Goal: Task Accomplishment & Management: Complete application form

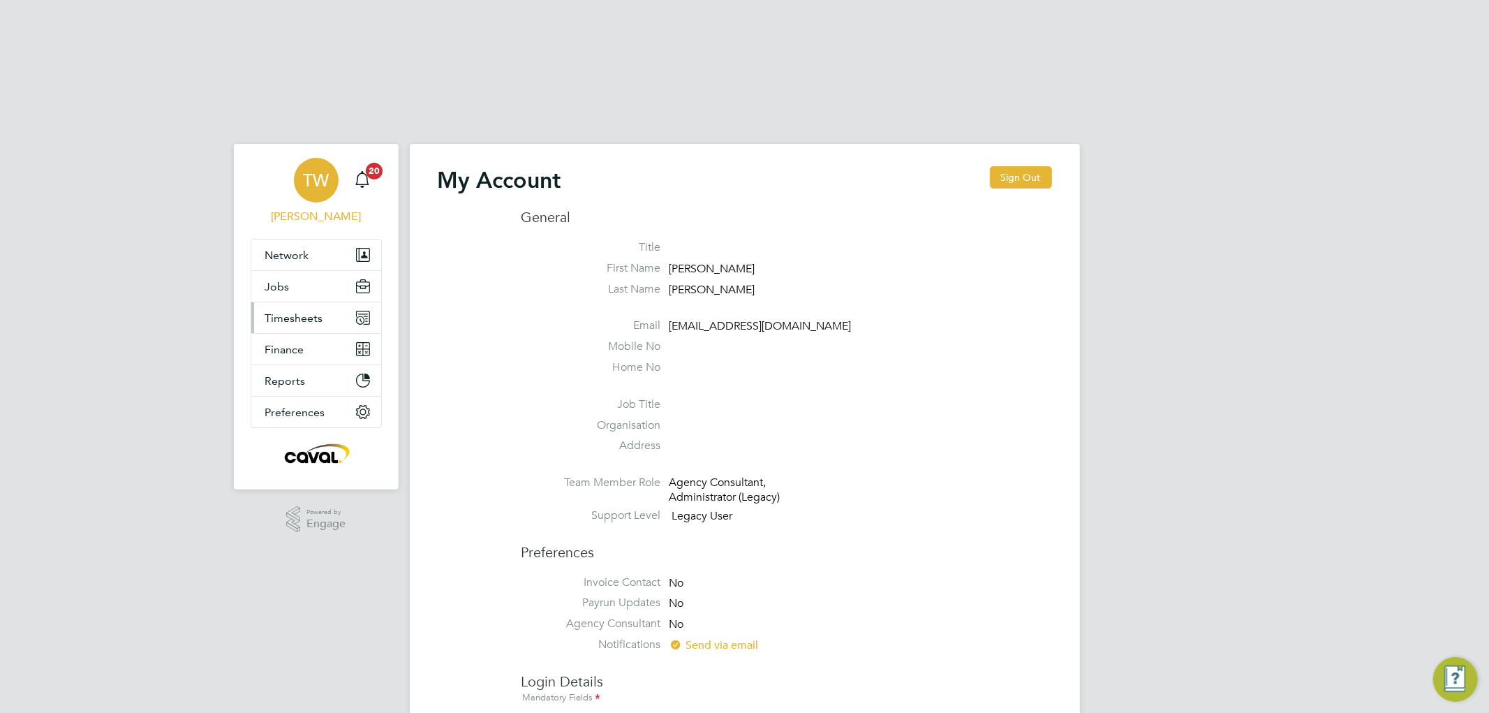
type input "[EMAIL_ADDRESS][DOMAIN_NAME]"
click at [295, 311] on span "Timesheets" at bounding box center [294, 317] width 58 height 13
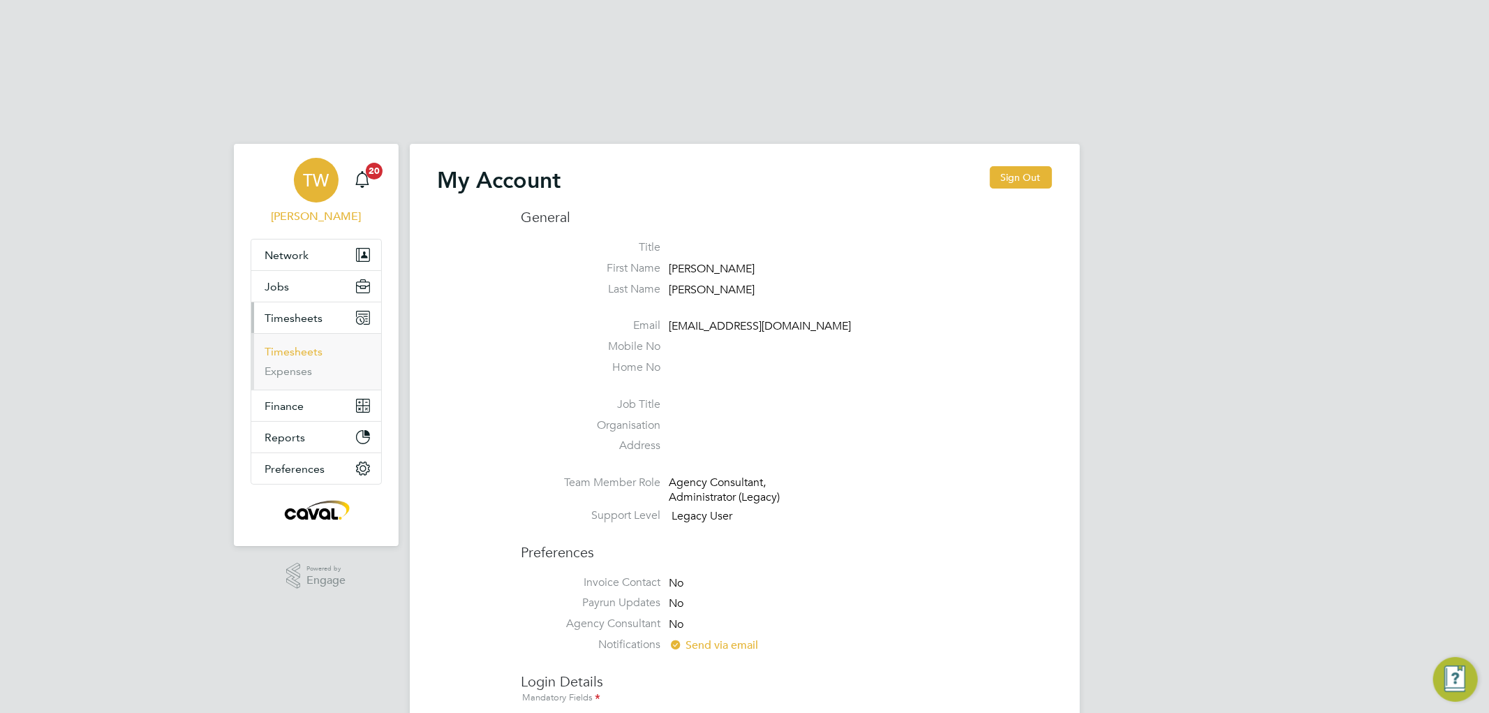
click at [291, 345] on link "Timesheets" at bounding box center [294, 351] width 58 height 13
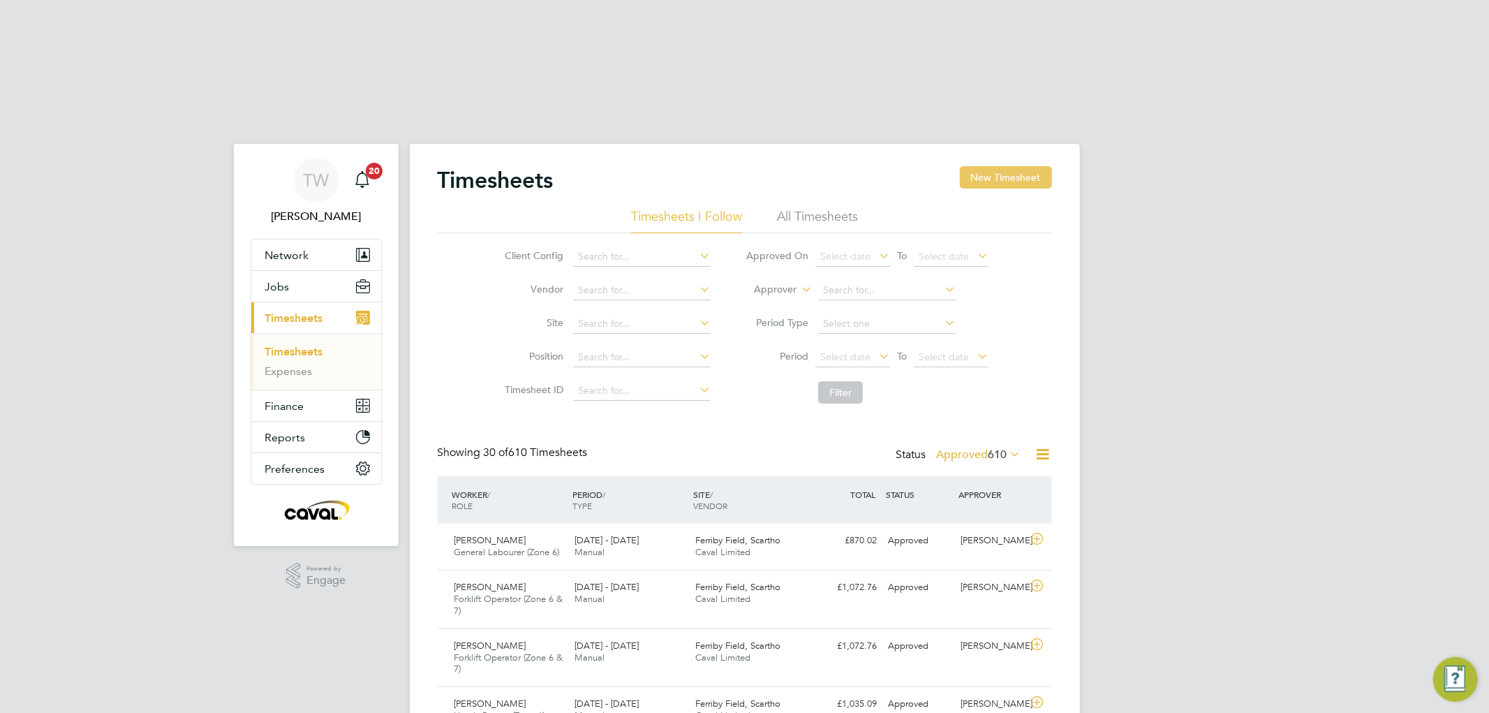
click at [1013, 166] on button "New Timesheet" at bounding box center [1006, 177] width 92 height 22
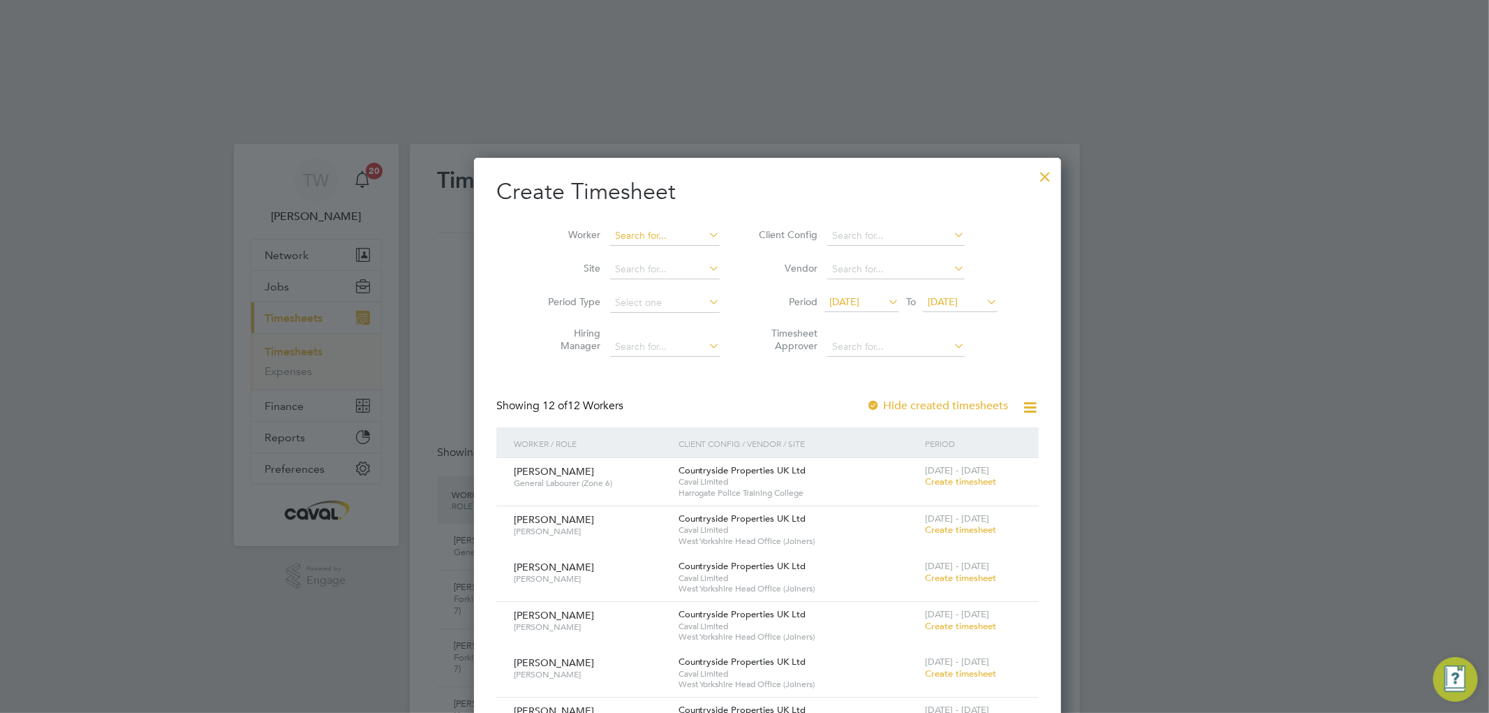
click at [616, 226] on input at bounding box center [665, 236] width 110 height 20
click at [610, 248] on b "[PERSON_NAME]" at bounding box center [631, 254] width 81 height 12
type input "[PERSON_NAME]"
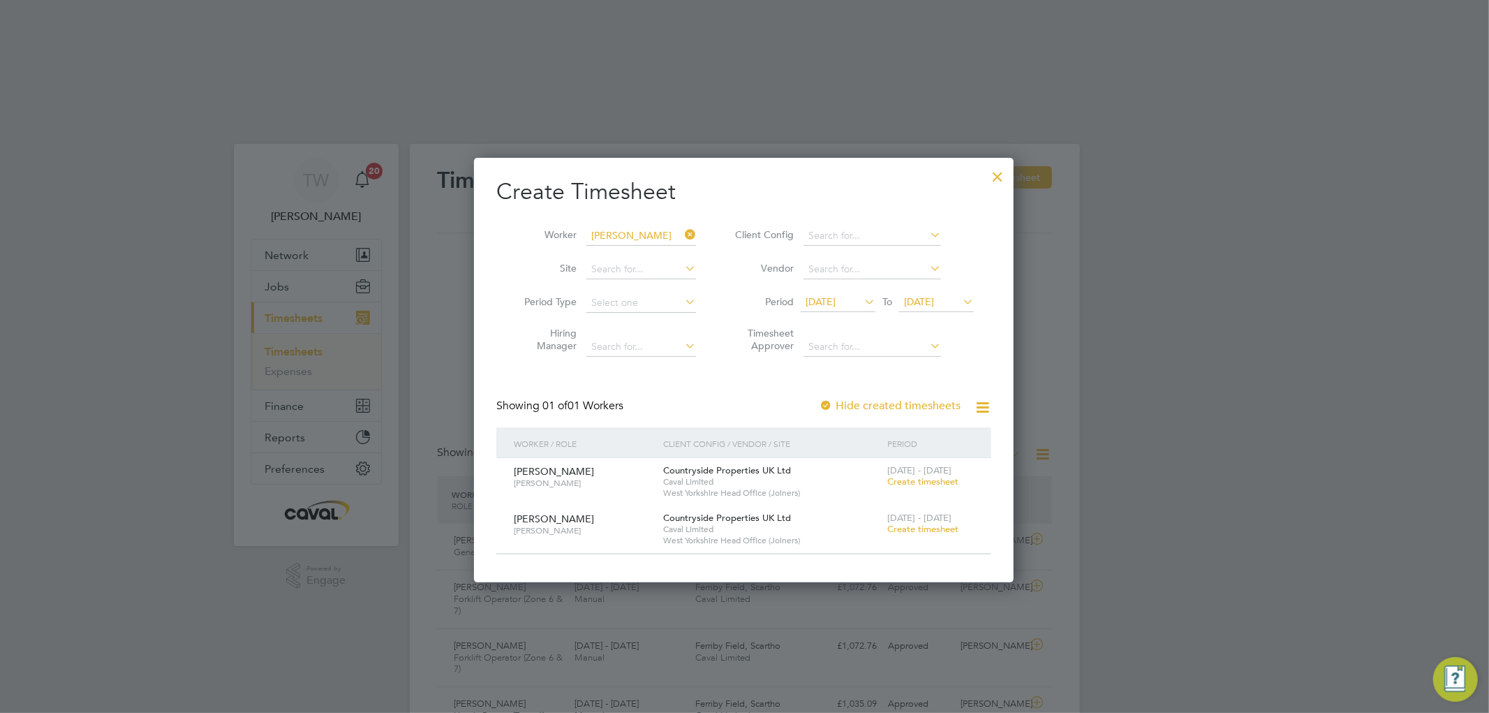
click at [925, 475] on span "Create timesheet" at bounding box center [922, 481] width 71 height 12
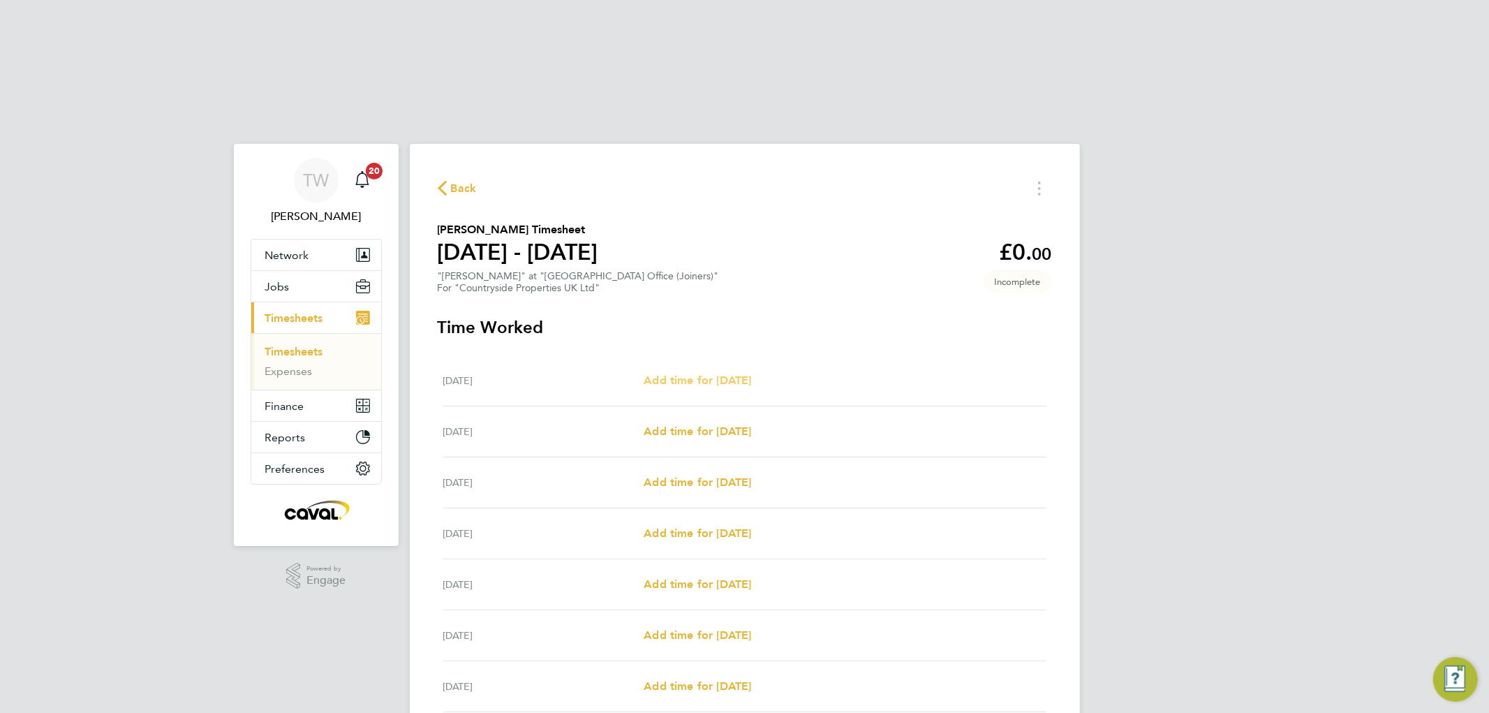
click at [676, 373] on span "Add time for [DATE]" at bounding box center [697, 379] width 107 height 13
select select "30"
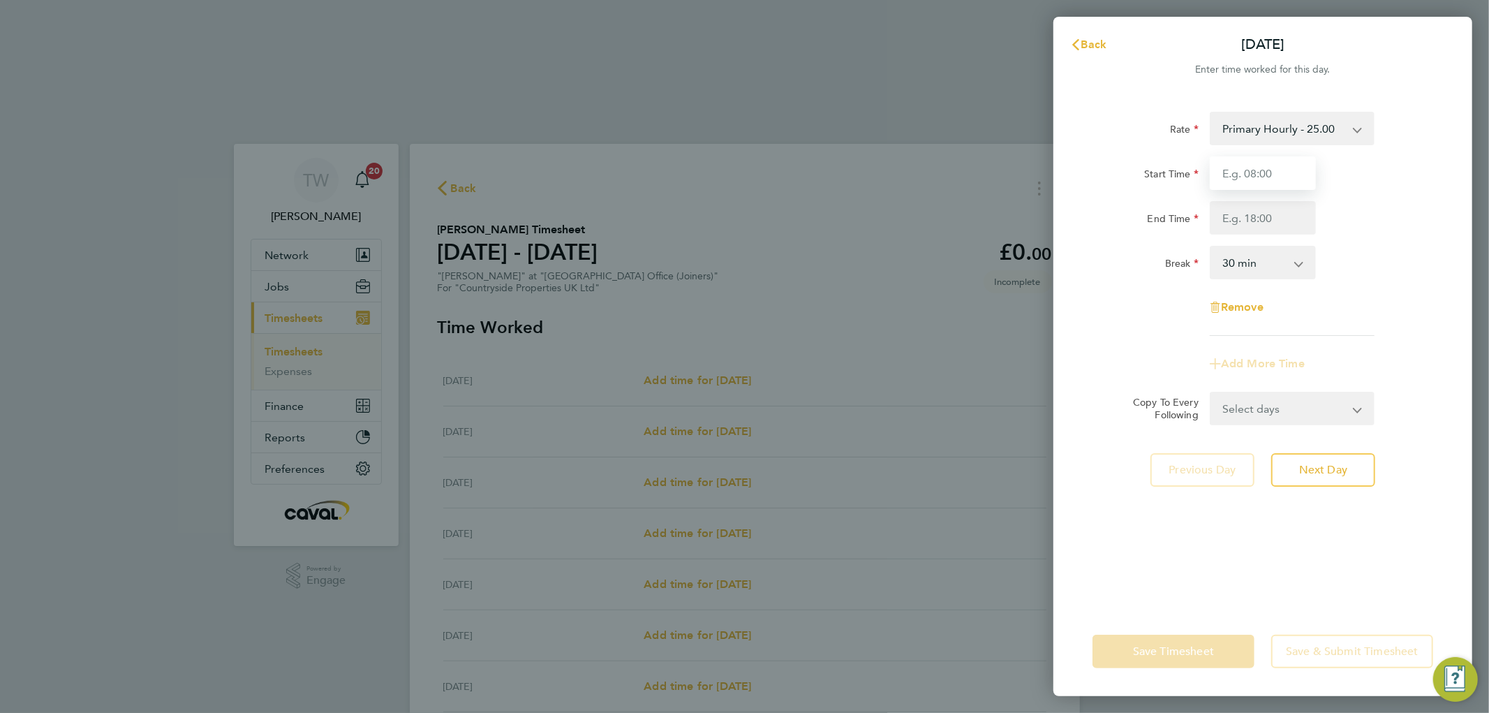
click at [1258, 178] on input "Start Time" at bounding box center [1263, 173] width 106 height 34
type input "07:00"
click at [1261, 214] on input "End Time" at bounding box center [1263, 218] width 106 height 34
type input "19:00"
click at [1258, 406] on form "Rate Primary Hourly - 25.00 Primary Price Start Time 07:00 End Time 19:00 Break…" at bounding box center [1262, 268] width 341 height 313
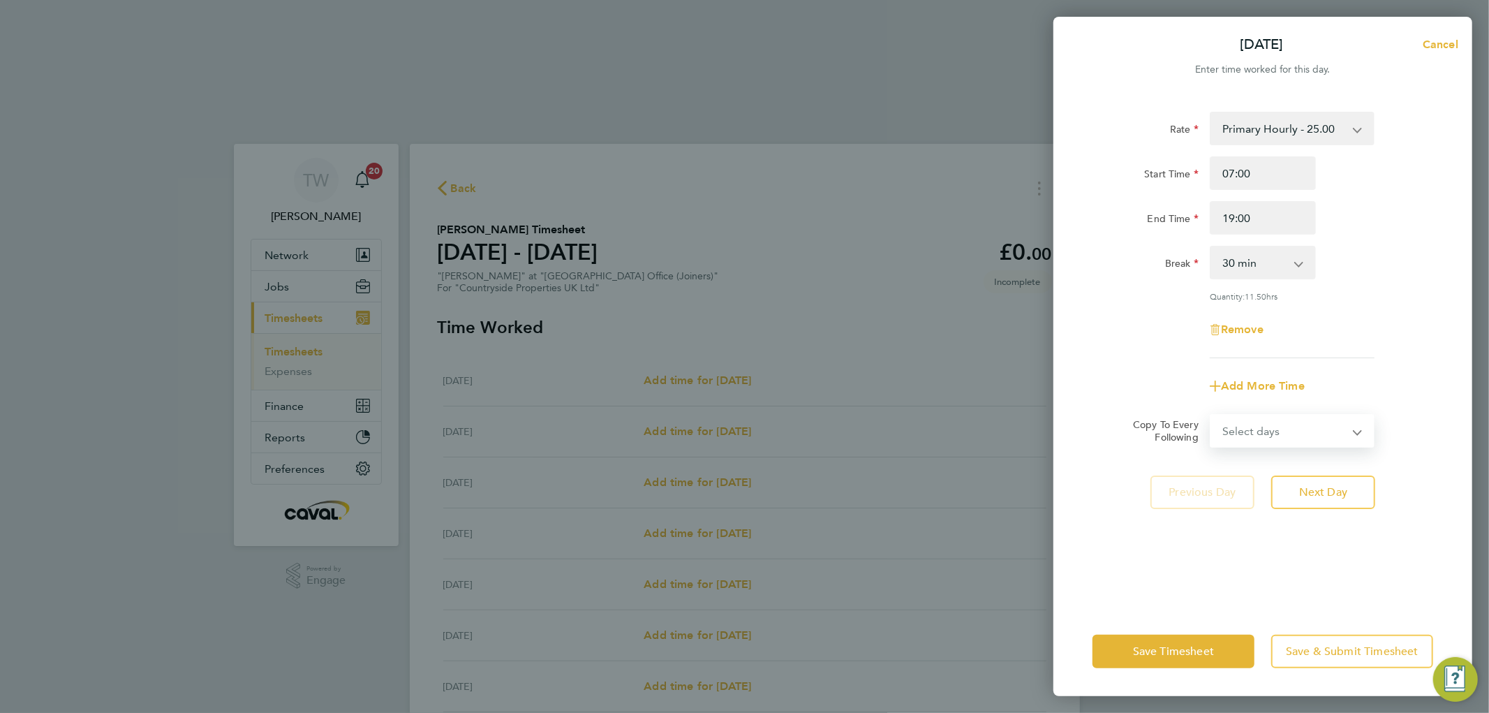
select select "WEEKDAY"
click at [1211, 415] on select "Select days Day Weekday (Mon-Fri) Weekend (Sat-Sun) [DATE] [DATE] [DATE] [DATE]…" at bounding box center [1284, 430] width 147 height 31
select select "[DATE]"
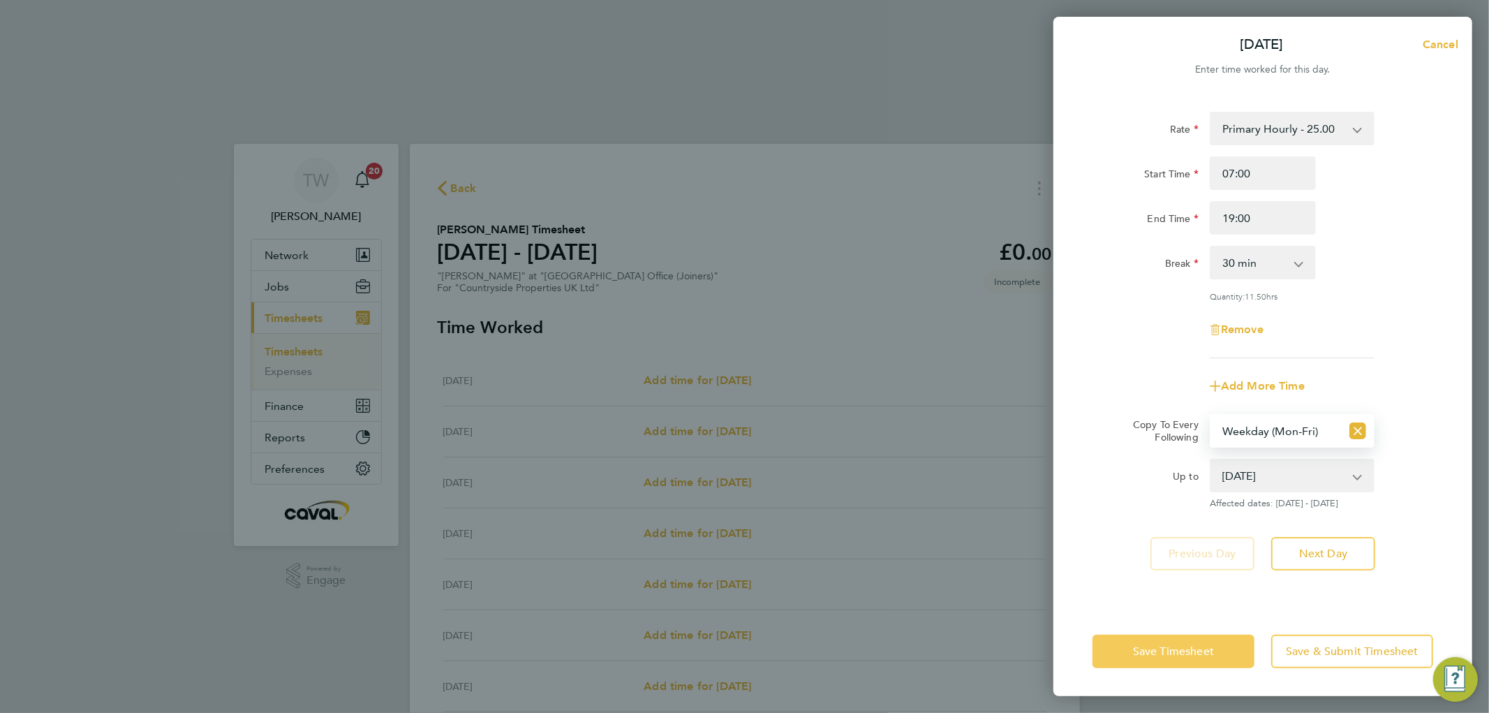
click at [1194, 647] on span "Save Timesheet" at bounding box center [1173, 651] width 81 height 14
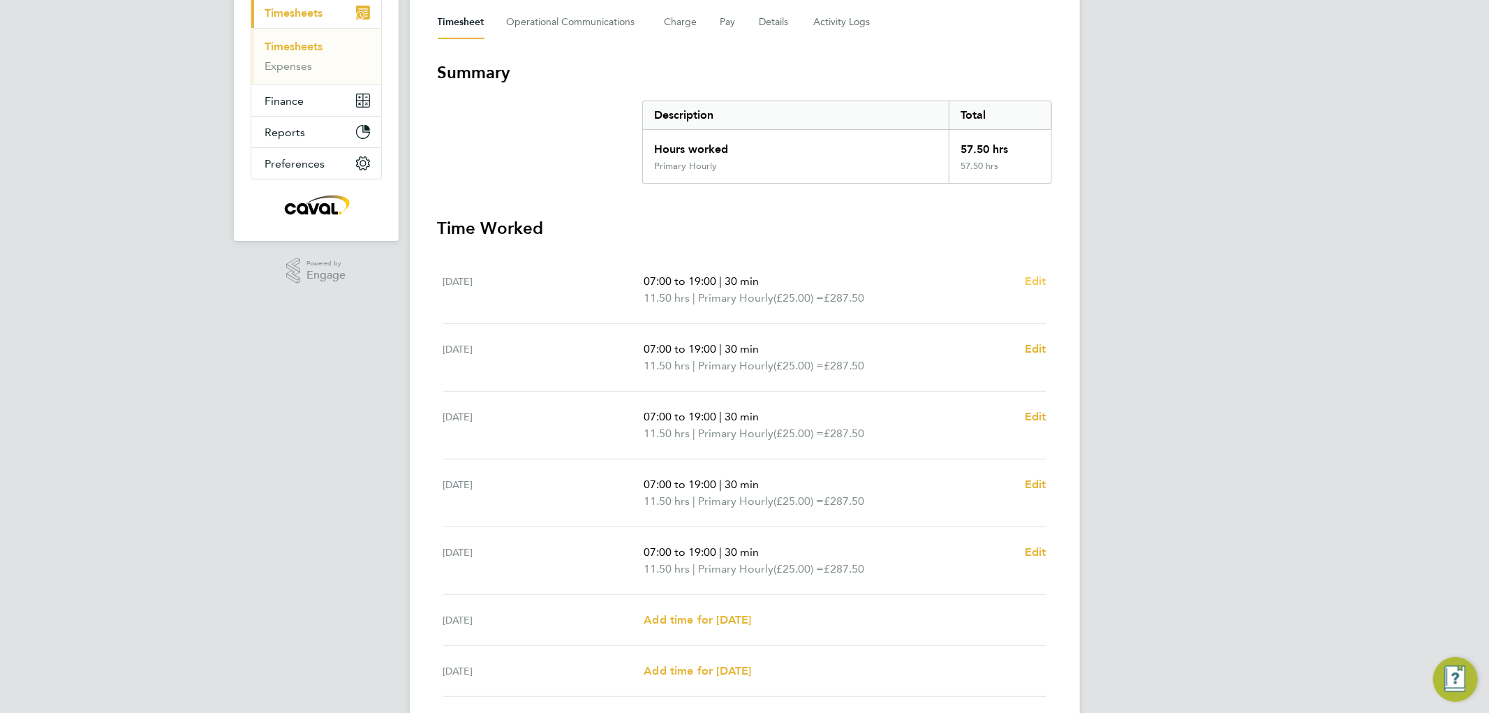
click at [1036, 274] on span "Edit" at bounding box center [1036, 280] width 22 height 13
select select "30"
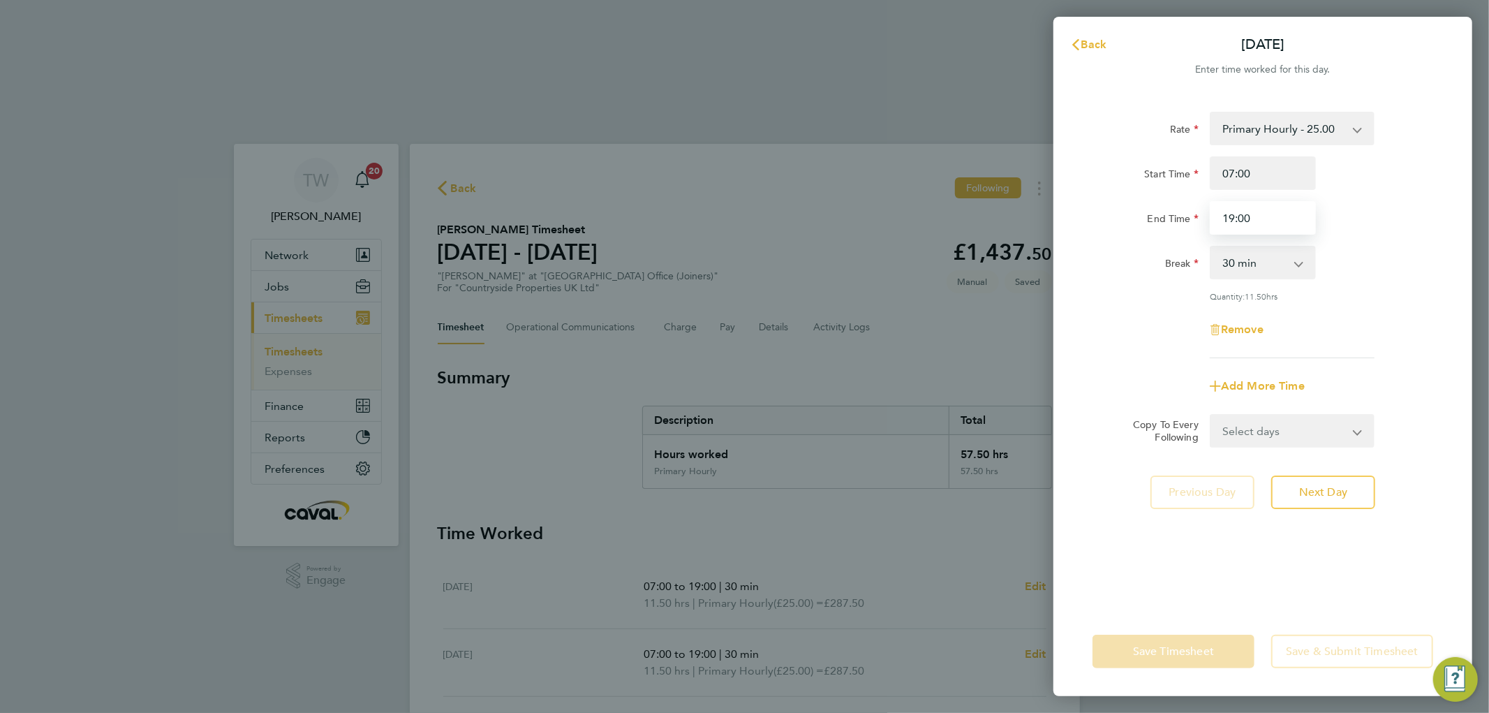
drag, startPoint x: 1261, startPoint y: 221, endPoint x: 1205, endPoint y: 218, distance: 55.2
click at [1205, 218] on div "19:00" at bounding box center [1262, 218] width 117 height 34
type input "19:30"
click at [1252, 426] on select "Select days Day Weekday (Mon-Fri) Weekend (Sat-Sun) [DATE] [DATE] [DATE] [DATE]…" at bounding box center [1284, 430] width 147 height 31
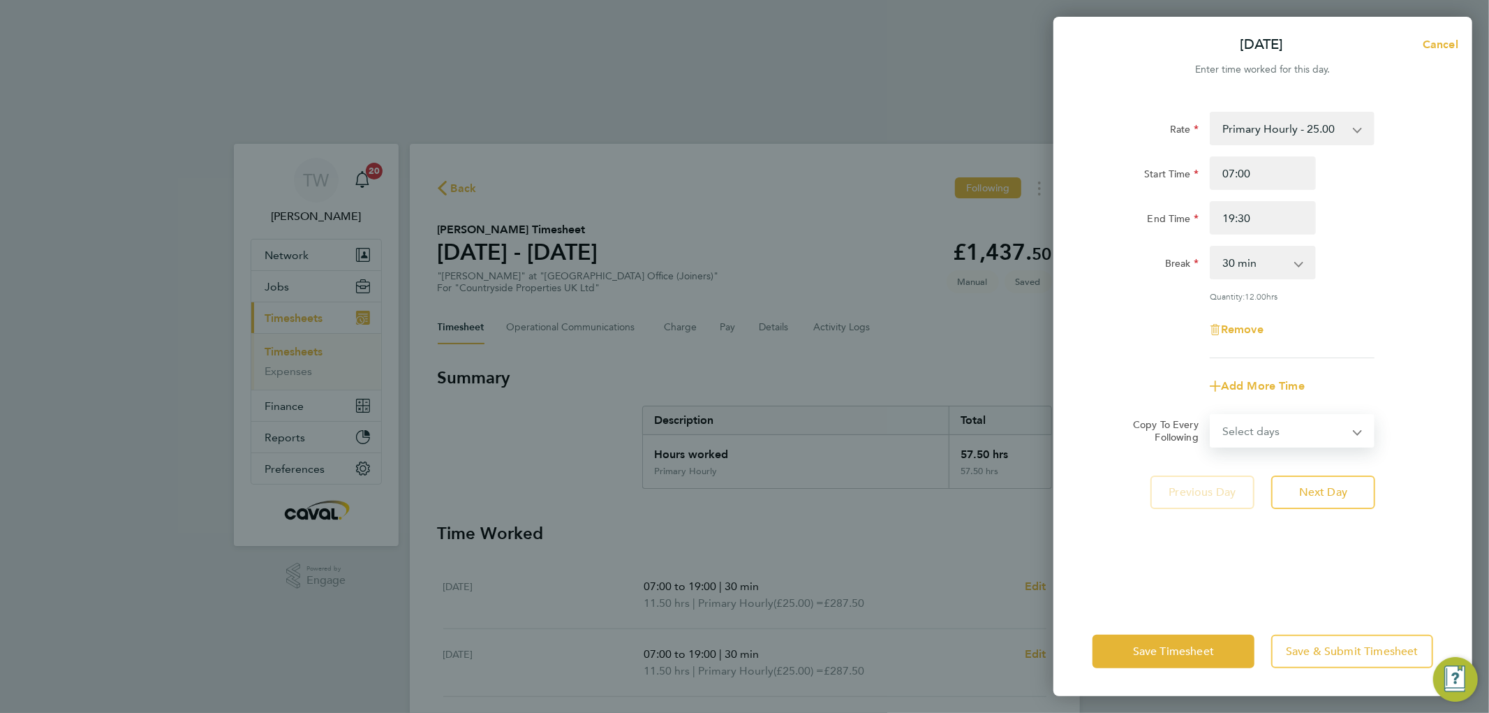
select select "WEEKDAY"
click at [1211, 415] on select "Select days Day Weekday (Mon-Fri) Weekend (Sat-Sun) [DATE] [DATE] [DATE] [DATE]…" at bounding box center [1284, 430] width 147 height 31
select select "[DATE]"
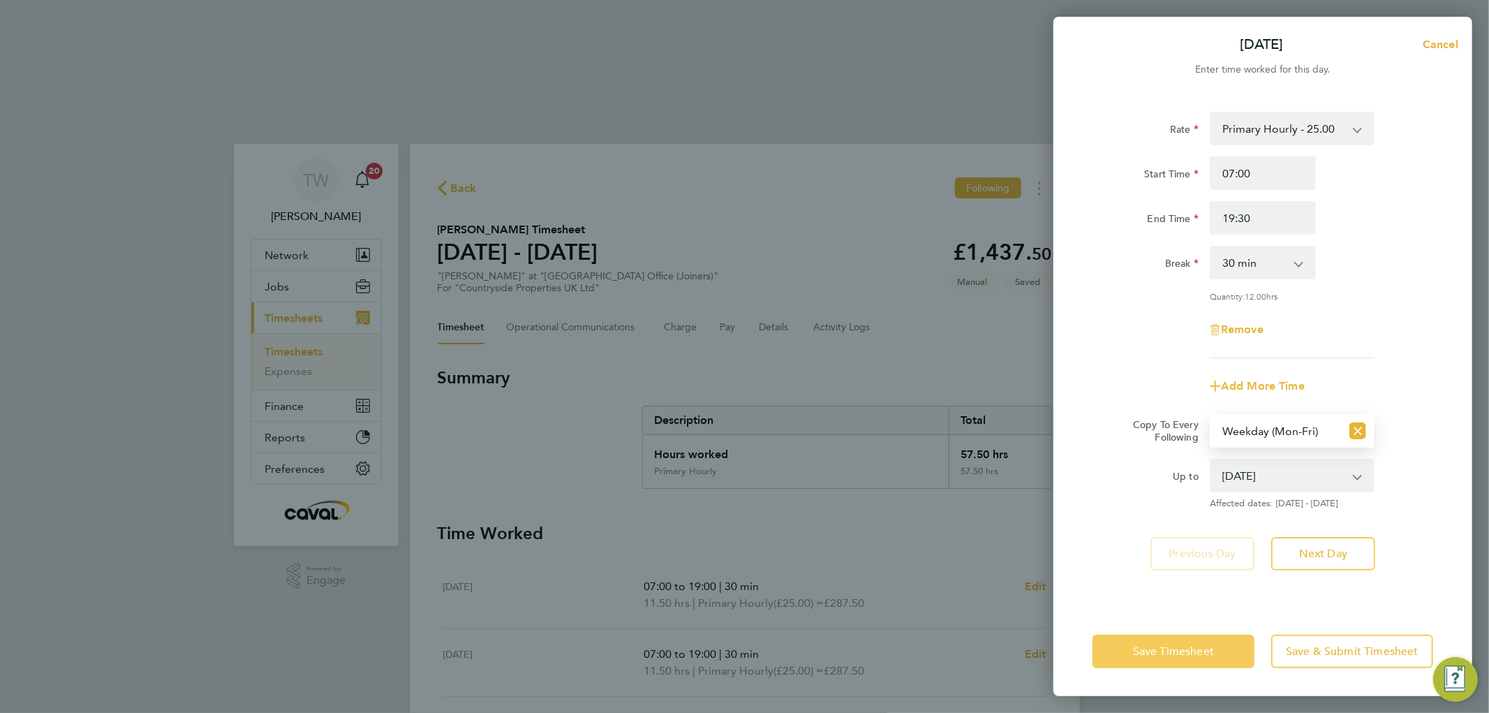
click at [1181, 656] on span "Save Timesheet" at bounding box center [1173, 651] width 81 height 14
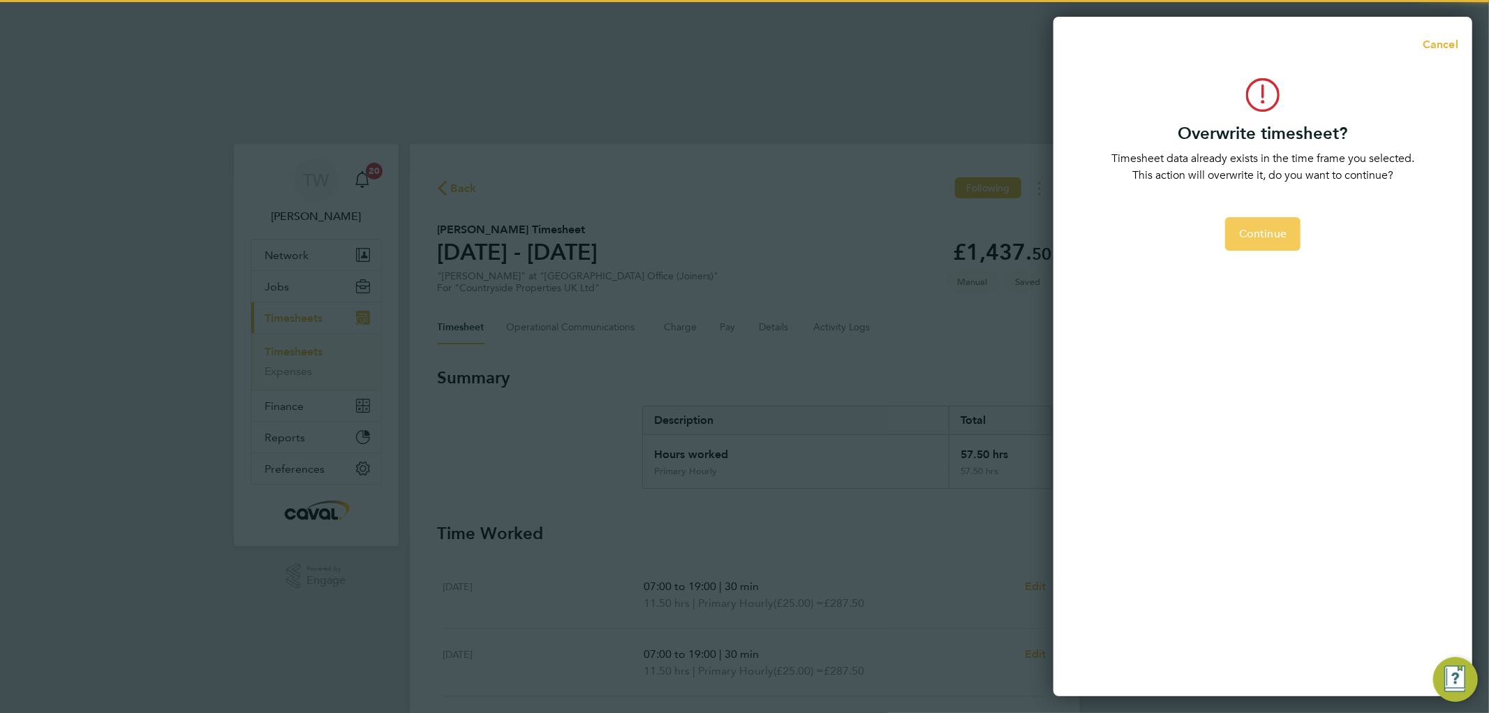
click at [1277, 224] on button "Continue" at bounding box center [1262, 234] width 75 height 34
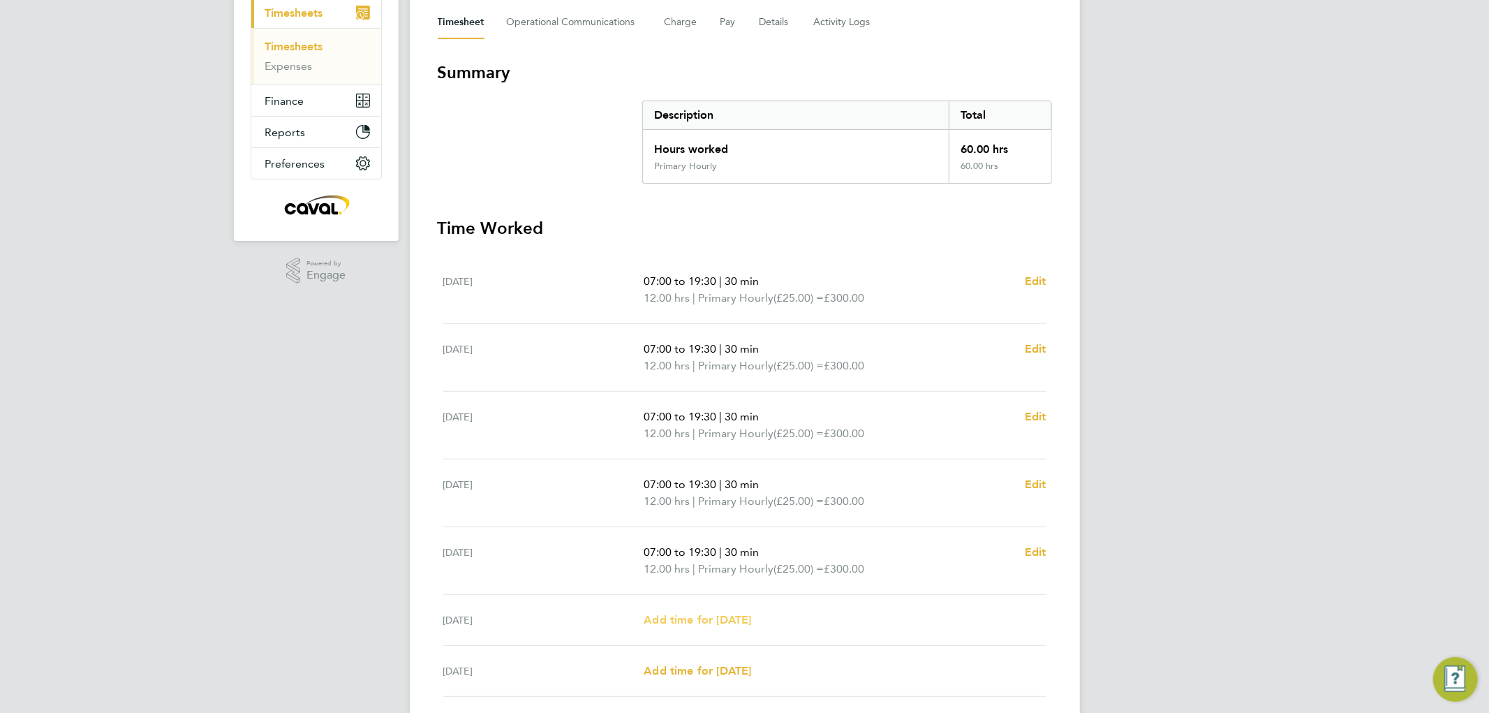
click at [718, 613] on span "Add time for [DATE]" at bounding box center [697, 619] width 107 height 13
select select "30"
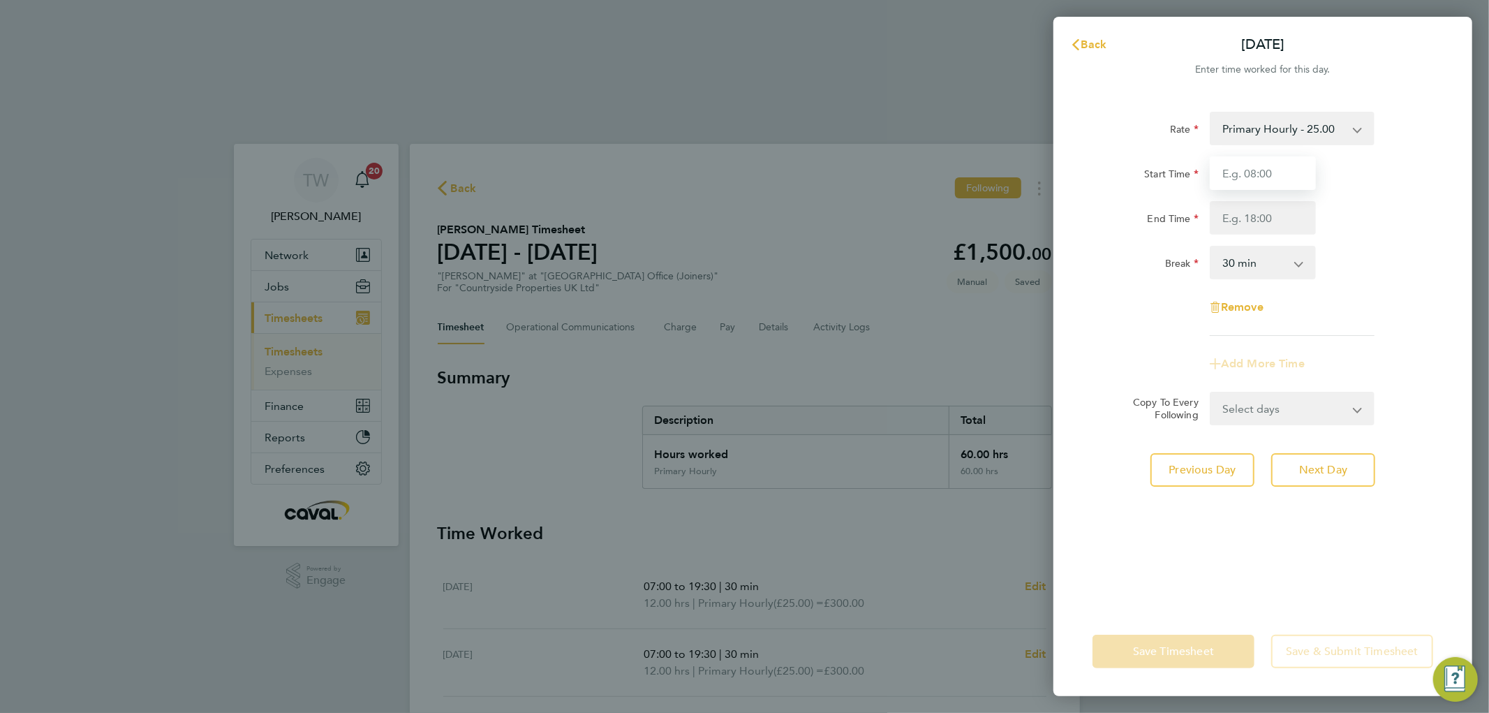
click at [1243, 179] on input "Start Time" at bounding box center [1263, 173] width 106 height 34
type input "08:00"
click at [1251, 205] on input "End Time" at bounding box center [1263, 218] width 106 height 34
type input "11:00"
click at [1353, 218] on div "End Time 11:00" at bounding box center [1263, 218] width 352 height 34
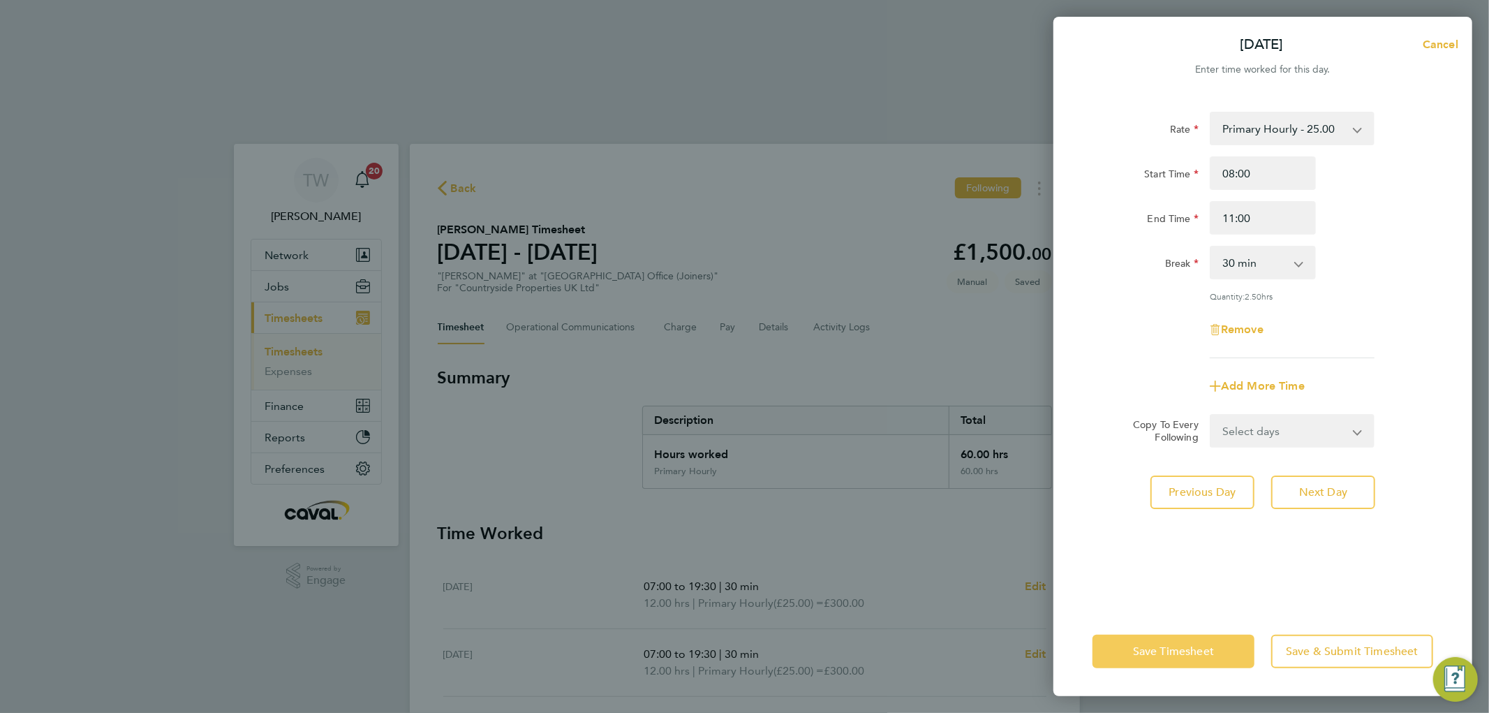
click at [1143, 655] on span "Save Timesheet" at bounding box center [1173, 651] width 81 height 14
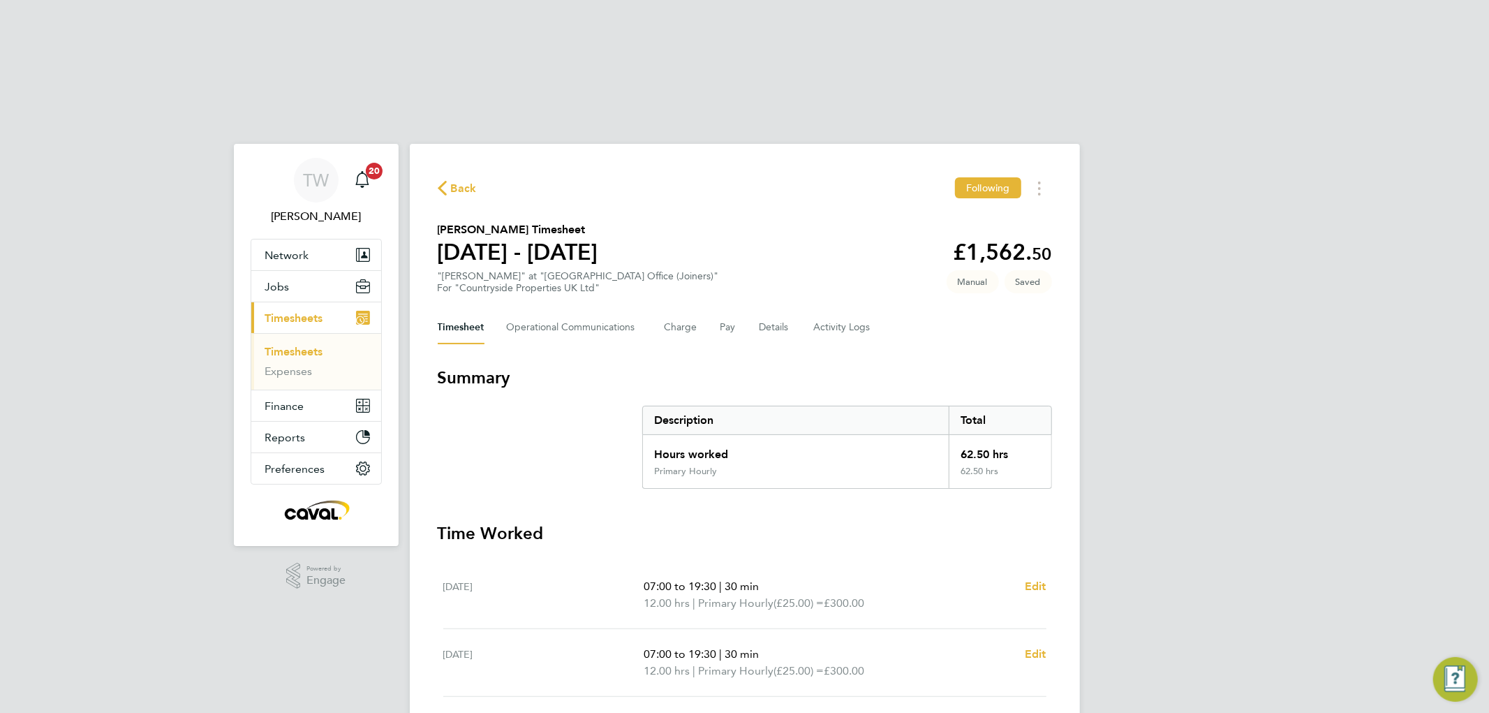
click at [1196, 443] on div "TW [PERSON_NAME] Notifications 20 Applications: Network Team Members Businesses…" at bounding box center [744, 623] width 1489 height 1036
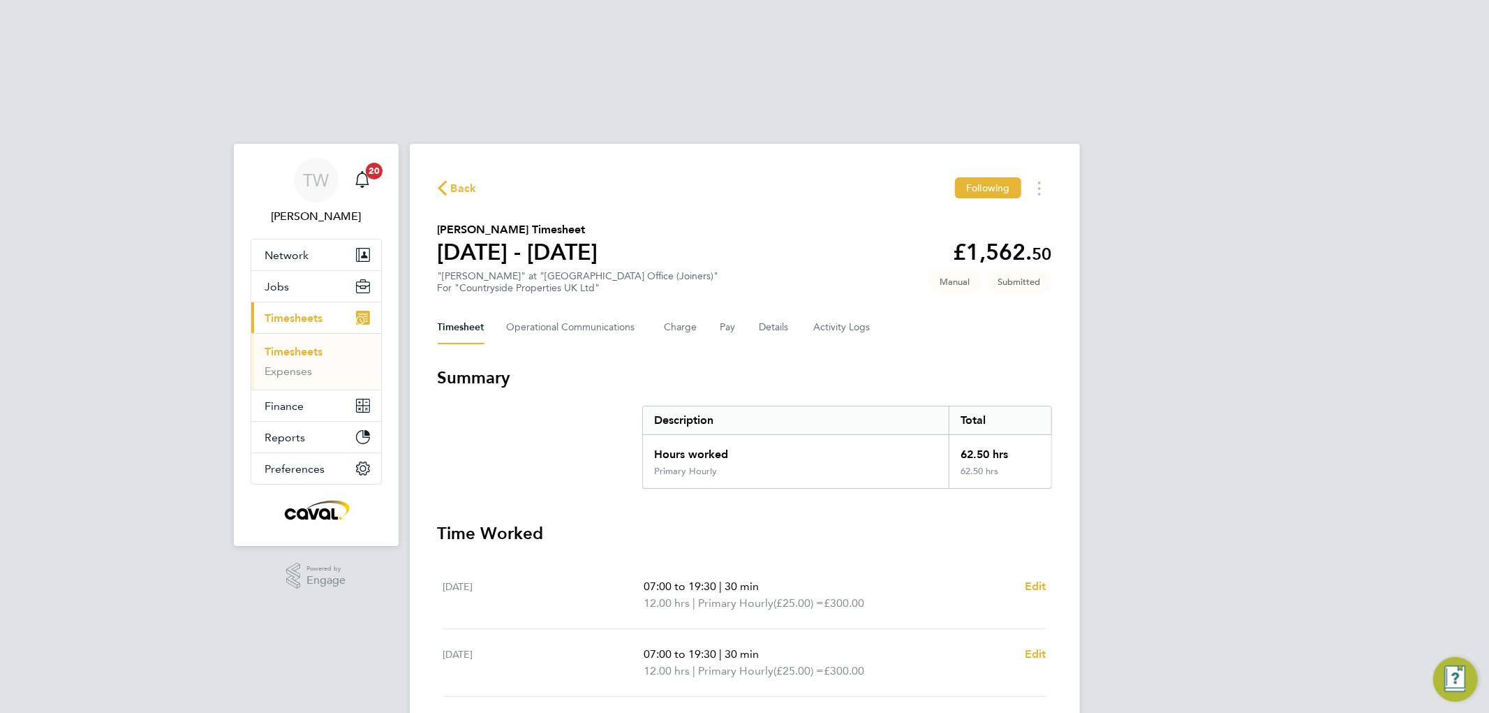
click at [309, 345] on link "Timesheets" at bounding box center [294, 351] width 58 height 13
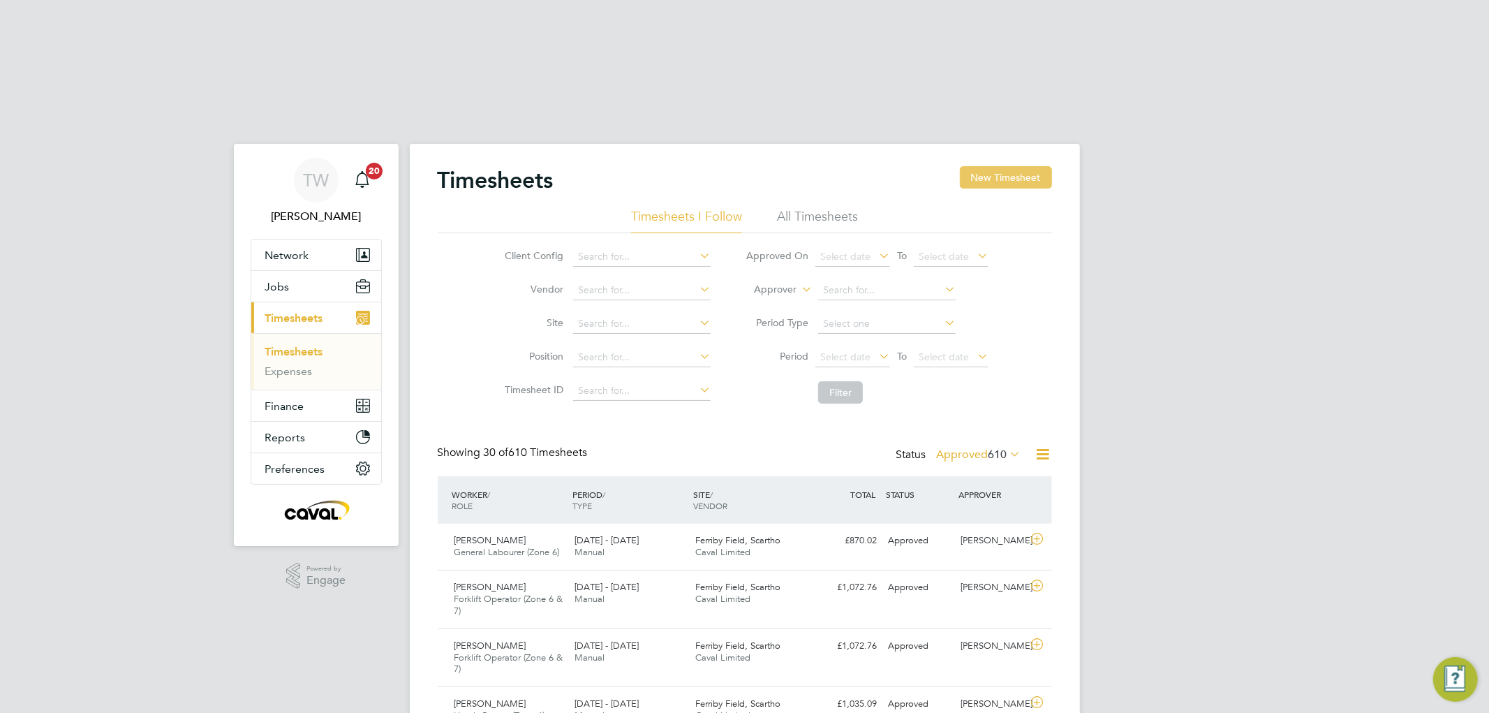
click at [996, 166] on button "New Timesheet" at bounding box center [1006, 177] width 92 height 22
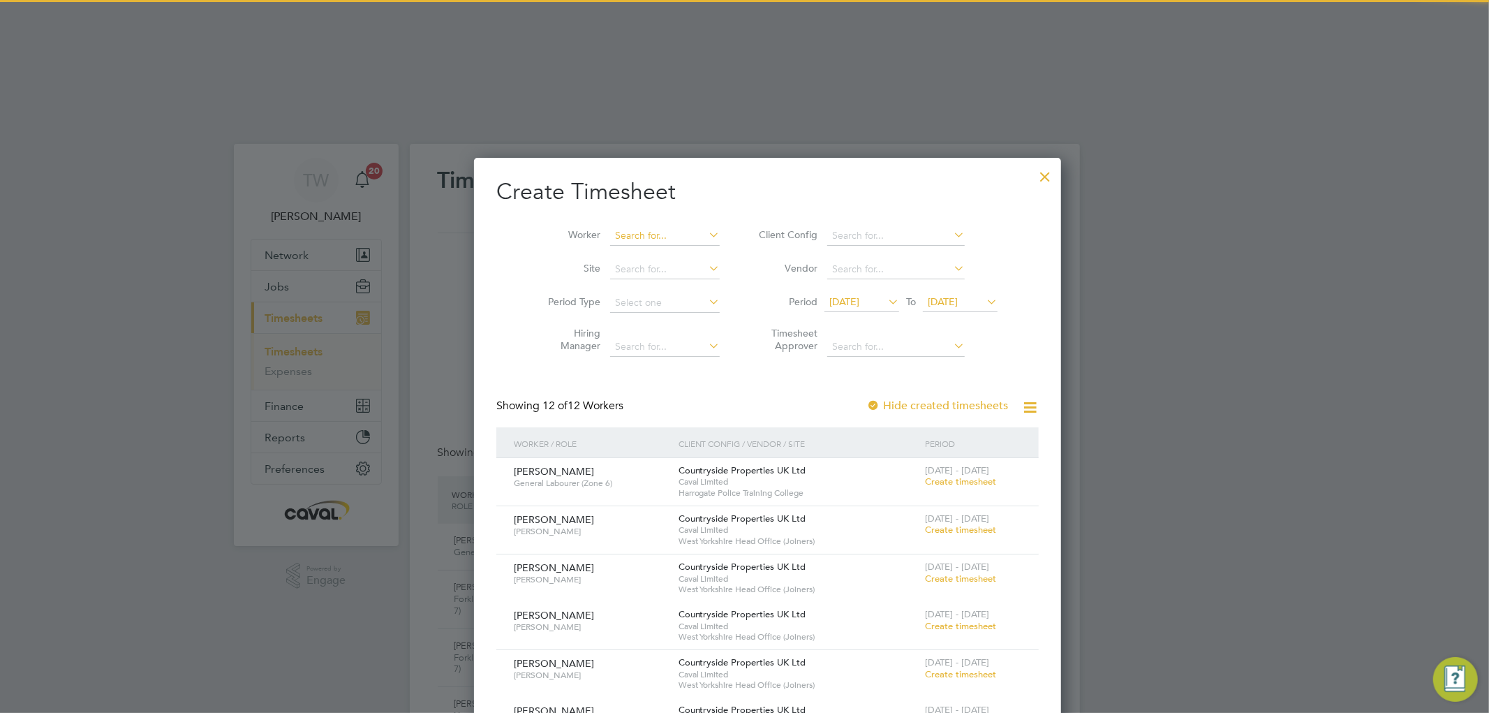
click at [617, 226] on input at bounding box center [665, 236] width 110 height 20
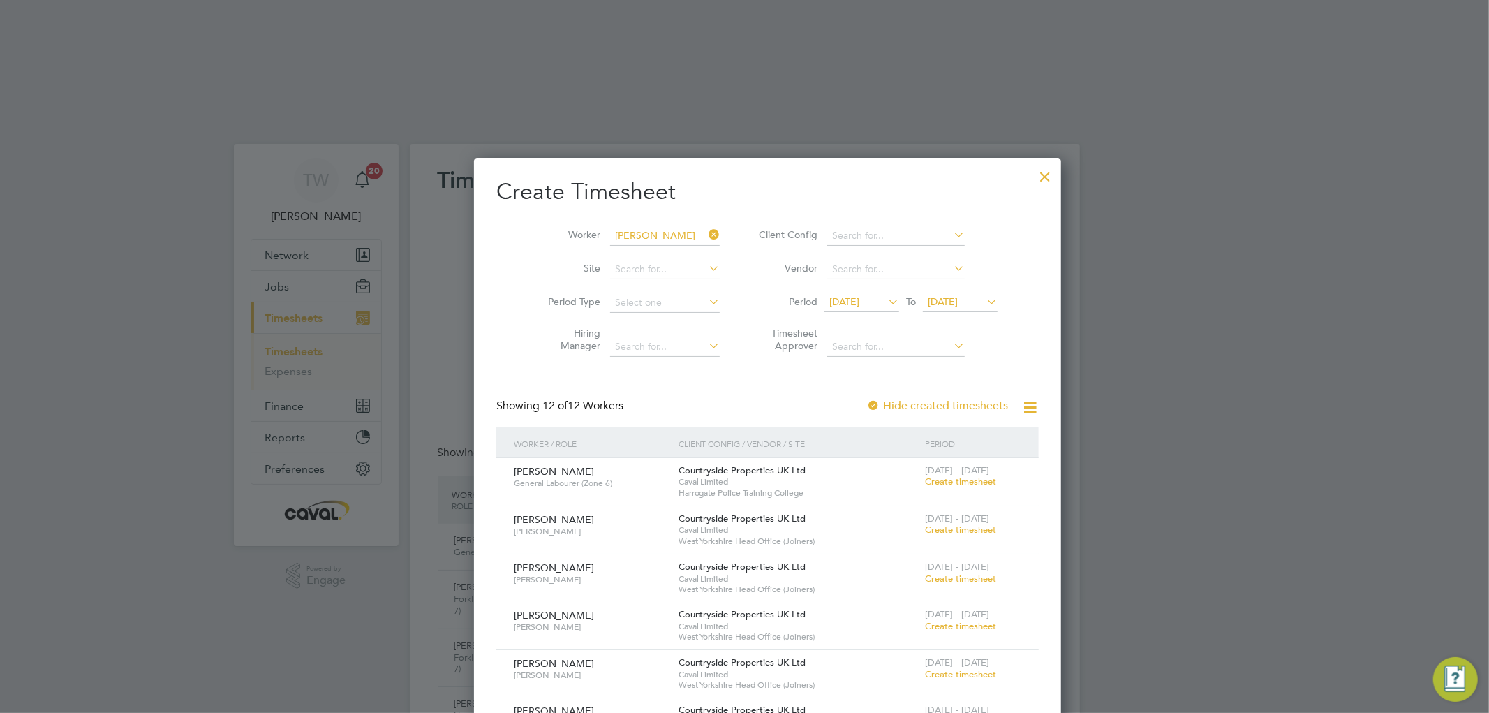
click at [613, 248] on b "[PERSON_NAME]" at bounding box center [631, 254] width 81 height 12
type input "[PERSON_NAME]"
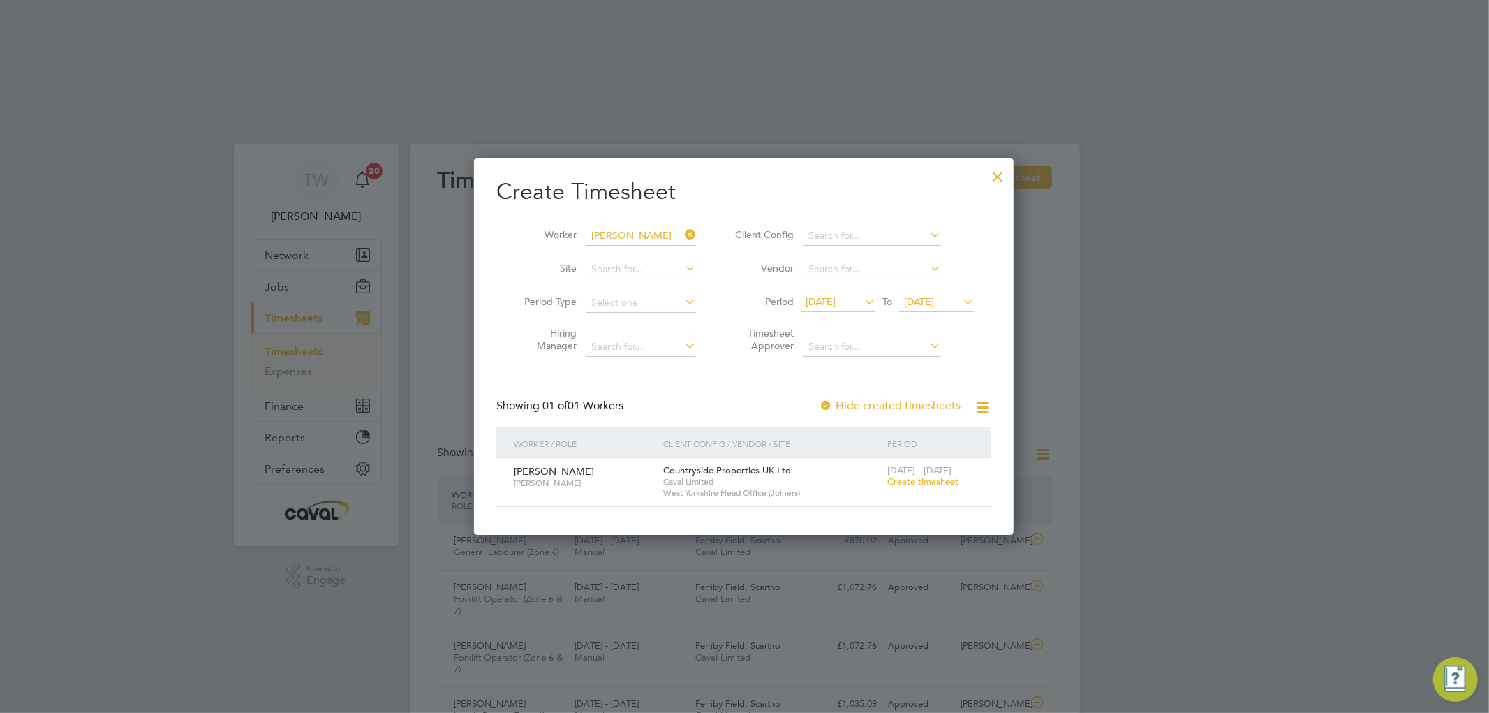
click at [949, 475] on span "Create timesheet" at bounding box center [922, 481] width 71 height 12
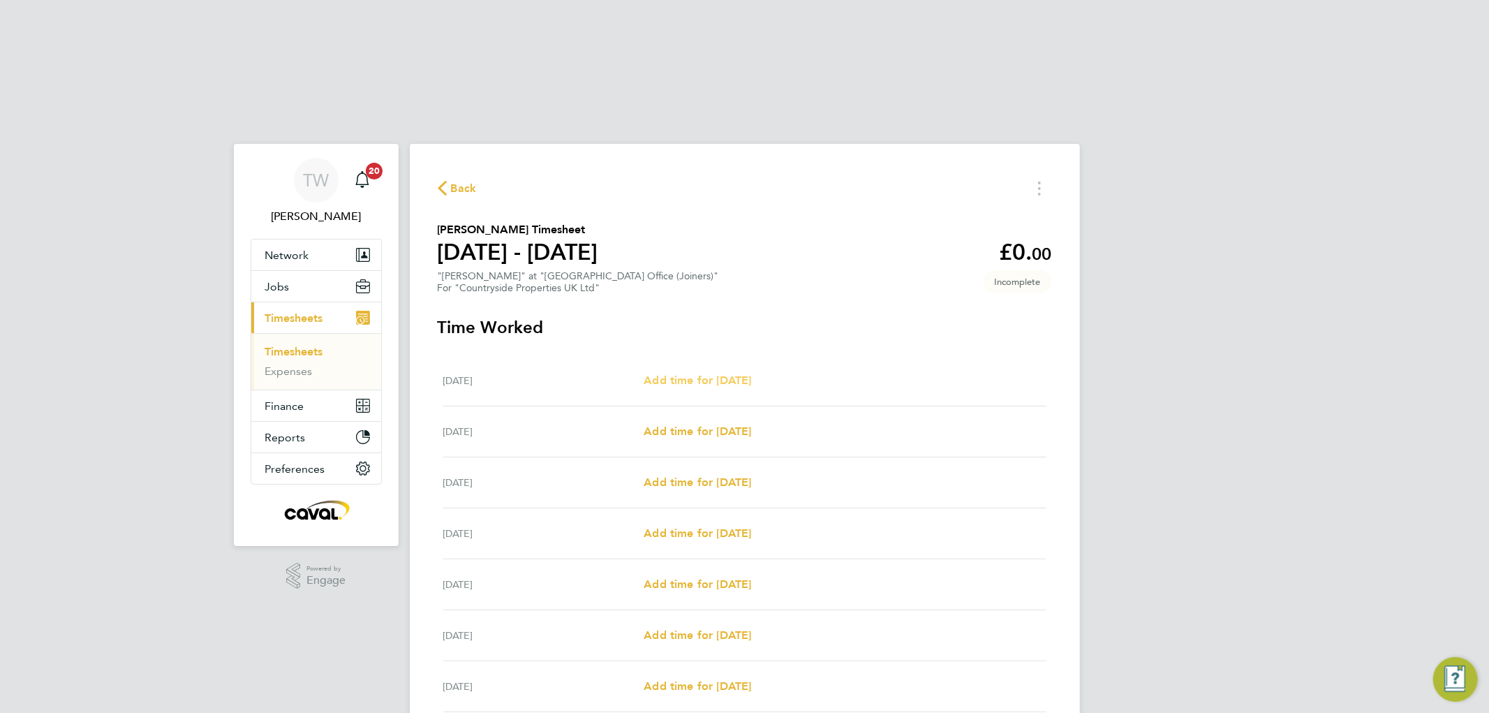
click at [696, 373] on span "Add time for [DATE]" at bounding box center [697, 379] width 107 height 13
select select "30"
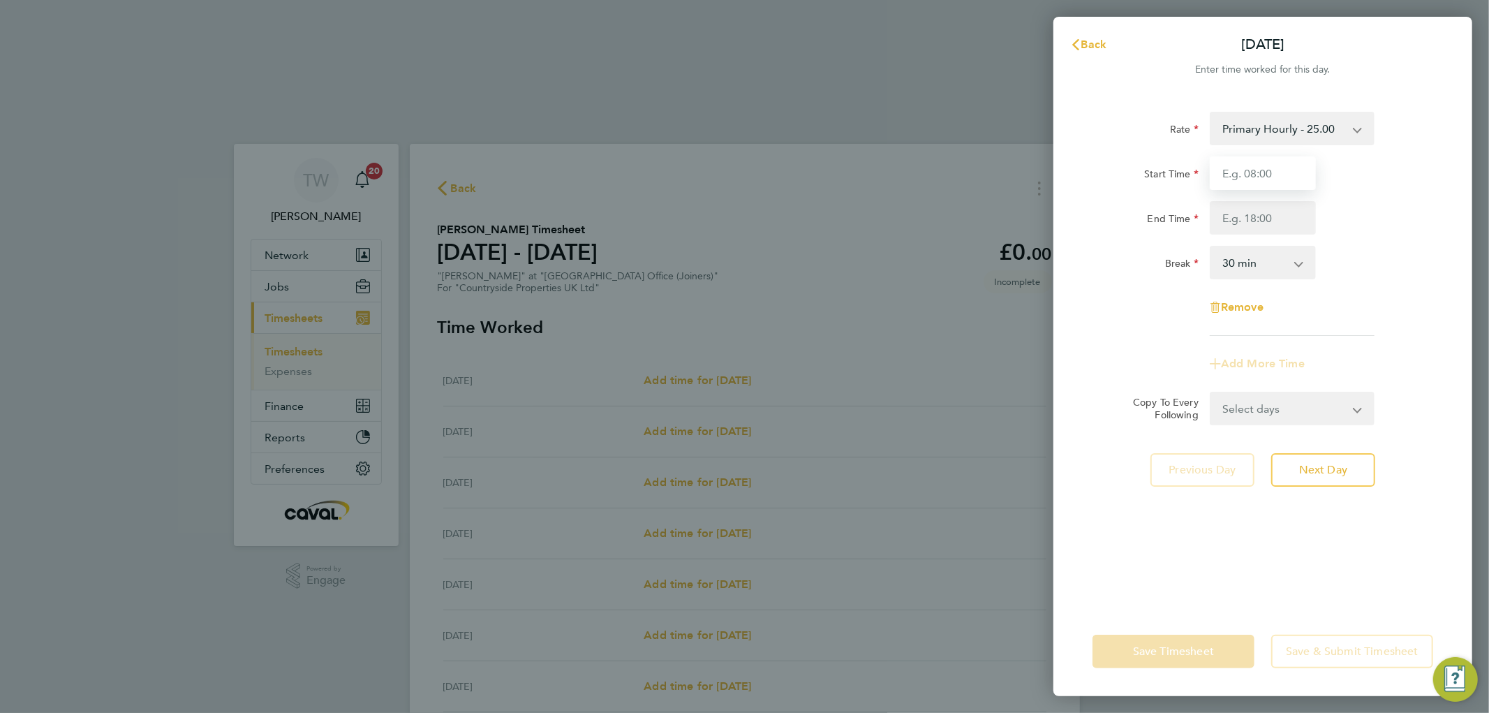
click at [1264, 173] on input "Start Time" at bounding box center [1263, 173] width 106 height 34
type input "07:00"
click at [1250, 222] on input "End Time" at bounding box center [1263, 218] width 106 height 34
type input "19:30"
drag, startPoint x: 1246, startPoint y: 403, endPoint x: 1245, endPoint y: 414, distance: 10.5
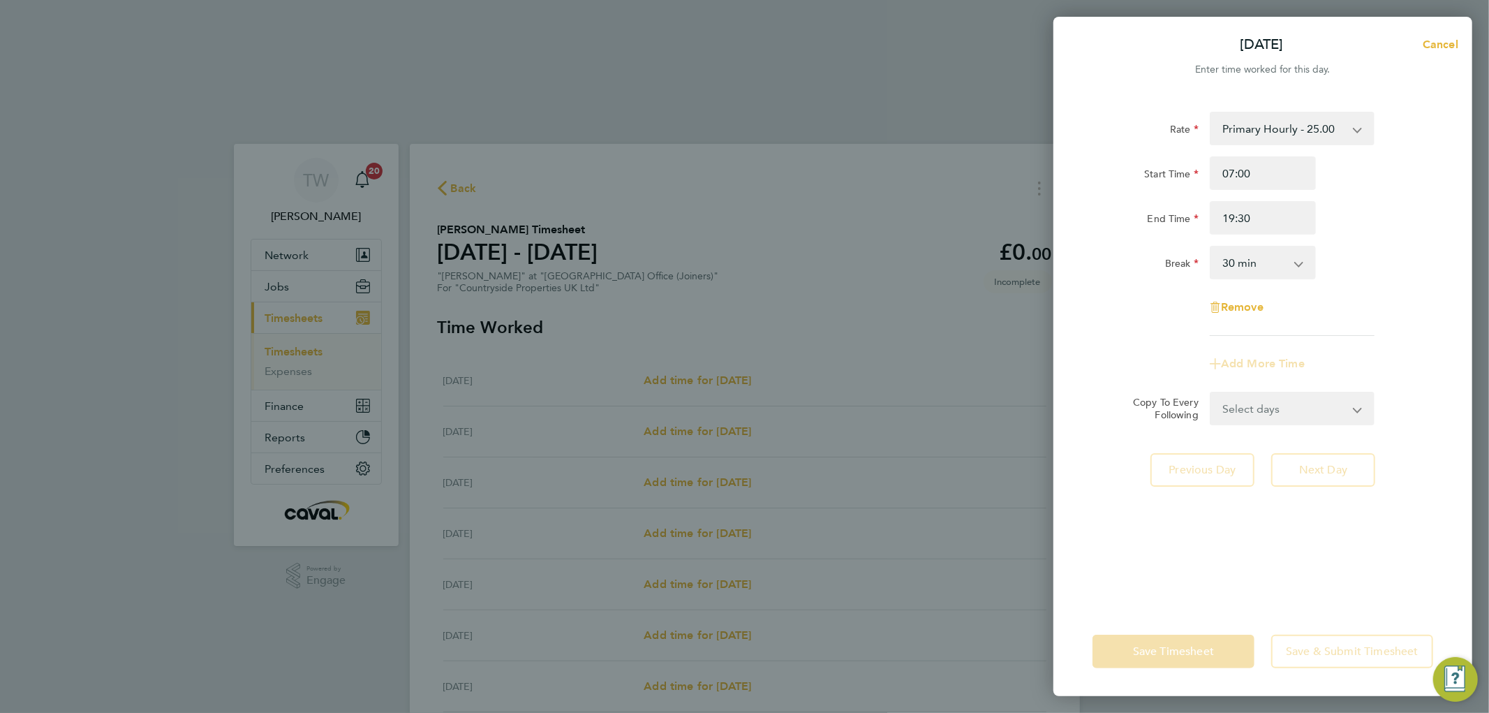
click at [1246, 403] on form "Rate Primary Hourly - 25.00 Primary Price Start Time 07:00 End Time 19:30 Break…" at bounding box center [1262, 268] width 341 height 313
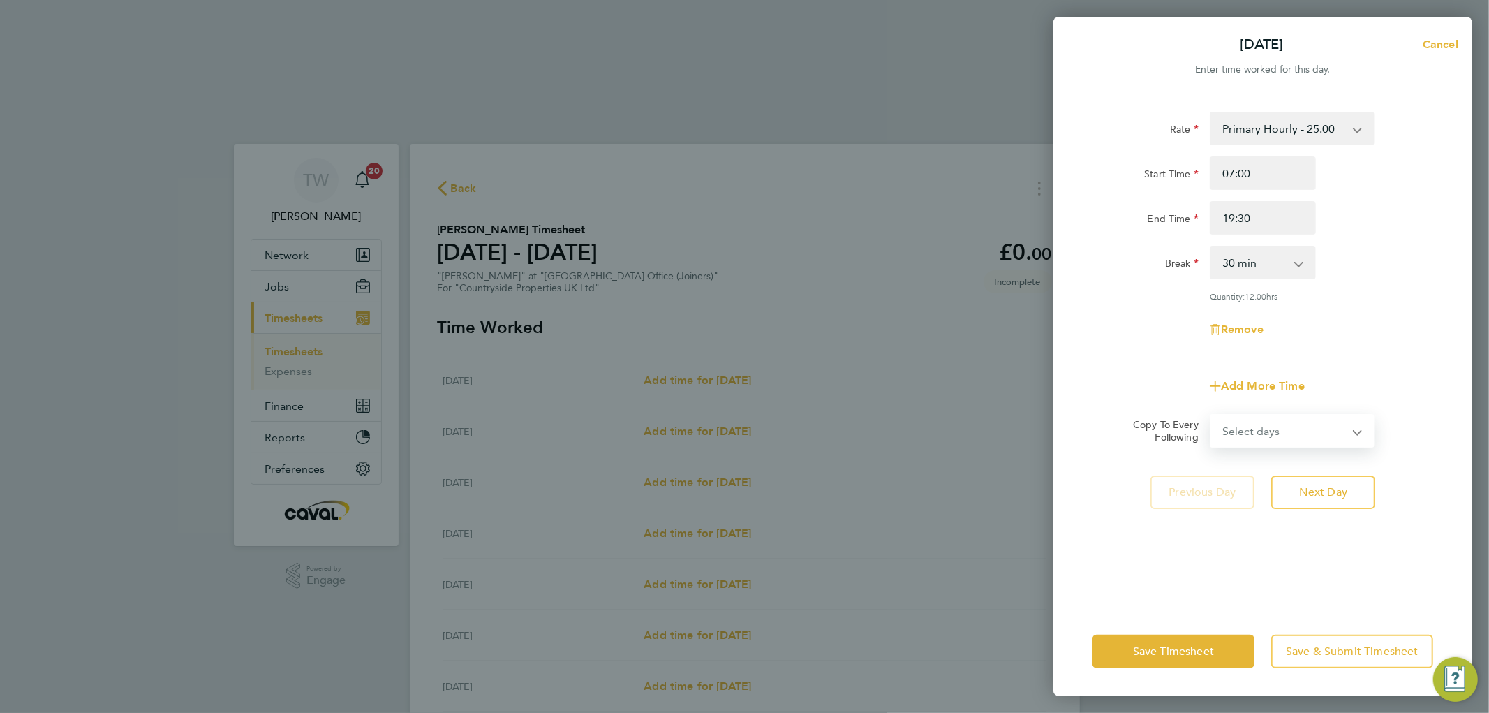
select select "WEEKDAY"
click at [1211, 415] on select "Select days Day Weekday (Mon-Fri) Weekend (Sat-Sun) [DATE] [DATE] [DATE] [DATE]…" at bounding box center [1284, 430] width 147 height 31
select select "[DATE]"
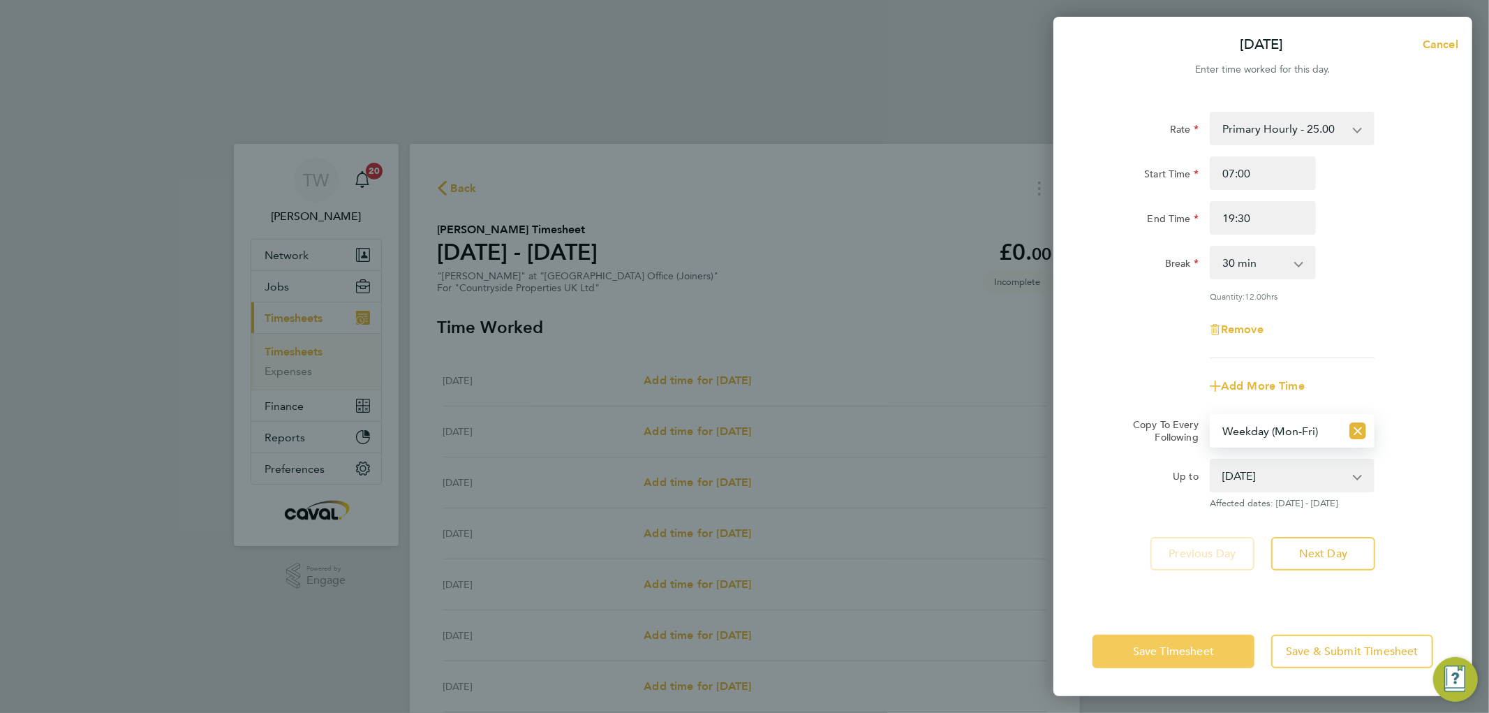
click at [1161, 651] on span "Save Timesheet" at bounding box center [1173, 651] width 81 height 14
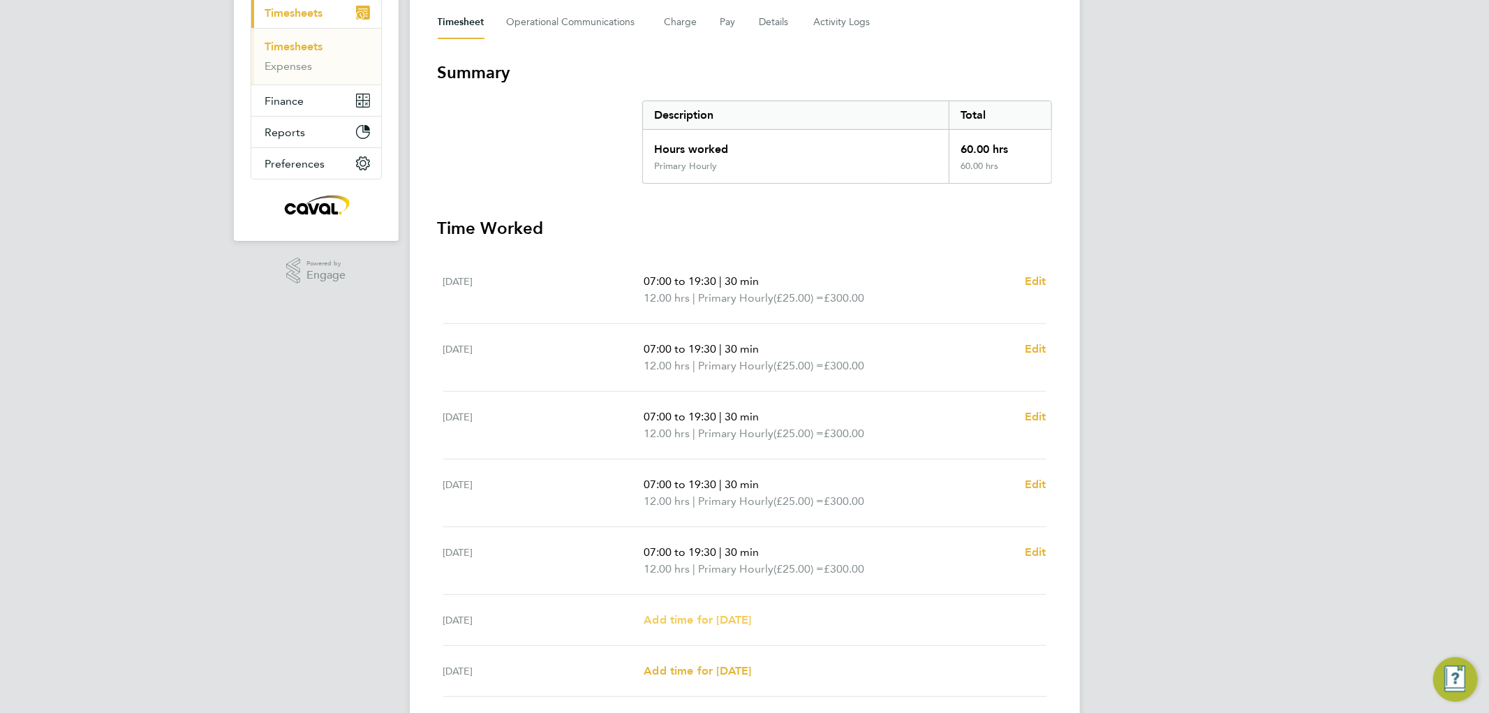
click at [713, 613] on span "Add time for [DATE]" at bounding box center [697, 619] width 107 height 13
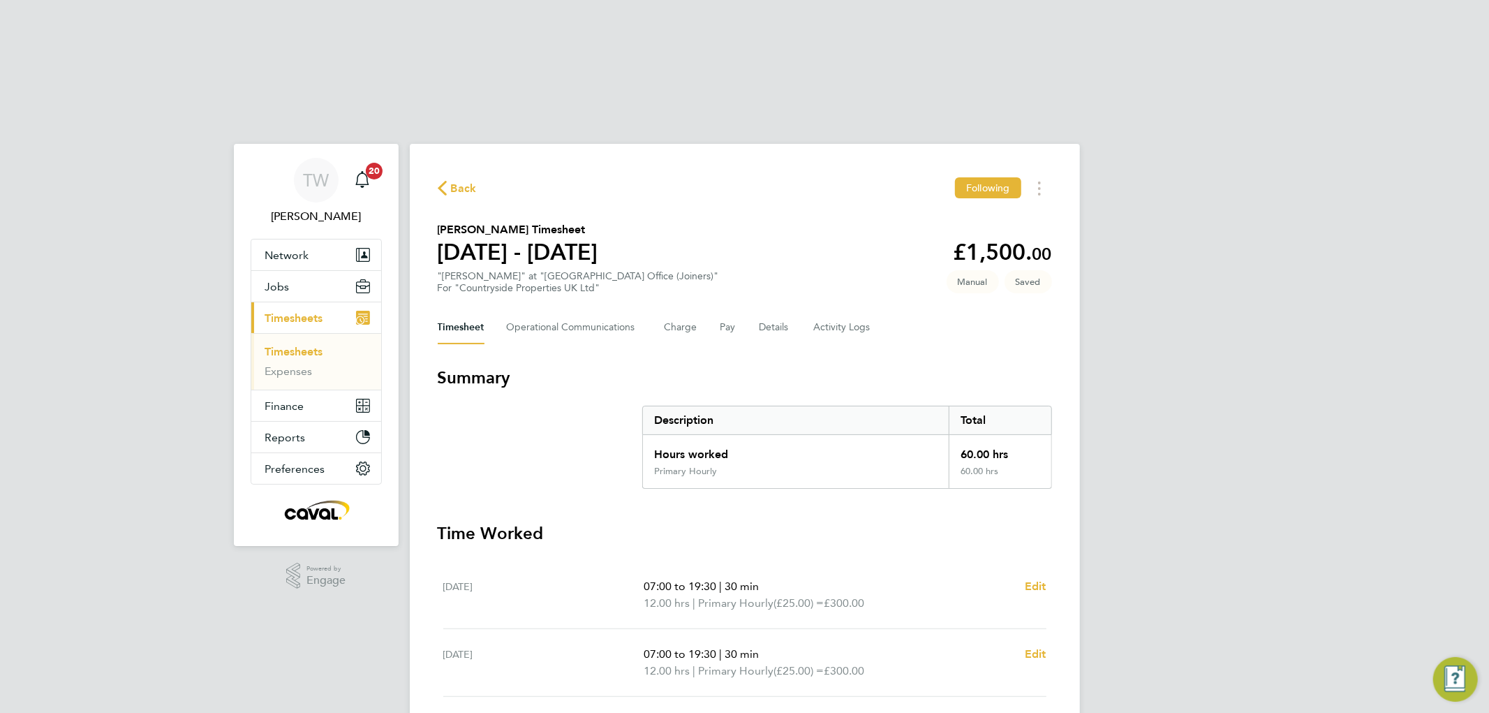
select select "30"
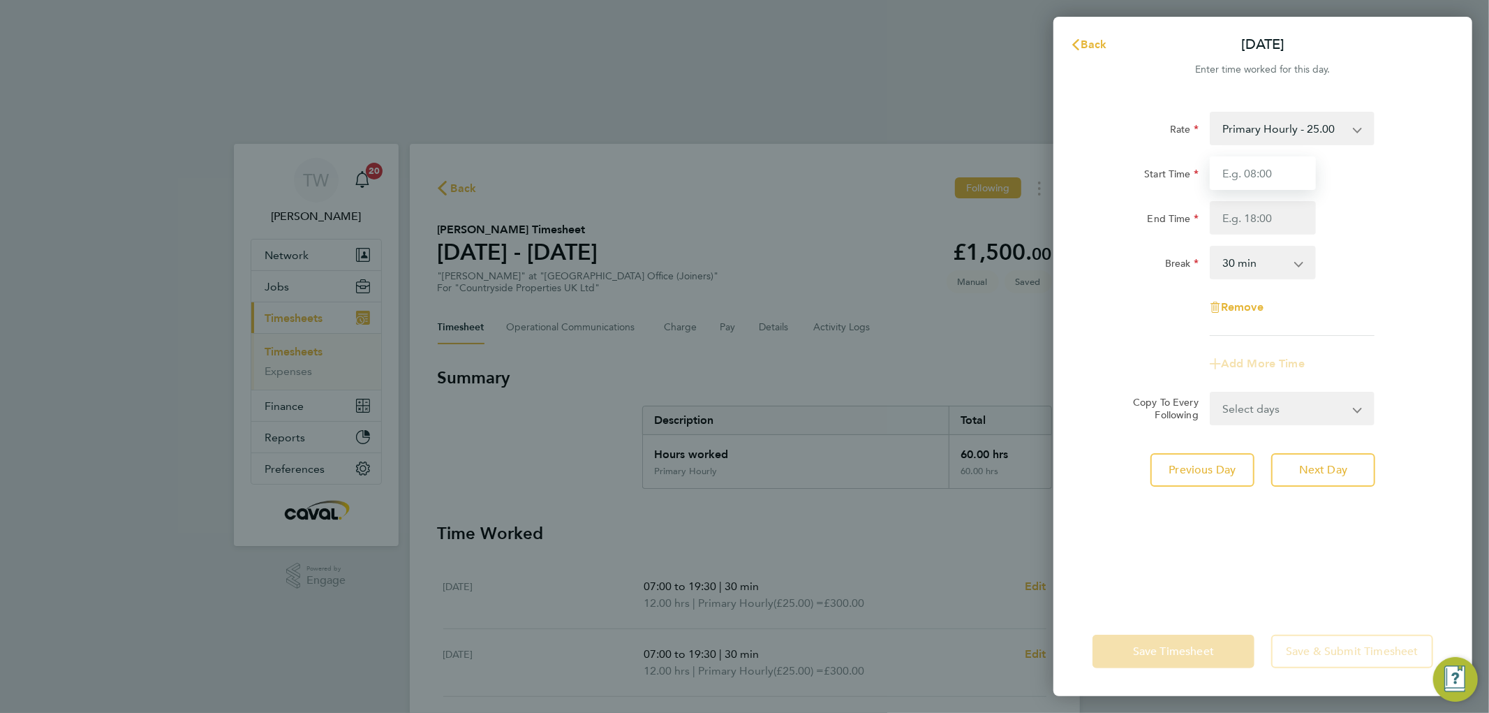
click at [1254, 172] on input "Start Time" at bounding box center [1263, 173] width 106 height 34
type input "08:00"
click at [1254, 220] on input "End Time" at bounding box center [1263, 218] width 106 height 34
type input "11:00"
click at [1376, 249] on div "Break 0 min 15 min 30 min 45 min 60 min 75 min 90 min" at bounding box center [1263, 263] width 352 height 34
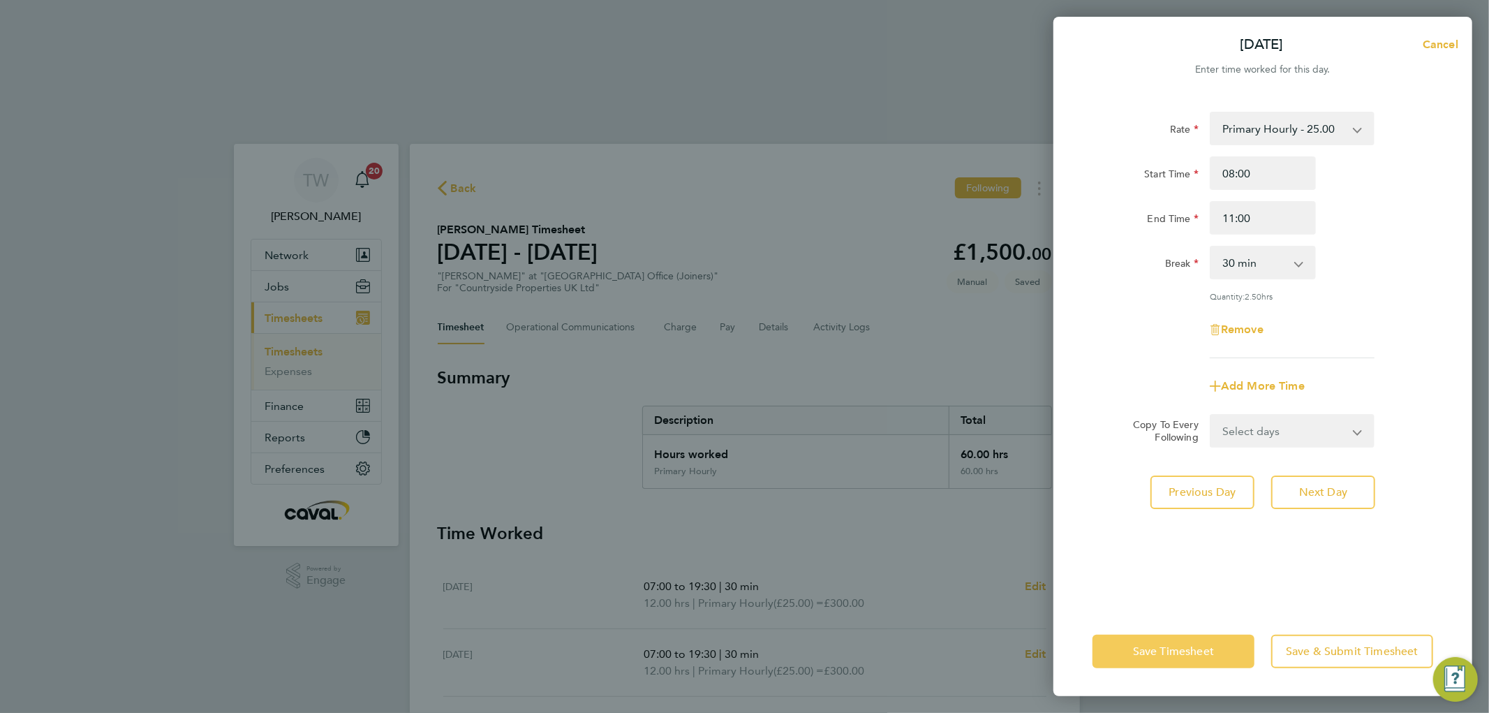
click at [1180, 657] on button "Save Timesheet" at bounding box center [1173, 651] width 162 height 34
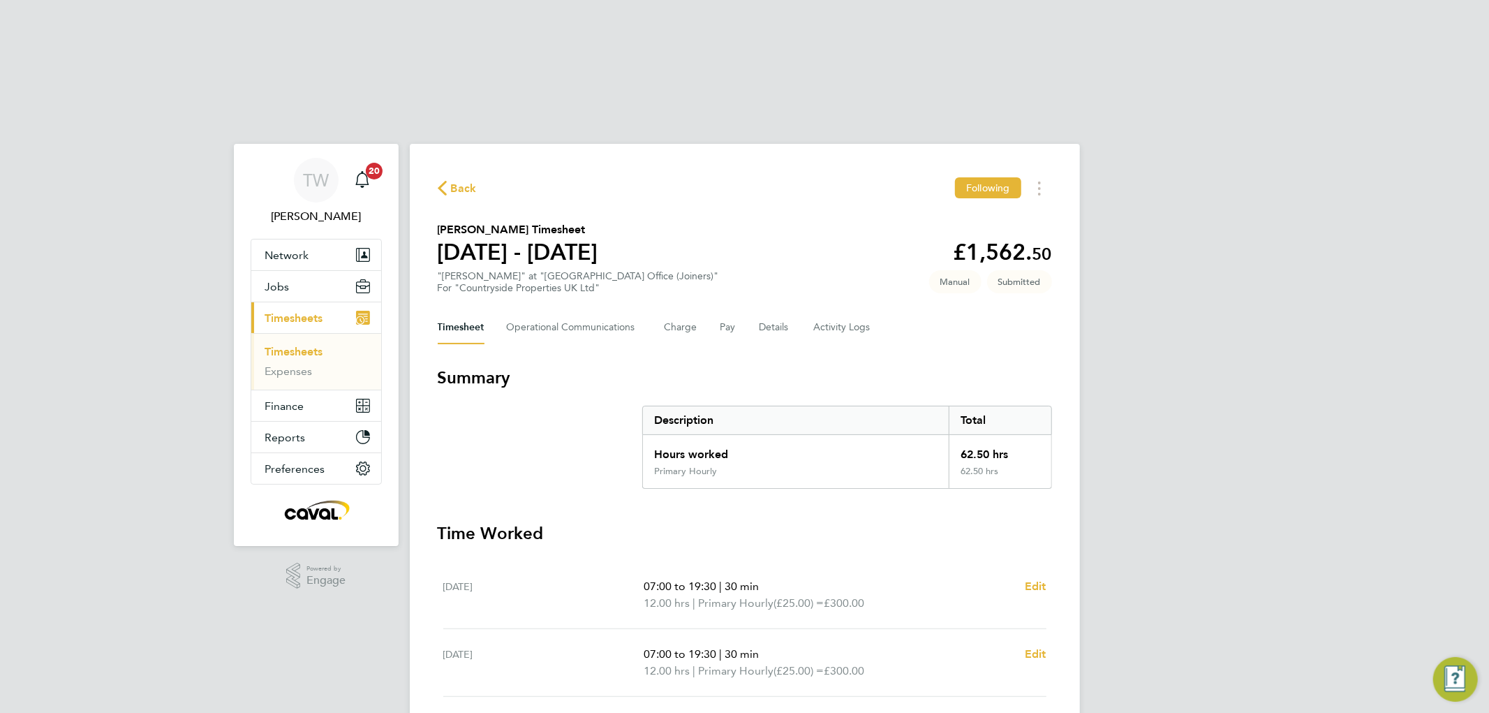
click at [306, 345] on link "Timesheets" at bounding box center [294, 351] width 58 height 13
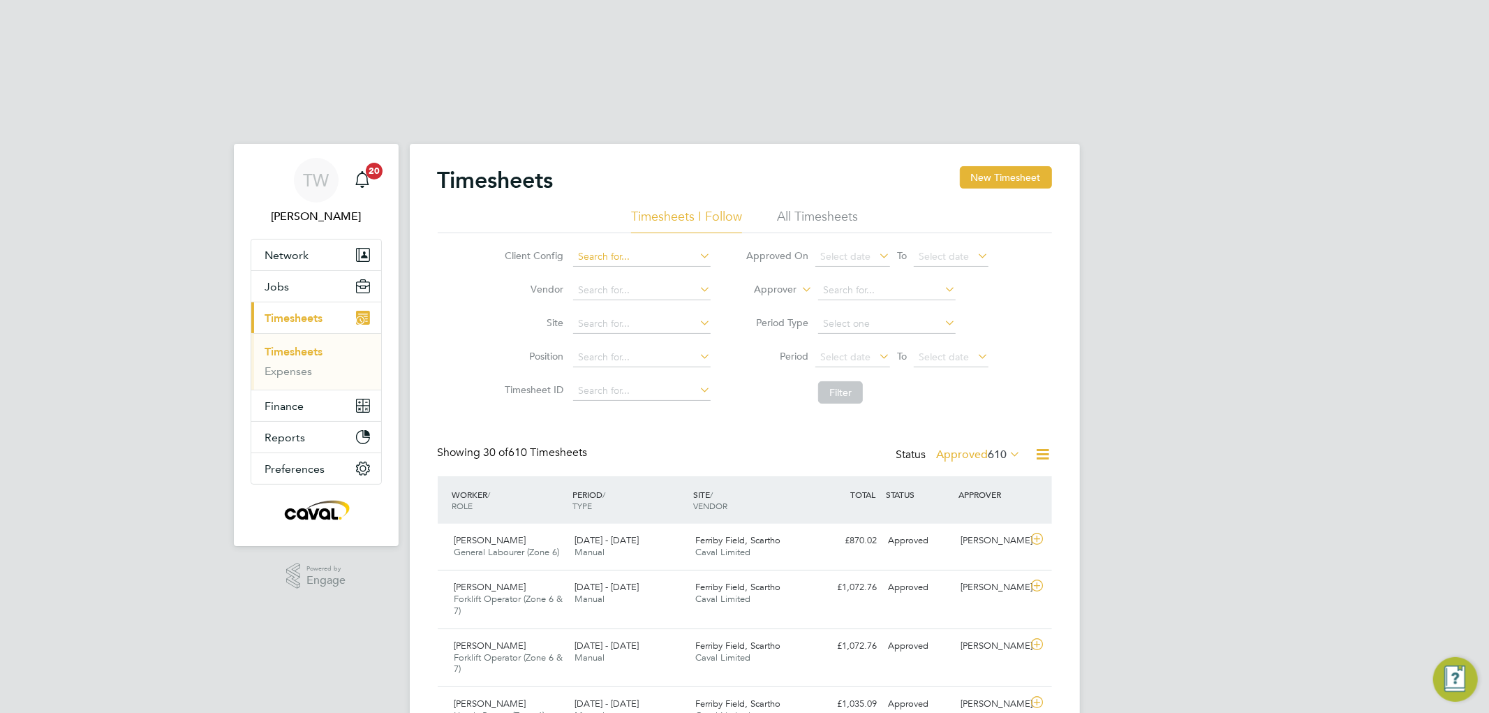
click at [593, 247] on input at bounding box center [641, 257] width 137 height 20
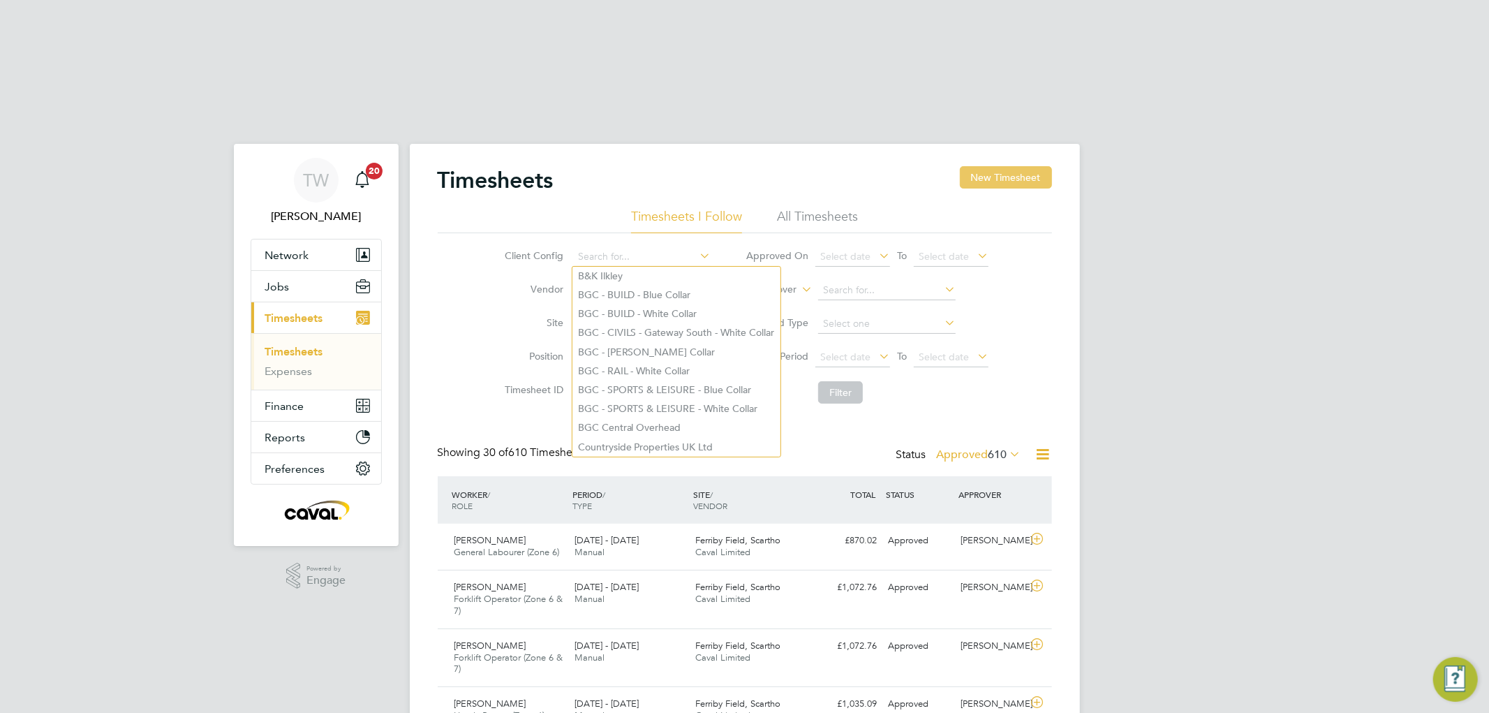
click at [988, 166] on button "New Timesheet" at bounding box center [1006, 177] width 92 height 22
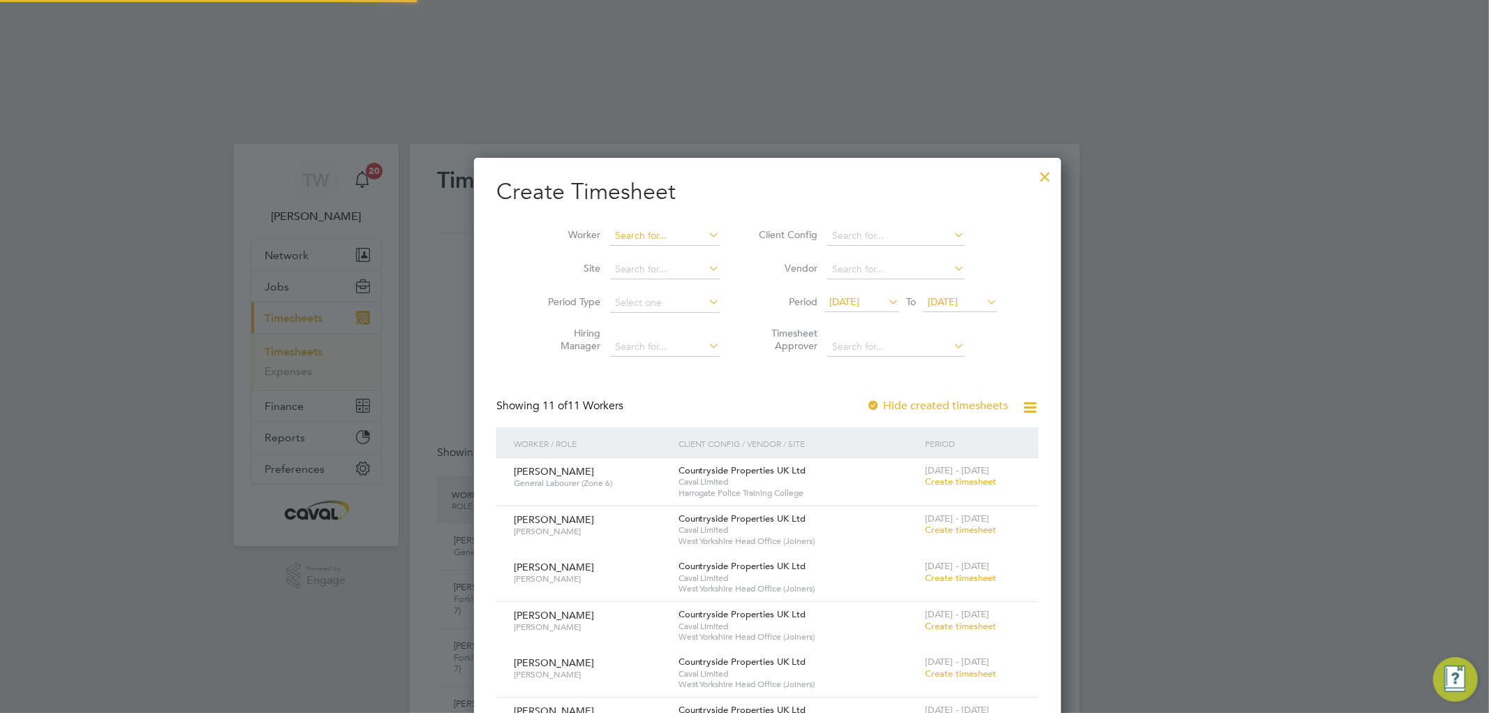
click at [627, 226] on input at bounding box center [665, 236] width 110 height 20
click at [618, 268] on b "[PERSON_NAME]" at bounding box center [631, 274] width 81 height 12
type input "[PERSON_NAME]"
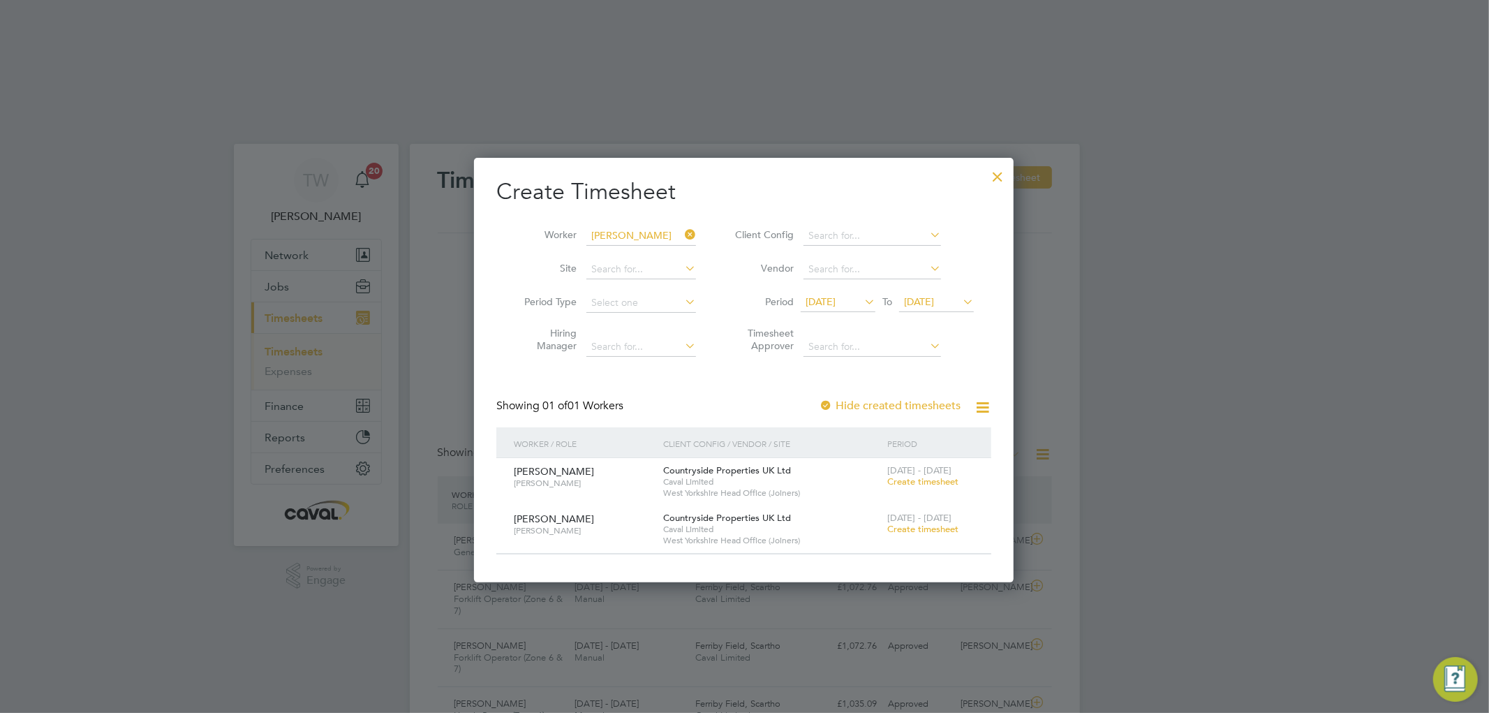
click at [924, 475] on span "Create timesheet" at bounding box center [922, 481] width 71 height 12
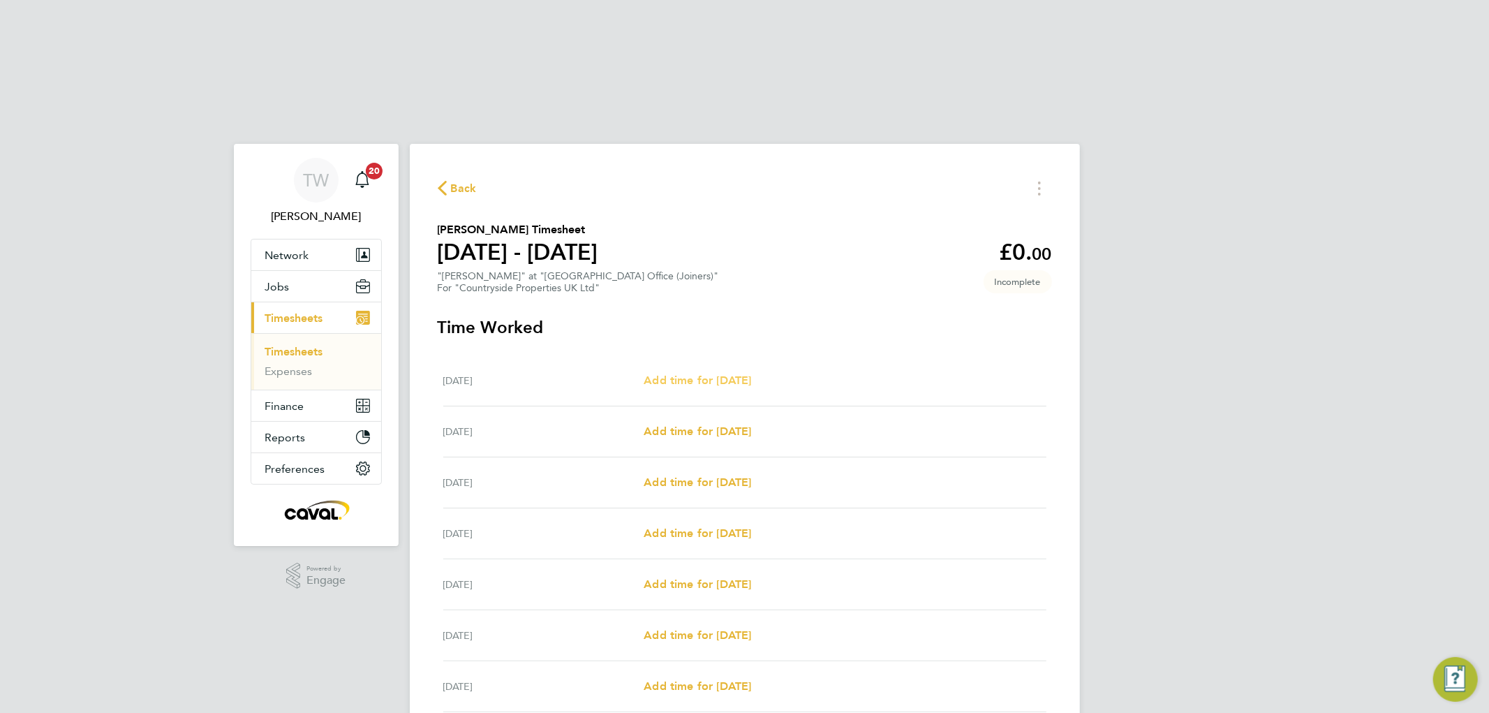
click at [729, 373] on span "Add time for [DATE]" at bounding box center [697, 379] width 107 height 13
select select "30"
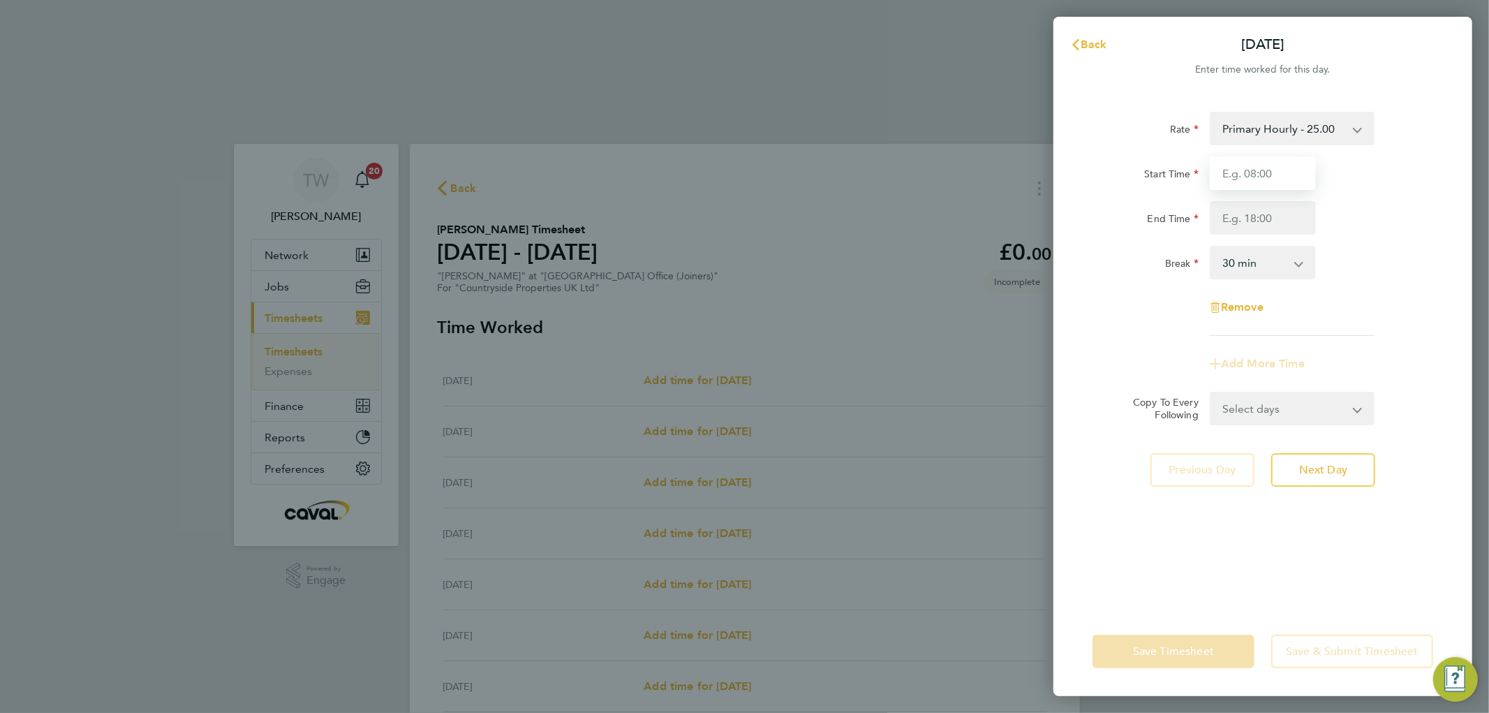
click at [1280, 179] on input "Start Time" at bounding box center [1263, 173] width 106 height 34
type input "07:00"
click at [1269, 228] on input "End Time" at bounding box center [1263, 218] width 106 height 34
type input "20:00"
click at [1351, 223] on div "End Time 20:00" at bounding box center [1263, 218] width 352 height 34
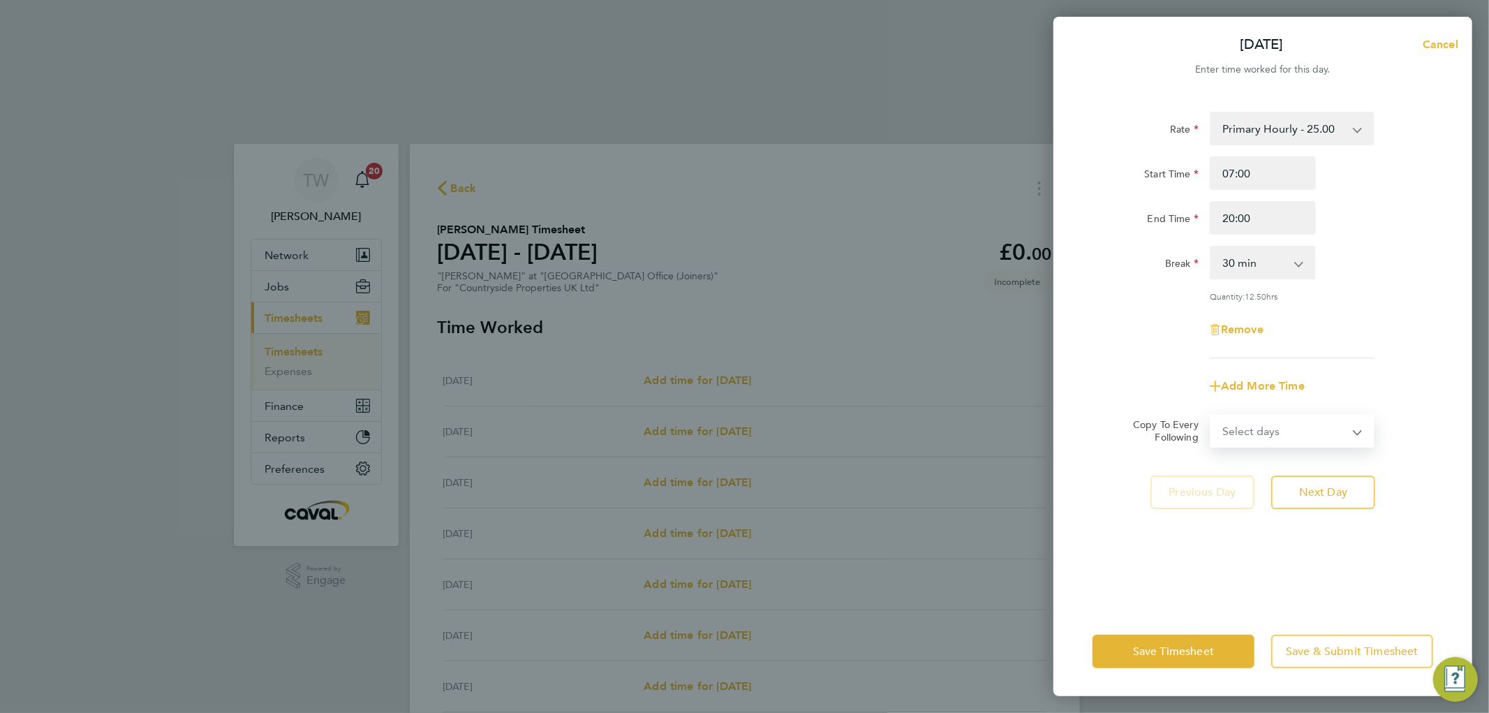
click at [1240, 435] on select "Select days Day Weekday (Mon-Fri) Weekend (Sat-Sun) [DATE] [DATE] [DATE] [DATE]…" at bounding box center [1284, 430] width 147 height 31
select select "WEEKDAY"
click at [1211, 415] on select "Select days Day Weekday (Mon-Fri) Weekend (Sat-Sun) [DATE] [DATE] [DATE] [DATE]…" at bounding box center [1284, 430] width 147 height 31
select select "[DATE]"
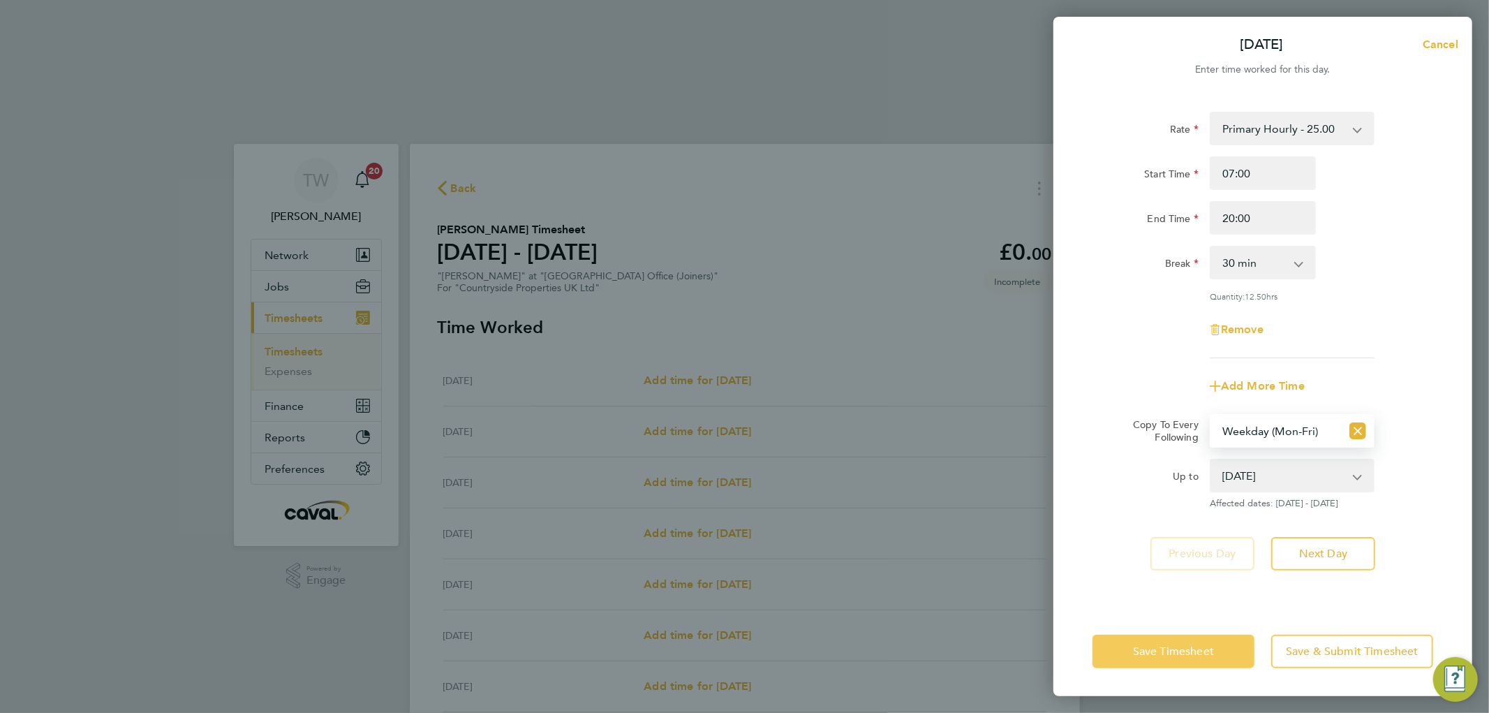
click at [1143, 662] on button "Save Timesheet" at bounding box center [1173, 651] width 162 height 34
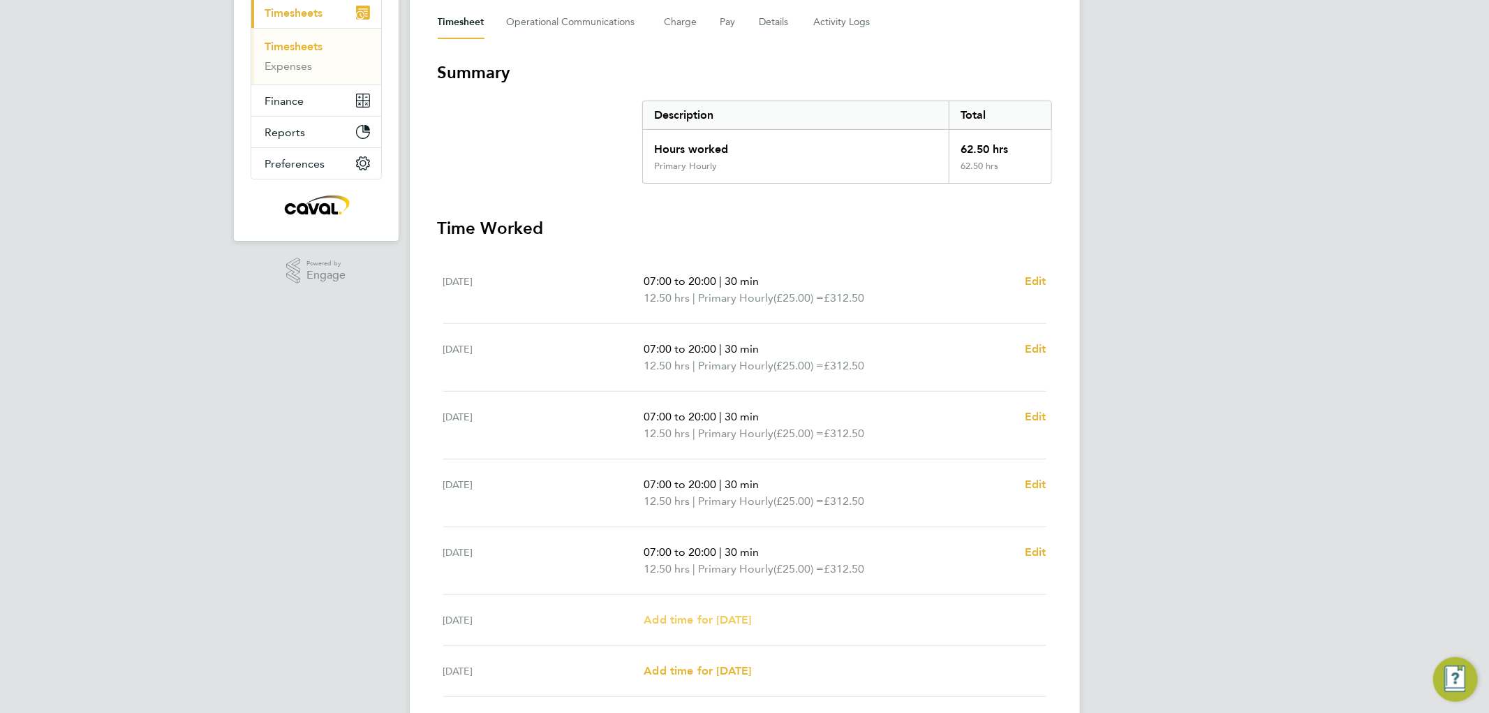
click at [738, 613] on span "Add time for [DATE]" at bounding box center [697, 619] width 107 height 13
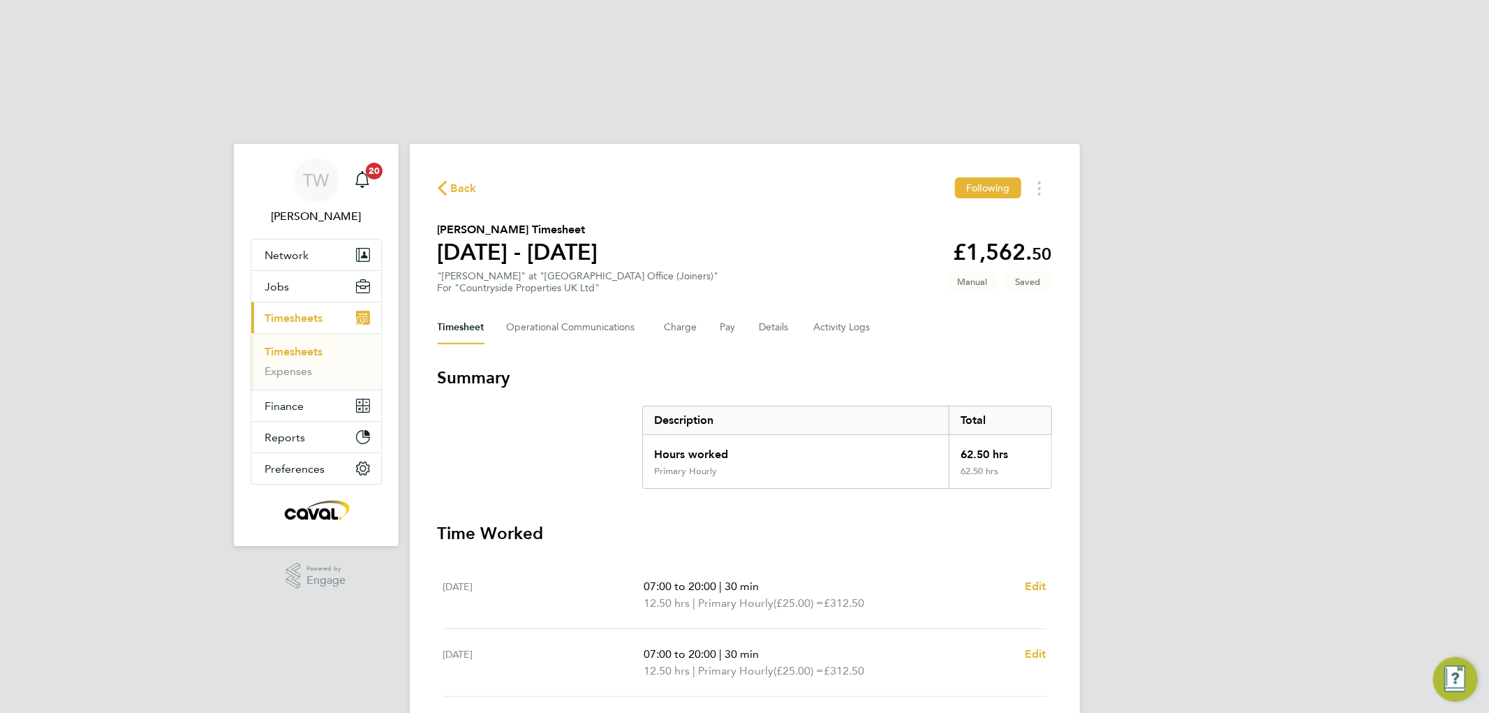
select select "30"
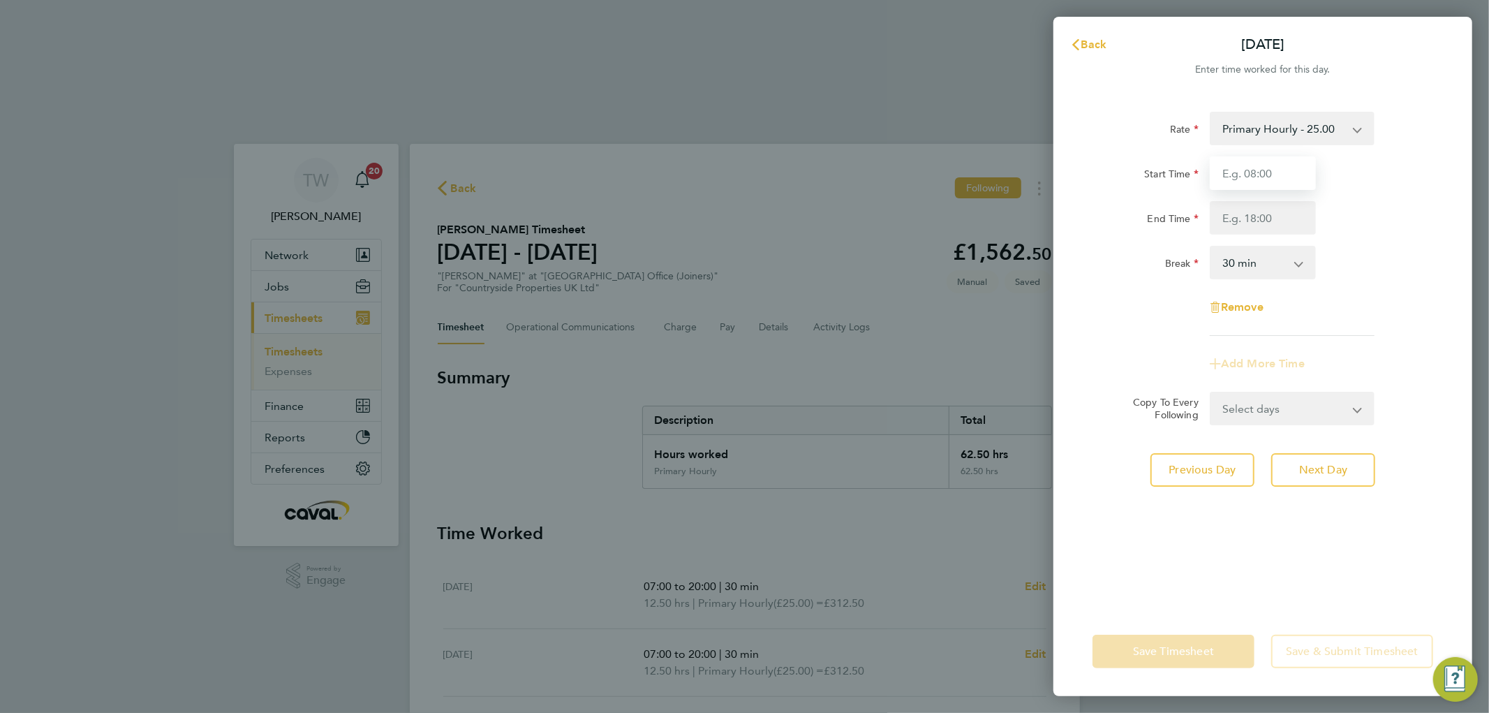
click at [1255, 175] on input "Start Time" at bounding box center [1263, 173] width 106 height 34
type input "07:00"
click at [1256, 207] on input "End Time" at bounding box center [1263, 218] width 106 height 34
type input "19:00"
click at [1237, 263] on select "0 min 15 min 30 min 45 min 60 min 75 min 90 min" at bounding box center [1254, 262] width 87 height 31
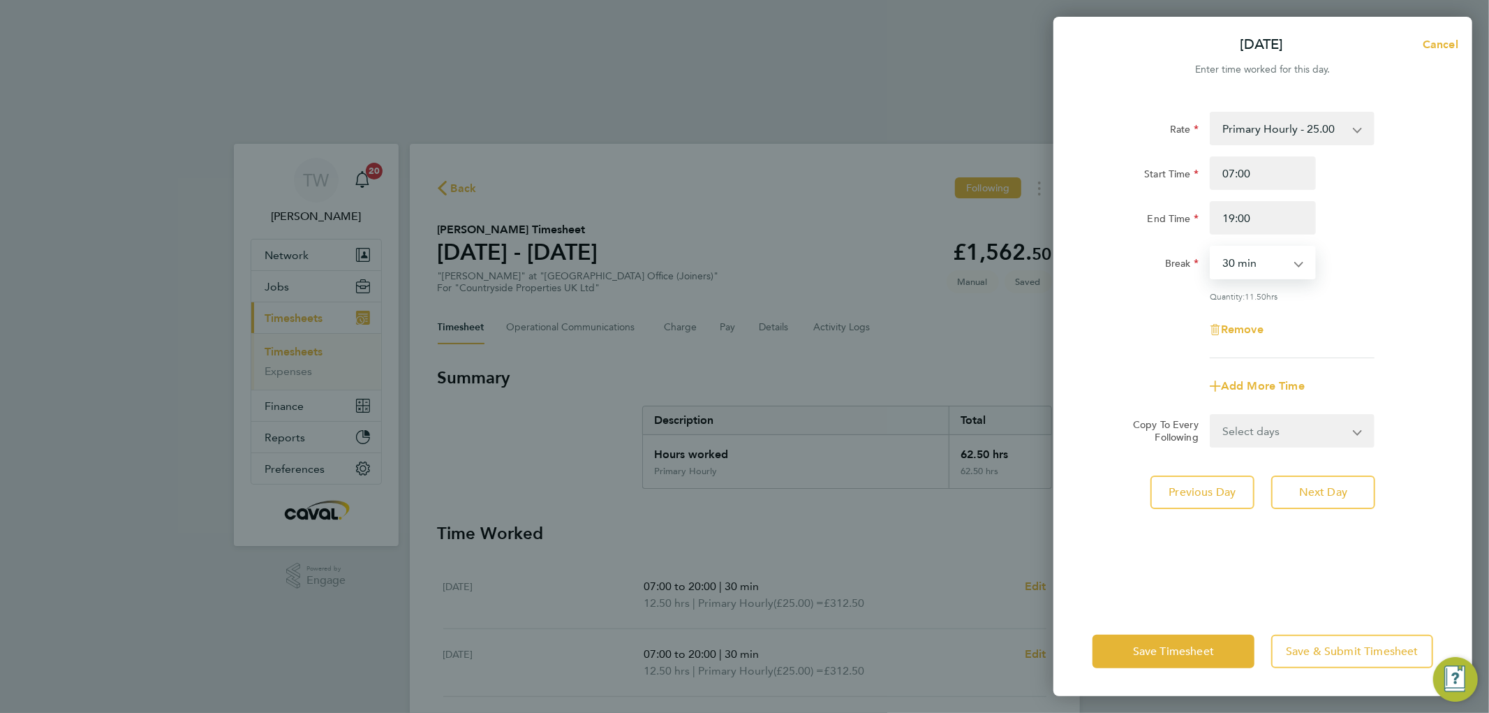
select select "45"
click at [1211, 247] on select "0 min 15 min 30 min 45 min 60 min 75 min 90 min" at bounding box center [1254, 262] width 87 height 31
click at [1160, 648] on span "Save Timesheet" at bounding box center [1173, 651] width 81 height 14
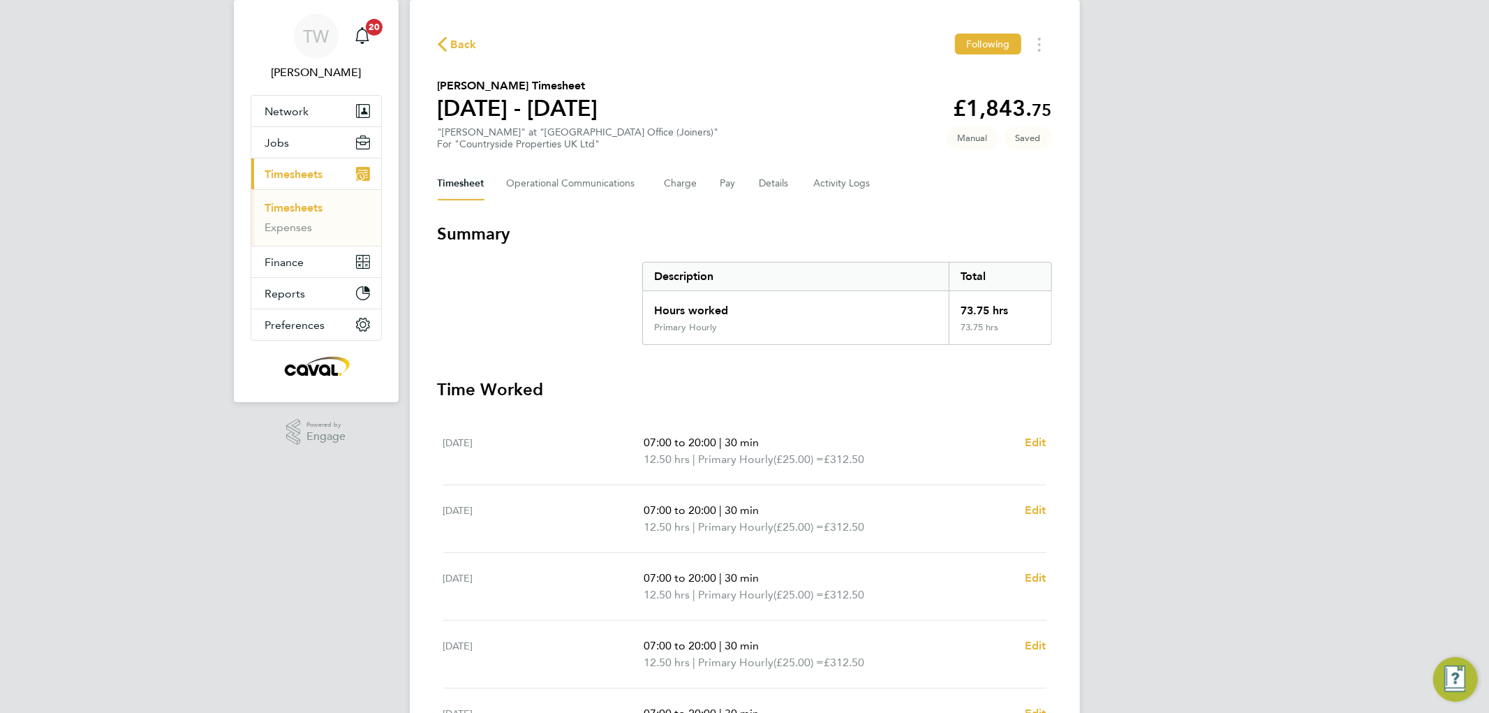
scroll to position [322, 0]
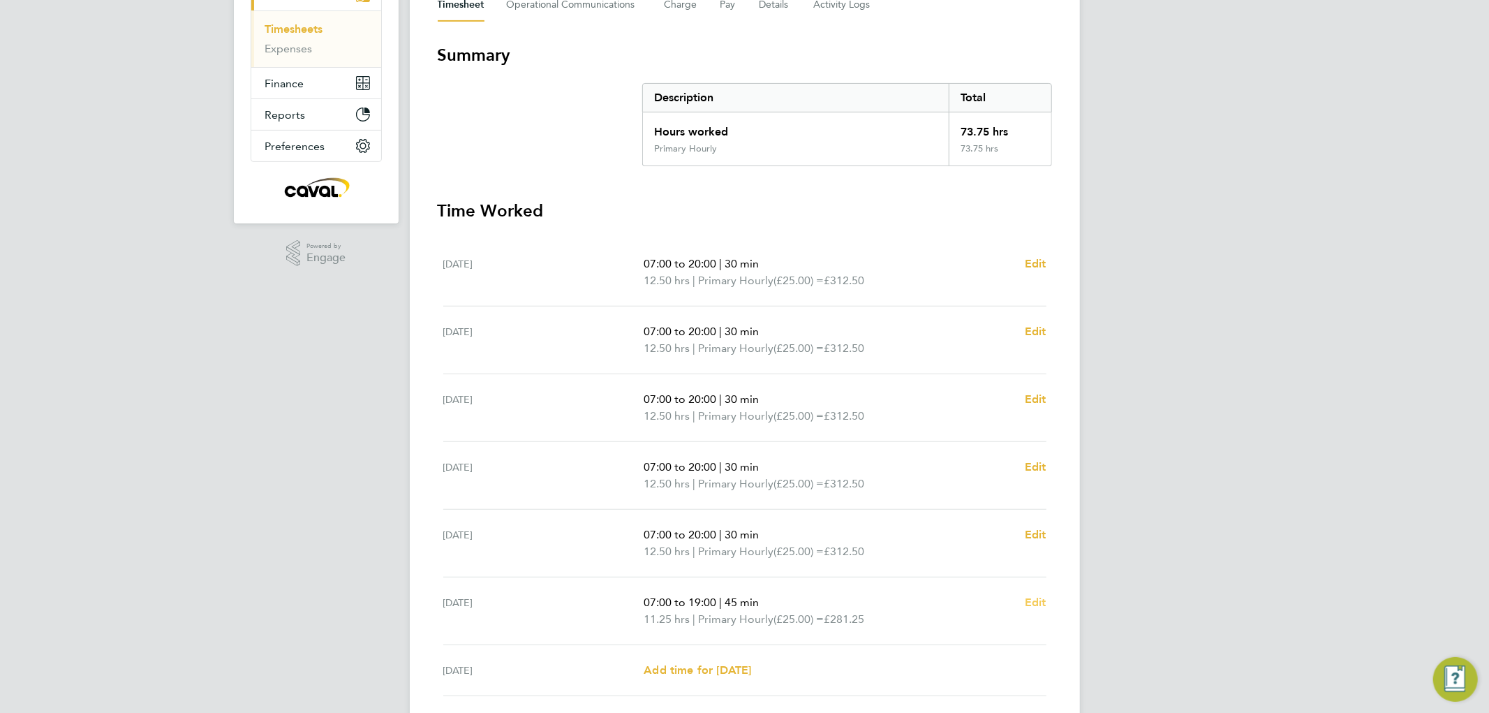
click at [1035, 595] on span "Edit" at bounding box center [1036, 601] width 22 height 13
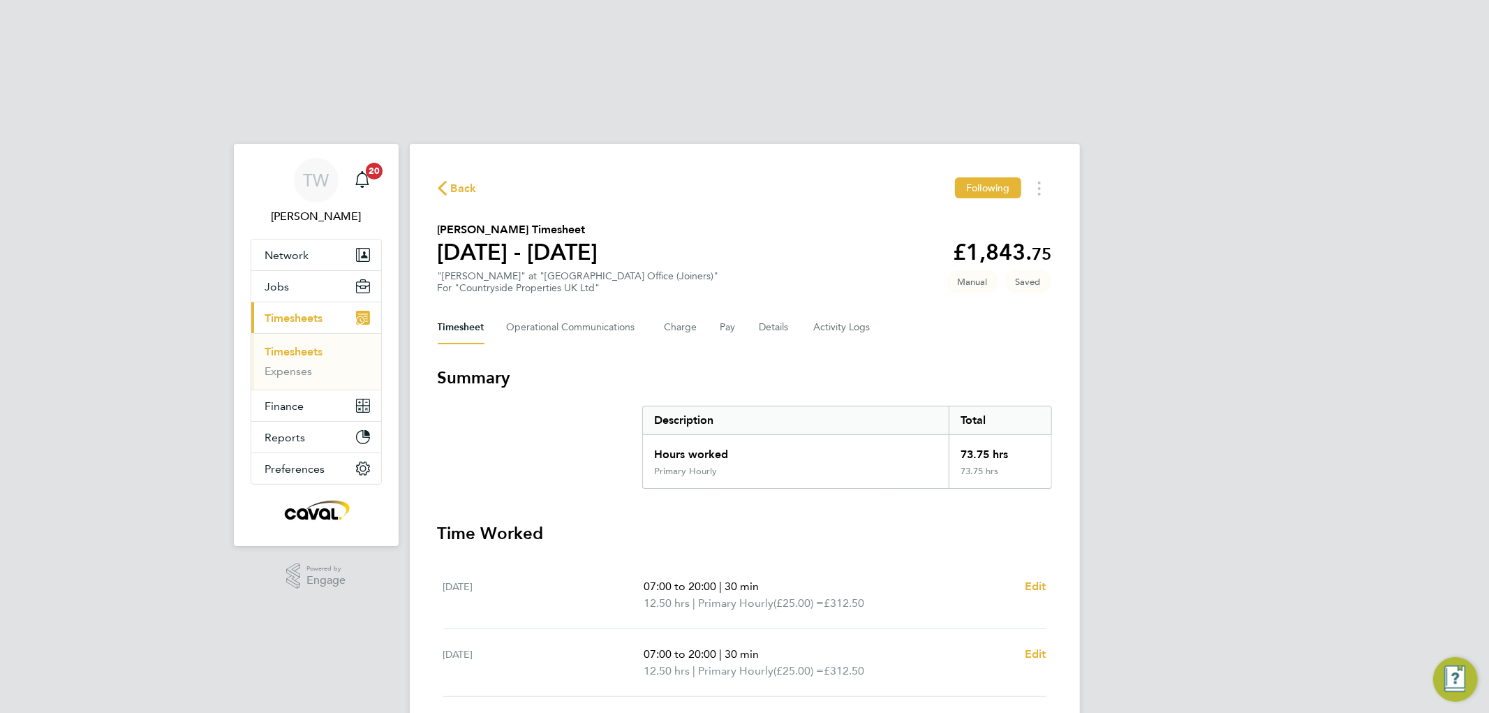
select select "45"
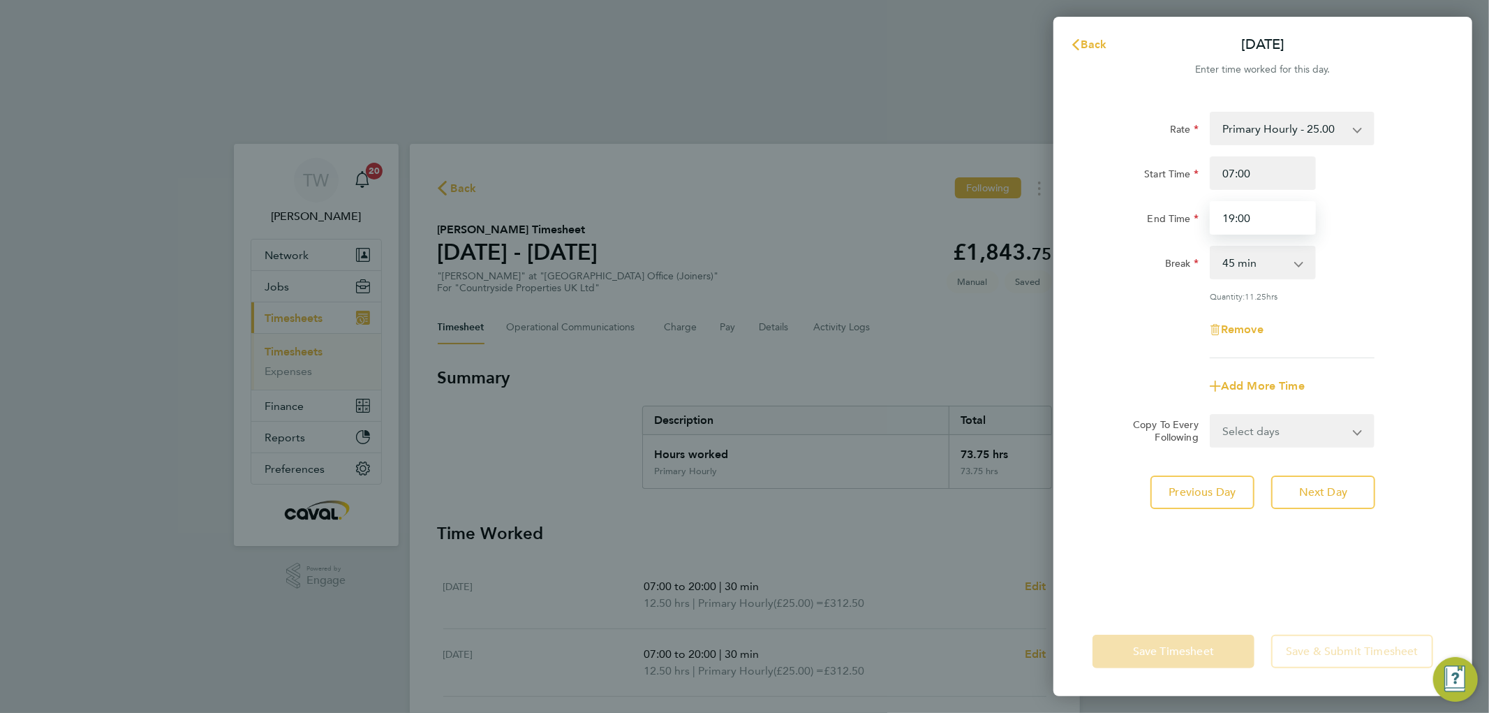
drag, startPoint x: 1267, startPoint y: 217, endPoint x: 1180, endPoint y: 213, distance: 87.3
click at [1180, 213] on div "End Time 19:00" at bounding box center [1263, 218] width 352 height 34
type input "17:00"
click at [1340, 206] on div "End Time 17:00" at bounding box center [1263, 218] width 352 height 34
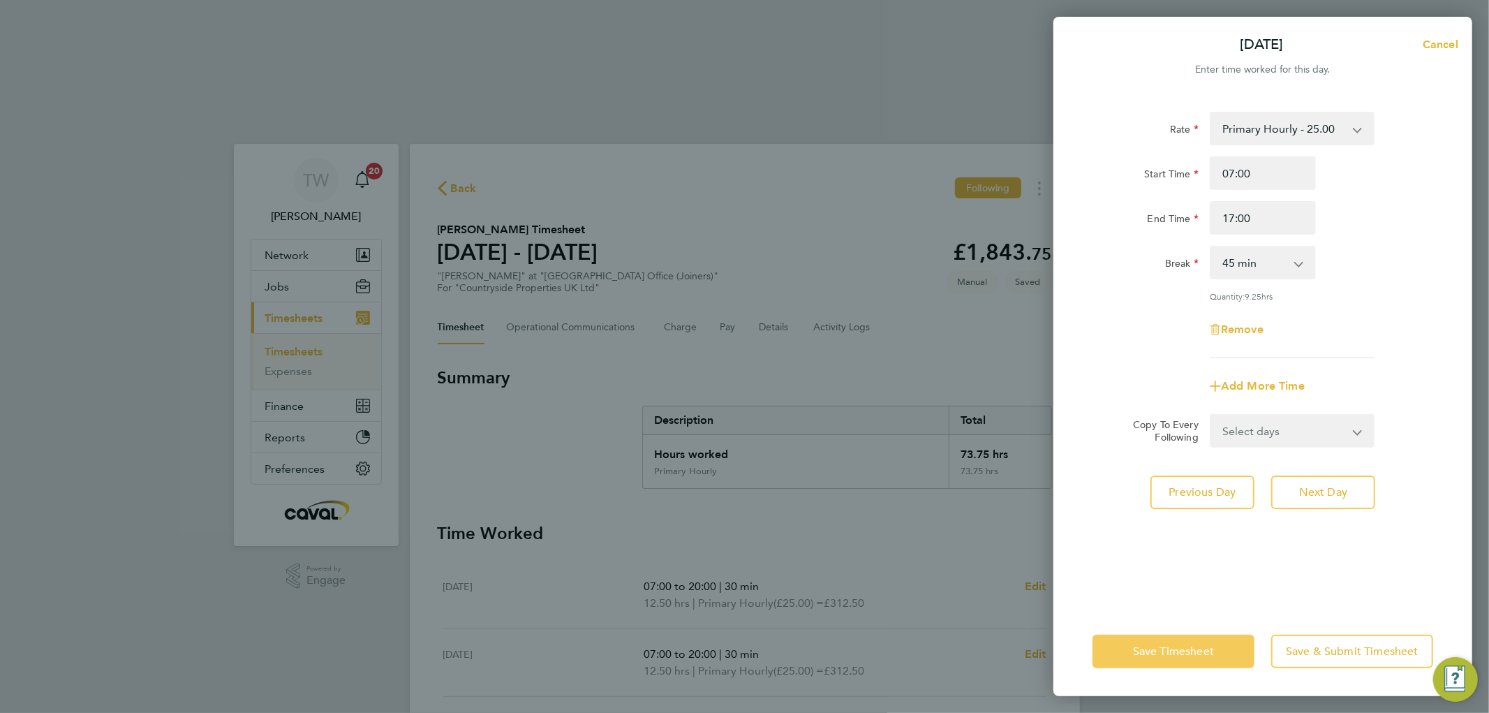
click at [1167, 654] on span "Save Timesheet" at bounding box center [1173, 651] width 81 height 14
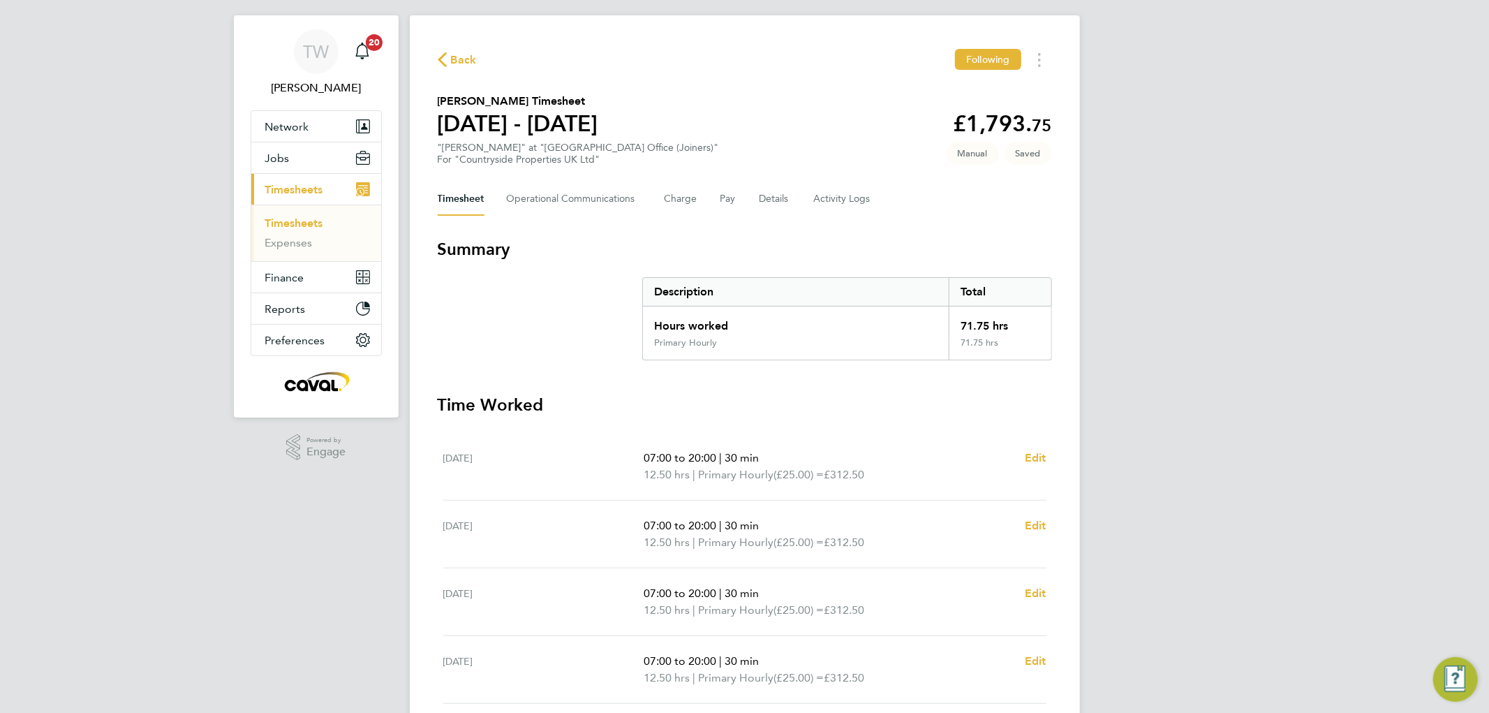
scroll to position [322, 0]
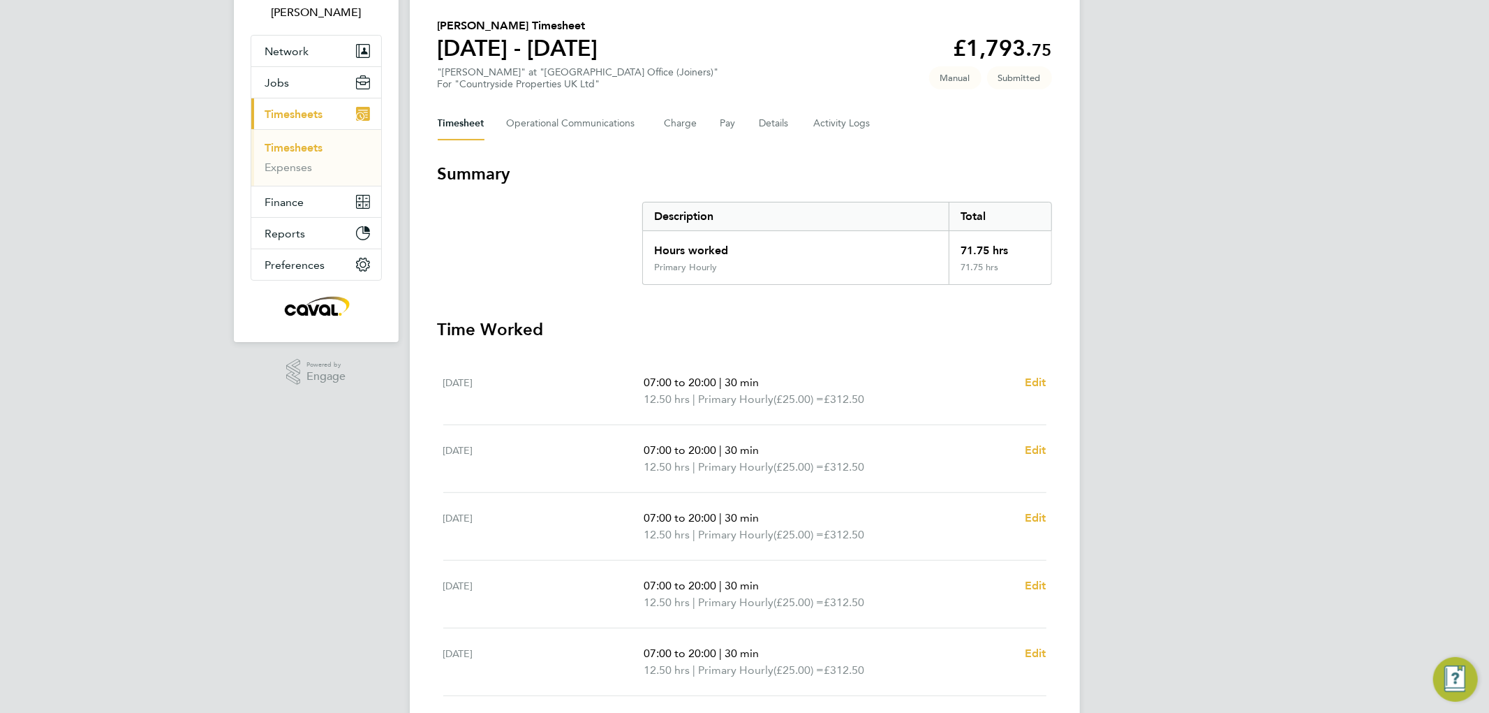
scroll to position [0, 0]
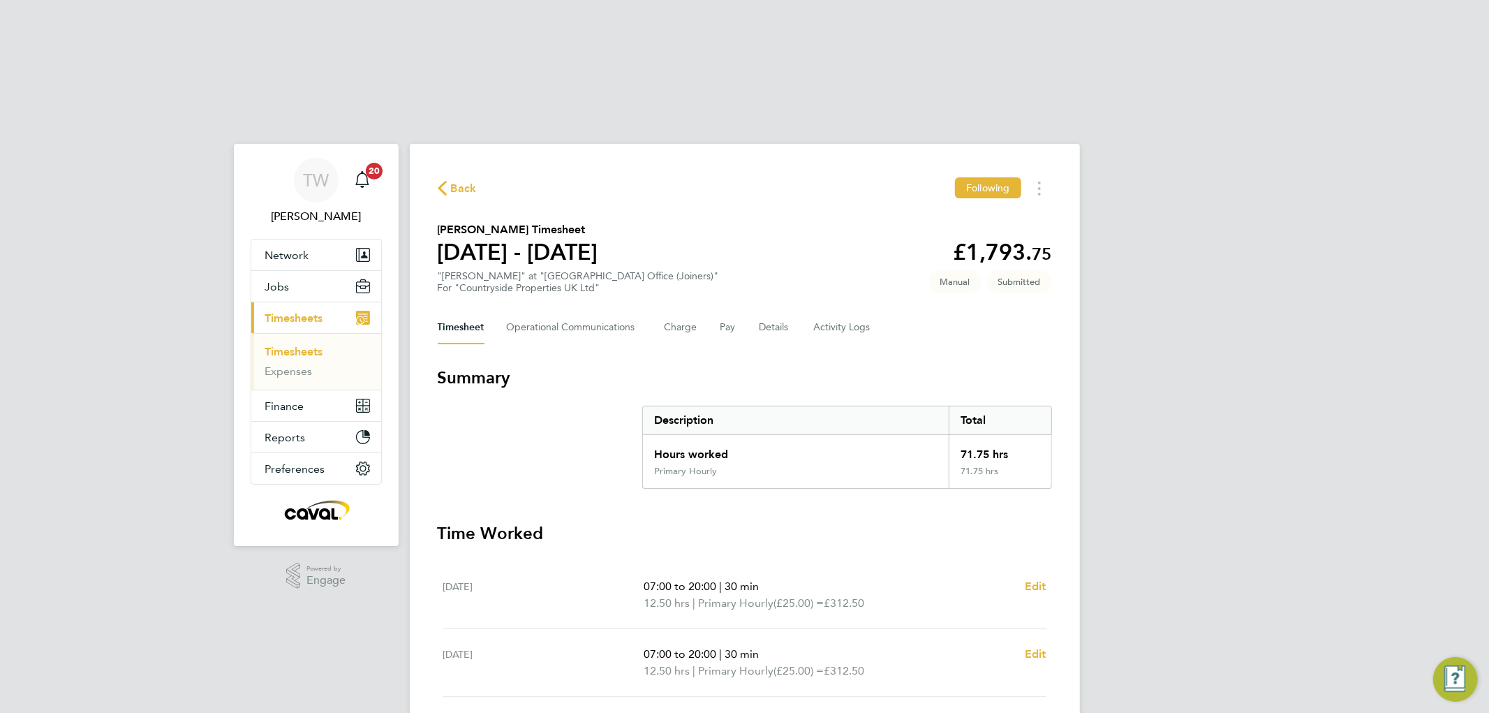
click at [294, 345] on link "Timesheets" at bounding box center [294, 351] width 58 height 13
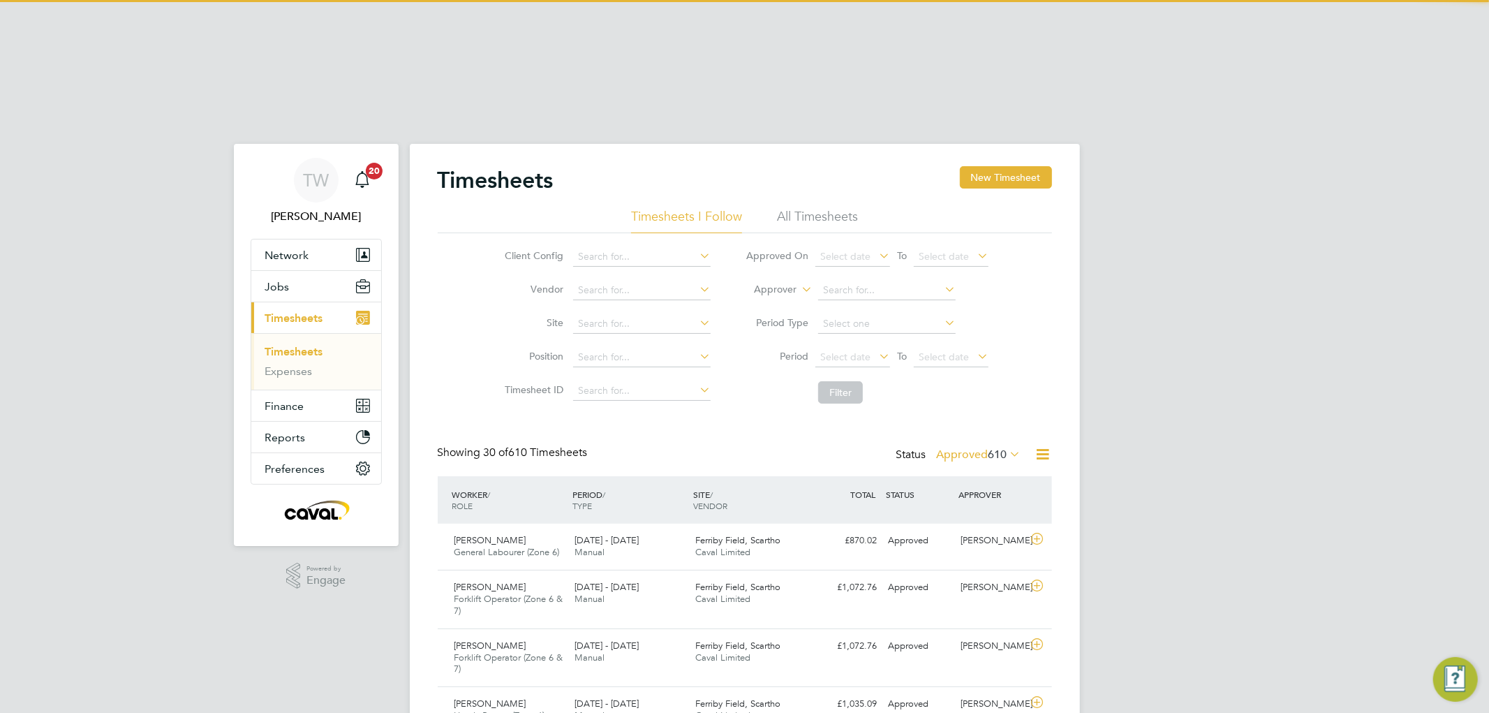
scroll to position [47, 121]
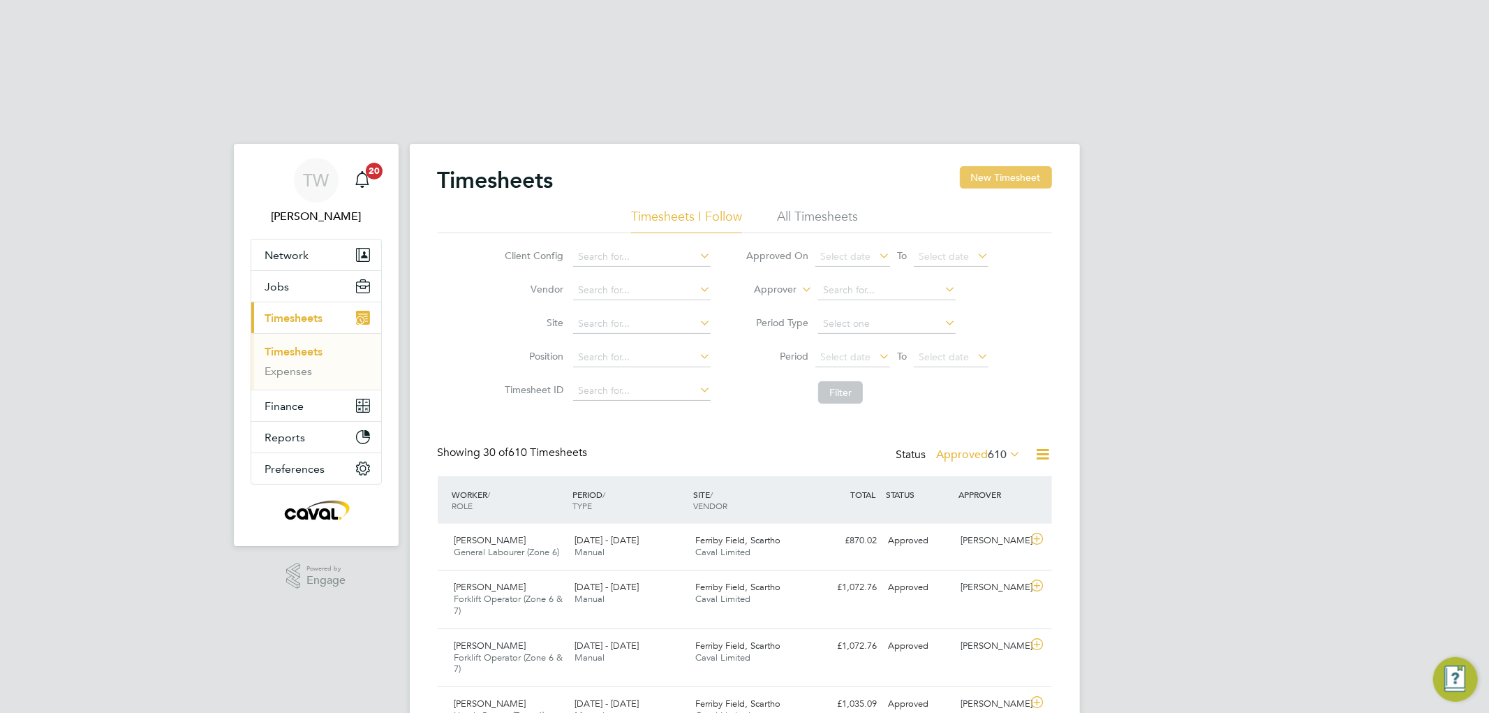
click at [984, 166] on button "New Timesheet" at bounding box center [1006, 177] width 92 height 22
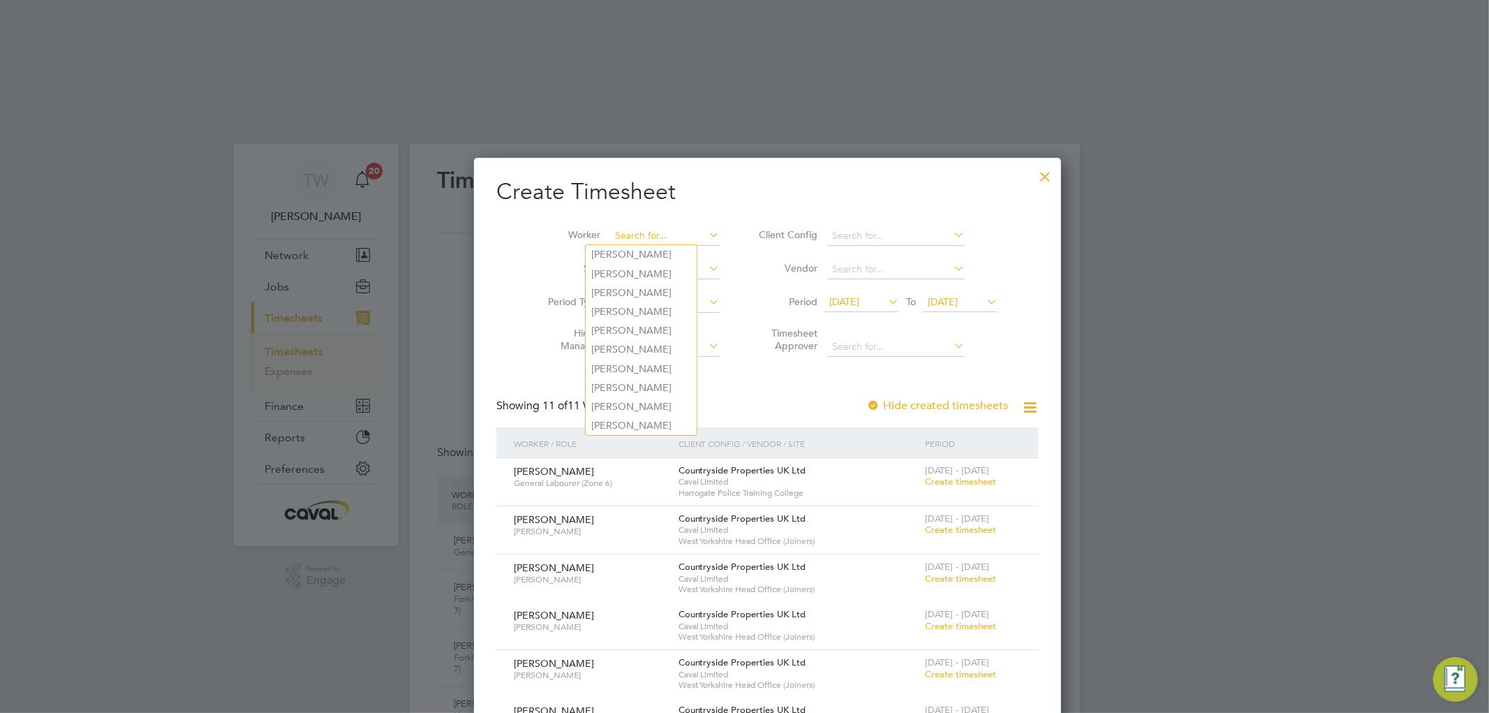
click at [610, 226] on input at bounding box center [665, 236] width 110 height 20
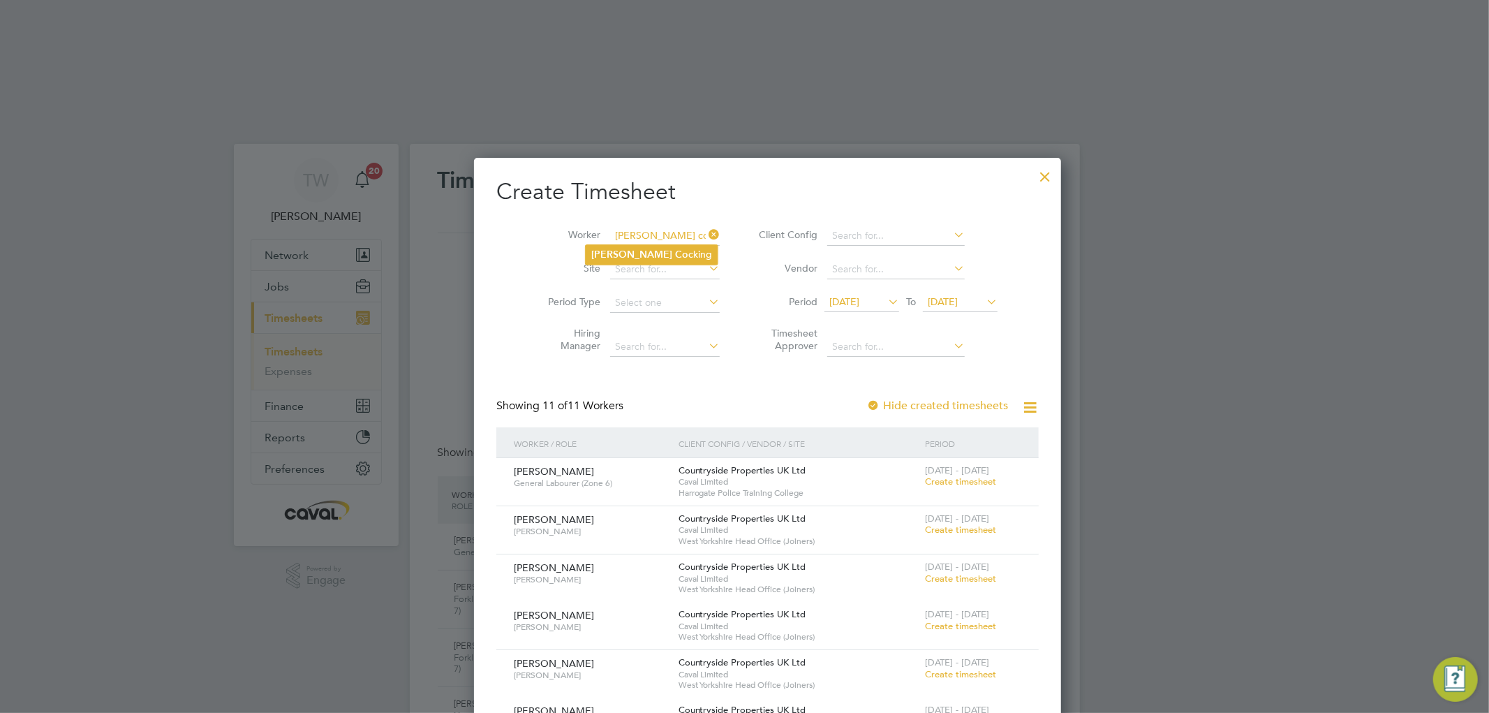
click at [602, 245] on li "Simon Co cking" at bounding box center [652, 254] width 132 height 19
type input "[PERSON_NAME]"
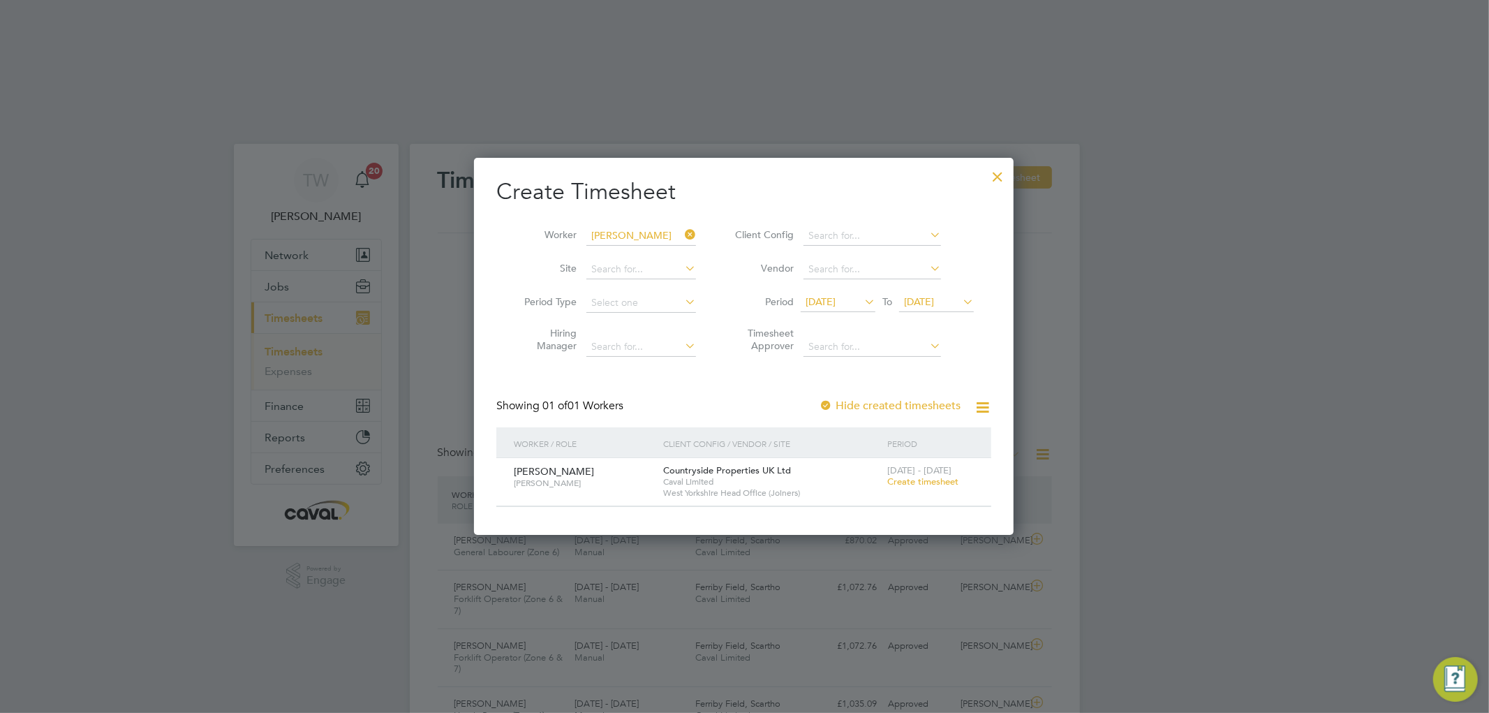
click at [912, 475] on span "Create timesheet" at bounding box center [922, 481] width 71 height 12
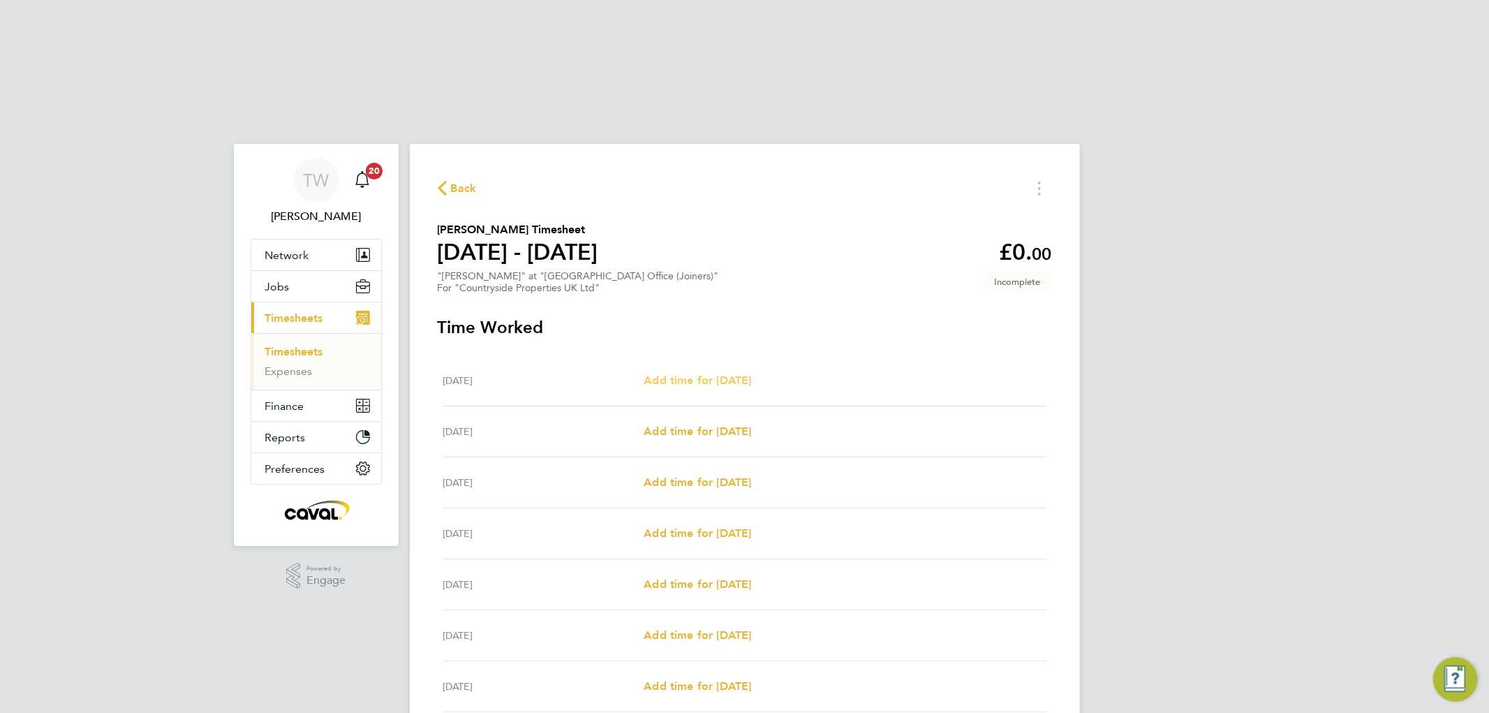
click at [727, 373] on span "Add time for [DATE]" at bounding box center [697, 379] width 107 height 13
select select "30"
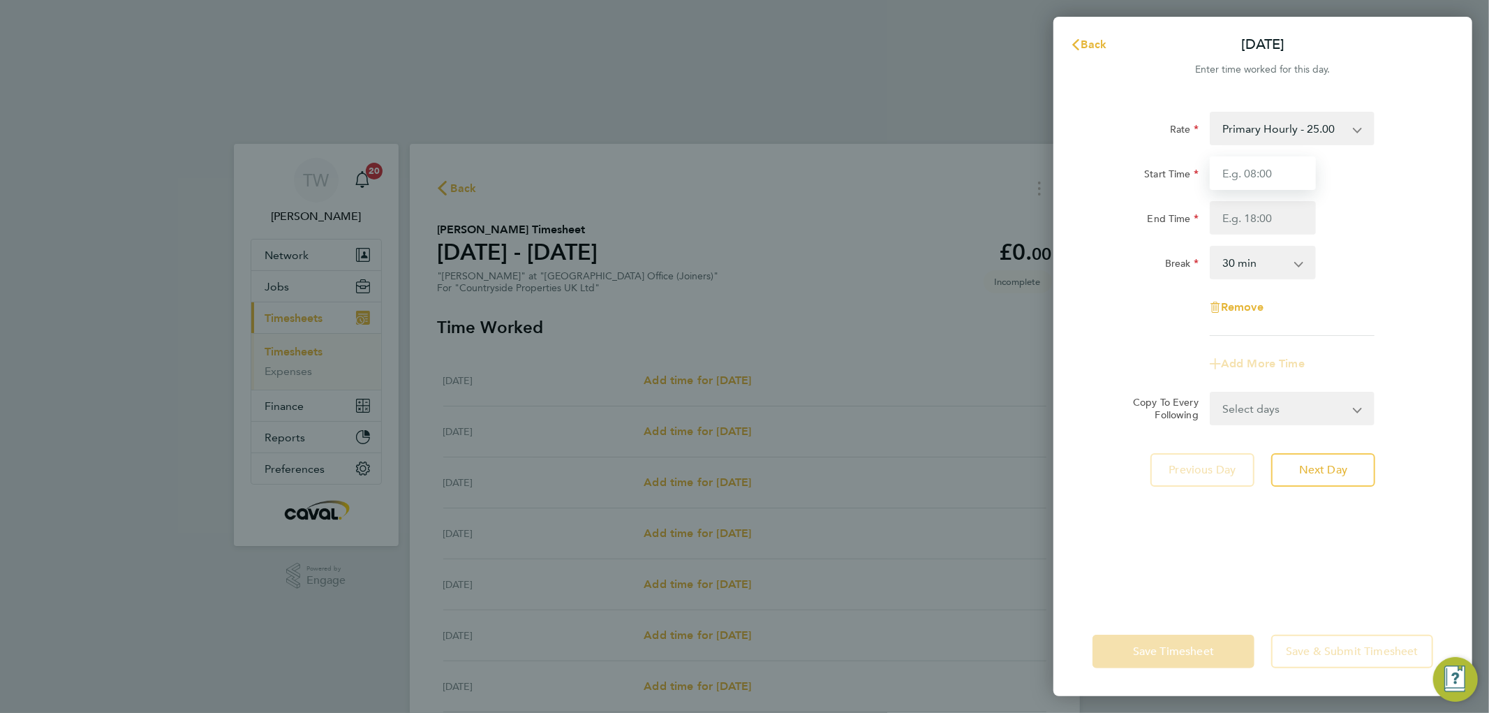
click at [1232, 169] on input "Start Time" at bounding box center [1263, 173] width 106 height 34
type input "07:00"
click at [1240, 218] on input "End Time" at bounding box center [1263, 218] width 106 height 34
type input "20:00"
click at [1376, 232] on div "End Time 20:00" at bounding box center [1263, 218] width 352 height 34
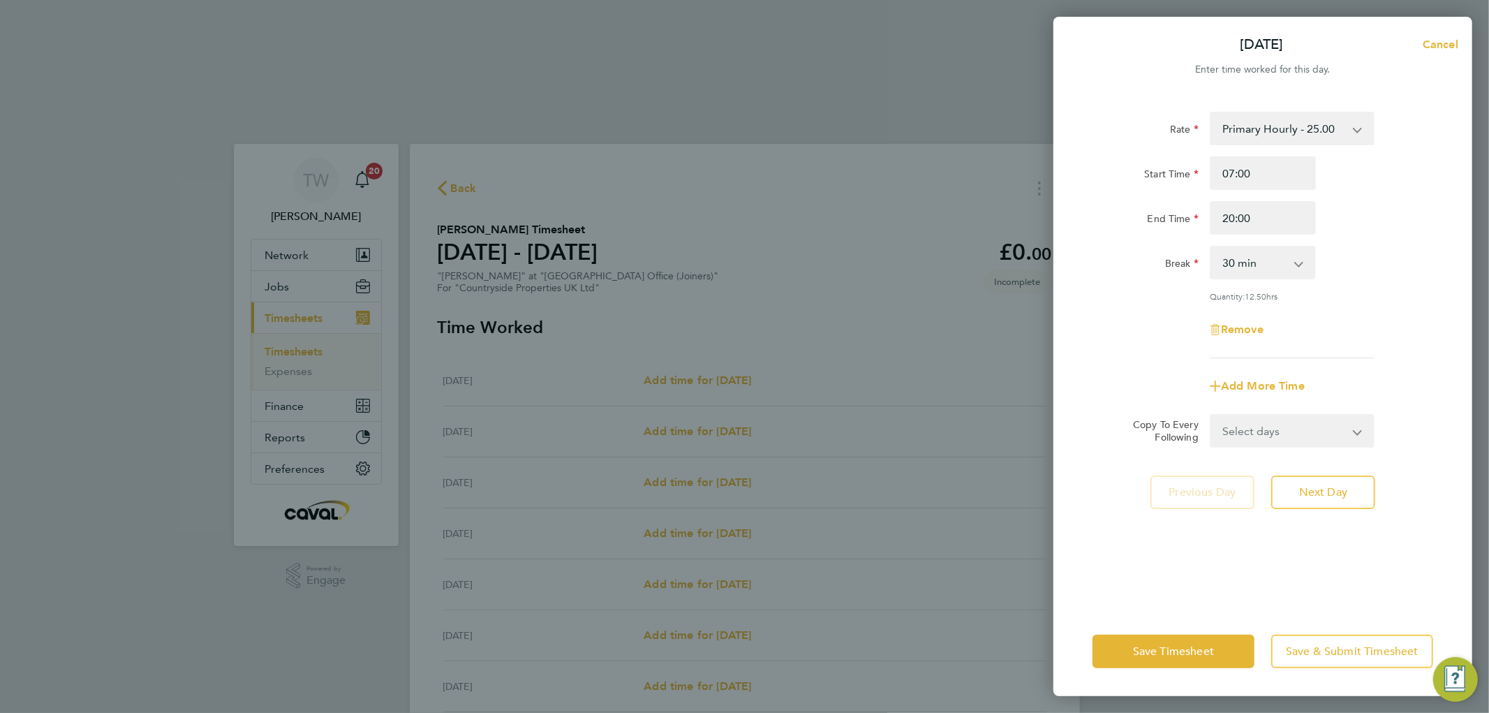
click at [1231, 440] on select "Select days Day Weekday (Mon-Fri) Weekend (Sat-Sun) [DATE] [DATE] [DATE] [DATE]…" at bounding box center [1284, 430] width 147 height 31
select select "WEEKDAY"
click at [1211, 415] on select "Select days Day Weekday (Mon-Fri) Weekend (Sat-Sun) [DATE] [DATE] [DATE] [DATE]…" at bounding box center [1284, 430] width 147 height 31
select select "[DATE]"
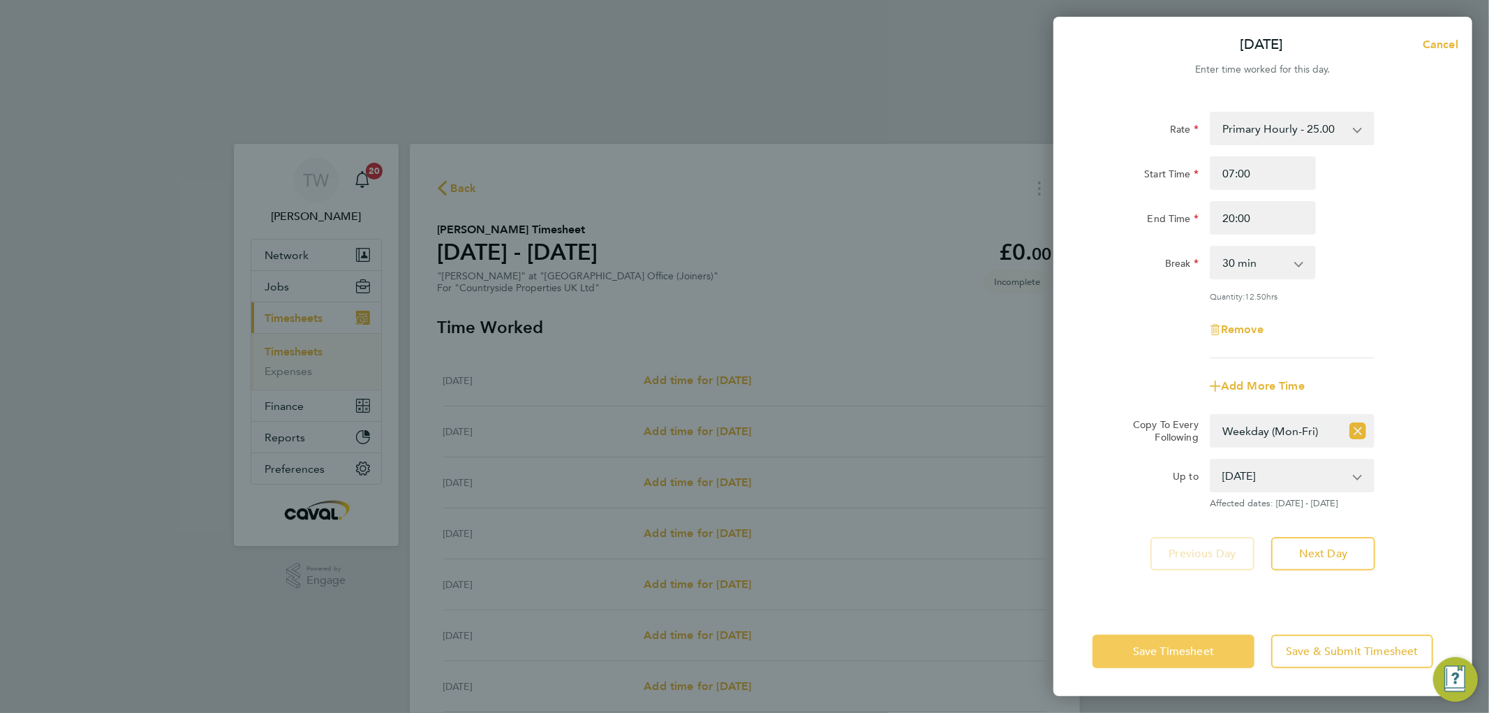
click at [1162, 649] on span "Save Timesheet" at bounding box center [1173, 651] width 81 height 14
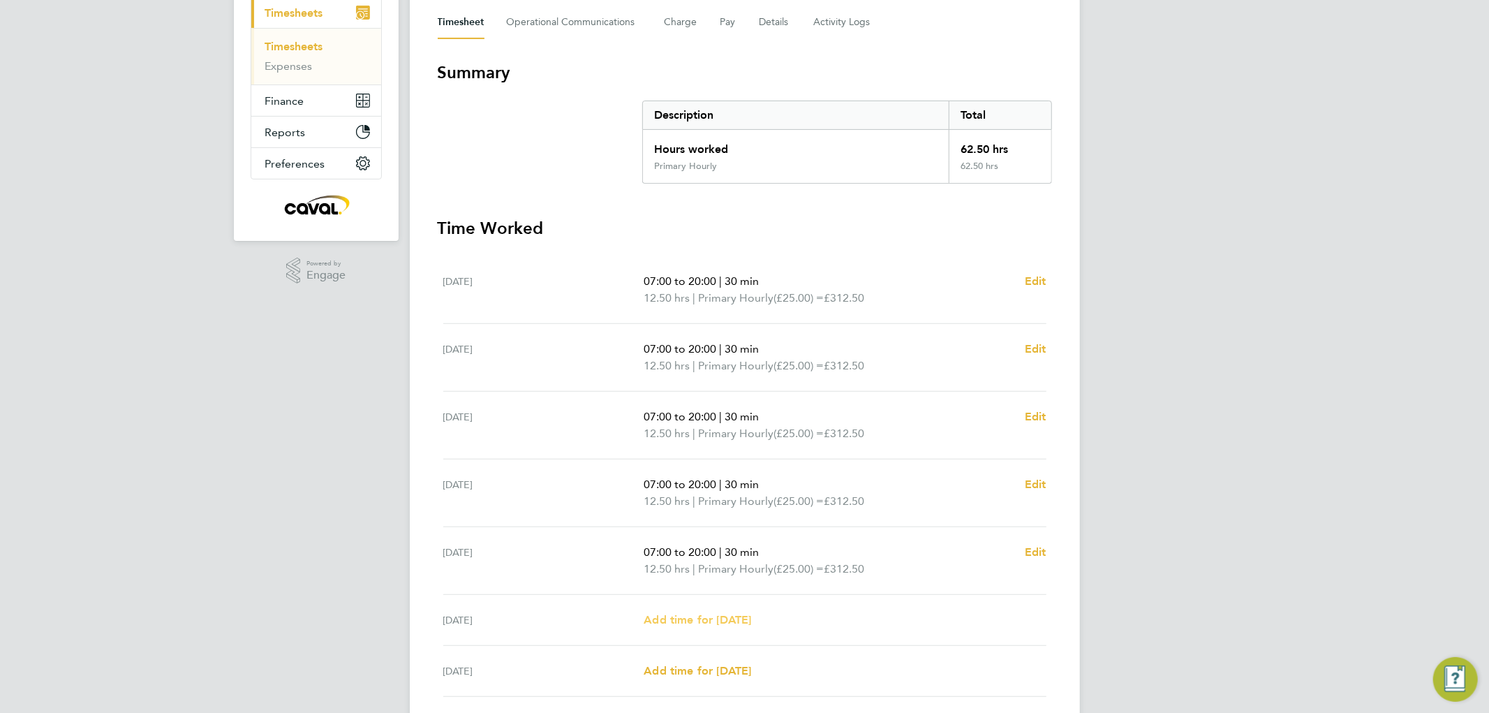
click at [733, 613] on span "Add time for [DATE]" at bounding box center [697, 619] width 107 height 13
select select "30"
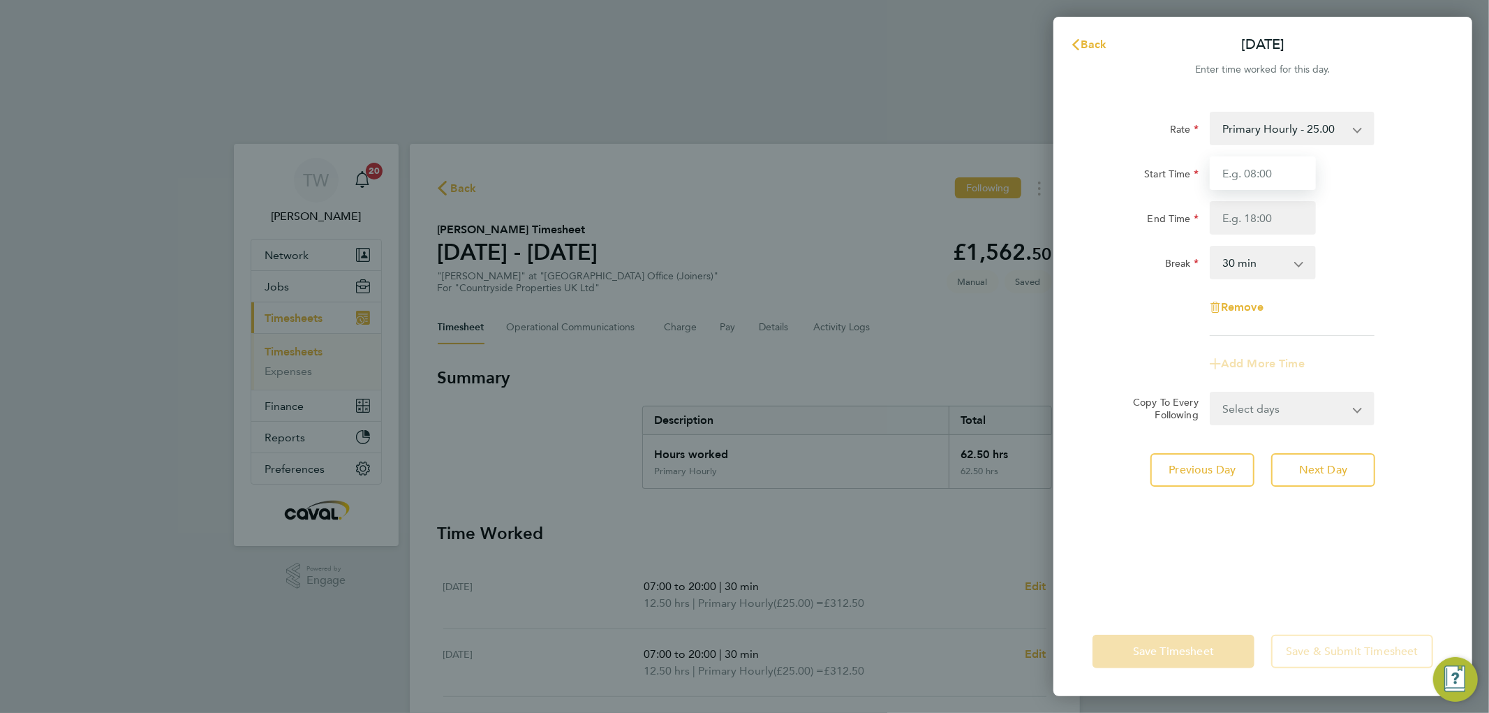
click at [1245, 177] on input "Start Time" at bounding box center [1263, 173] width 106 height 34
type input "07:00"
click at [1243, 225] on input "End Time" at bounding box center [1263, 218] width 106 height 34
type input "17:00"
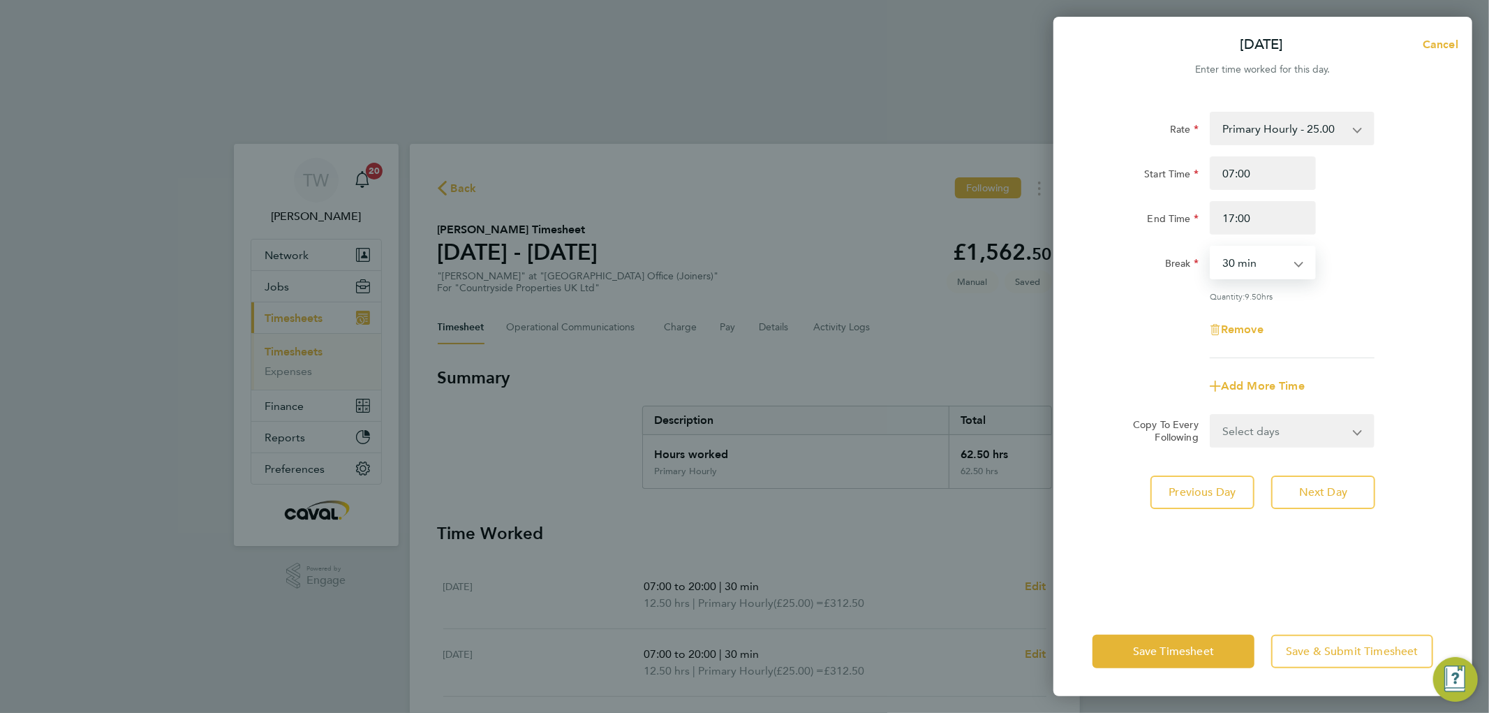
drag, startPoint x: 1275, startPoint y: 266, endPoint x: 1263, endPoint y: 273, distance: 13.8
click at [1275, 266] on select "0 min 15 min 30 min 45 min 60 min 75 min 90 min" at bounding box center [1254, 262] width 87 height 31
select select "45"
click at [1211, 247] on select "0 min 15 min 30 min 45 min 60 min 75 min 90 min" at bounding box center [1254, 262] width 87 height 31
click at [1154, 654] on span "Save Timesheet" at bounding box center [1173, 651] width 81 height 14
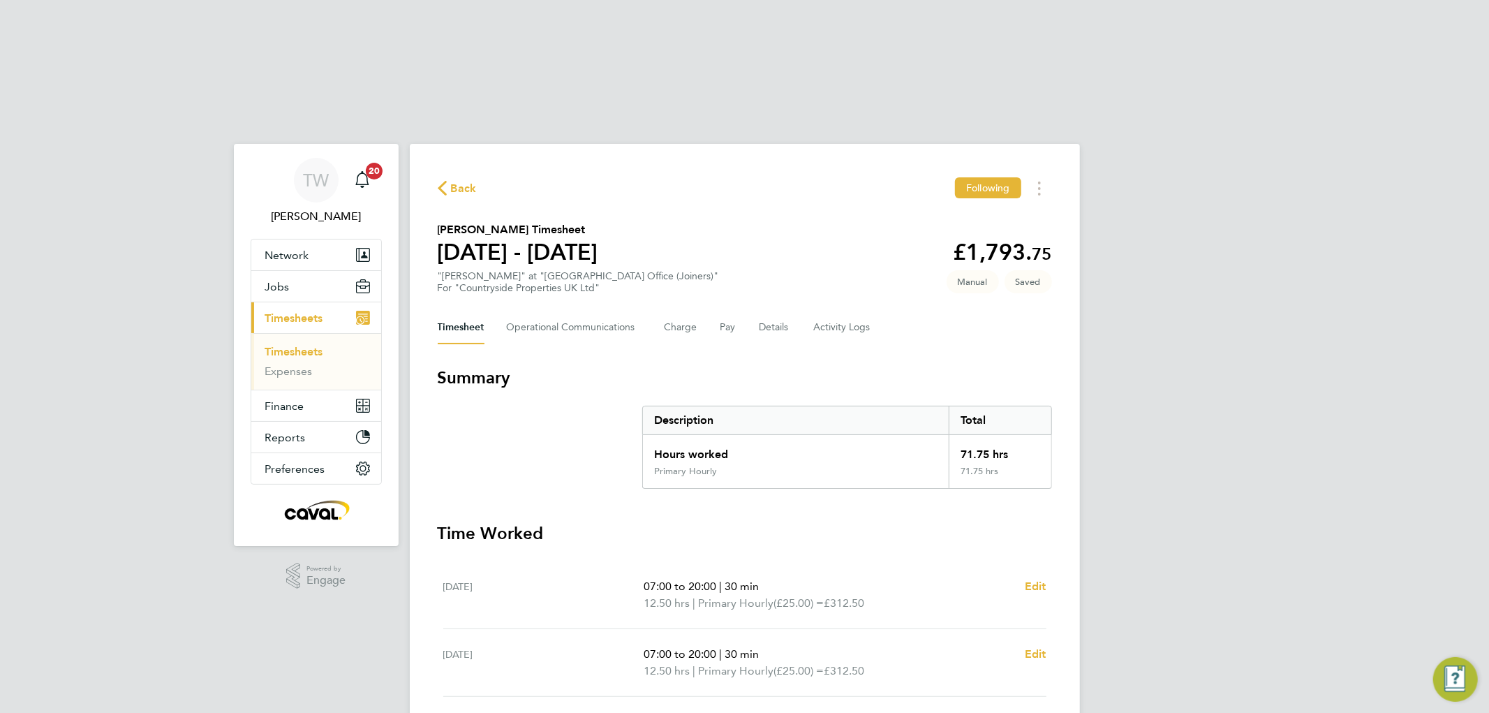
click at [1147, 378] on div "TW [PERSON_NAME] Notifications 20 Applications: Network Team Members Businesses…" at bounding box center [744, 623] width 1489 height 1036
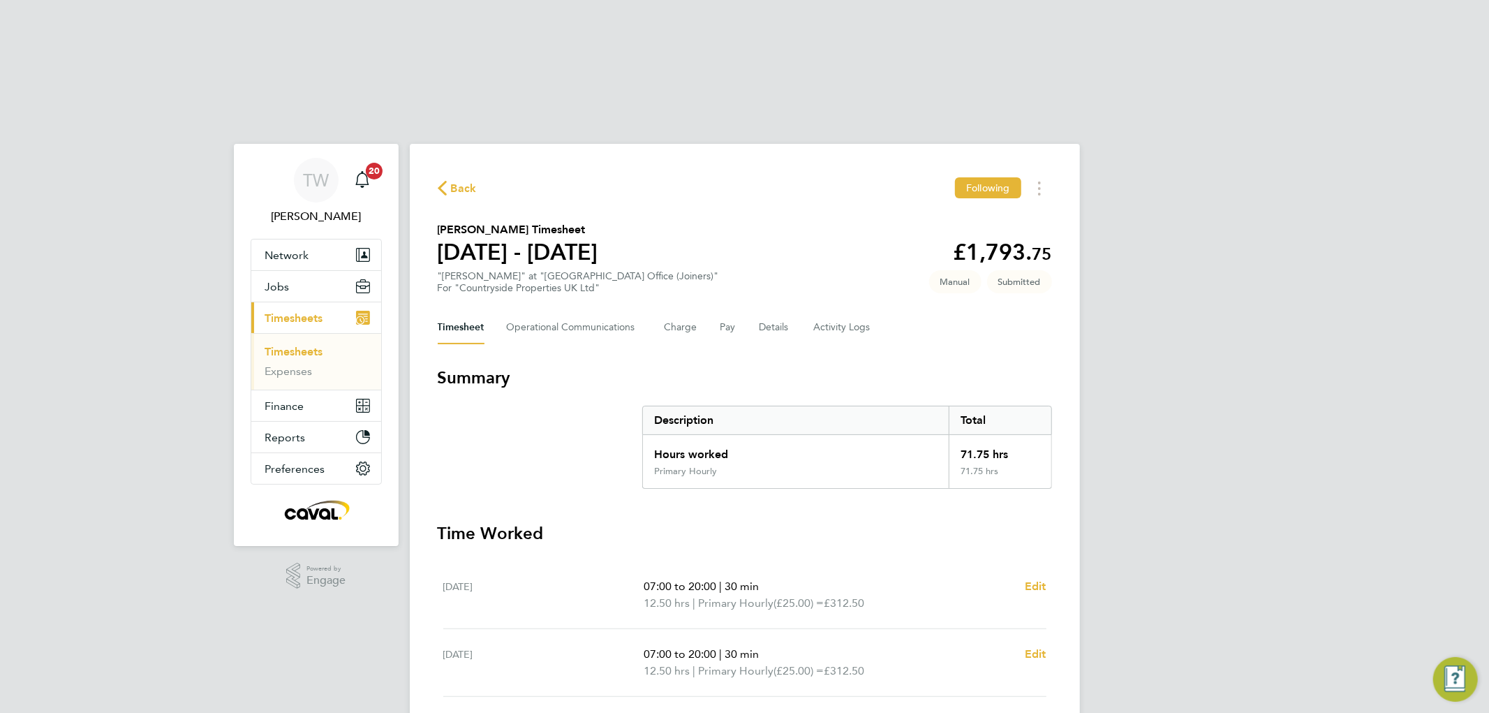
click at [297, 345] on link "Timesheets" at bounding box center [294, 351] width 58 height 13
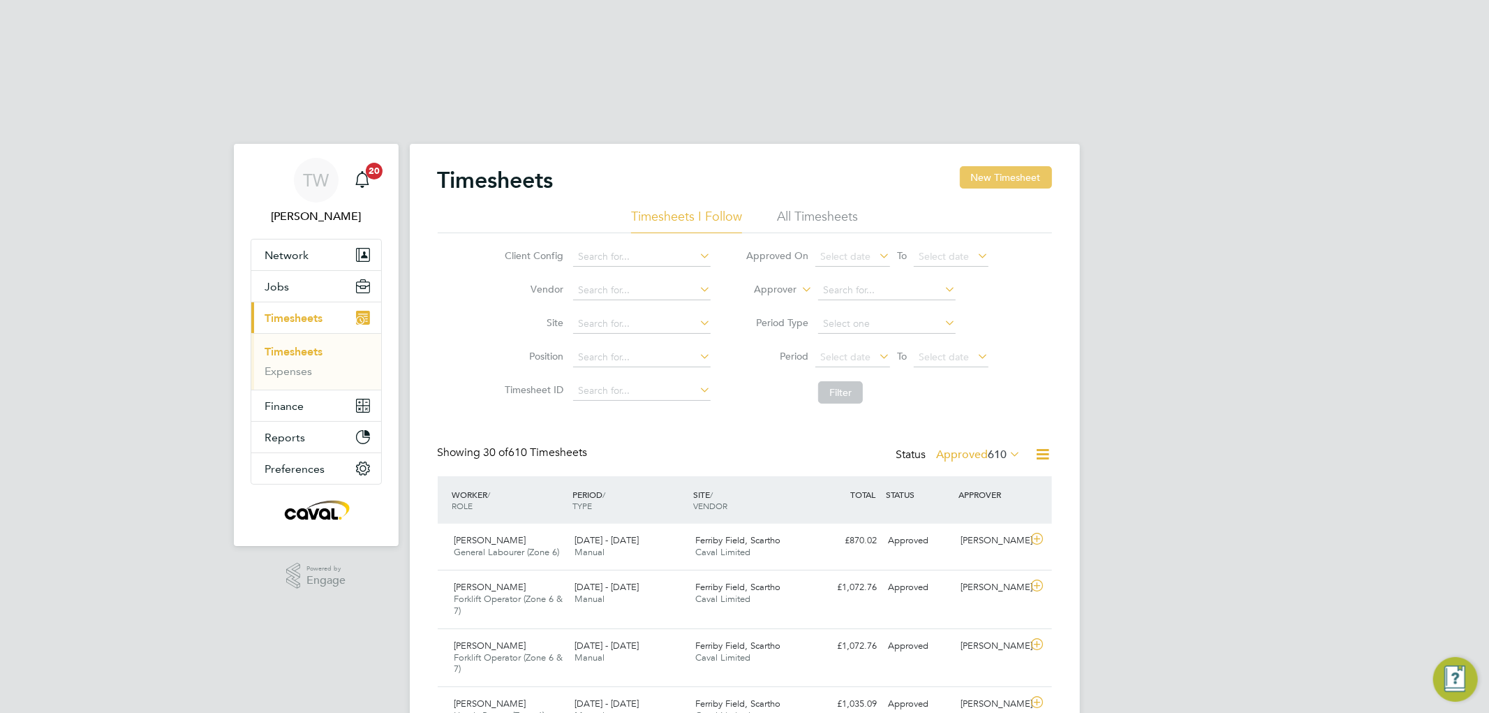
click at [999, 166] on button "New Timesheet" at bounding box center [1006, 177] width 92 height 22
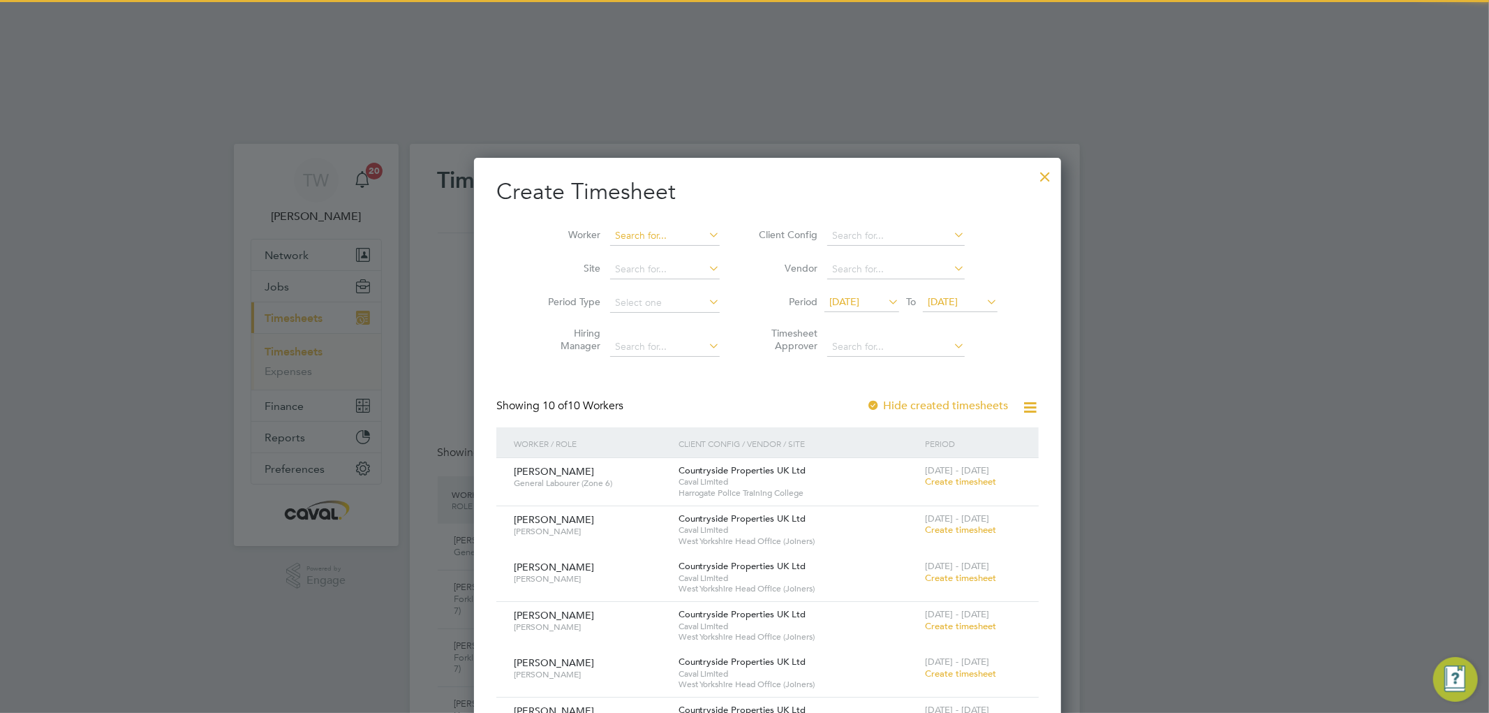
click at [613, 226] on input at bounding box center [665, 236] width 110 height 20
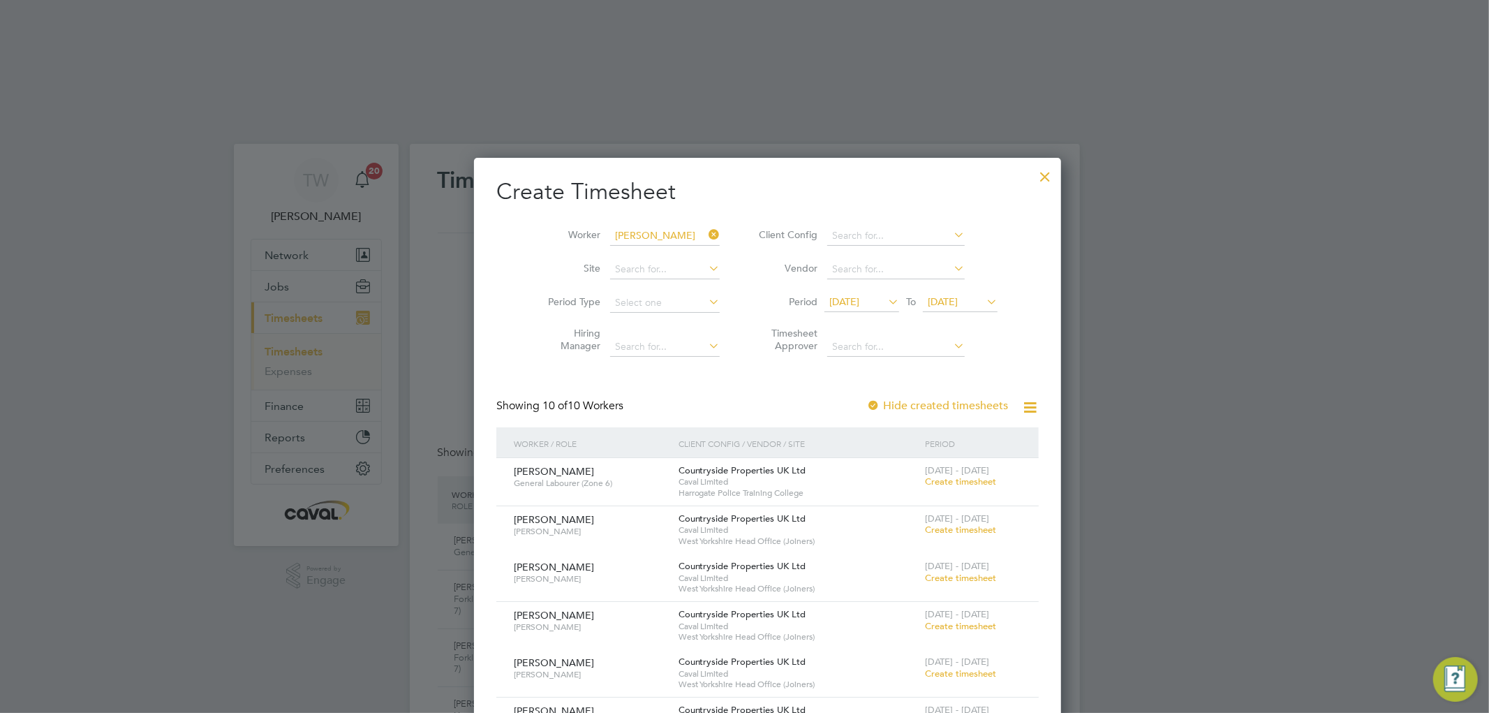
click at [608, 245] on li "[PERSON_NAME] e" at bounding box center [641, 254] width 111 height 19
type input "[PERSON_NAME]"
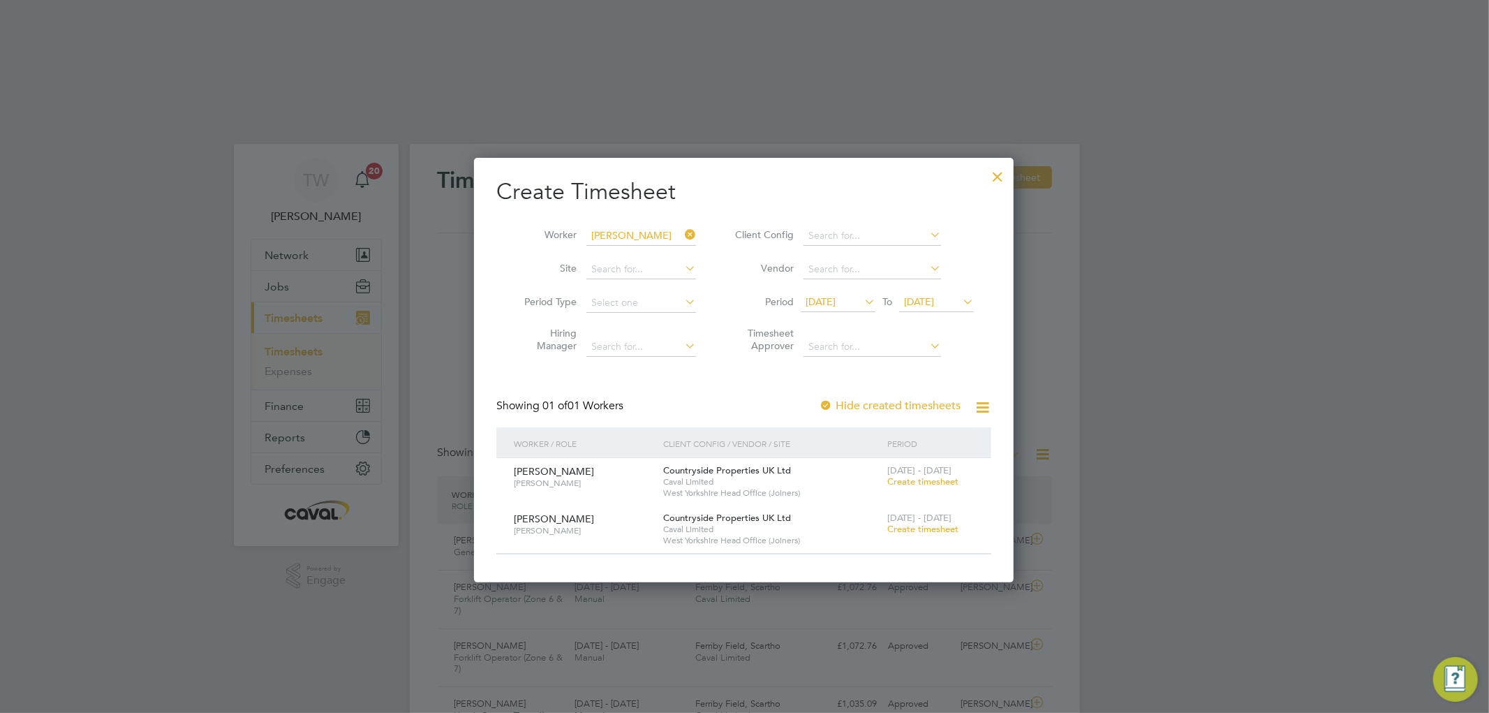
click at [934, 475] on span "Create timesheet" at bounding box center [922, 481] width 71 height 12
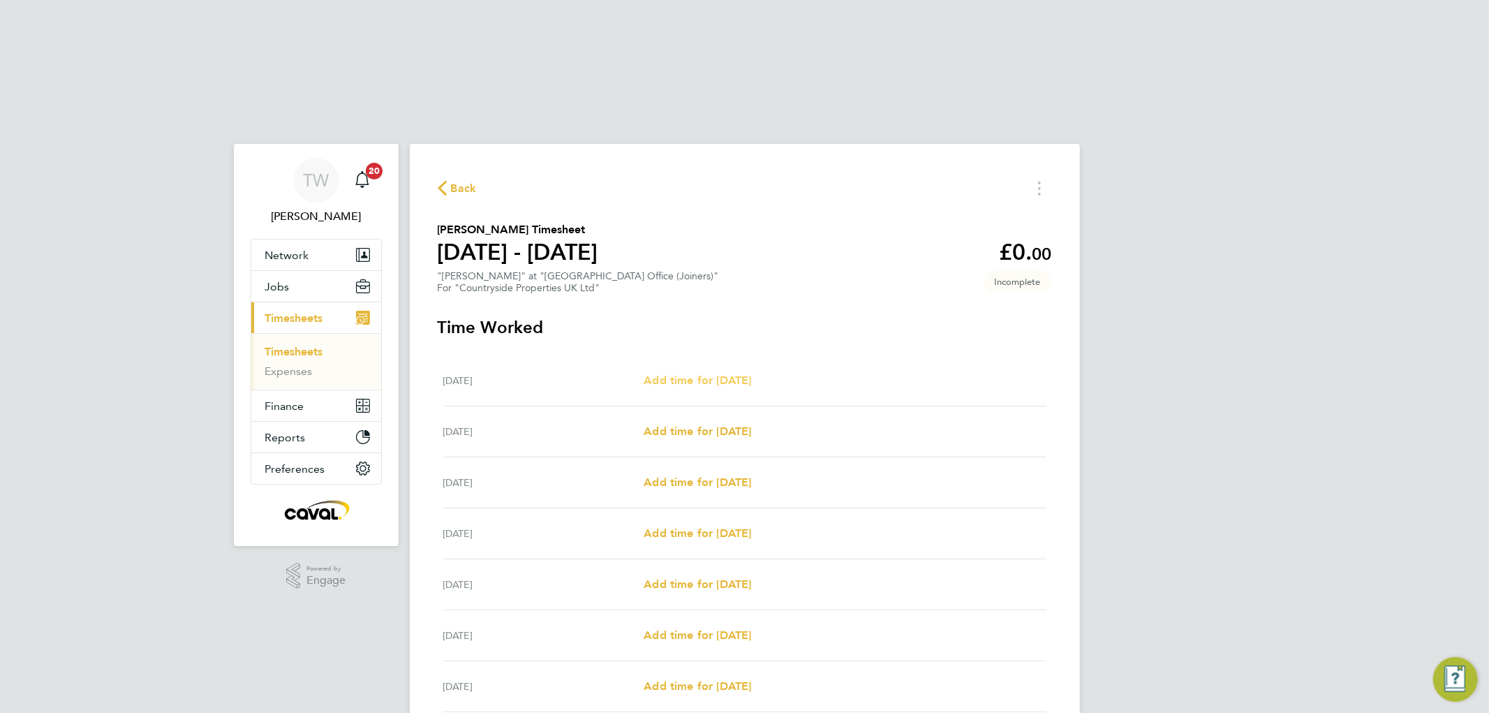
click at [694, 373] on span "Add time for [DATE]" at bounding box center [697, 379] width 107 height 13
select select "30"
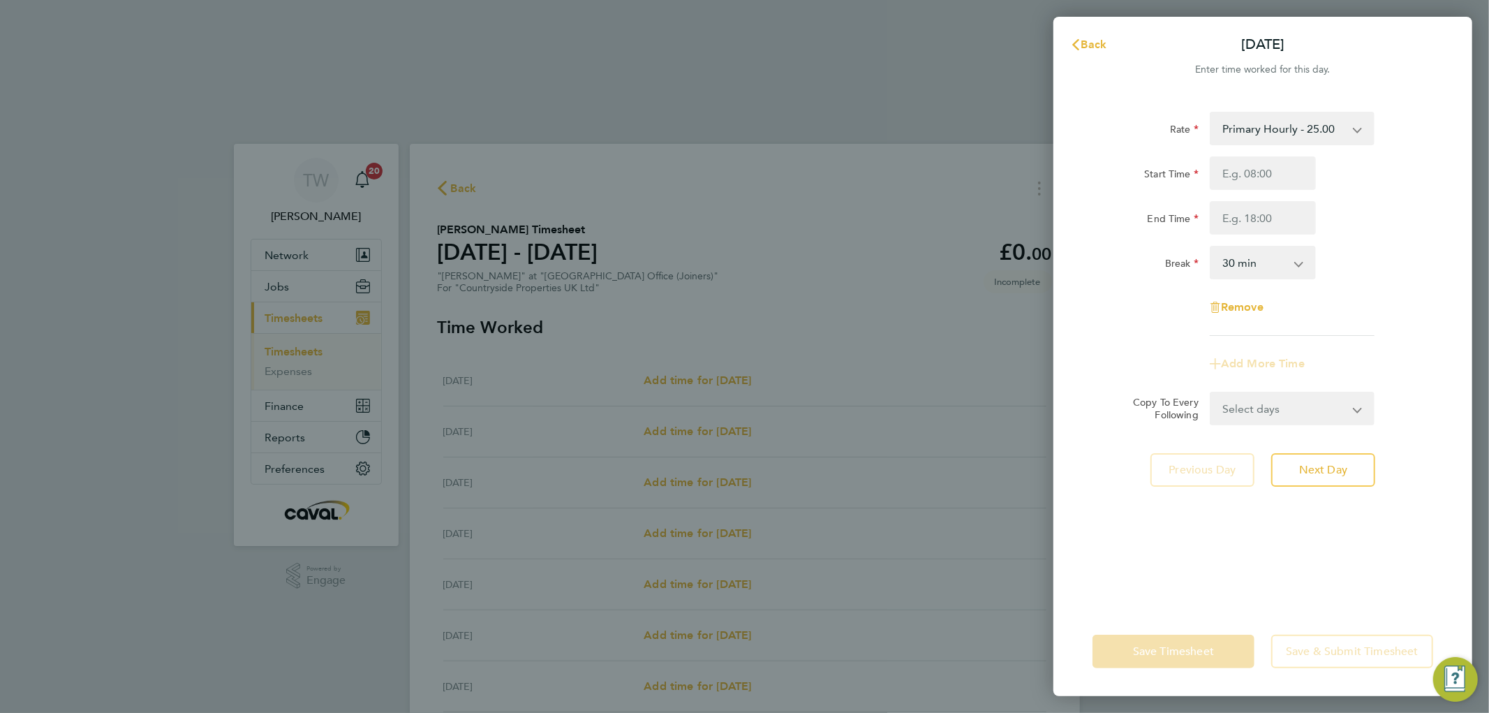
click at [1254, 154] on div "Rate Primary Hourly - 25.00 Primary Price Start Time End Time Break 0 min 15 mi…" at bounding box center [1262, 224] width 341 height 224
click at [1252, 163] on input "Start Time" at bounding box center [1263, 173] width 106 height 34
type input "07:00"
click at [1251, 213] on input "End Time" at bounding box center [1263, 218] width 106 height 34
drag, startPoint x: 1230, startPoint y: 217, endPoint x: 1194, endPoint y: 217, distance: 36.3
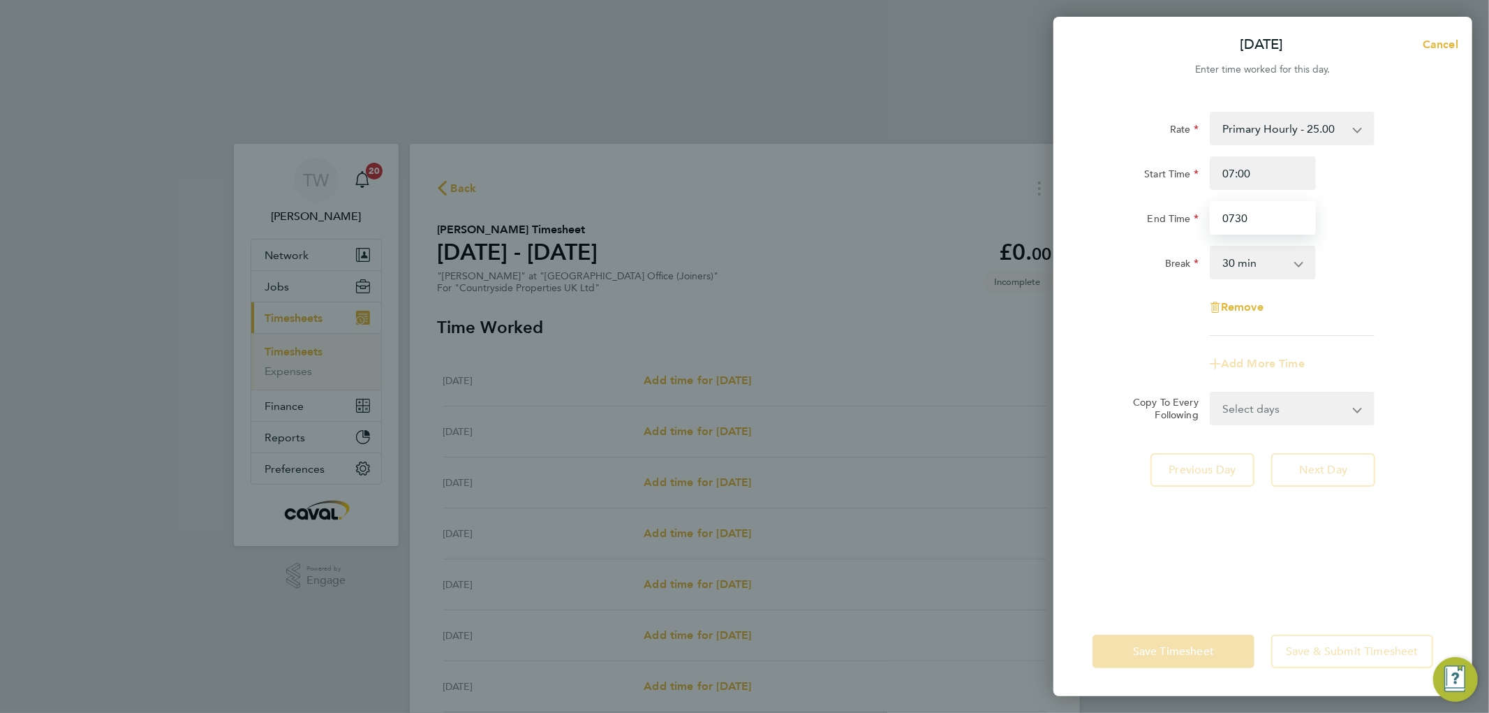
click at [1194, 217] on div "End Time 0730" at bounding box center [1263, 218] width 352 height 34
type input "17:30"
click at [1419, 168] on div "Start Time 07:00" at bounding box center [1263, 173] width 352 height 34
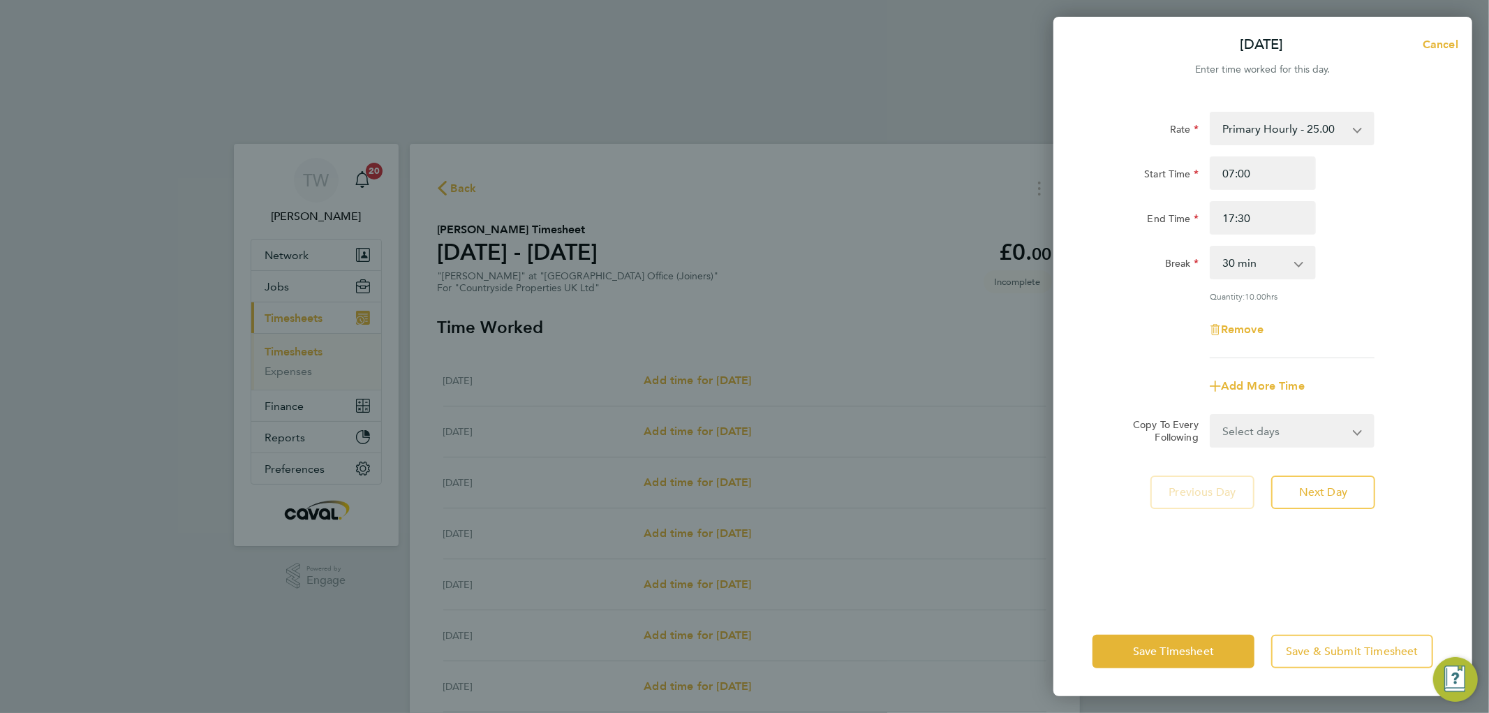
click at [1231, 447] on div "Rate Primary Hourly - 25.00 Primary Price Start Time 07:00 End Time 17:30 Break…" at bounding box center [1262, 351] width 419 height 512
click at [1236, 434] on select "Select days Day Weekday (Mon-Fri) Weekend (Sat-Sun) [DATE] [DATE] [DATE] [DATE]…" at bounding box center [1284, 430] width 147 height 31
select select "WEEKDAY"
click at [1211, 415] on select "Select days Day Weekday (Mon-Fri) Weekend (Sat-Sun) [DATE] [DATE] [DATE] [DATE]…" at bounding box center [1284, 430] width 147 height 31
select select "[DATE]"
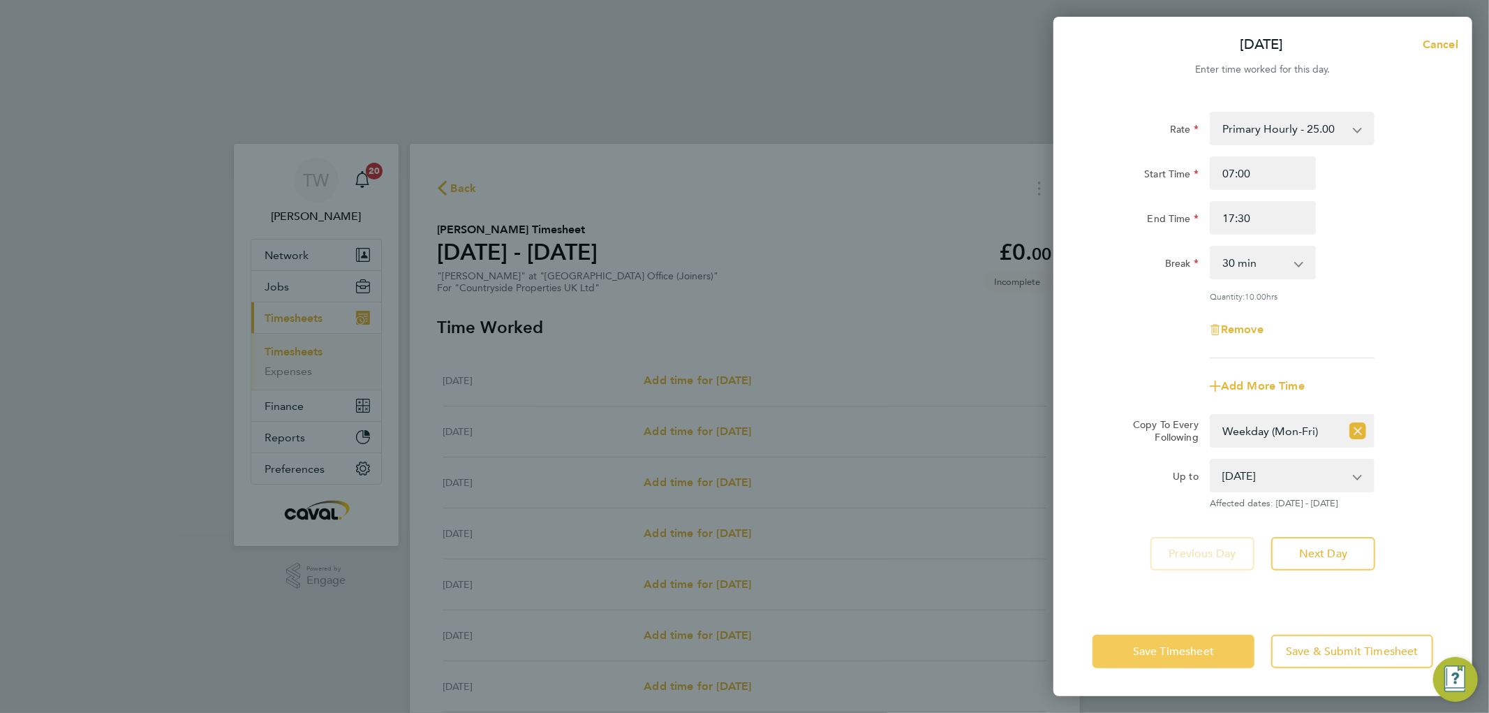
click at [1168, 650] on span "Save Timesheet" at bounding box center [1173, 651] width 81 height 14
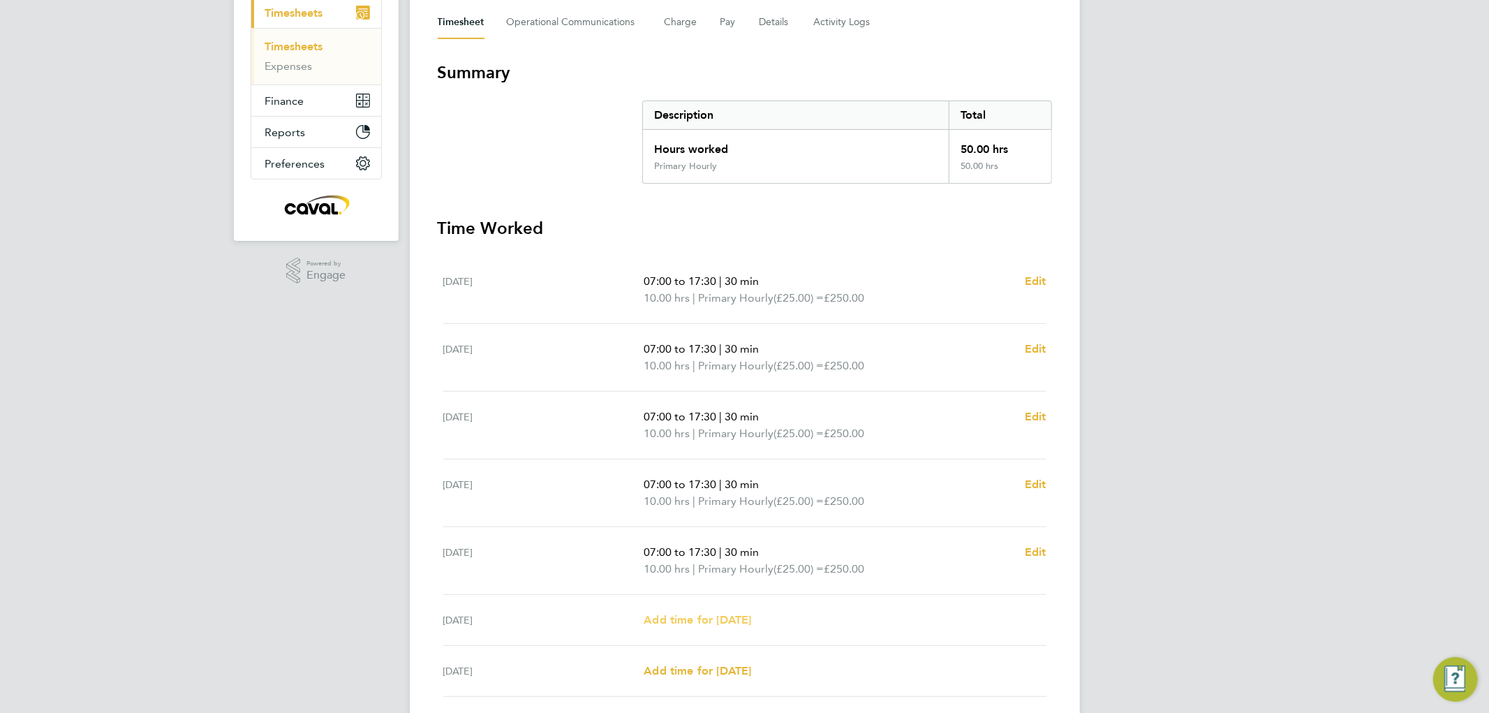
click at [708, 613] on span "Add time for [DATE]" at bounding box center [697, 619] width 107 height 13
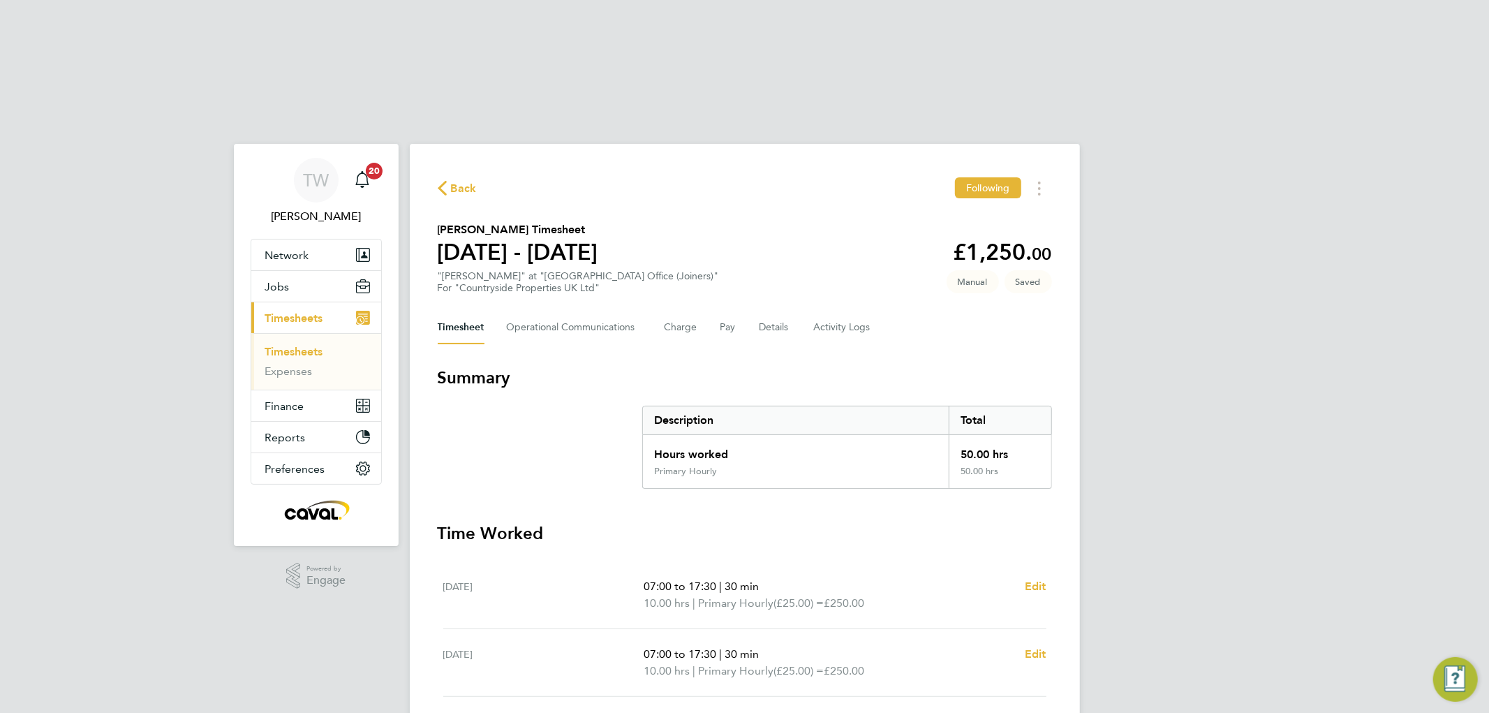
select select "30"
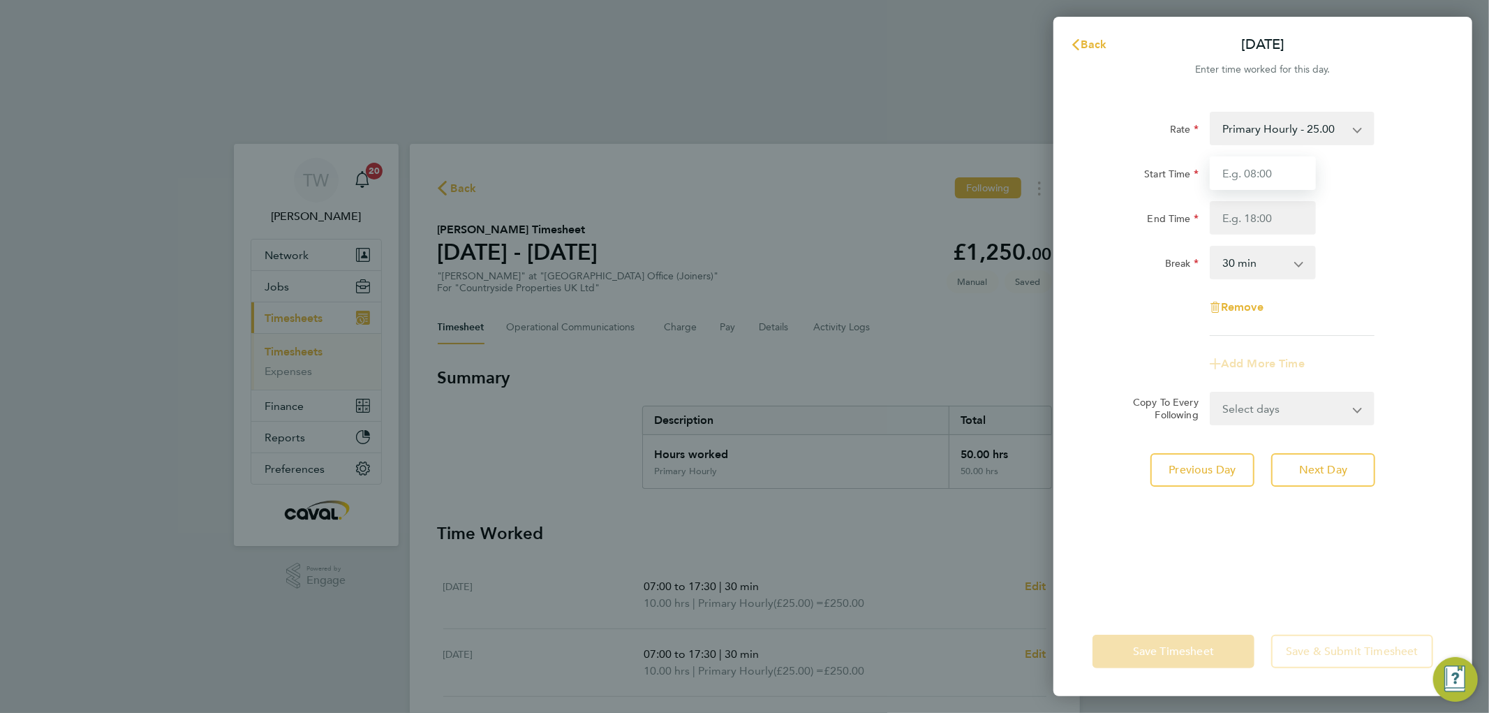
click at [1249, 177] on input "Start Time" at bounding box center [1263, 173] width 106 height 34
type input "08:00"
click at [1251, 220] on input "End Time" at bounding box center [1263, 218] width 106 height 34
type input "12:30"
click at [1373, 255] on div "Break 0 min 15 min 30 min 45 min 60 min 75 min 90 min" at bounding box center [1263, 263] width 352 height 34
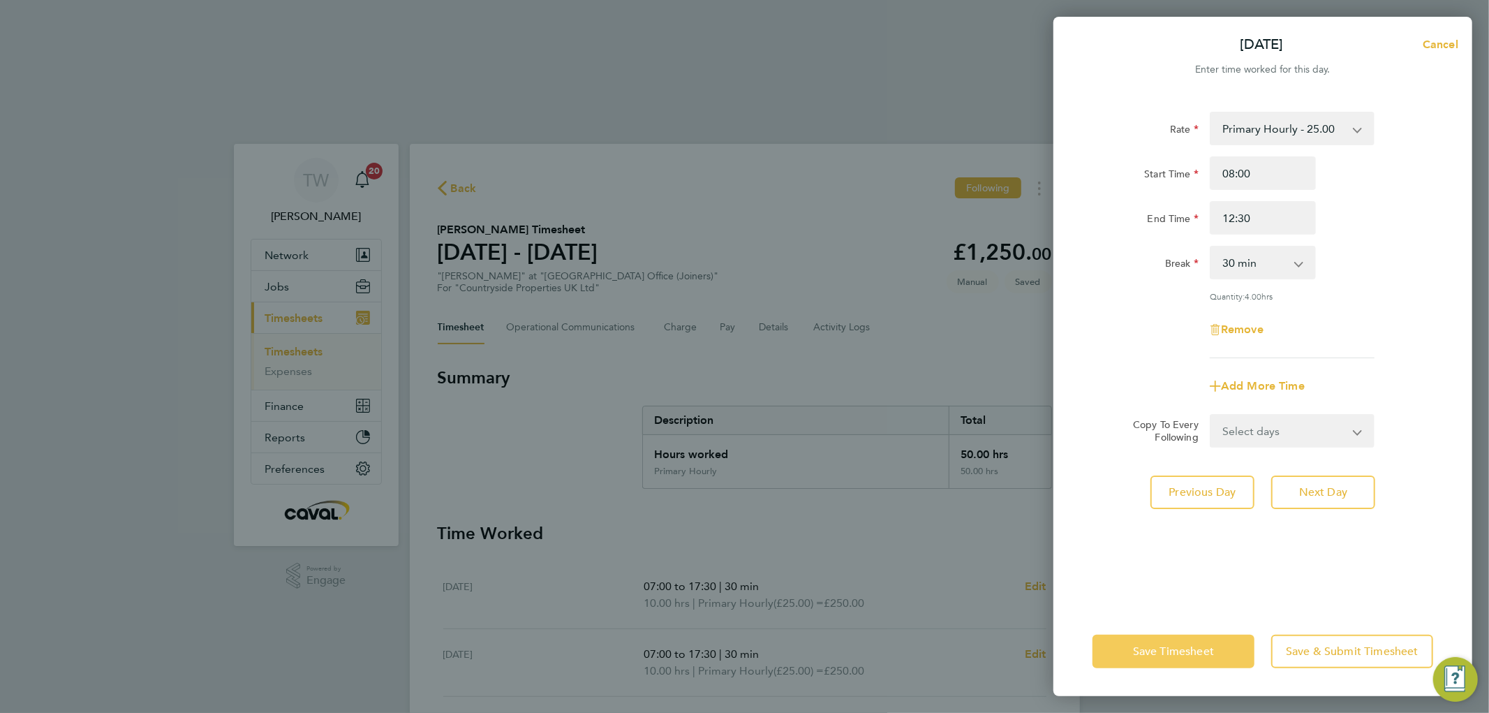
click at [1143, 648] on span "Save Timesheet" at bounding box center [1173, 651] width 81 height 14
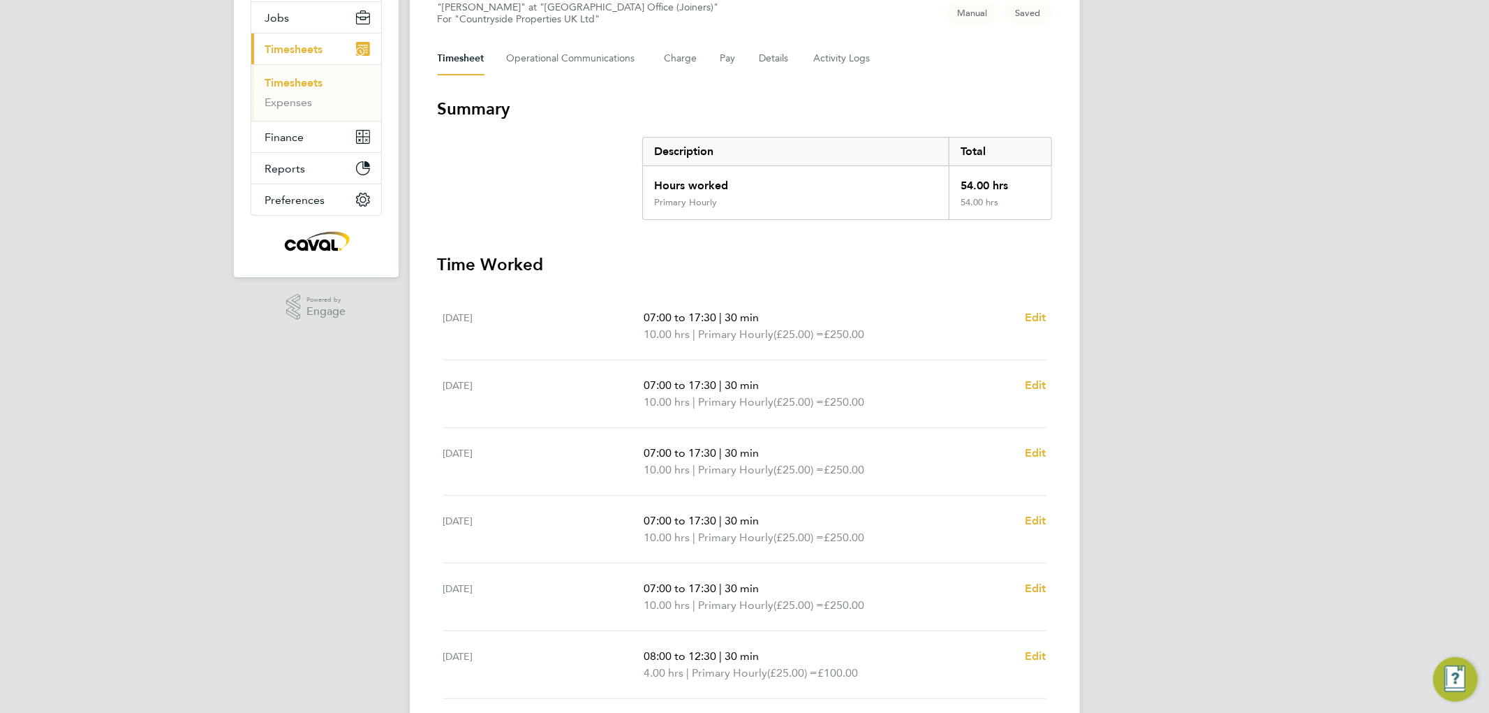
scroll to position [322, 0]
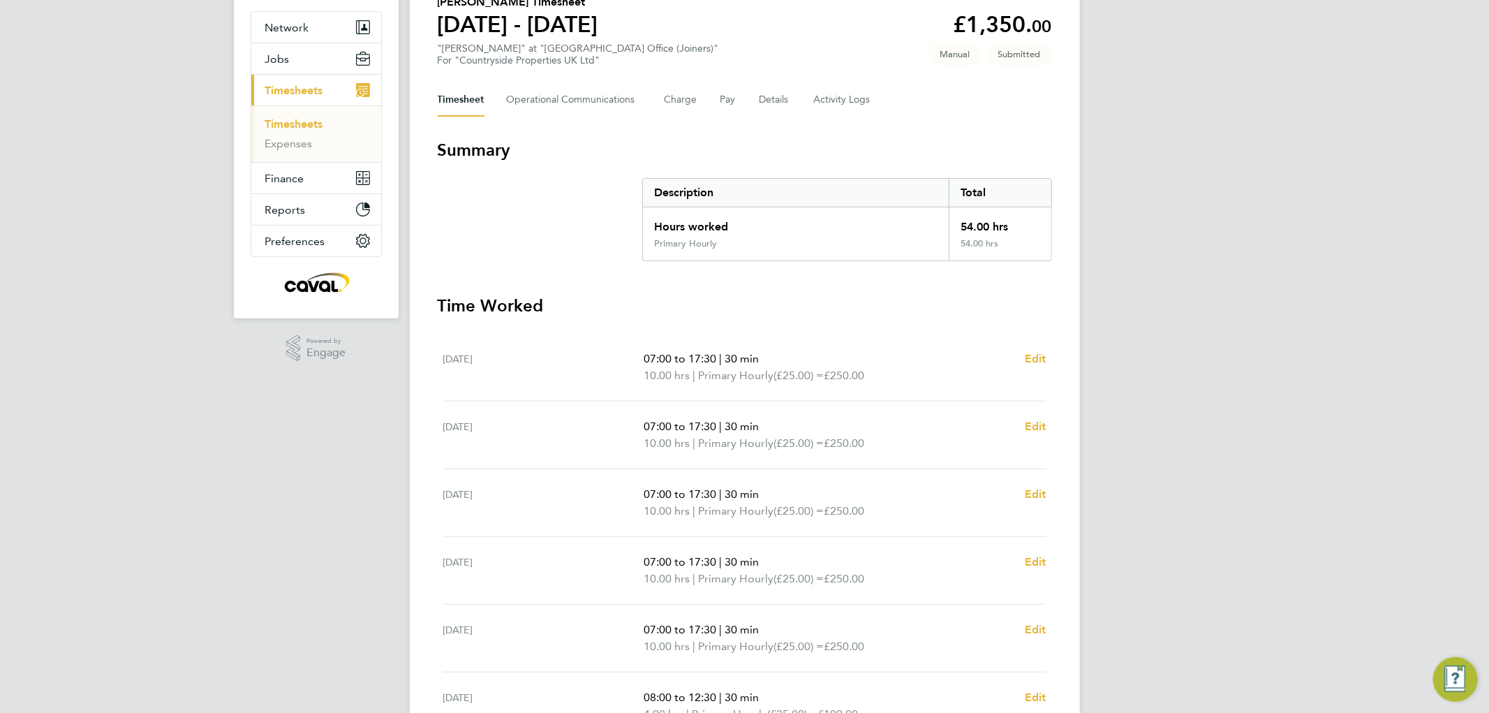
scroll to position [0, 0]
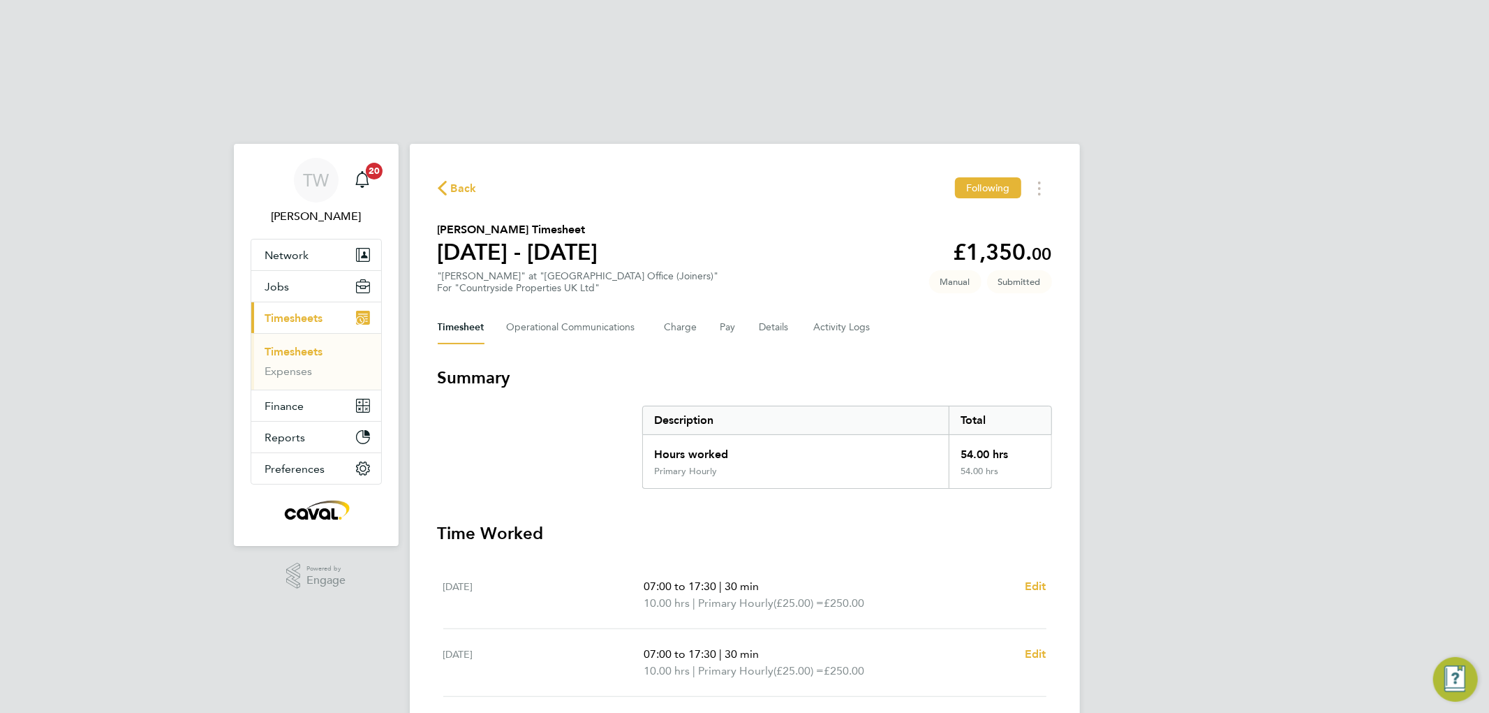
click at [295, 345] on link "Timesheets" at bounding box center [294, 351] width 58 height 13
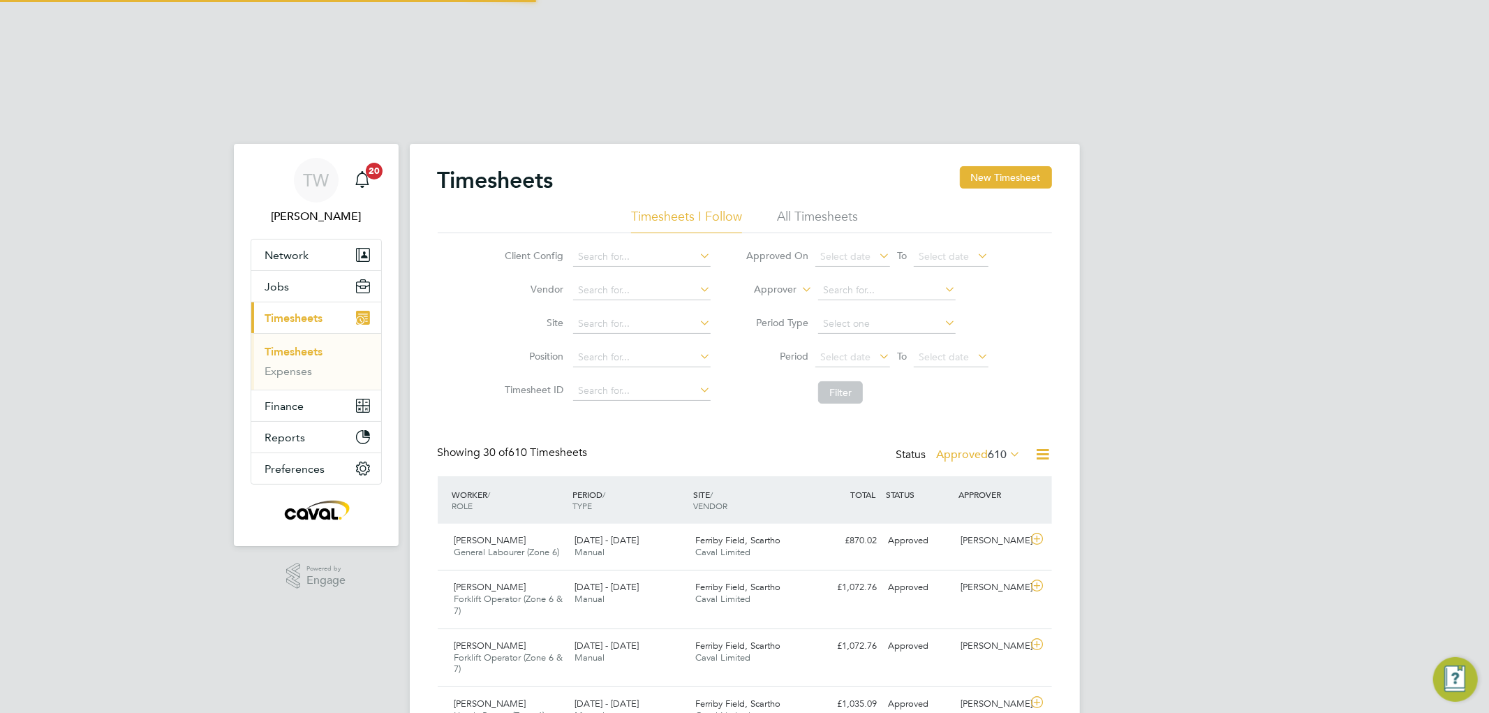
scroll to position [47, 121]
click at [994, 166] on button "New Timesheet" at bounding box center [1006, 177] width 92 height 22
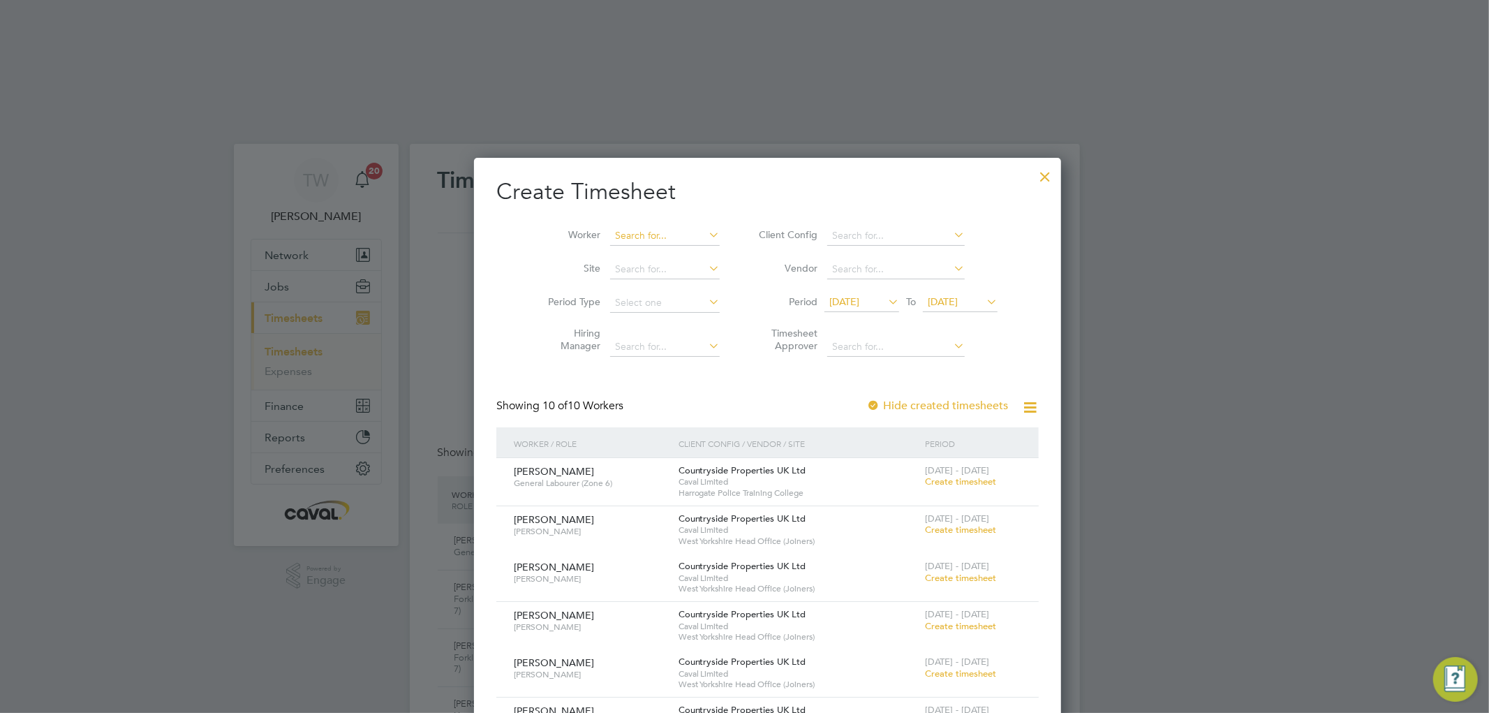
click at [637, 226] on input at bounding box center [665, 236] width 110 height 20
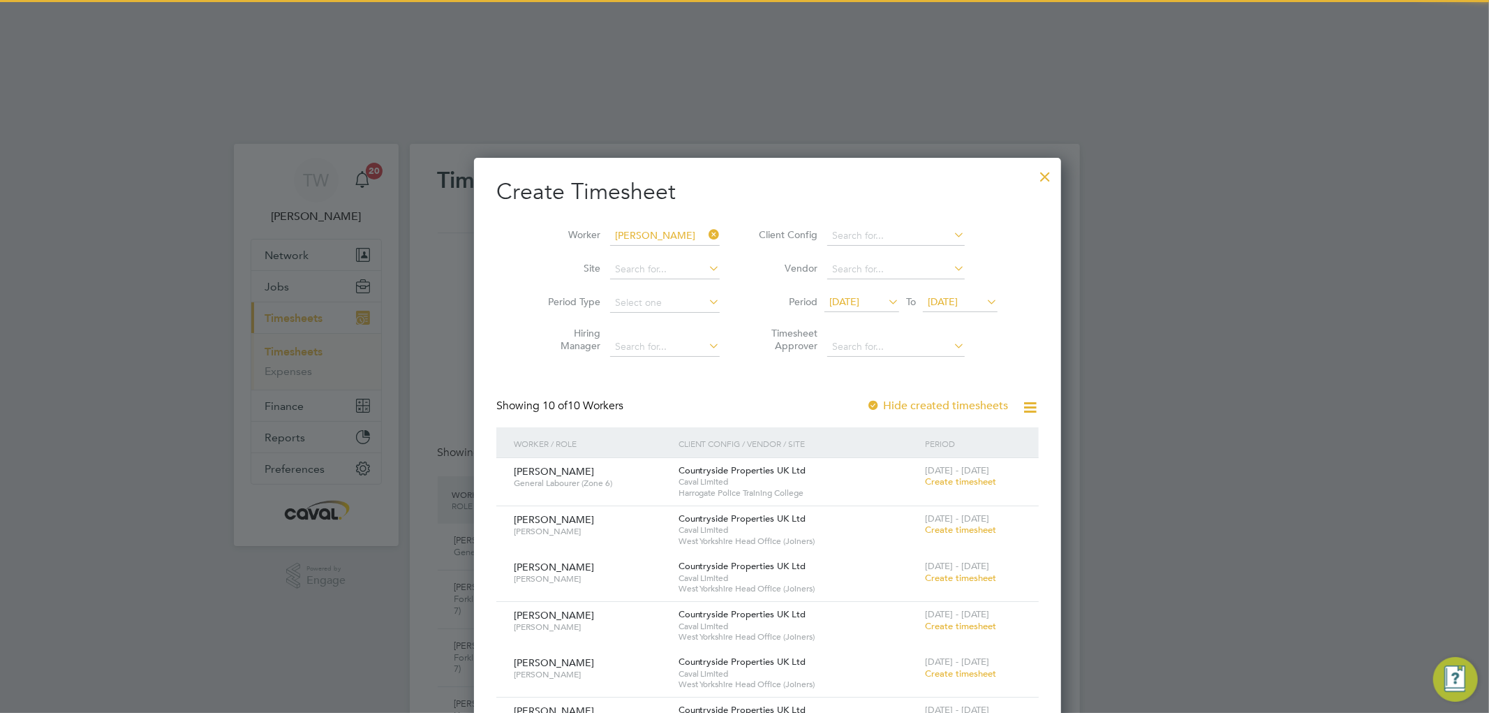
click at [615, 245] on li "[PERSON_NAME]" at bounding box center [674, 254] width 176 height 19
type input "[PERSON_NAME]"
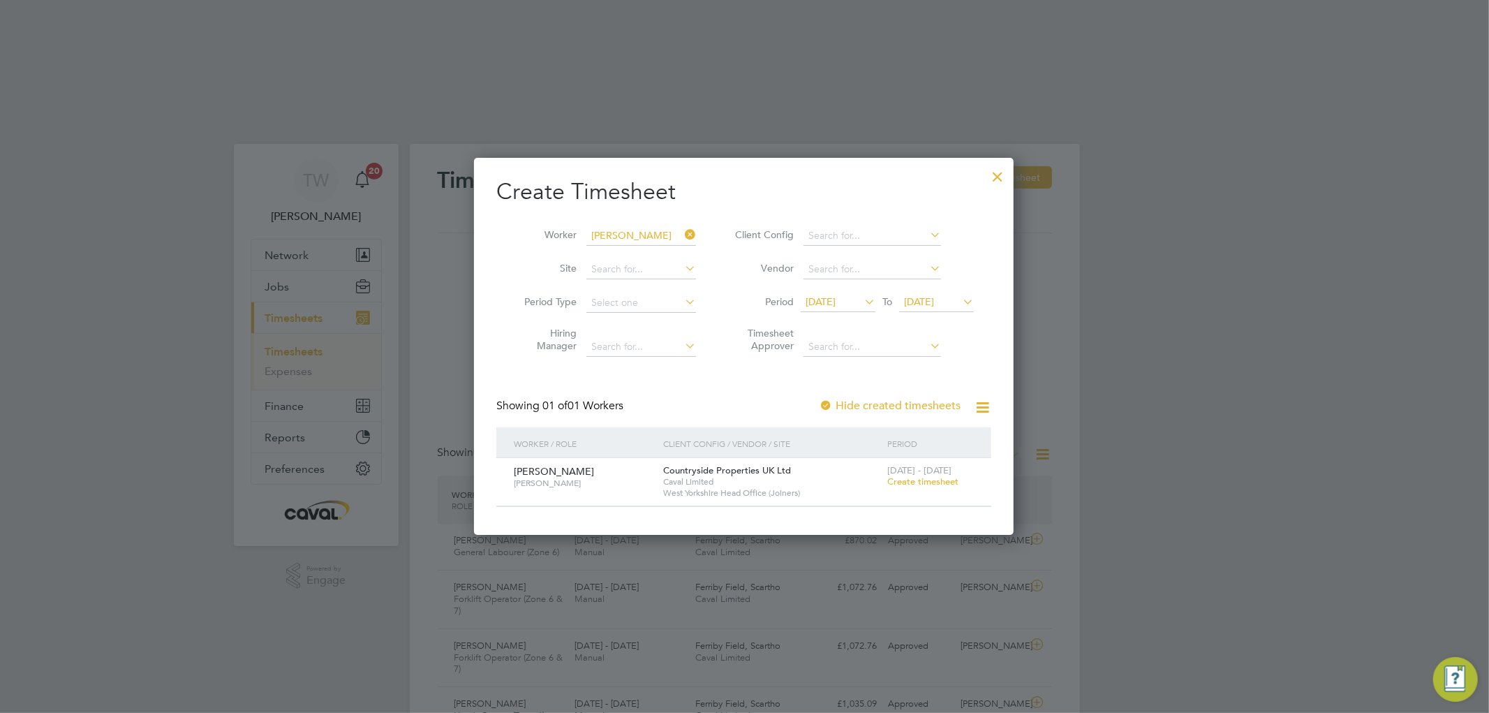
click at [909, 475] on span "Create timesheet" at bounding box center [922, 481] width 71 height 12
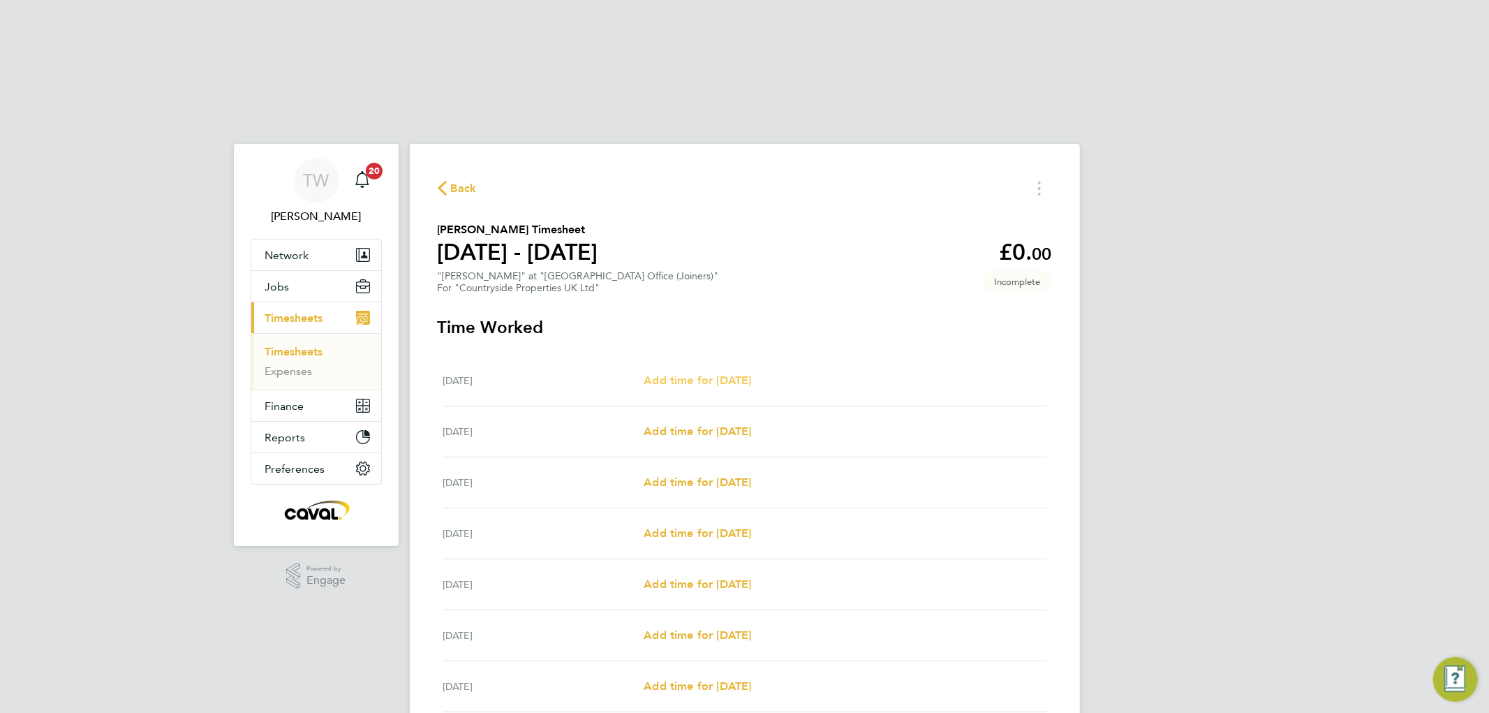
click at [701, 373] on span "Add time for [DATE]" at bounding box center [697, 379] width 107 height 13
select select "30"
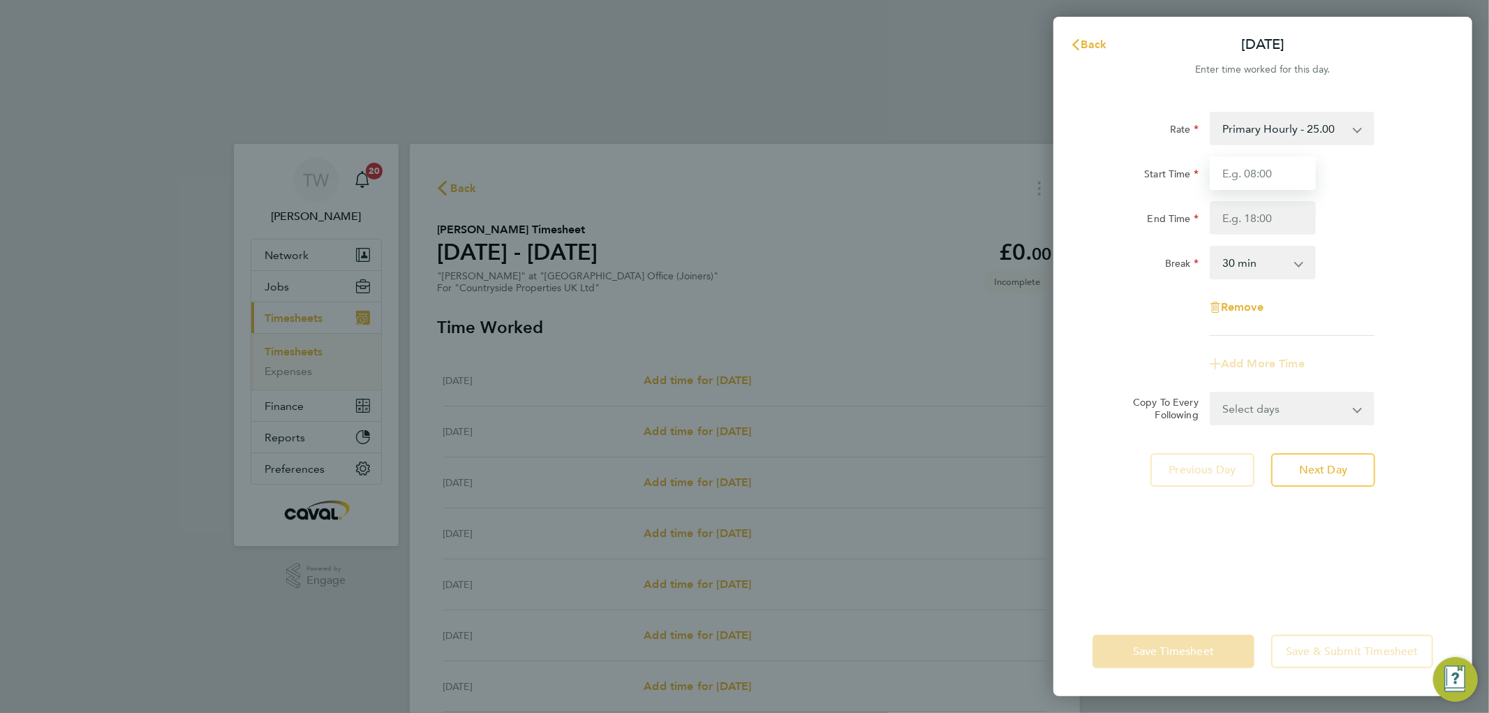
click at [1273, 176] on input "Start Time" at bounding box center [1263, 173] width 106 height 34
type input "07:00"
click at [1259, 206] on input "End Time" at bounding box center [1263, 218] width 106 height 34
type input "17:30"
click at [1353, 231] on div "End Time 17:30" at bounding box center [1263, 218] width 352 height 34
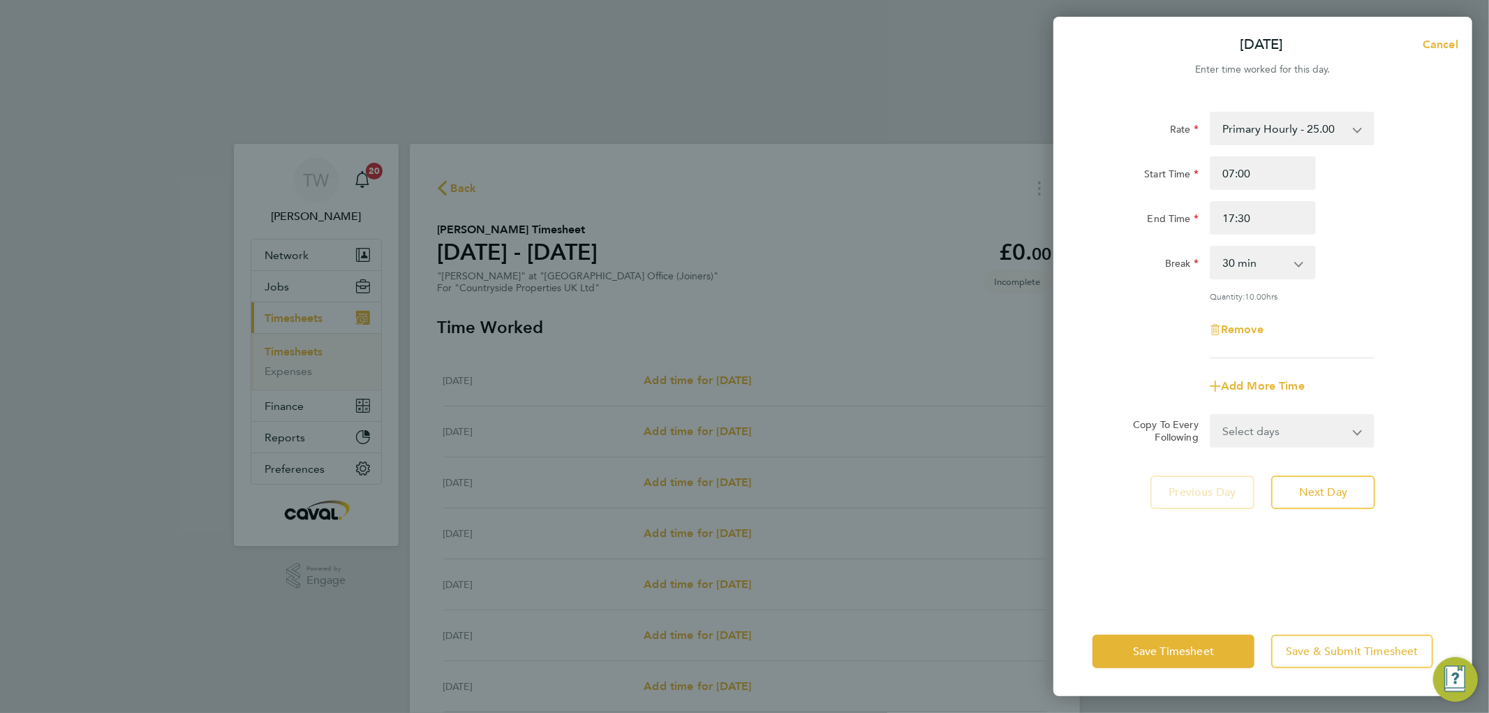
click at [1240, 435] on select "Select days Day Weekday (Mon-Fri) Weekend (Sat-Sun) [DATE] [DATE] [DATE] [DATE]…" at bounding box center [1284, 430] width 147 height 31
select select "WEEKDAY"
click at [1211, 415] on select "Select days Day Weekday (Mon-Fri) Weekend (Sat-Sun) [DATE] [DATE] [DATE] [DATE]…" at bounding box center [1284, 430] width 147 height 31
select select "[DATE]"
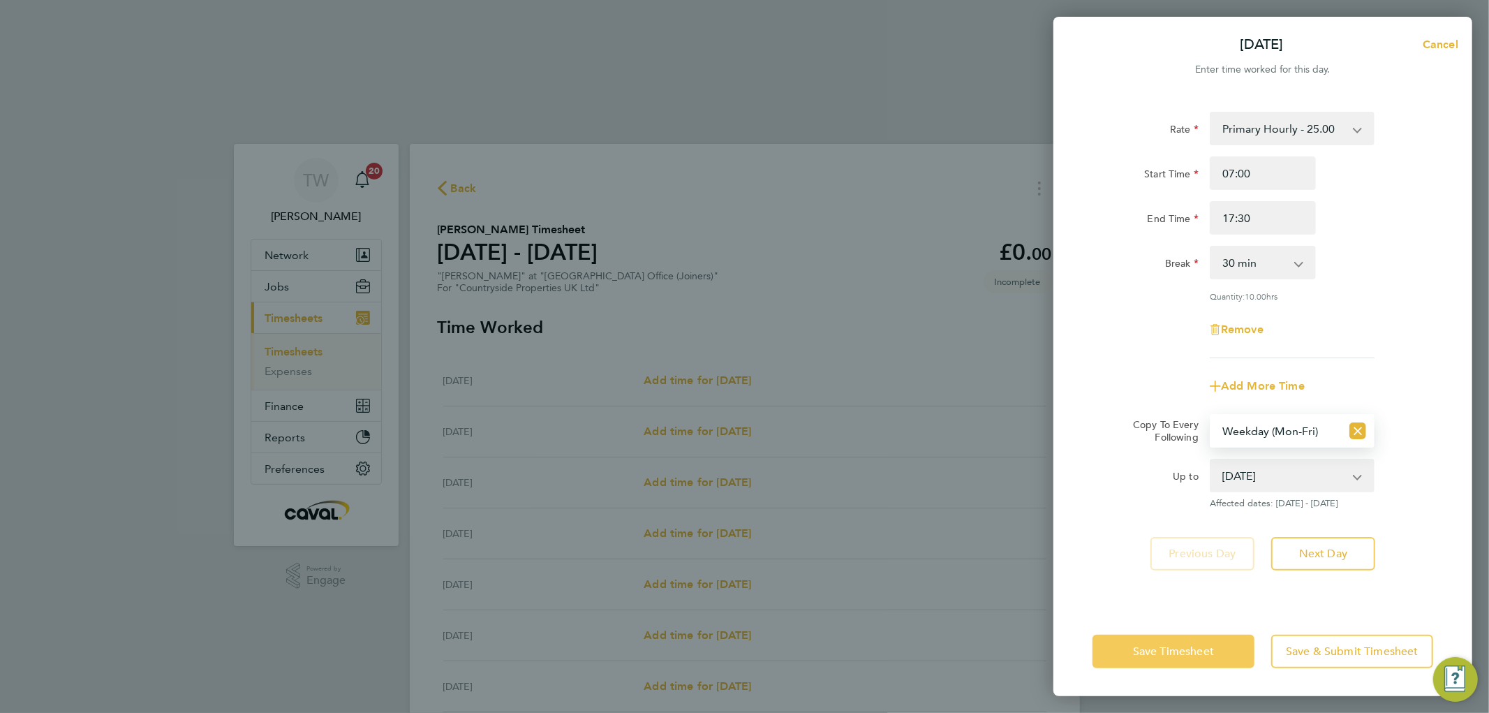
click at [1153, 650] on span "Save Timesheet" at bounding box center [1173, 651] width 81 height 14
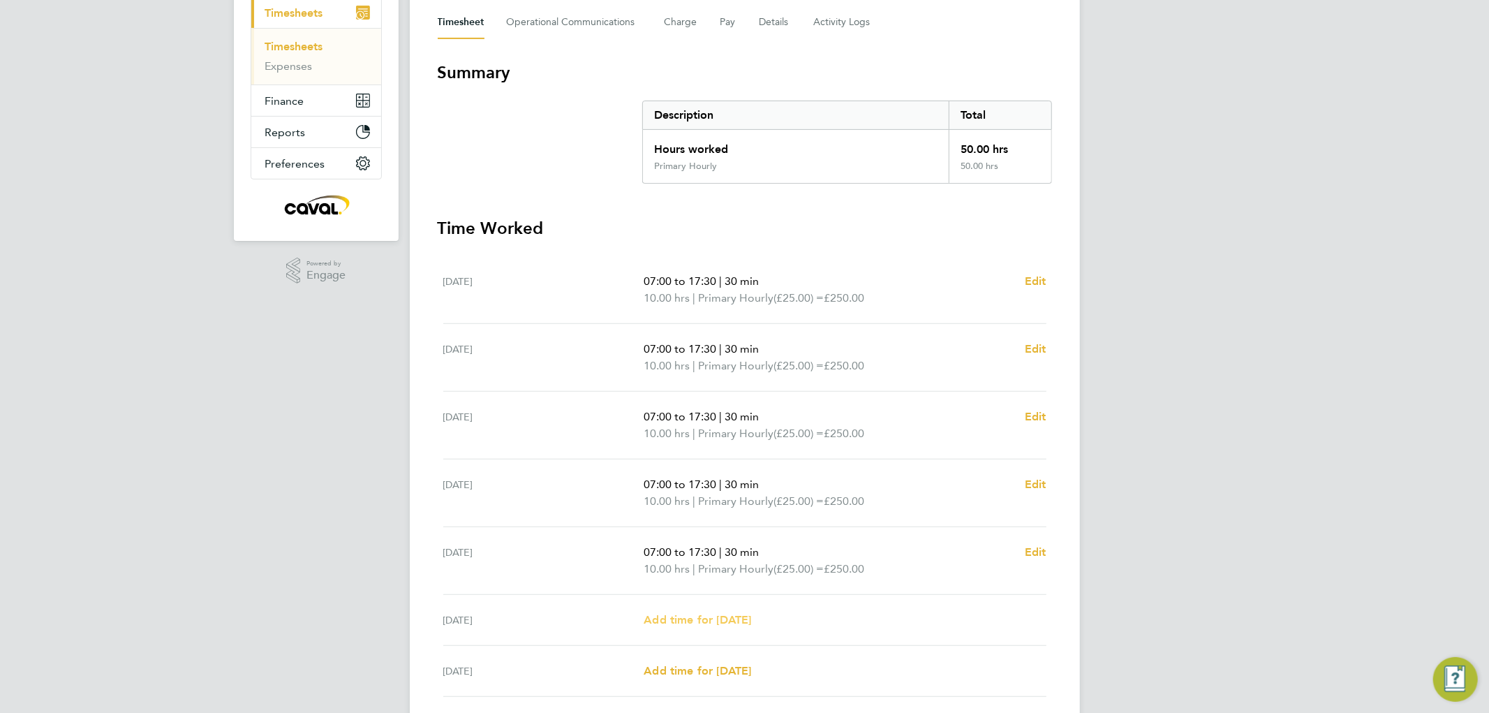
click at [706, 613] on span "Add time for [DATE]" at bounding box center [697, 619] width 107 height 13
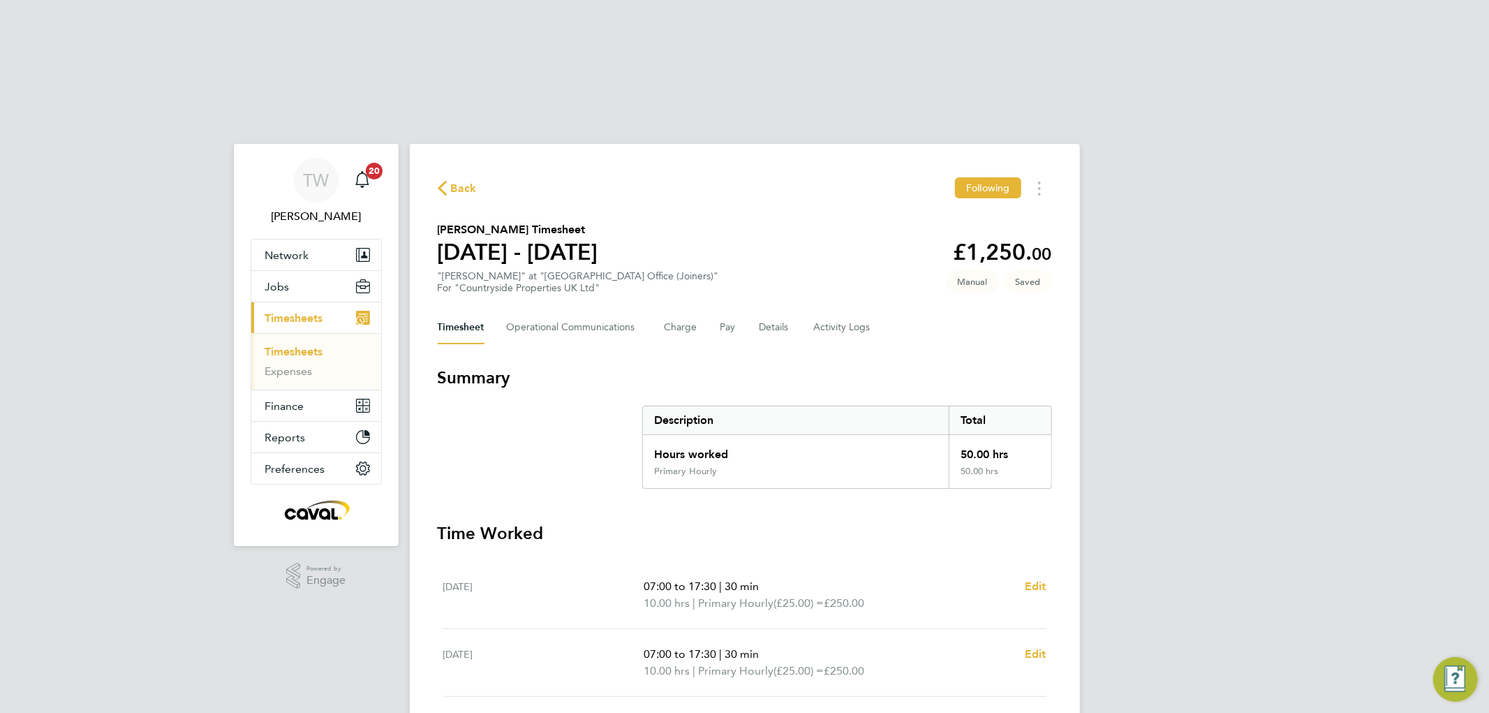
select select "30"
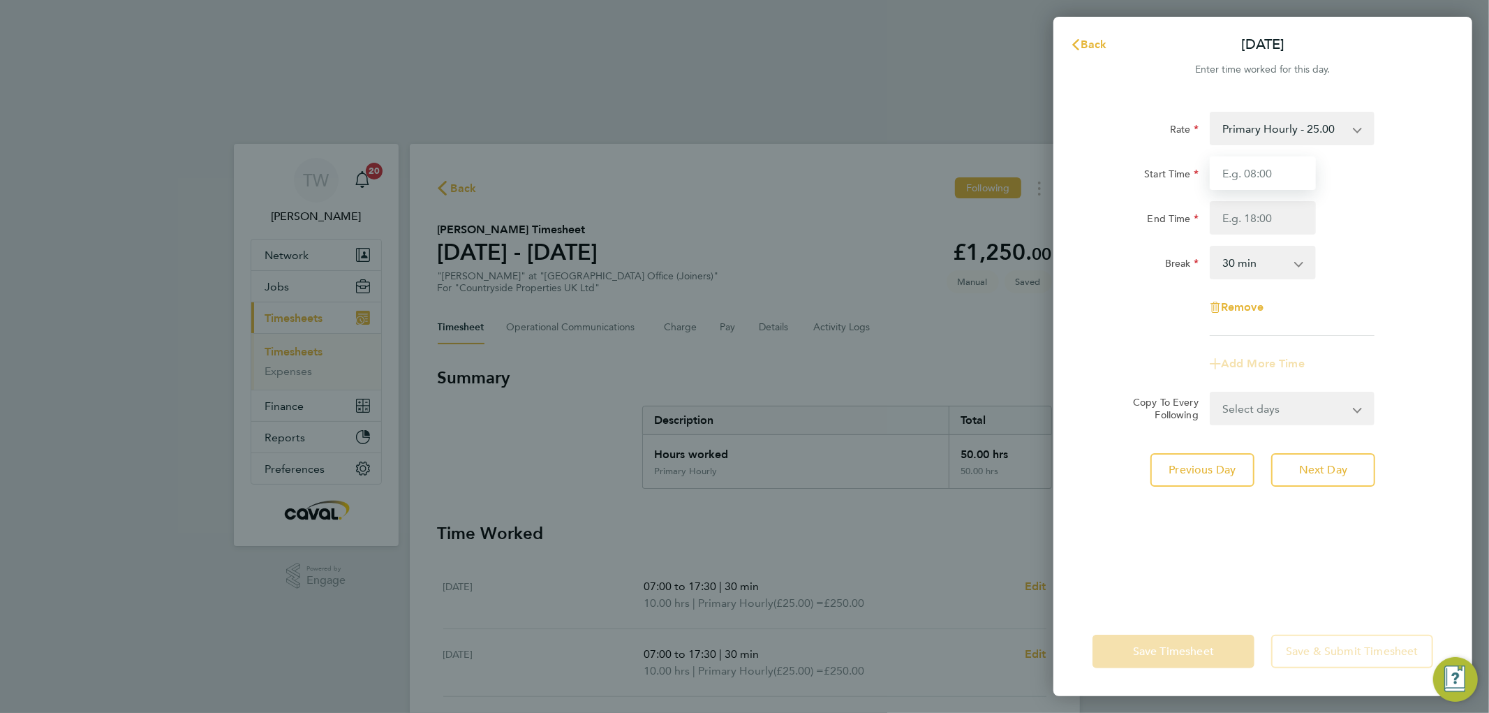
click at [1254, 173] on input "Start Time" at bounding box center [1263, 173] width 106 height 34
type input "08:00"
click at [1244, 208] on input "End Time" at bounding box center [1263, 218] width 106 height 34
type input "12:30"
click at [1385, 205] on div "End Time 12:30" at bounding box center [1263, 218] width 352 height 34
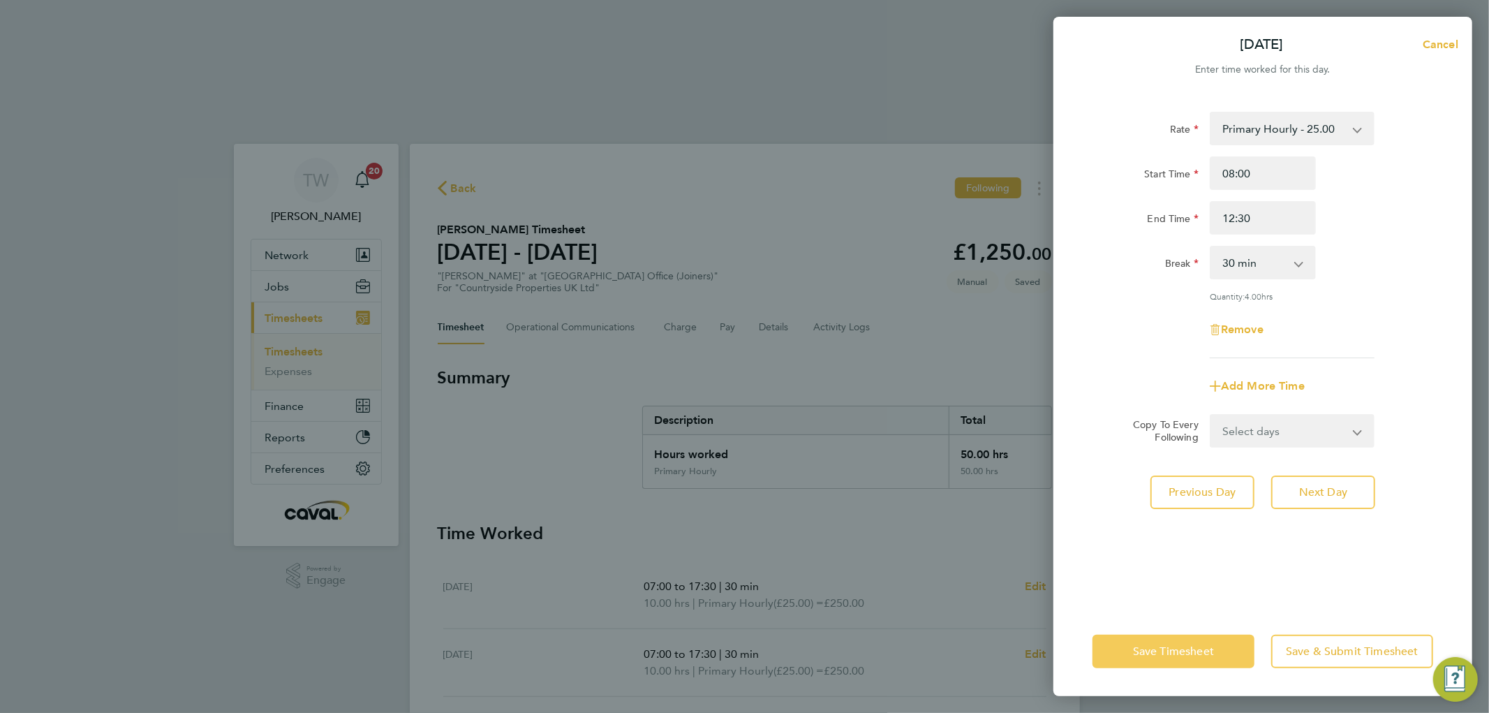
click at [1173, 649] on span "Save Timesheet" at bounding box center [1173, 651] width 81 height 14
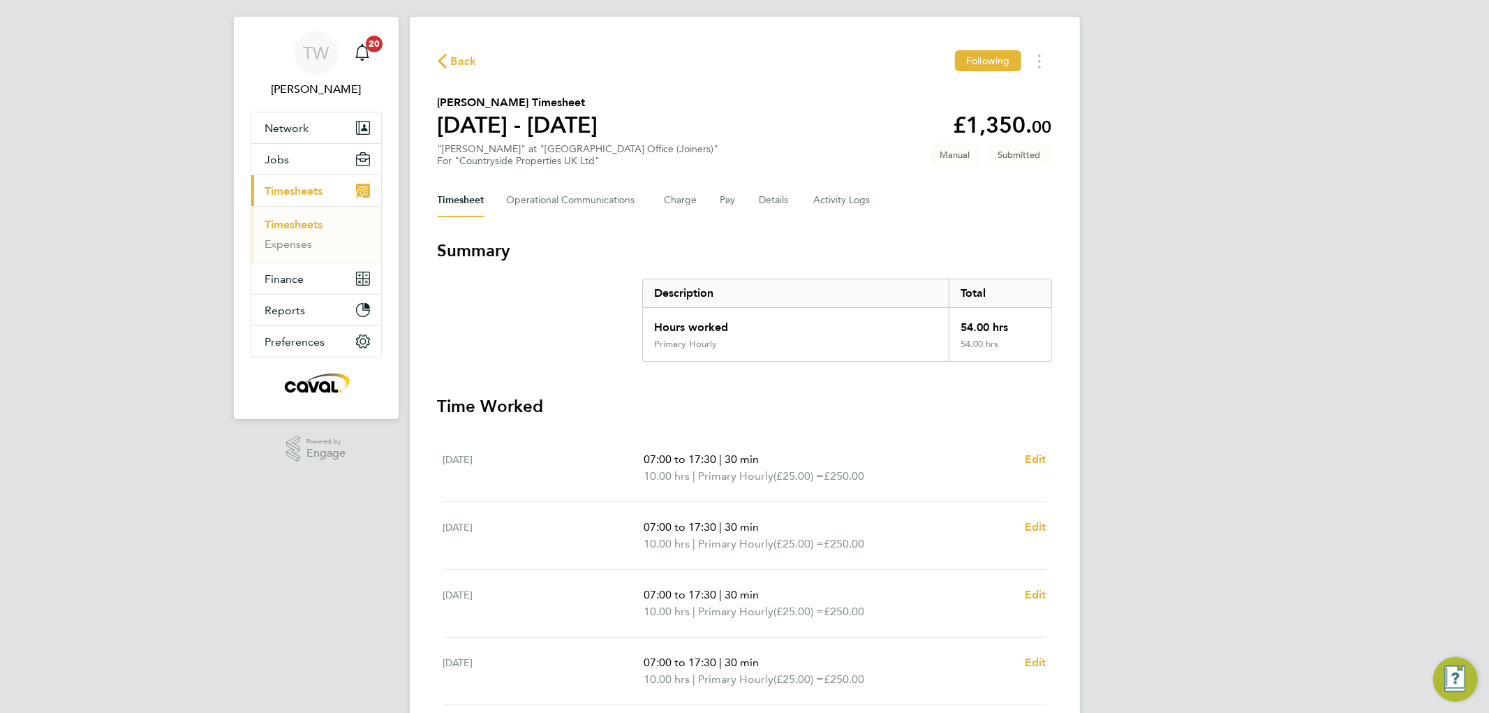
click at [297, 218] on link "Timesheets" at bounding box center [294, 224] width 58 height 13
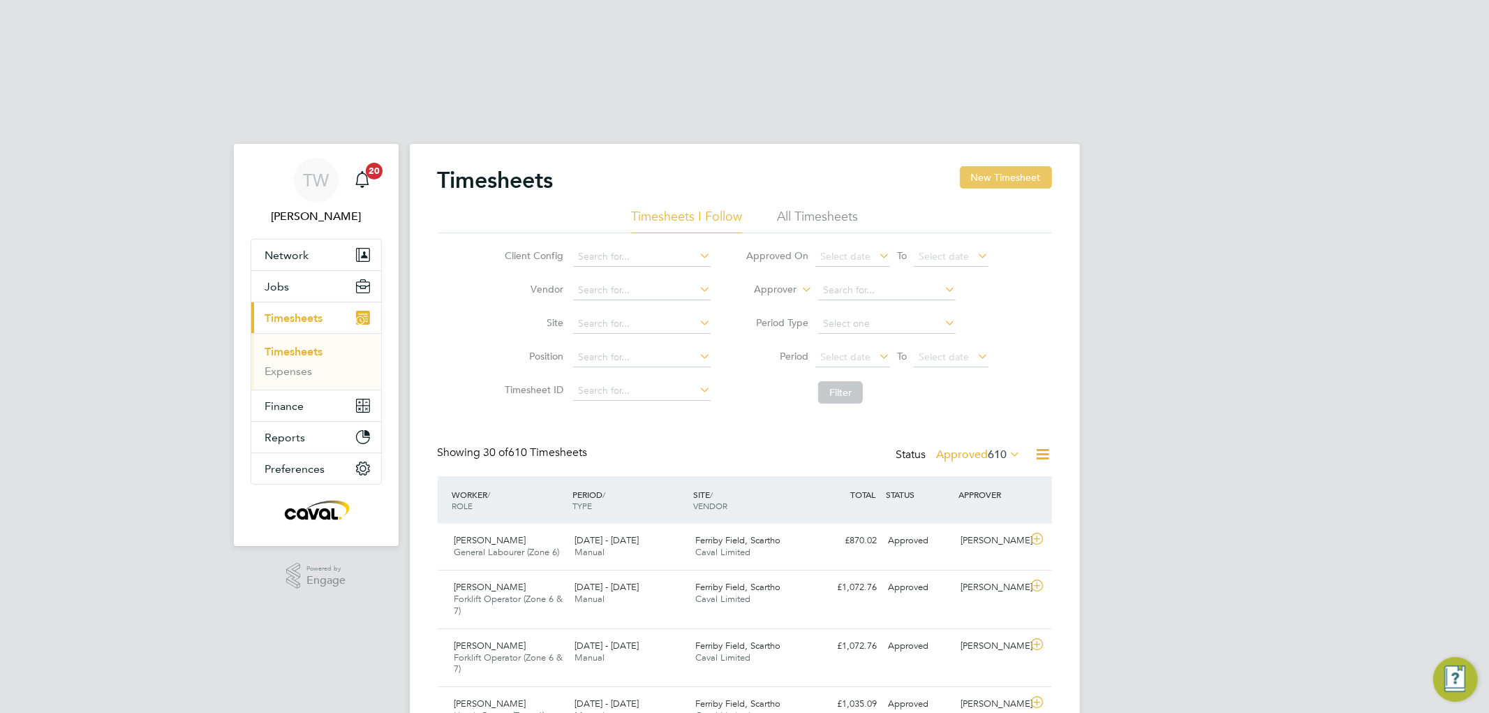
click at [995, 166] on button "New Timesheet" at bounding box center [1006, 177] width 92 height 22
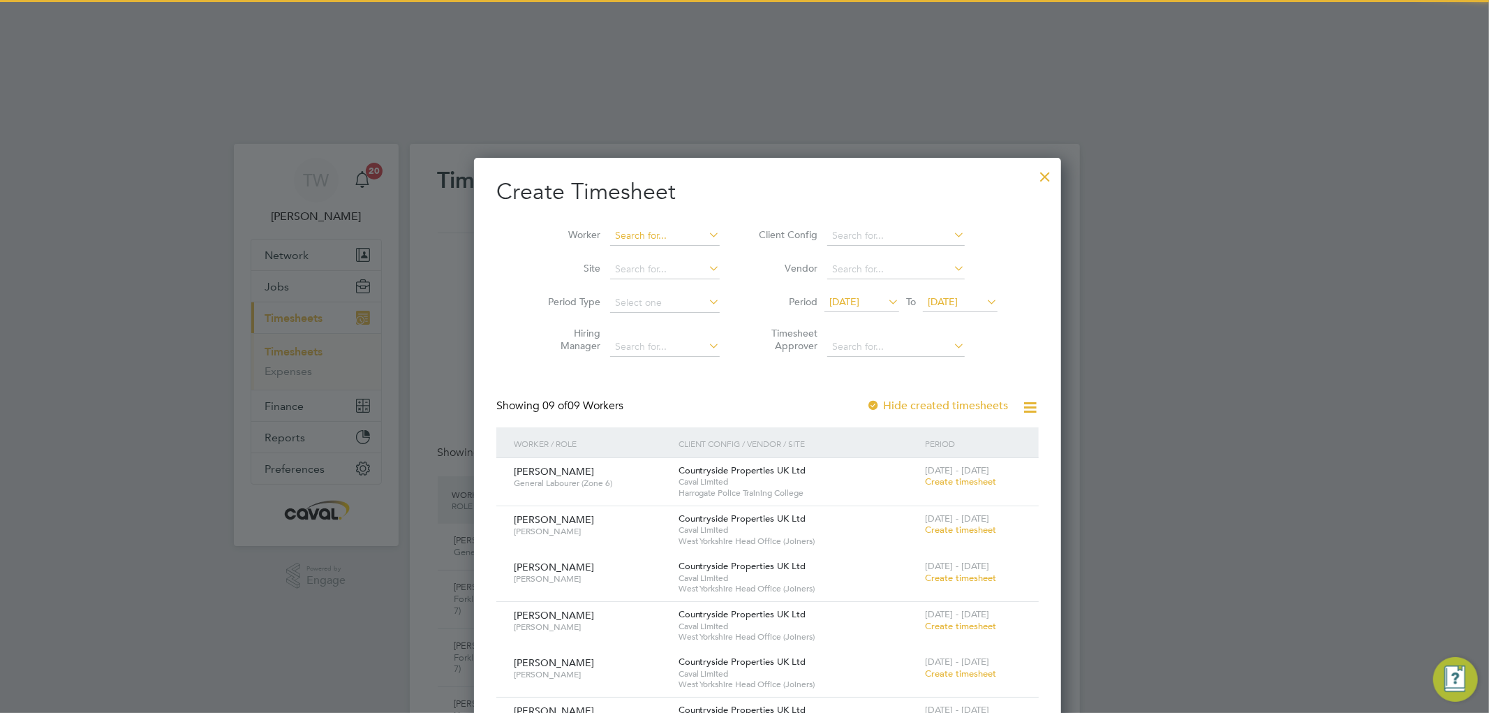
click at [628, 226] on input at bounding box center [665, 236] width 110 height 20
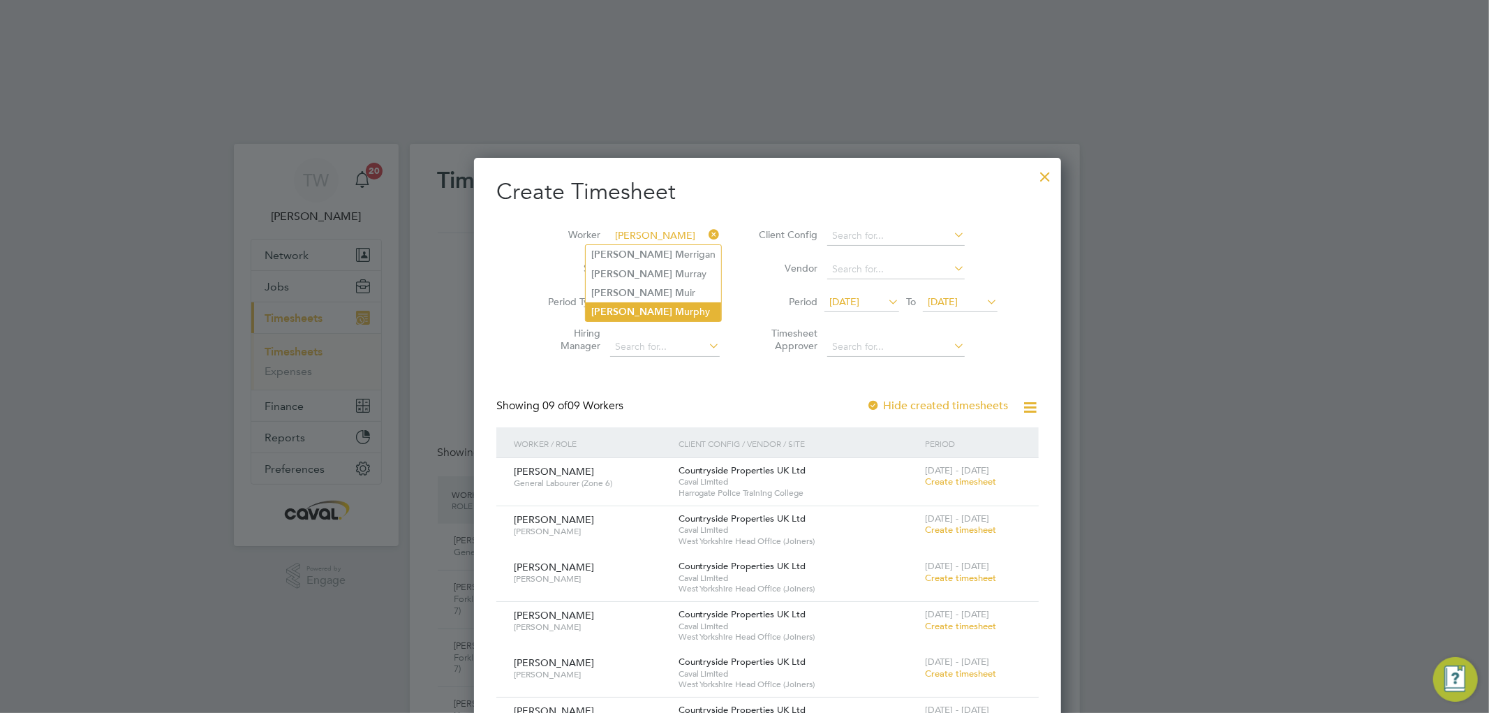
click at [614, 302] on li "[PERSON_NAME]" at bounding box center [653, 311] width 135 height 19
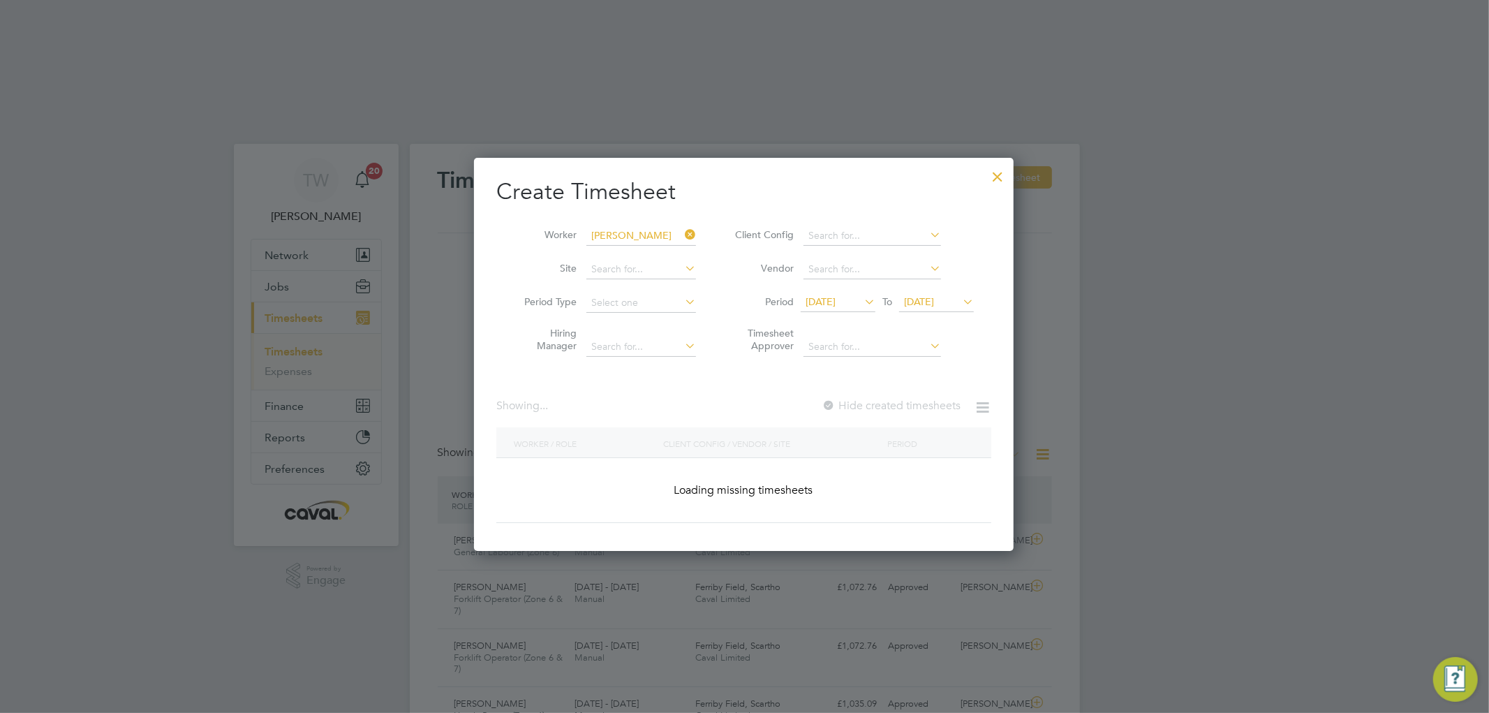
type input "[PERSON_NAME]"
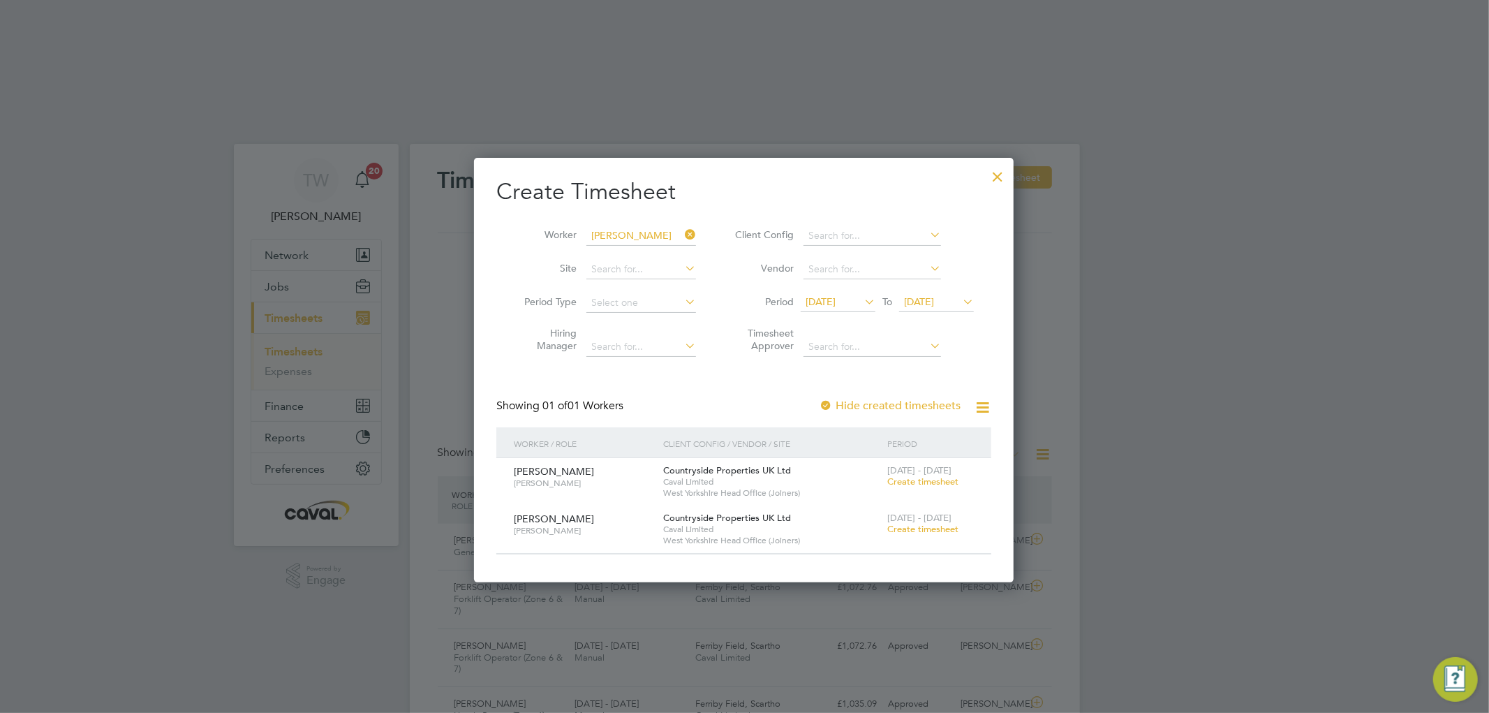
click at [925, 475] on span "Create timesheet" at bounding box center [922, 481] width 71 height 12
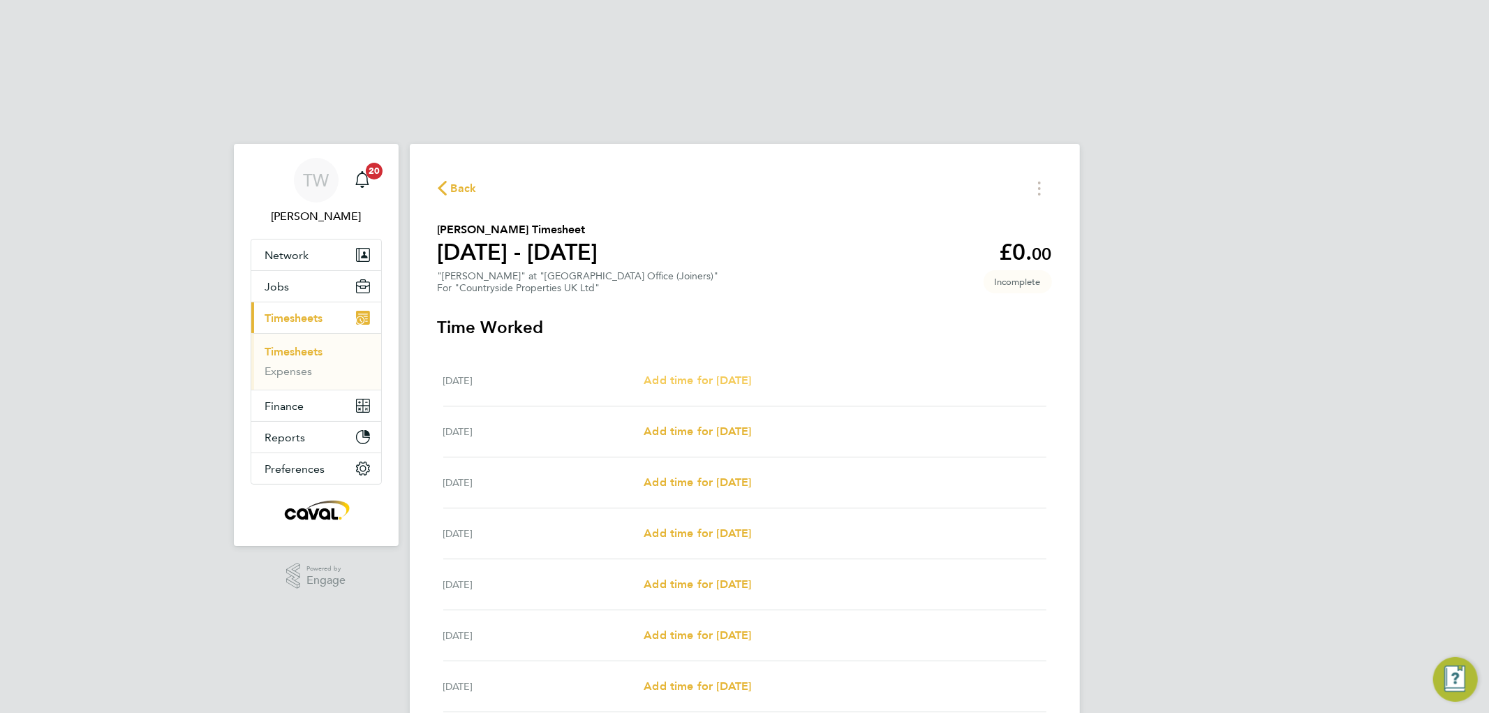
click at [736, 373] on span "Add time for [DATE]" at bounding box center [697, 379] width 107 height 13
select select "30"
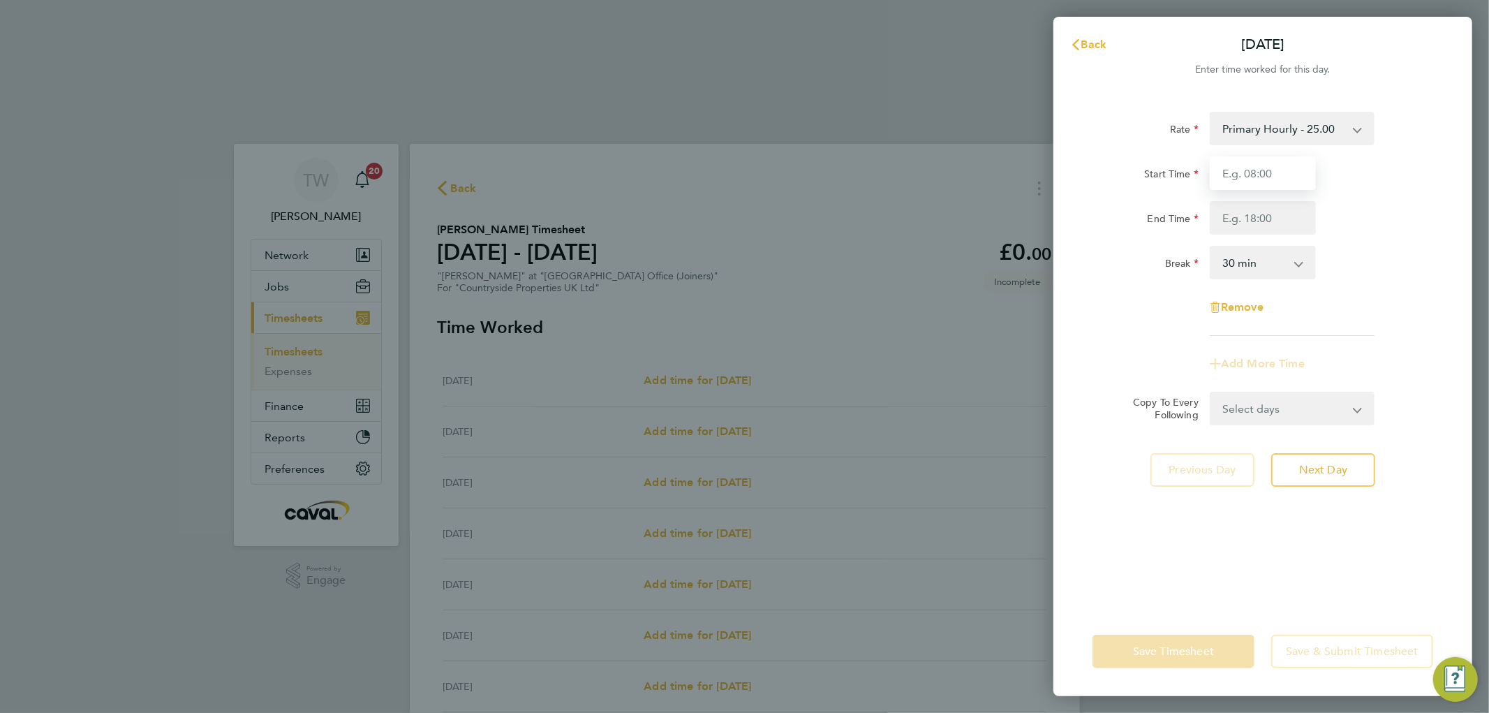
click at [1235, 168] on input "Start Time" at bounding box center [1263, 173] width 106 height 34
type input "07:00"
drag, startPoint x: 1235, startPoint y: 214, endPoint x: 1234, endPoint y: 245, distance: 30.7
click at [1235, 235] on div "Rate Primary Hourly - 25.00 Primary Price Start Time 07:00 End Time Break 0 min…" at bounding box center [1262, 224] width 341 height 224
type input "17:30"
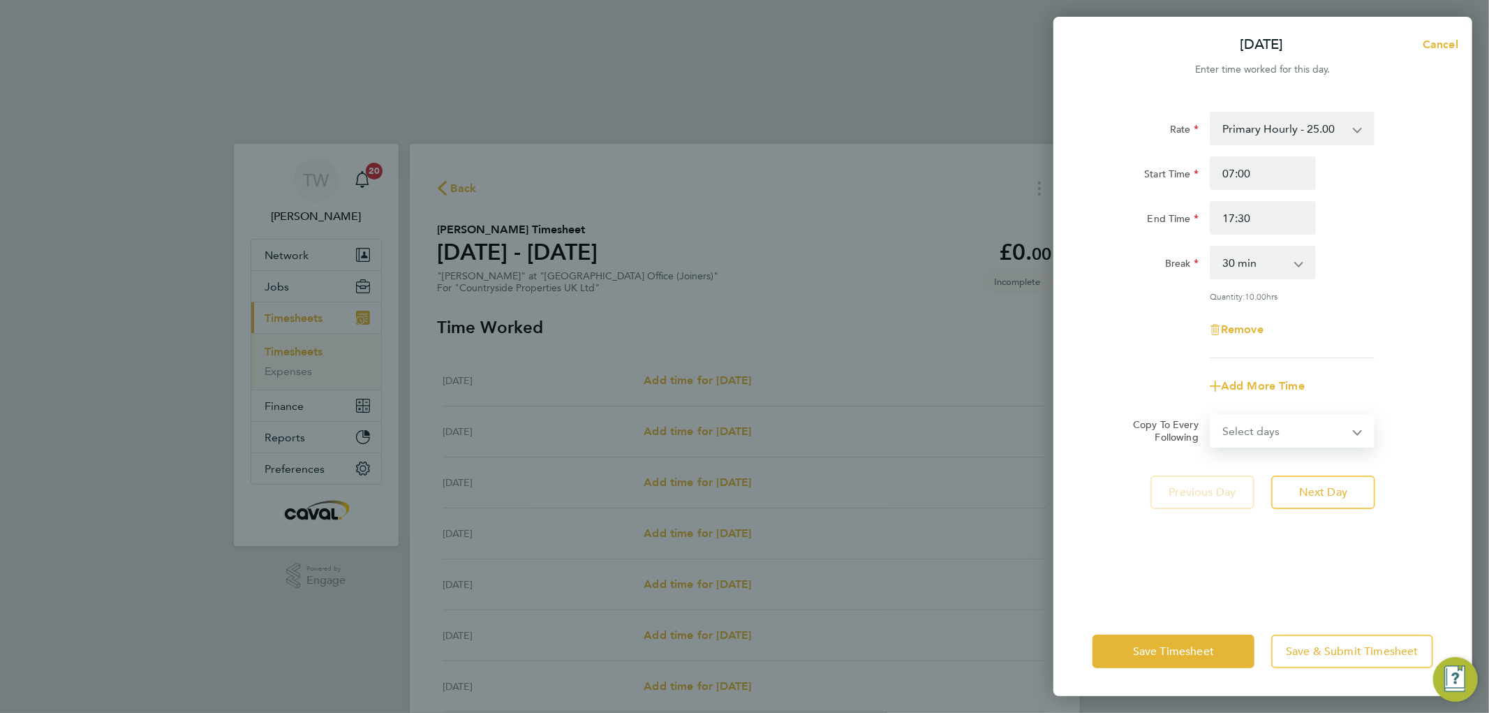
click at [1235, 409] on form "Rate Primary Hourly - 25.00 Primary Price Start Time 07:00 End Time 17:30 Break…" at bounding box center [1262, 280] width 341 height 336
select select "WEEKDAY"
click at [1211, 415] on select "Select days Day Weekday (Mon-Fri) Weekend (Sat-Sun) [DATE] [DATE] [DATE] [DATE]…" at bounding box center [1284, 430] width 147 height 31
select select "[DATE]"
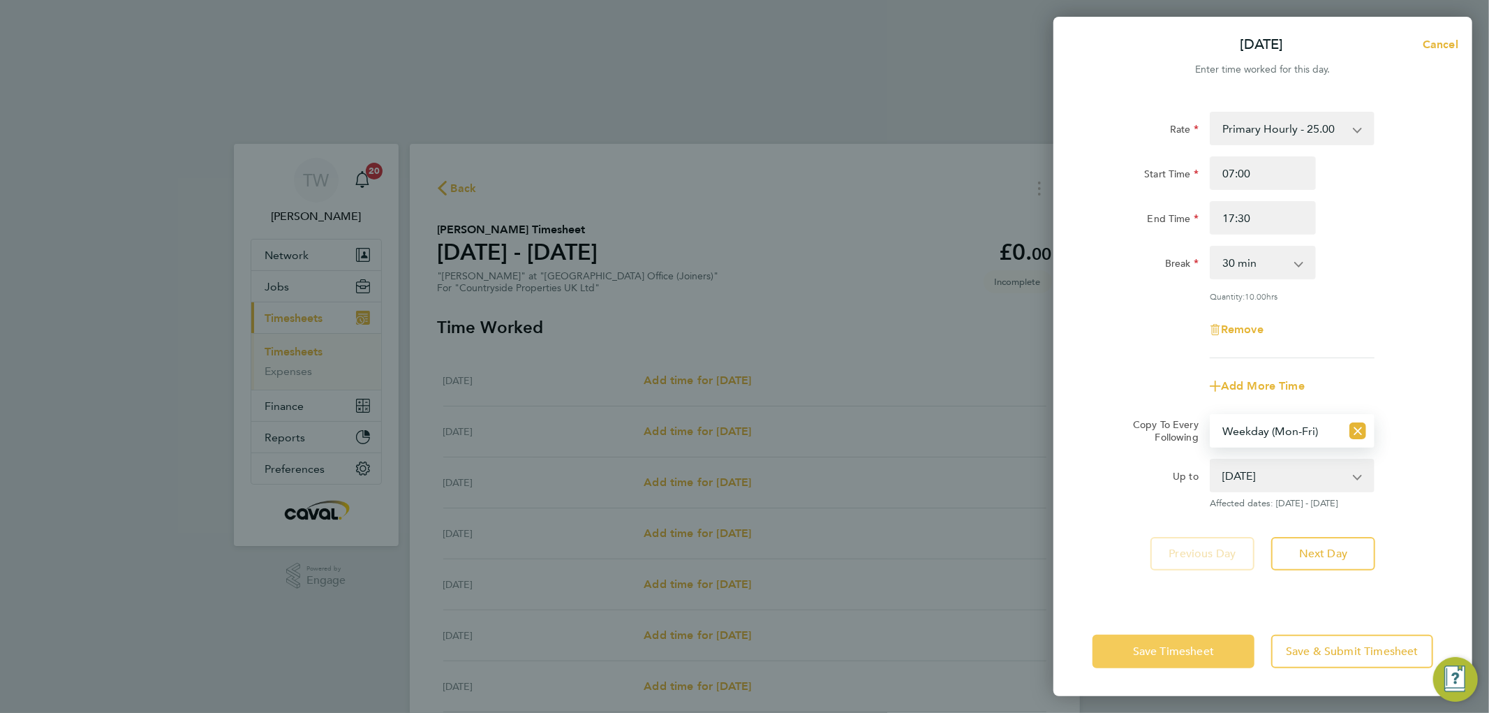
click at [1161, 645] on span "Save Timesheet" at bounding box center [1173, 651] width 81 height 14
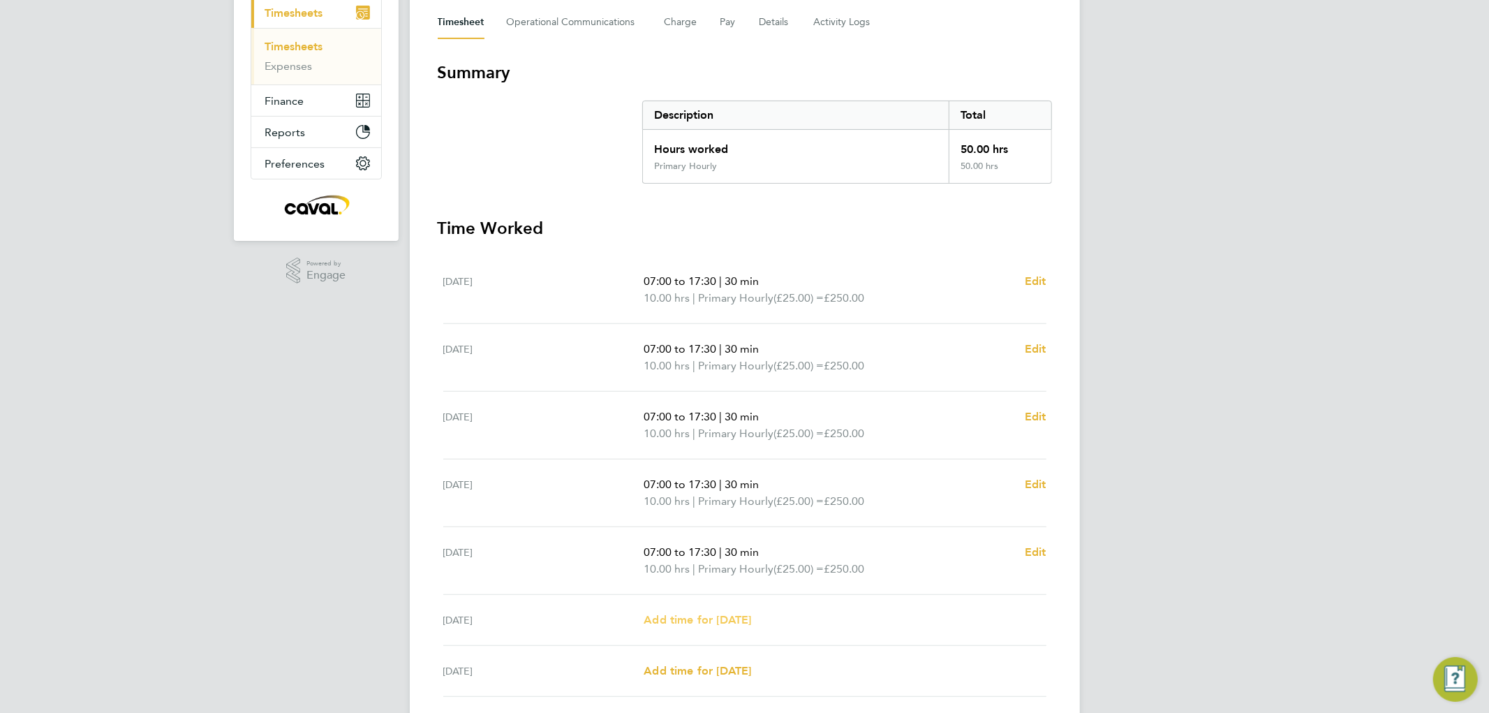
click at [735, 613] on span "Add time for [DATE]" at bounding box center [697, 619] width 107 height 13
select select "30"
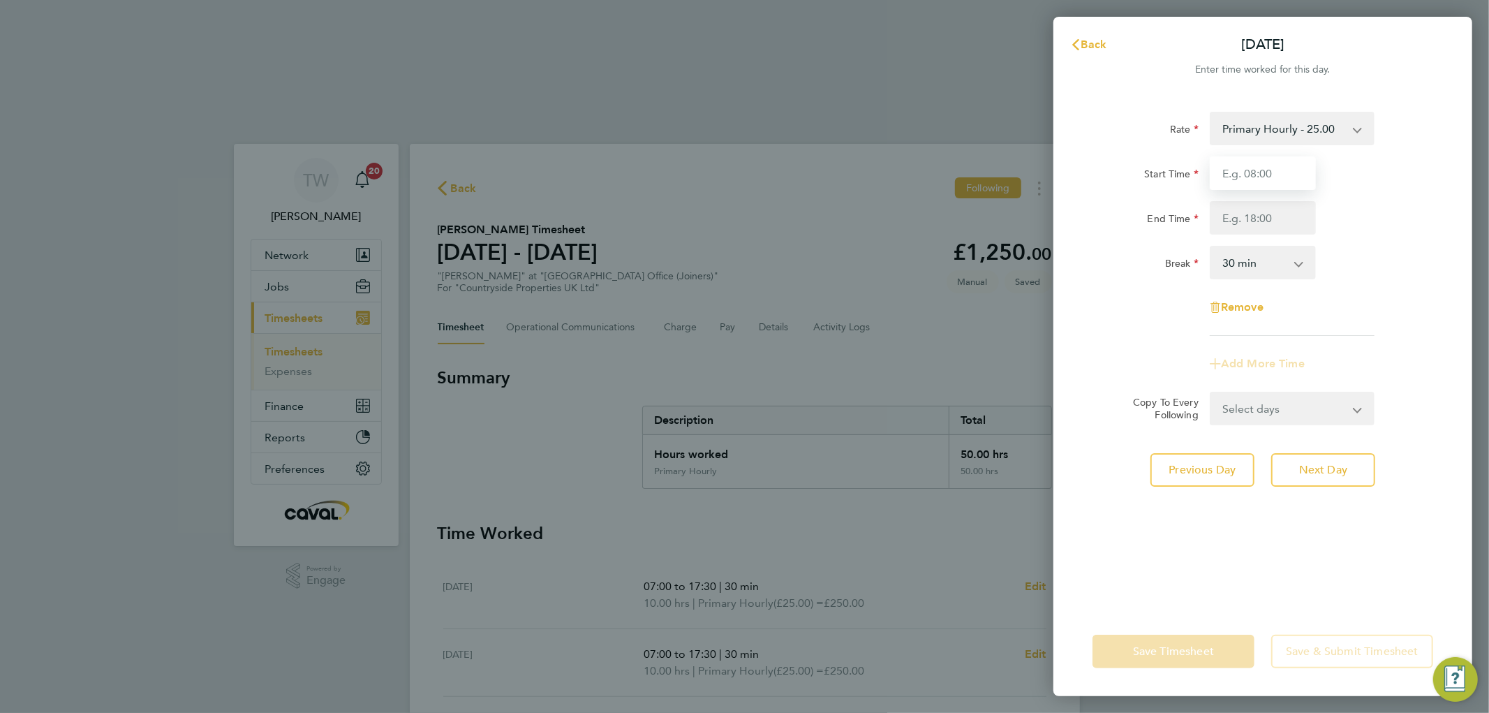
click at [1247, 173] on input "Start Time" at bounding box center [1263, 173] width 106 height 34
type input "08:00"
click at [1272, 216] on input "End Time" at bounding box center [1263, 218] width 106 height 34
type input "12:30"
click at [1152, 651] on app-form-button "Save Timesheet" at bounding box center [1177, 651] width 170 height 34
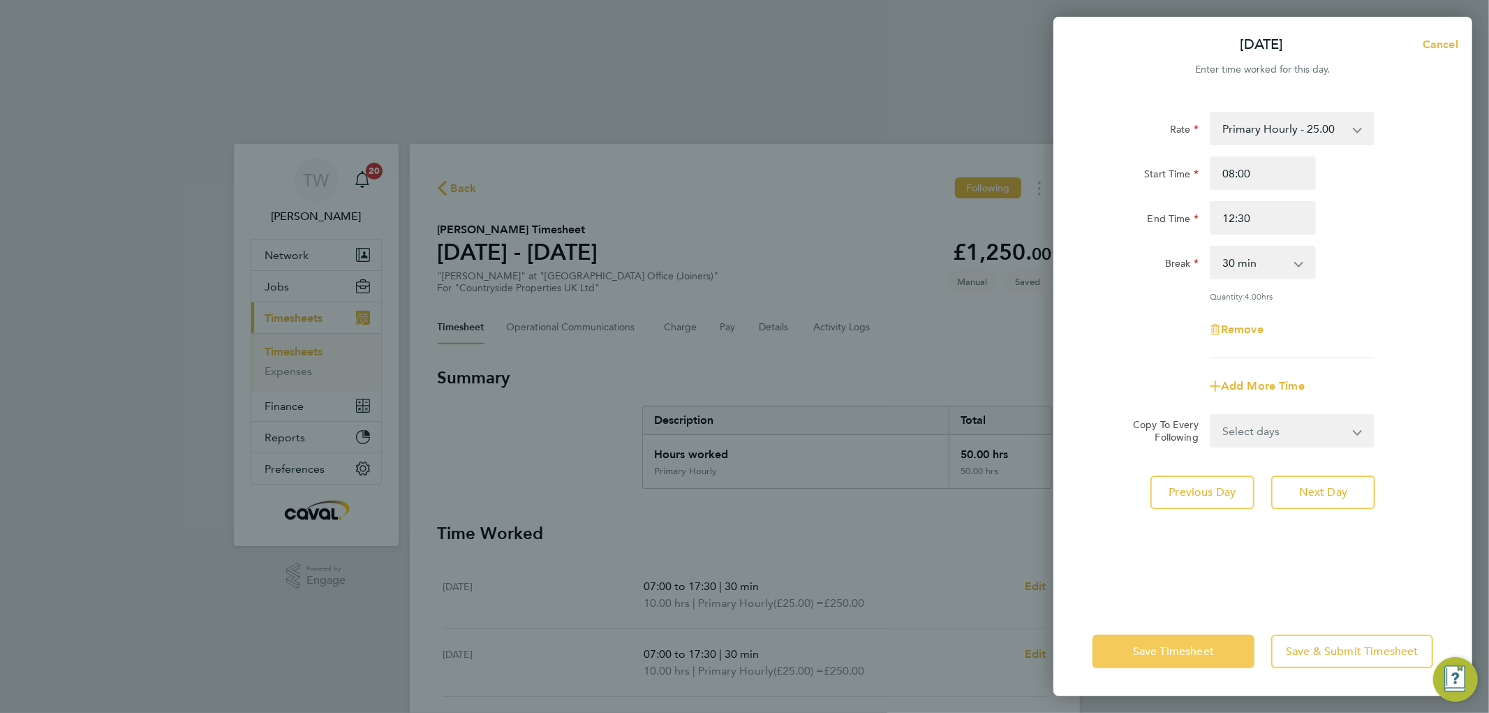
click at [1152, 651] on span "Save Timesheet" at bounding box center [1173, 651] width 81 height 14
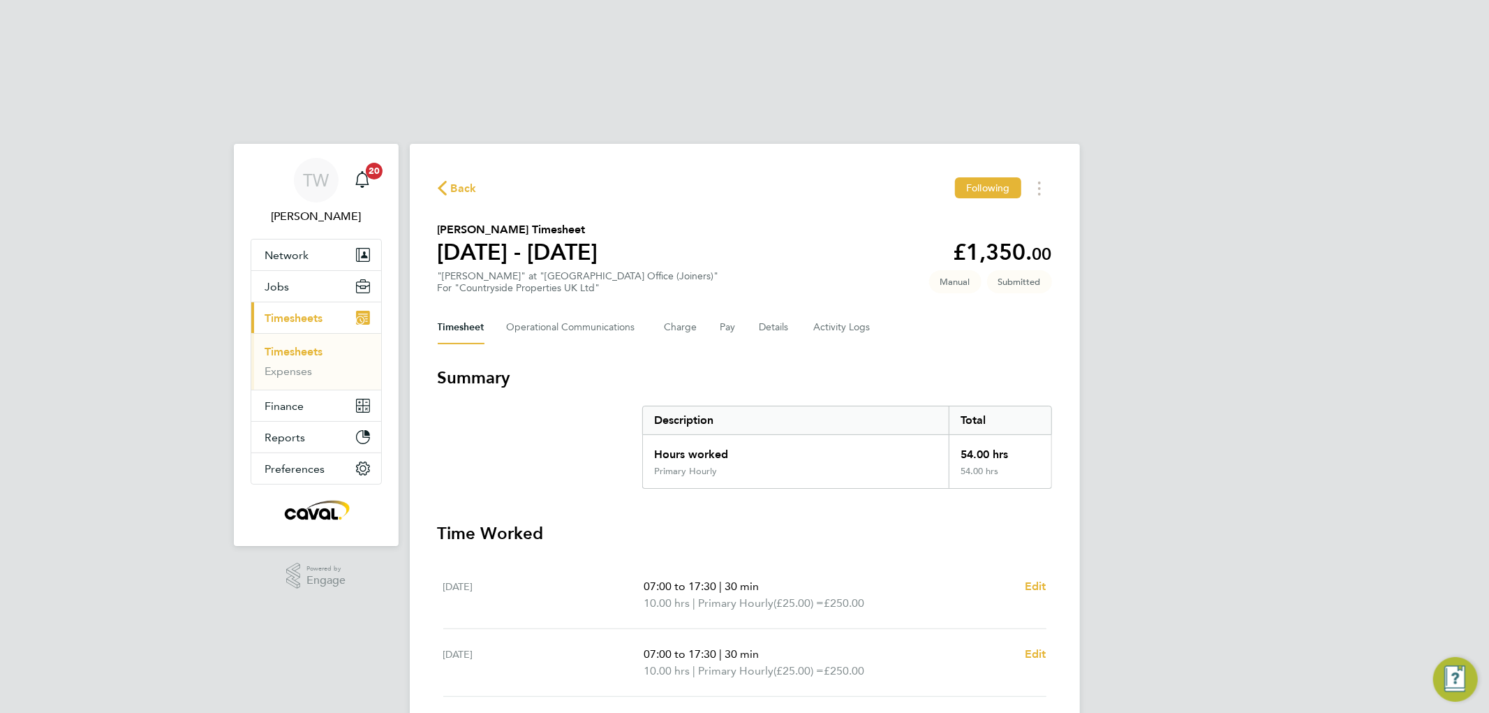
click at [300, 345] on link "Timesheets" at bounding box center [294, 351] width 58 height 13
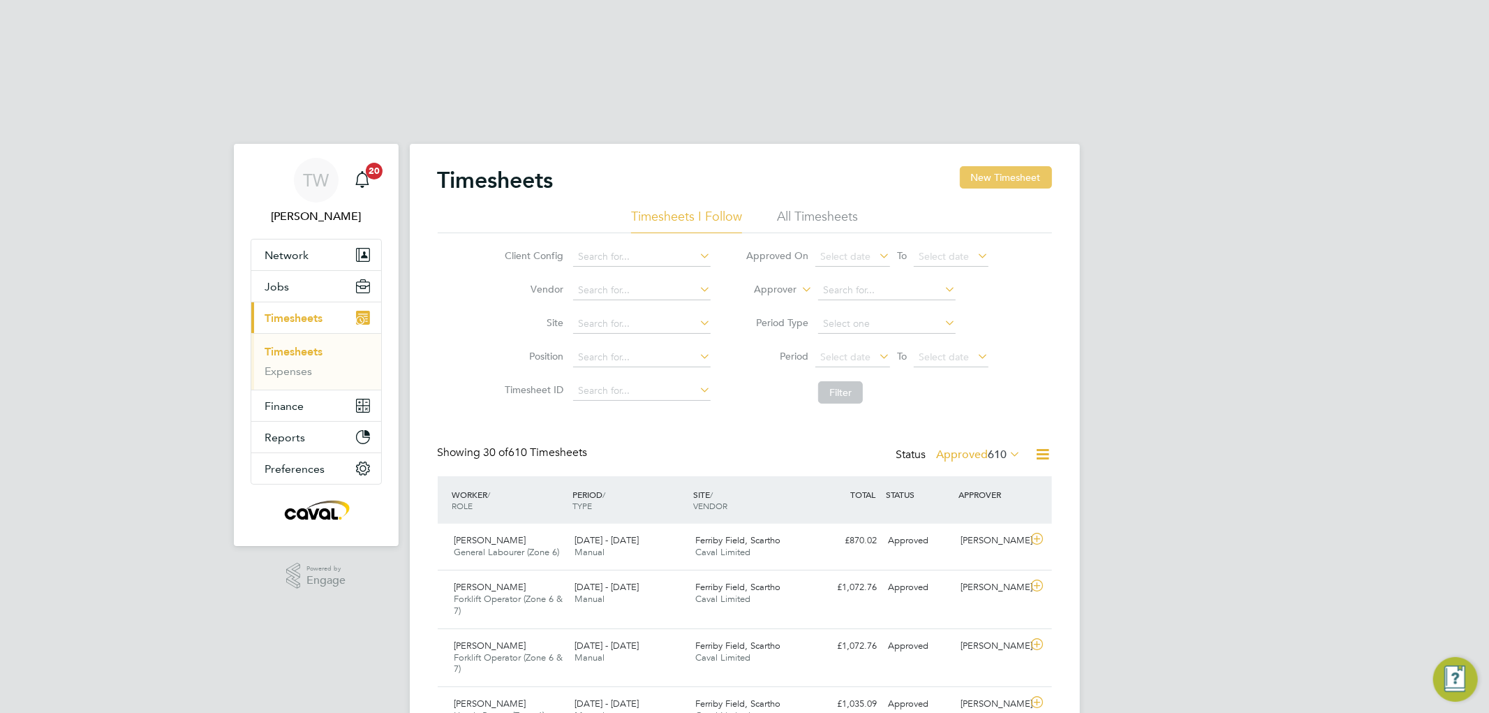
click at [1002, 166] on button "New Timesheet" at bounding box center [1006, 177] width 92 height 22
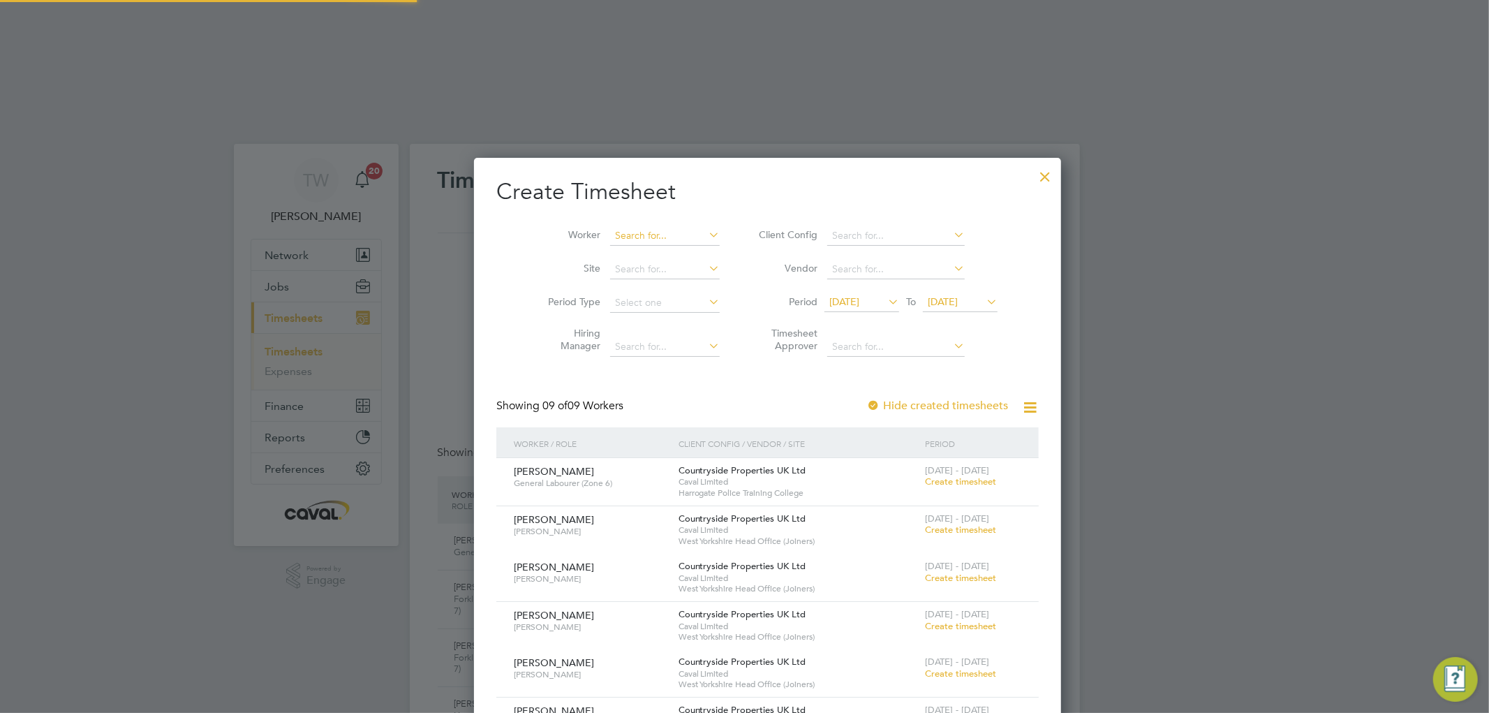
click at [610, 226] on input at bounding box center [665, 236] width 110 height 20
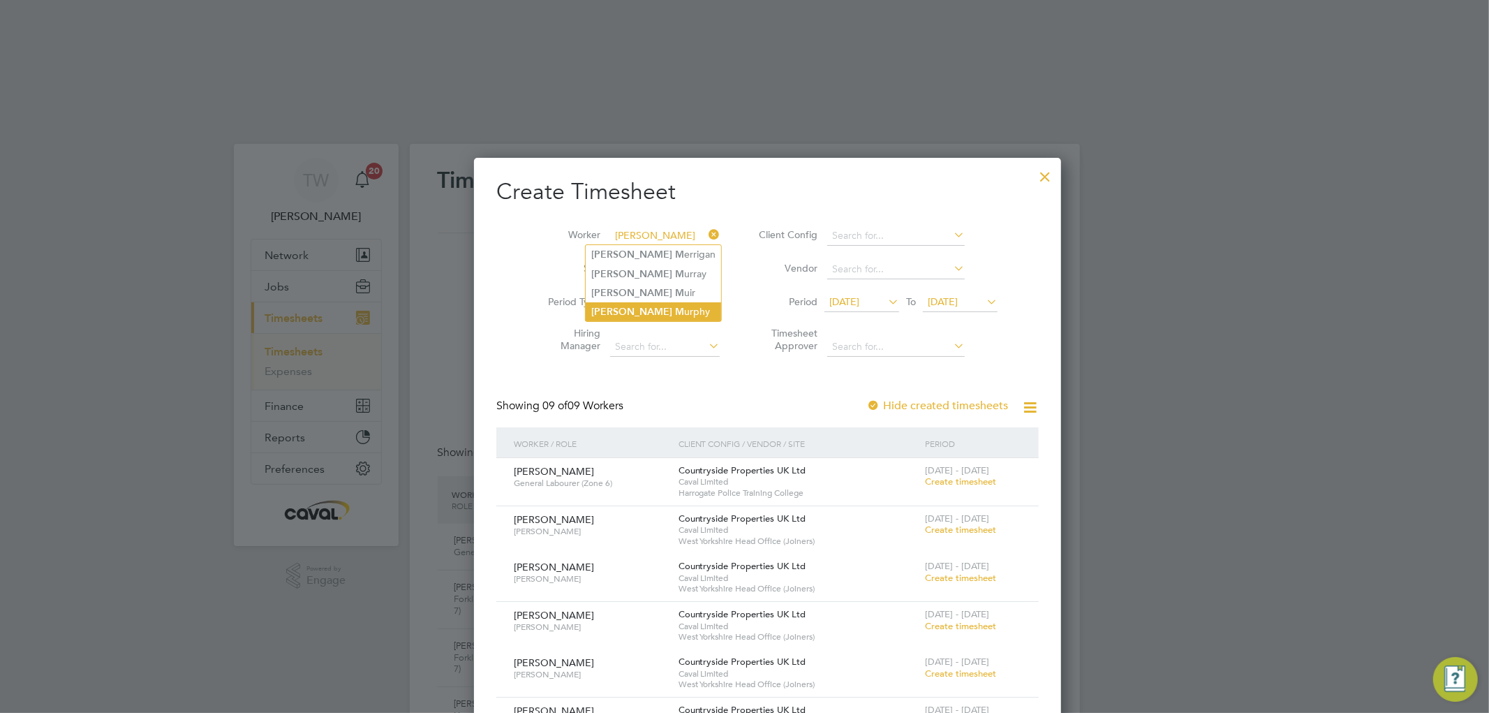
click at [675, 306] on b "M" at bounding box center [679, 312] width 9 height 12
type input "[PERSON_NAME]"
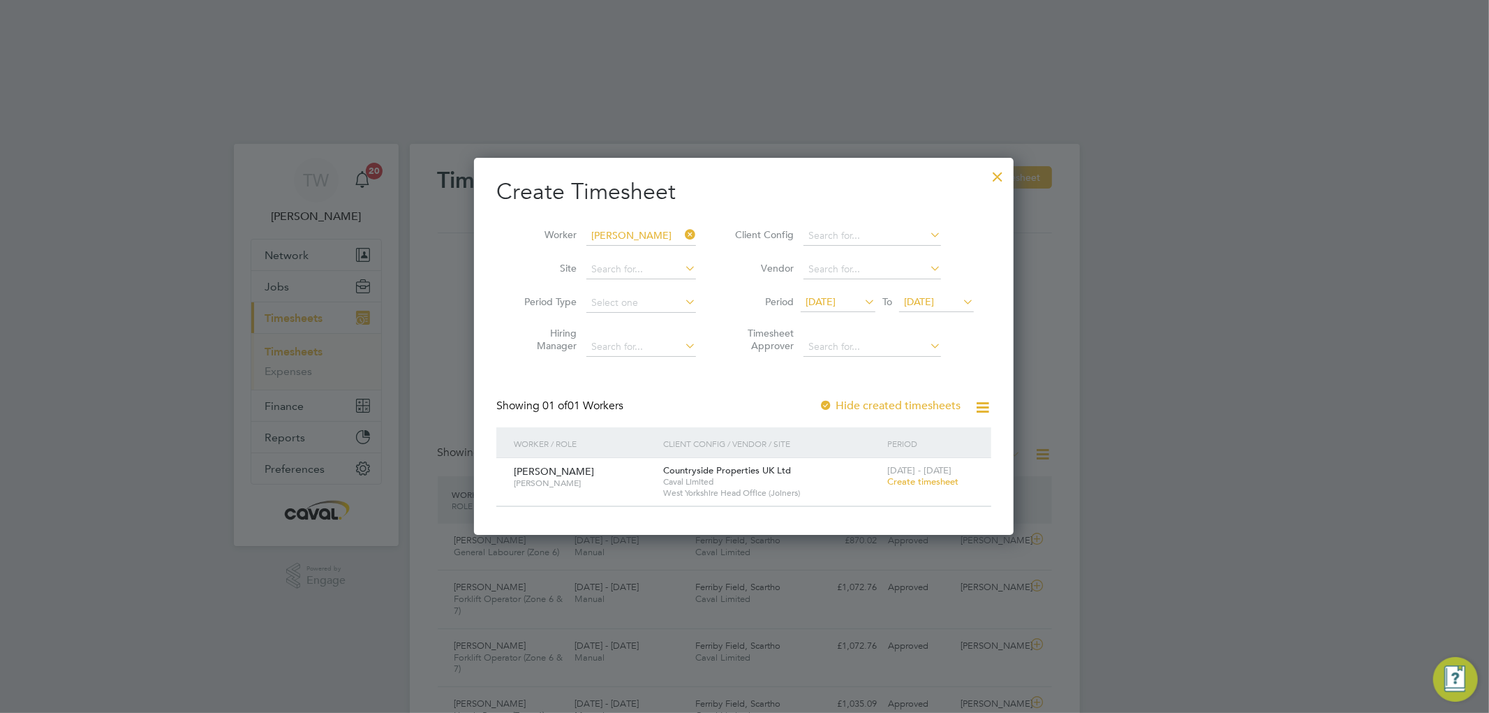
click at [906, 475] on span "Create timesheet" at bounding box center [922, 481] width 71 height 12
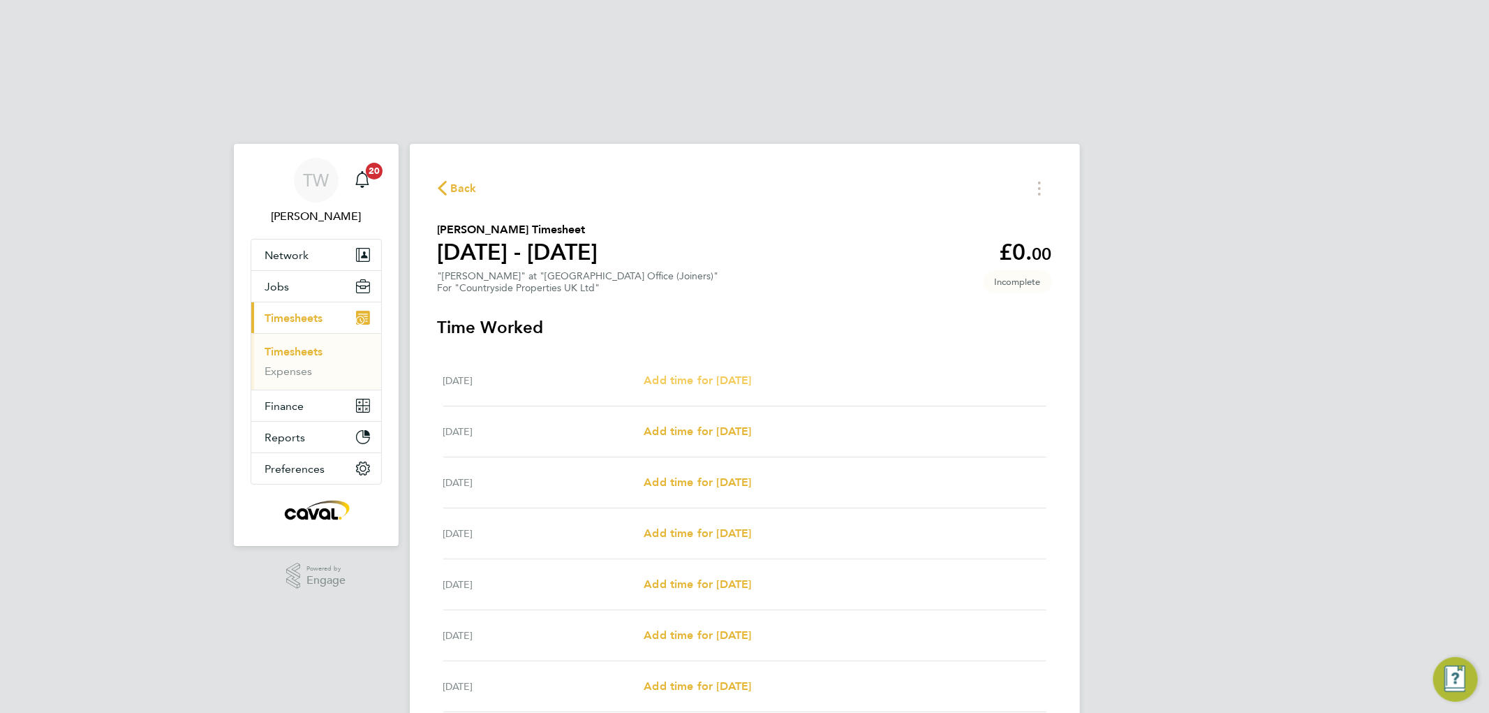
click at [722, 373] on span "Add time for [DATE]" at bounding box center [697, 379] width 107 height 13
select select "30"
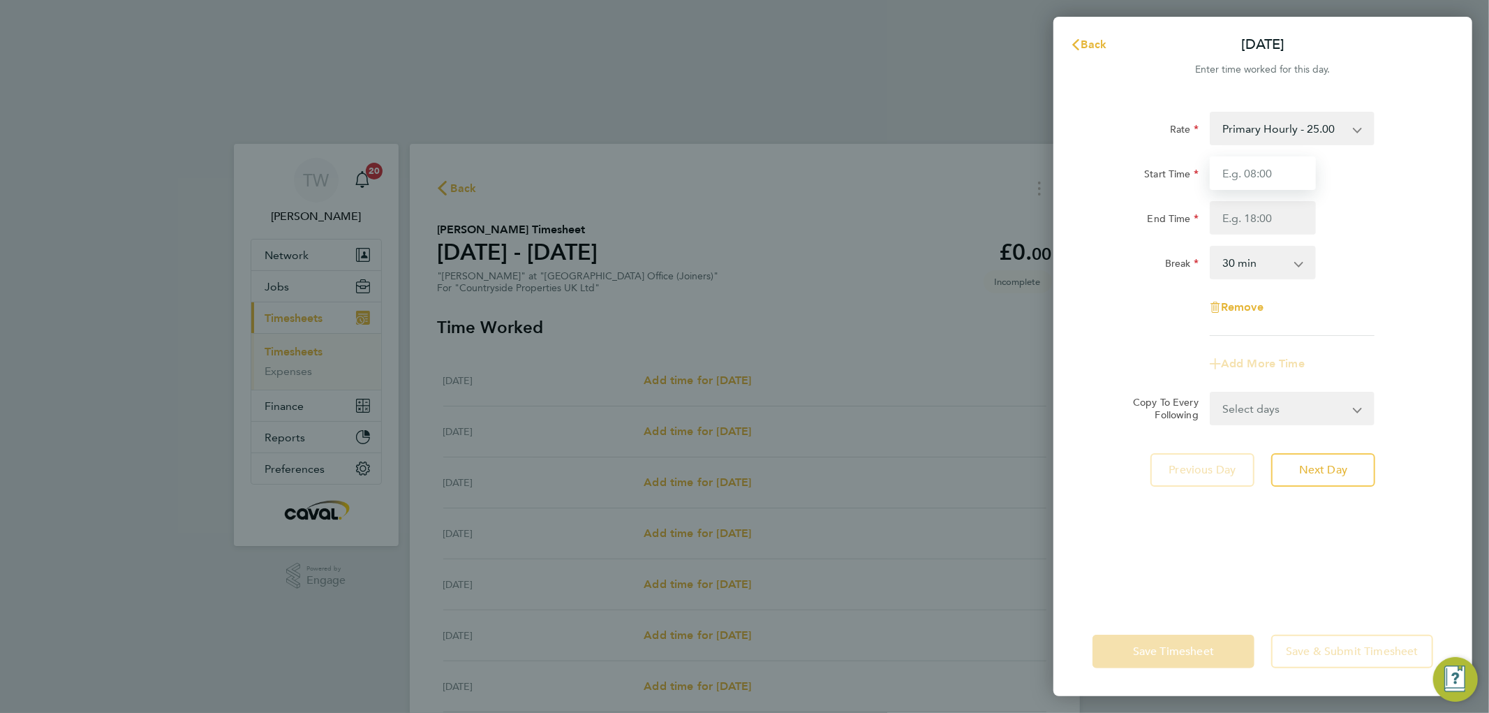
click at [1240, 173] on input "Start Time" at bounding box center [1263, 173] width 106 height 34
type input "07:00"
click at [1261, 211] on input "End Time" at bounding box center [1263, 218] width 106 height 34
drag, startPoint x: 1305, startPoint y: 223, endPoint x: 1236, endPoint y: 357, distance: 150.8
click at [1308, 224] on input "17.30" at bounding box center [1263, 218] width 106 height 34
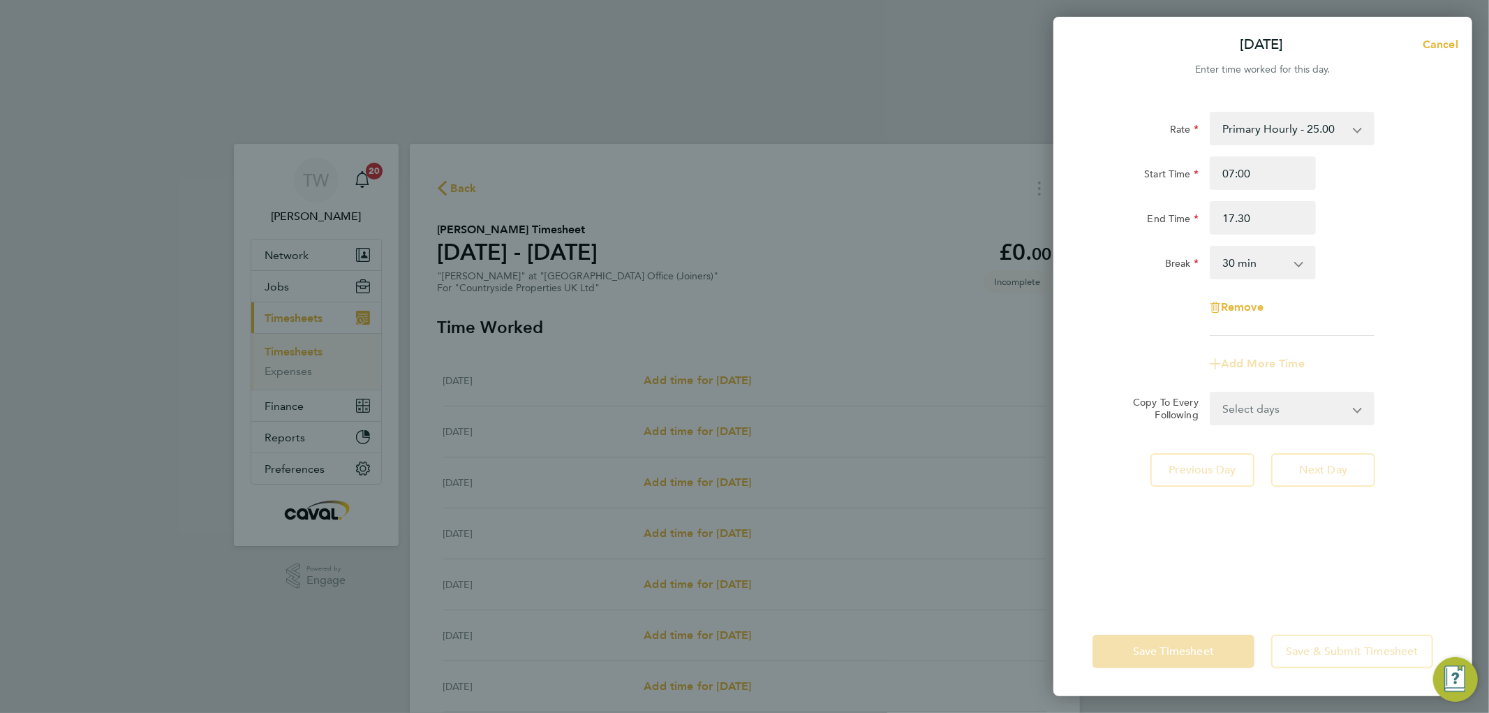
type input "17:30"
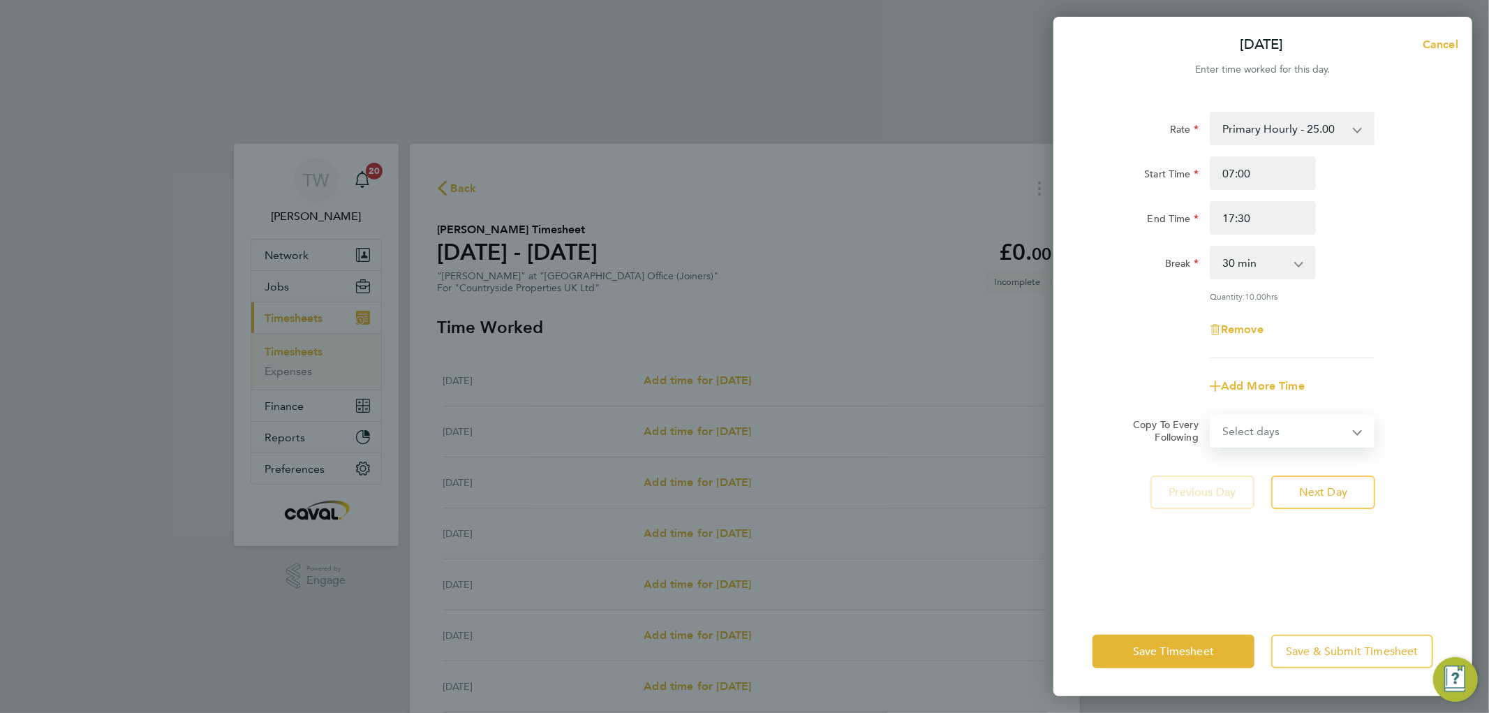
drag, startPoint x: 1226, startPoint y: 423, endPoint x: 1231, endPoint y: 417, distance: 7.4
click at [1226, 423] on select "Select days Day Weekday (Mon-Fri) Weekend (Sat-Sun) [DATE] [DATE] [DATE] [DATE]…" at bounding box center [1284, 430] width 147 height 31
select select "WEEKDAY"
click at [1211, 415] on select "Select days Day Weekday (Mon-Fri) Weekend (Sat-Sun) [DATE] [DATE] [DATE] [DATE]…" at bounding box center [1284, 430] width 147 height 31
select select "[DATE]"
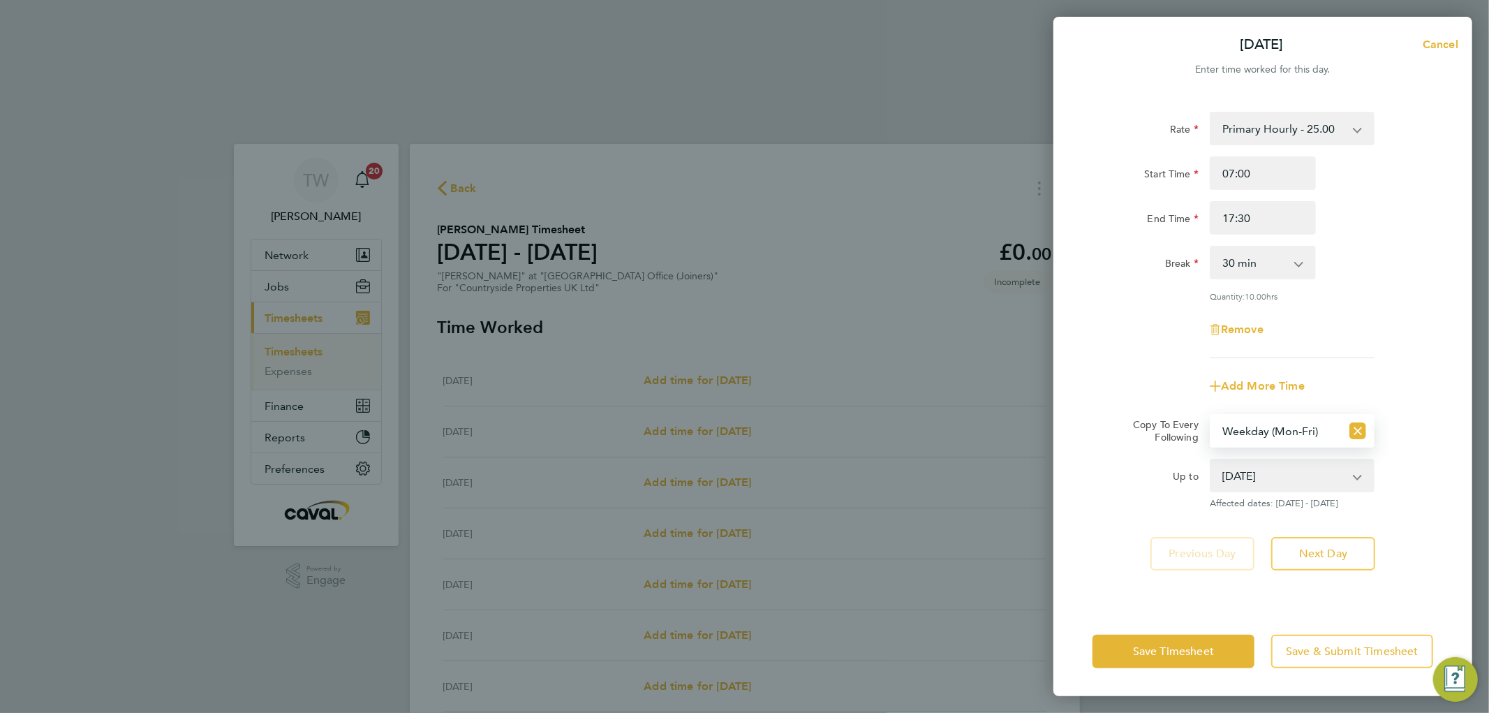
click at [1408, 429] on div "Copy To Every Following Select days Day Weekday (Mon-Fri) Weekend (Sat-Sun) [DA…" at bounding box center [1263, 431] width 352 height 34
click at [1163, 657] on button "Save Timesheet" at bounding box center [1173, 651] width 162 height 34
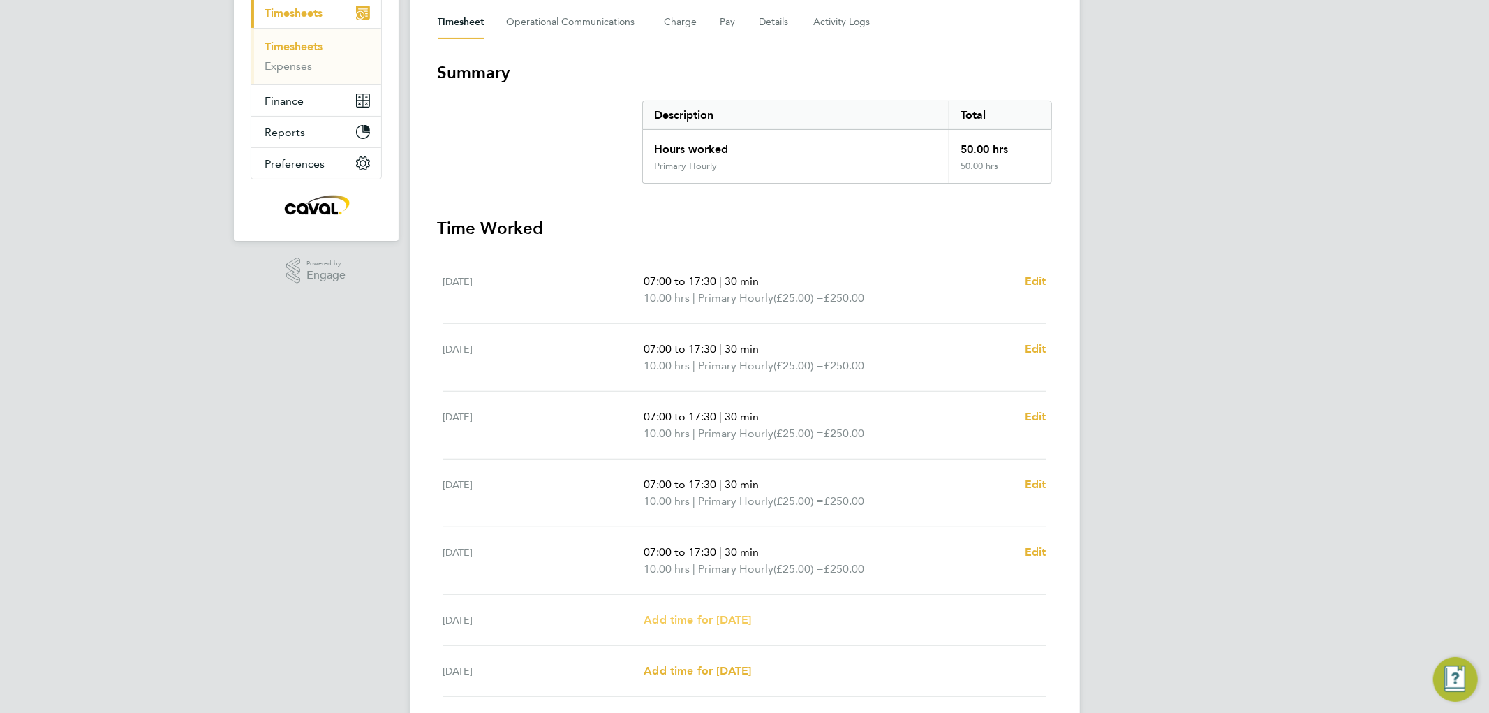
click at [680, 613] on span "Add time for [DATE]" at bounding box center [697, 619] width 107 height 13
select select "30"
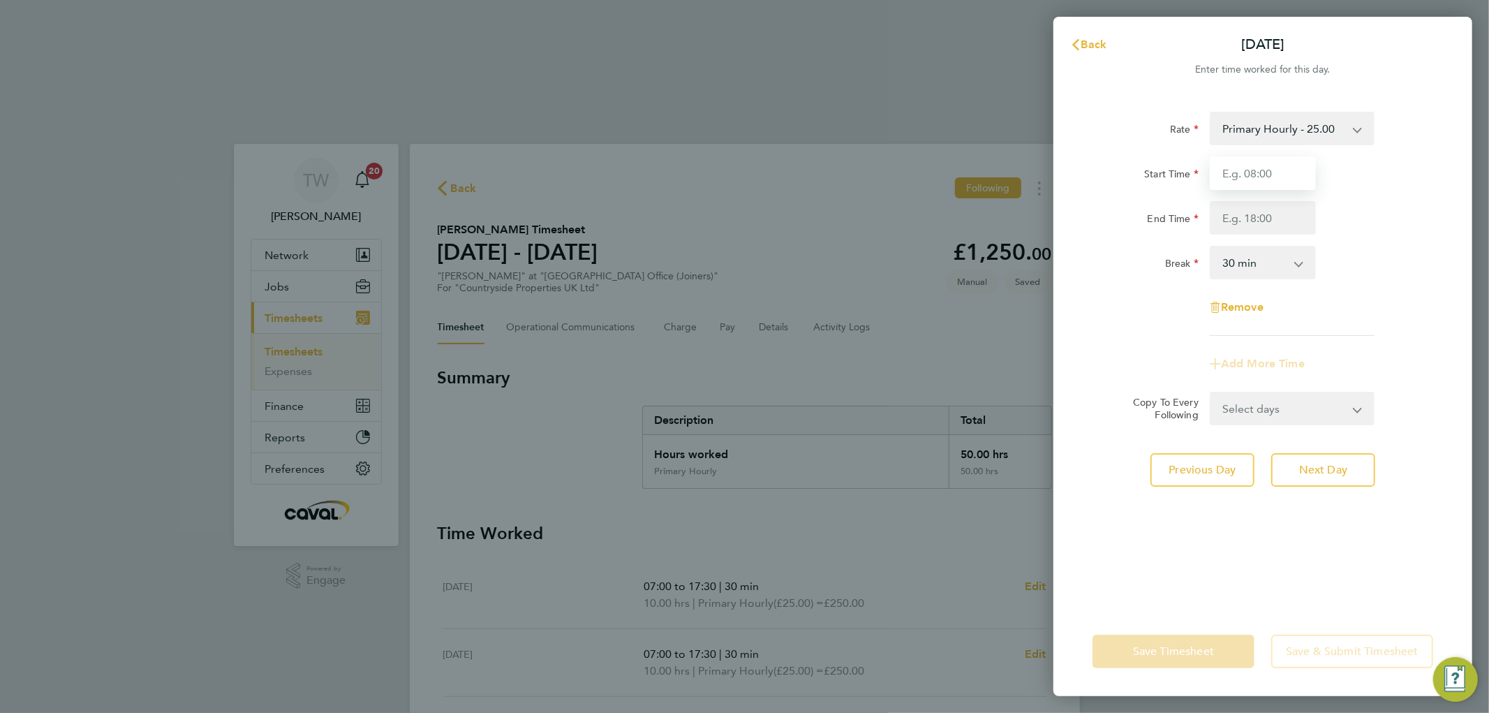
click at [1261, 169] on input "Start Time" at bounding box center [1263, 173] width 106 height 34
type input "08:00"
click at [1243, 218] on input "End Time" at bounding box center [1263, 218] width 106 height 34
type input "12:30"
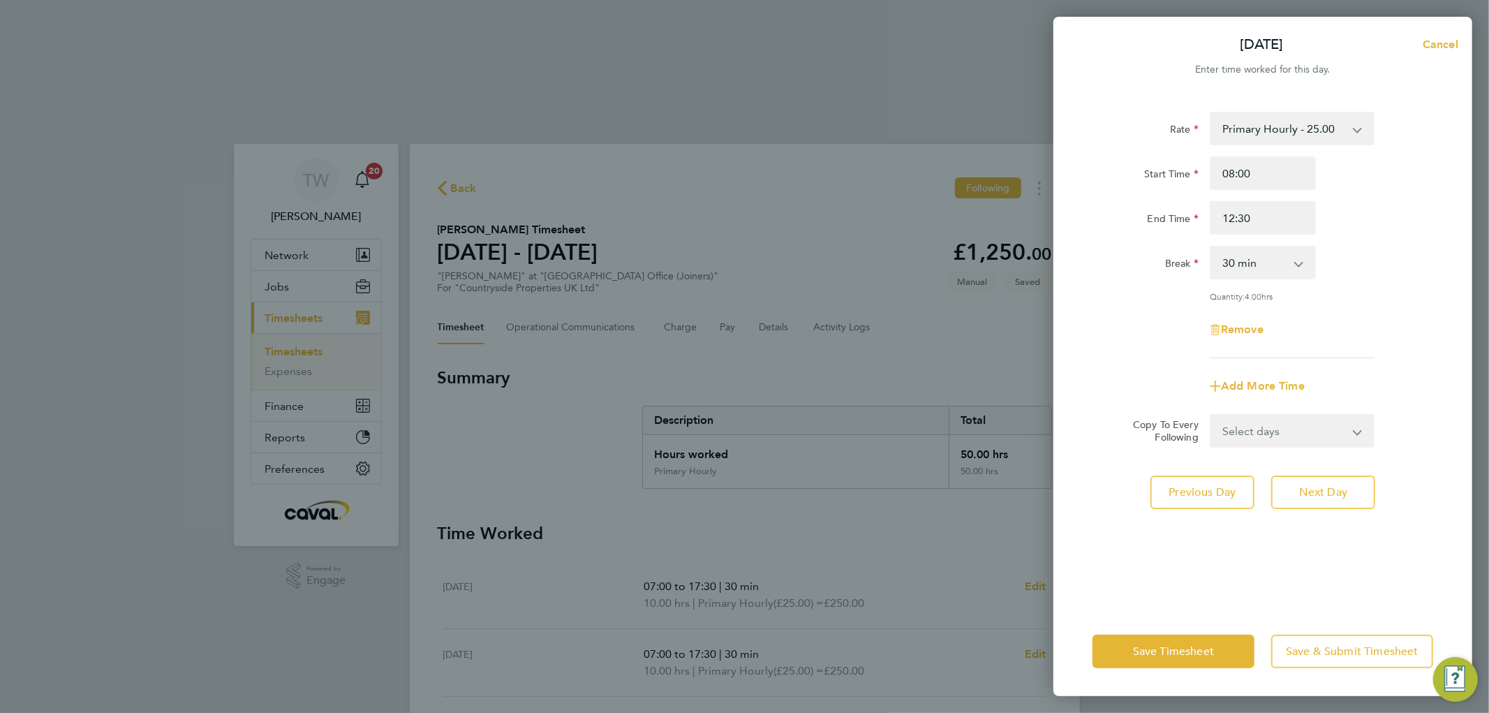
click at [1092, 296] on div "Rate Primary Hourly - 25.00 Primary Price Start Time 08:00 End Time 12:30 Break…" at bounding box center [1262, 235] width 341 height 246
click at [1174, 649] on span "Save Timesheet" at bounding box center [1173, 651] width 81 height 14
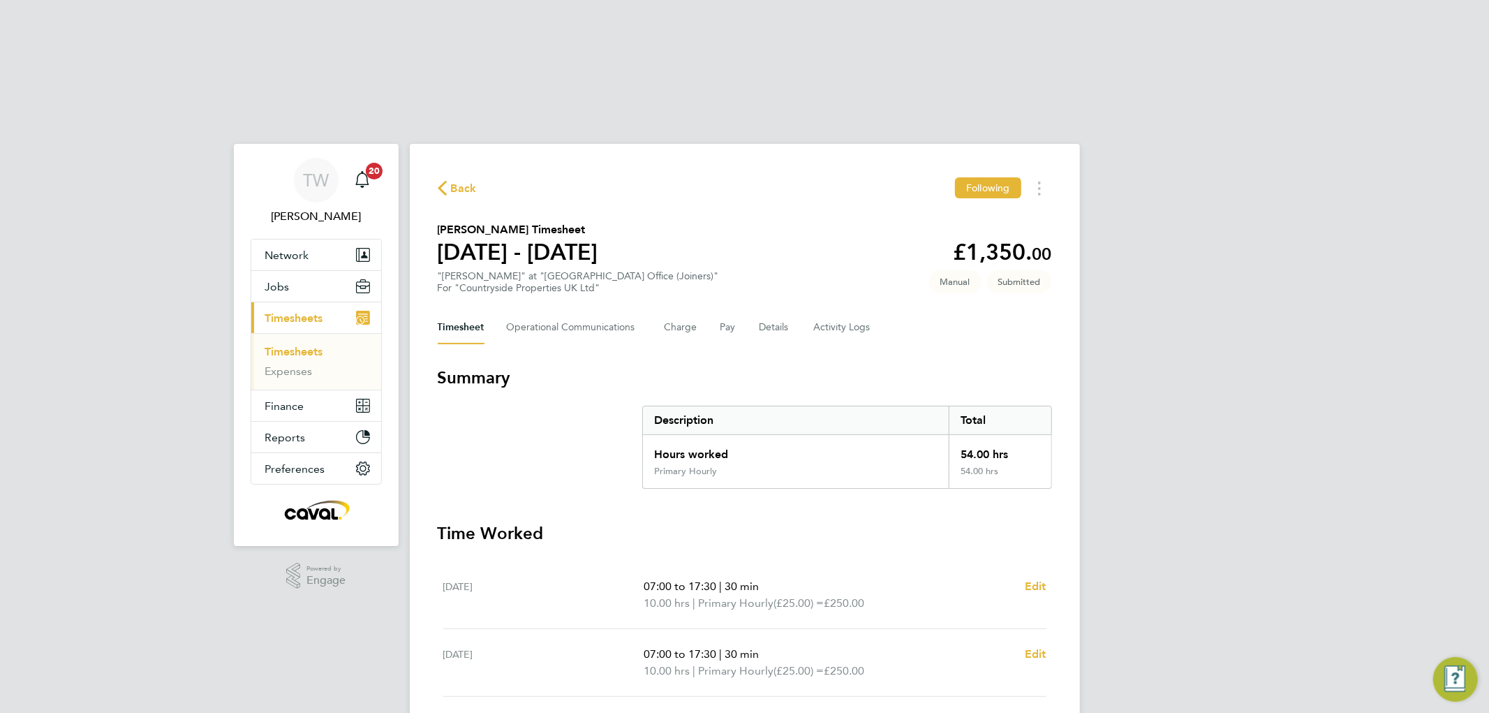
click at [311, 345] on link "Timesheets" at bounding box center [294, 351] width 58 height 13
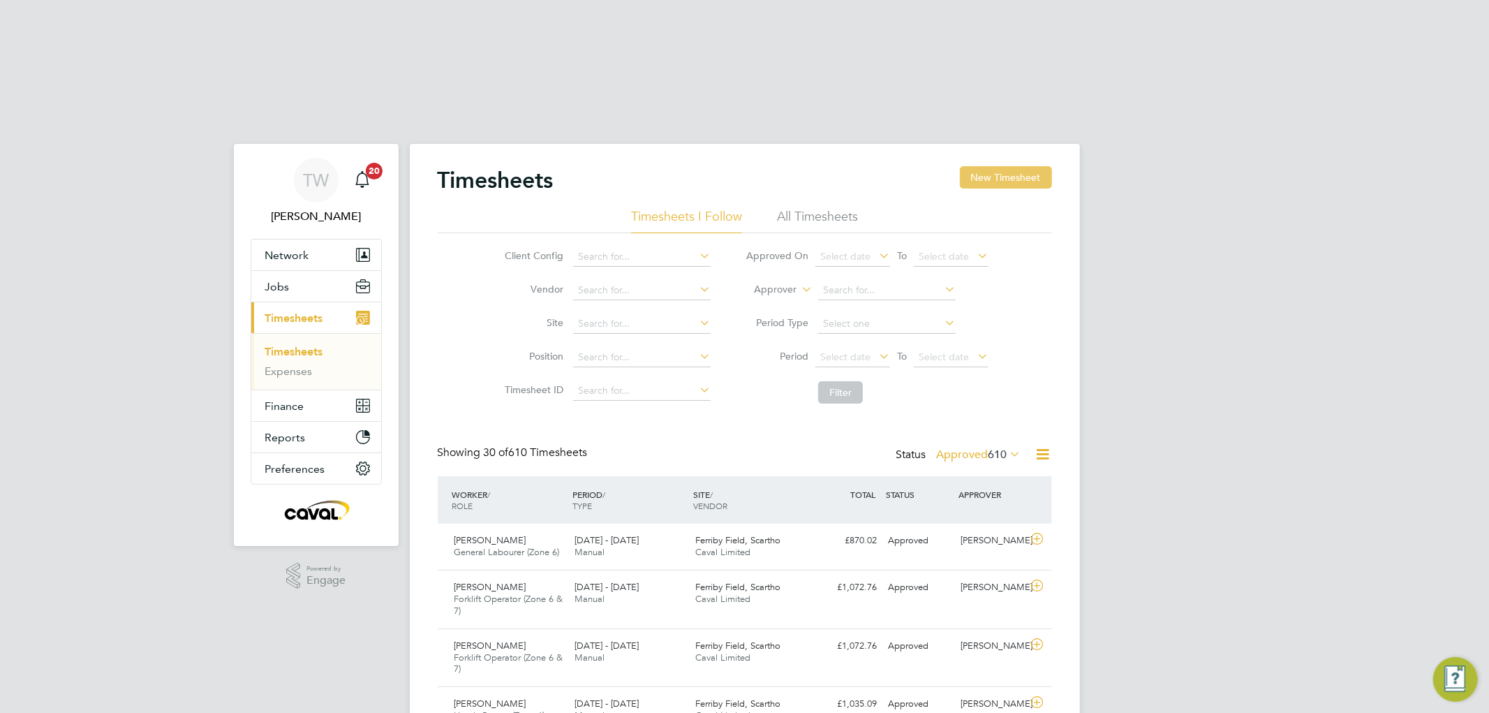
click at [1001, 166] on button "New Timesheet" at bounding box center [1006, 177] width 92 height 22
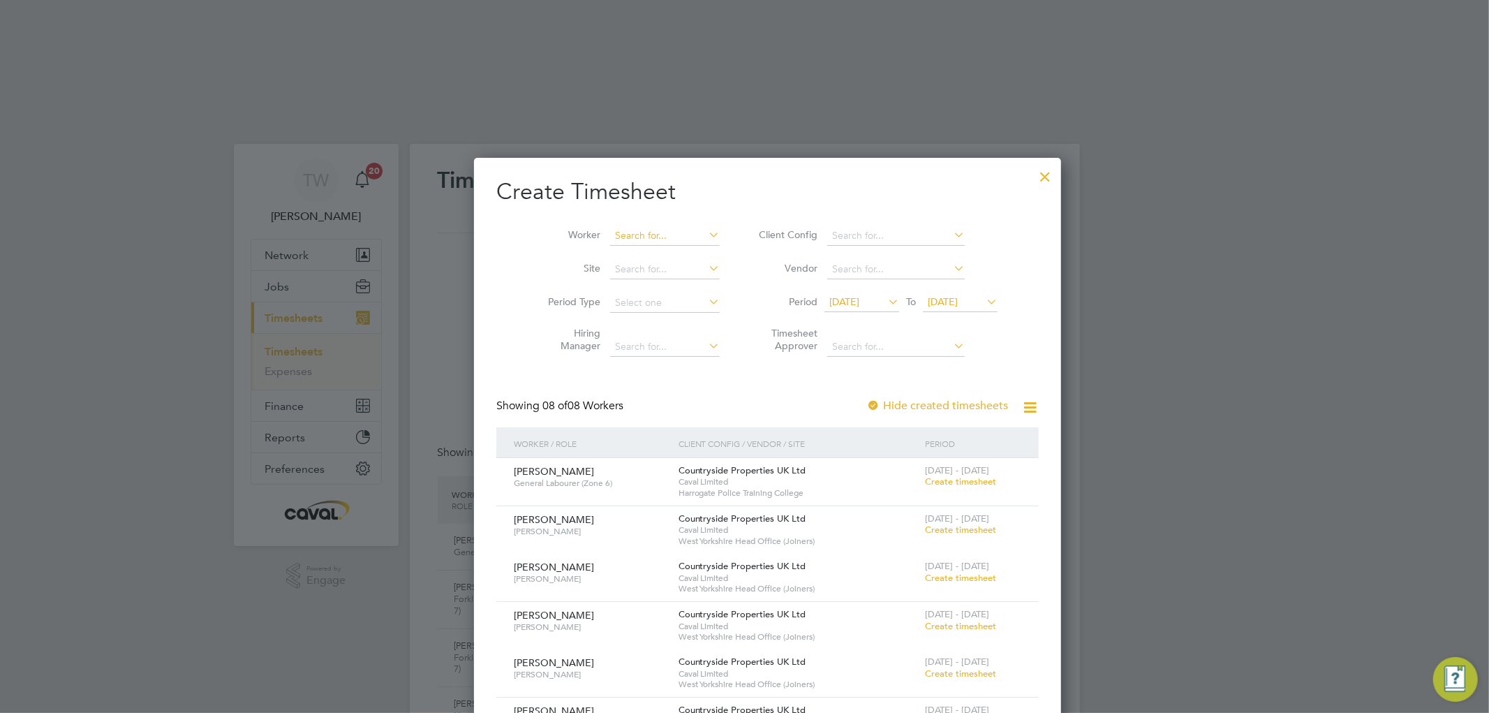
click at [625, 226] on input at bounding box center [665, 236] width 110 height 20
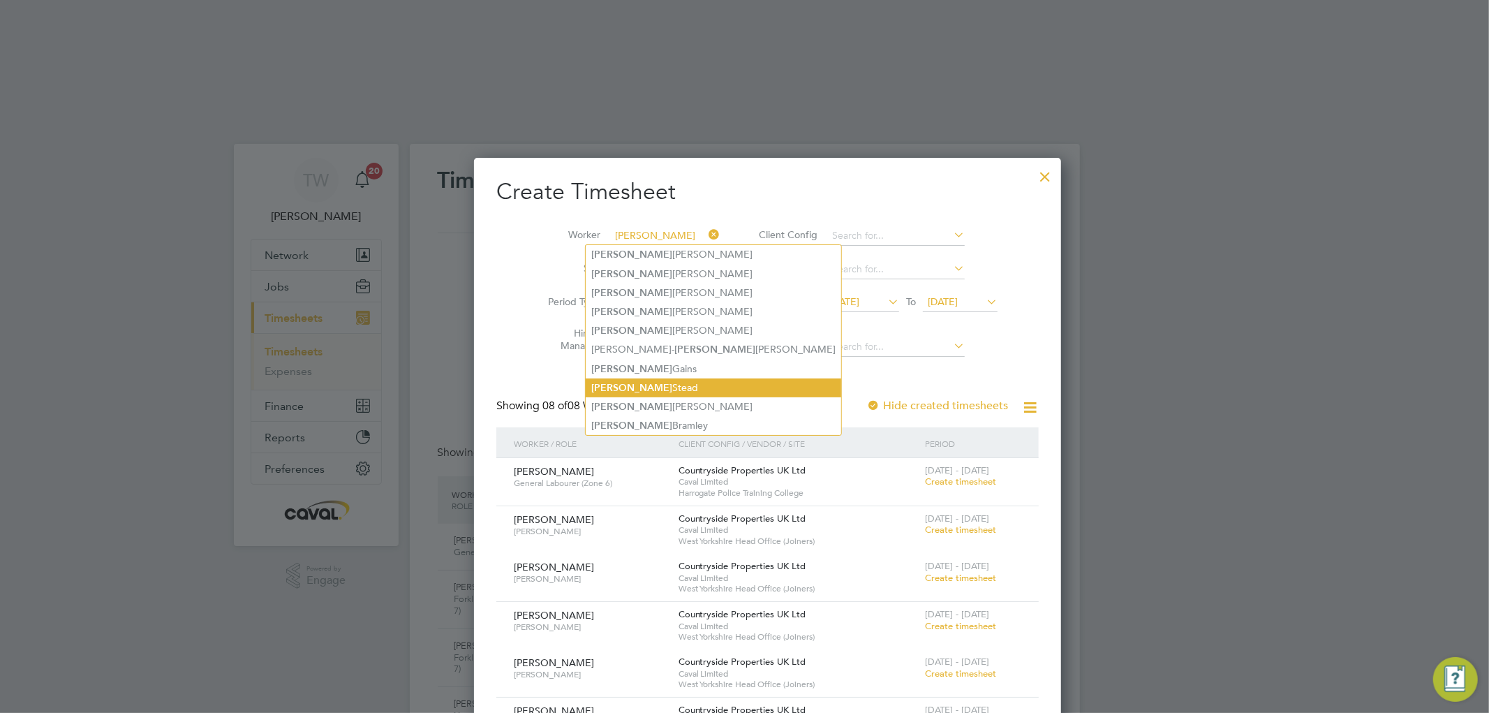
click at [624, 378] on li "[PERSON_NAME]" at bounding box center [713, 387] width 255 height 19
type input "[PERSON_NAME]"
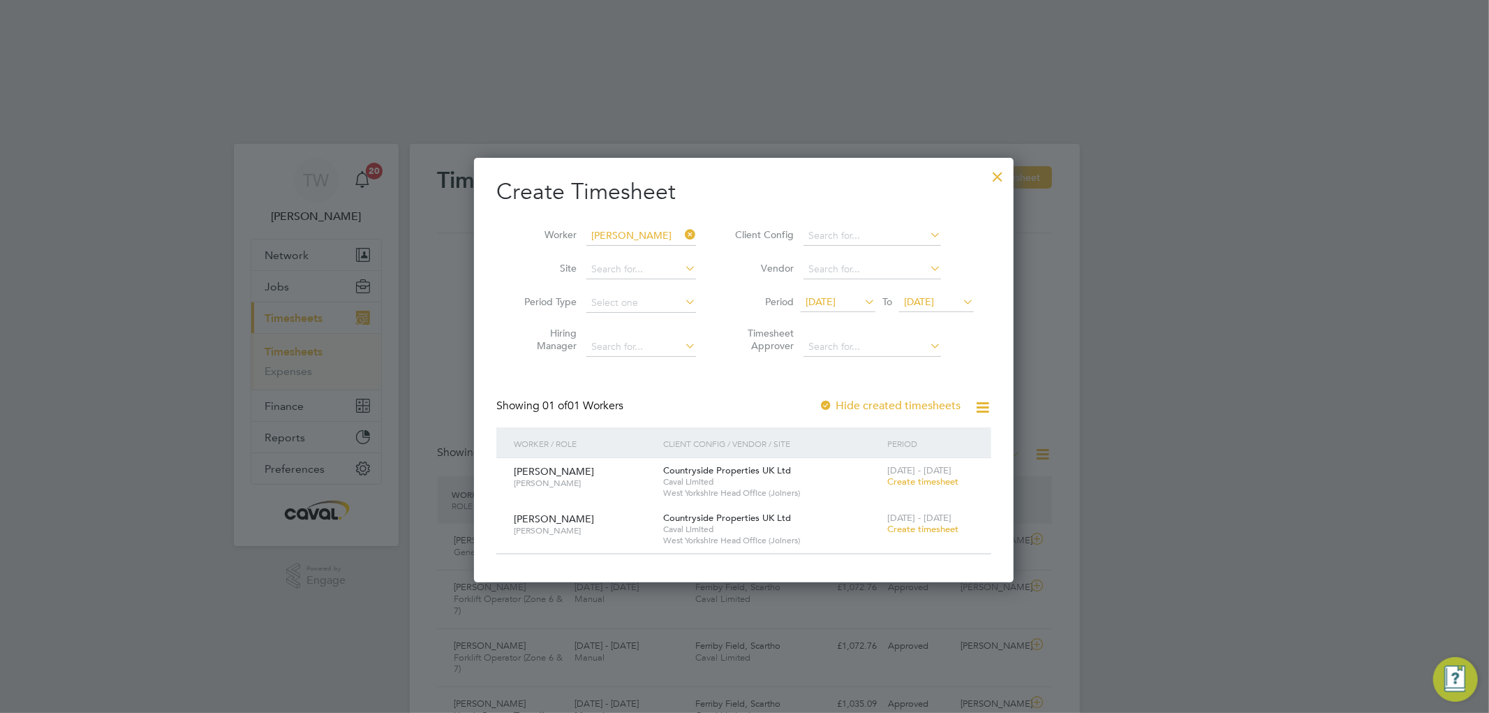
click at [926, 475] on span "Create timesheet" at bounding box center [922, 481] width 71 height 12
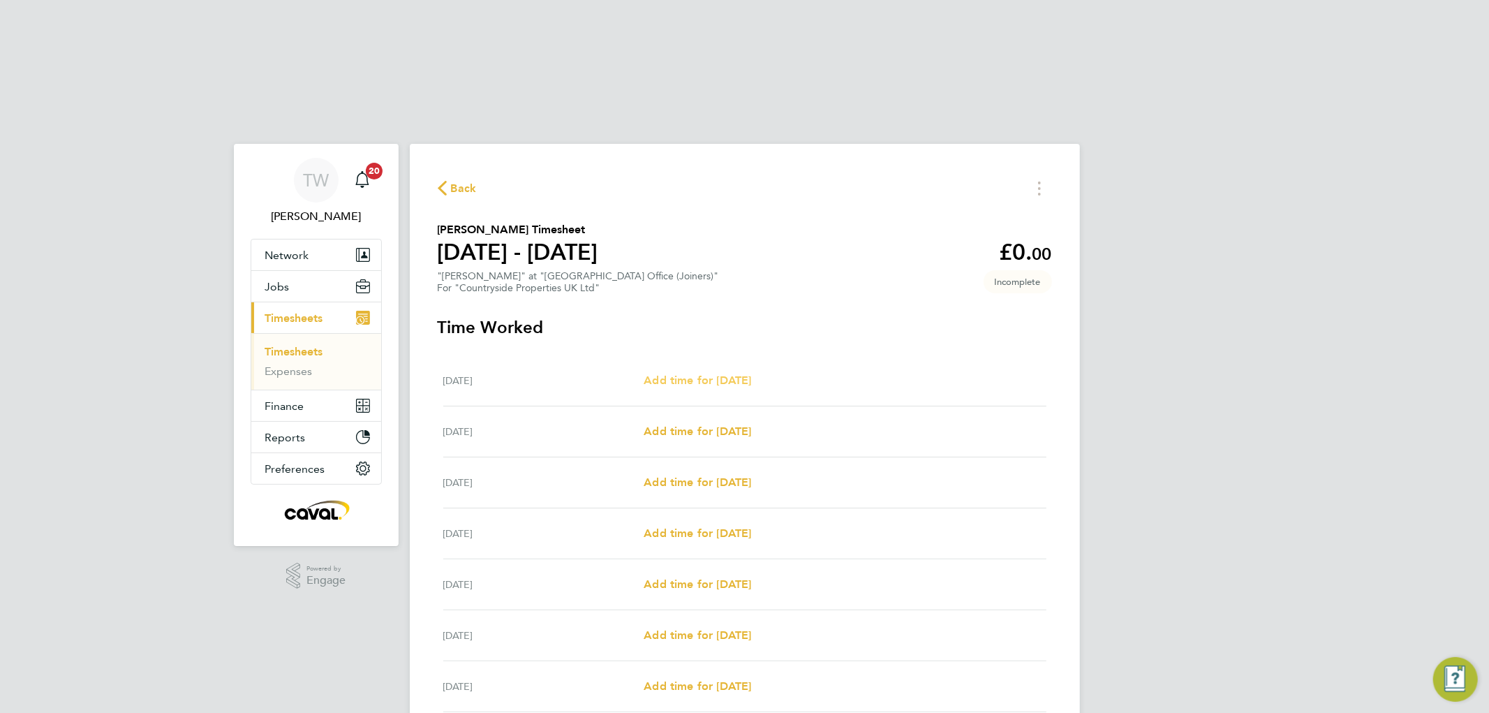
click at [731, 373] on span "Add time for [DATE]" at bounding box center [697, 379] width 107 height 13
select select "30"
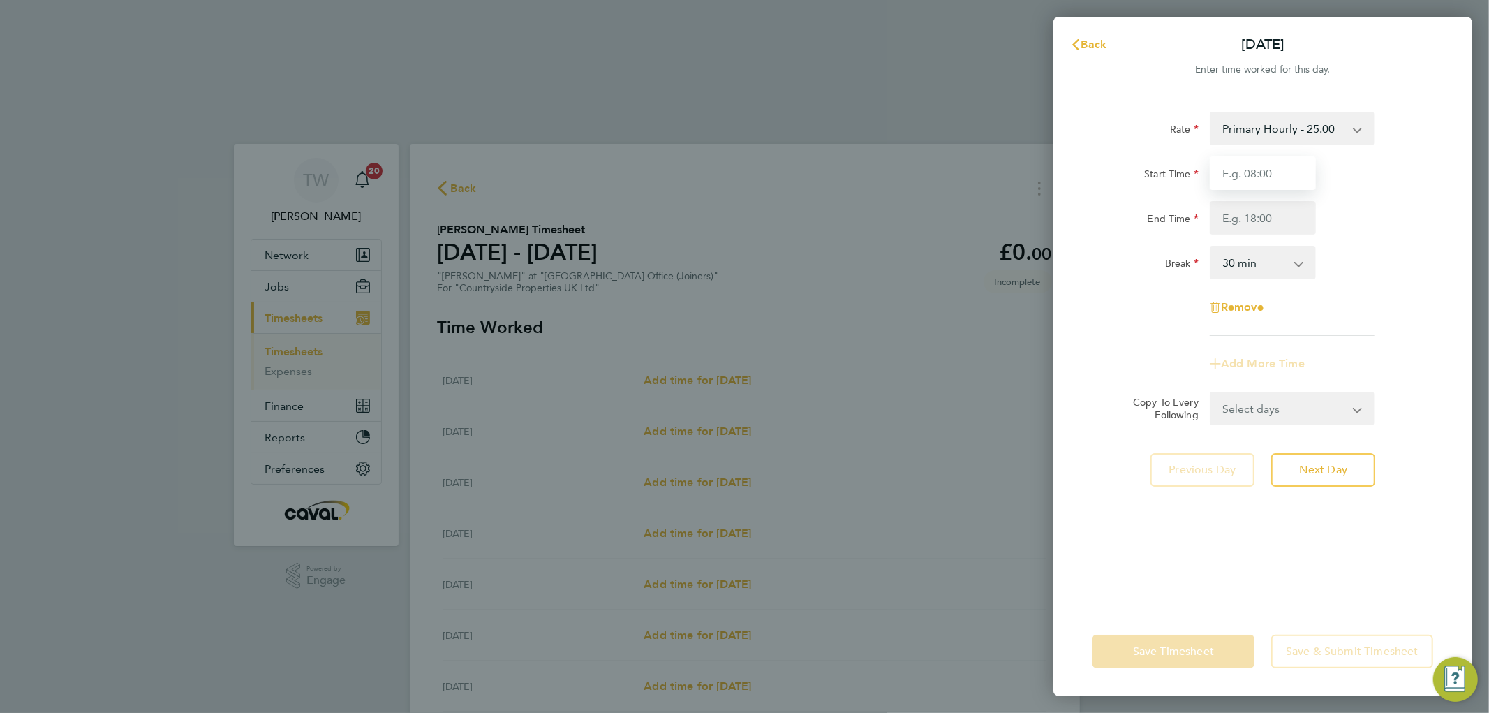
click at [1249, 173] on input "Start Time" at bounding box center [1263, 173] width 106 height 34
type input "07:00"
click at [1240, 219] on input "End Time" at bounding box center [1263, 218] width 106 height 34
type input "17:30"
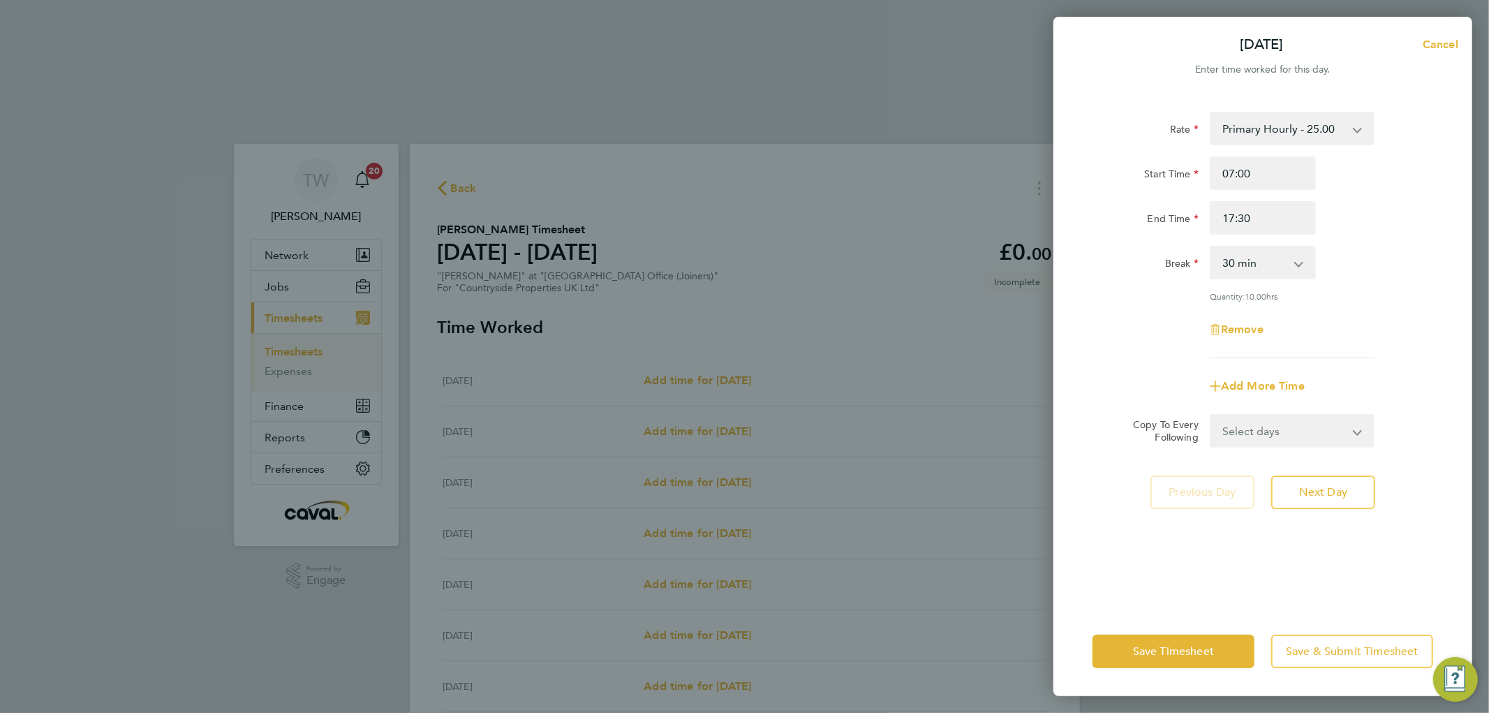
click at [1392, 230] on div "End Time 17:30" at bounding box center [1263, 218] width 352 height 34
click at [1266, 427] on select "Select days Day Weekday (Mon-Fri) Weekend (Sat-Sun) [DATE] [DATE] [DATE] [DATE]…" at bounding box center [1284, 430] width 147 height 31
select select "WEEKDAY"
click at [1211, 415] on select "Select days Day Weekday (Mon-Fri) Weekend (Sat-Sun) [DATE] [DATE] [DATE] [DATE]…" at bounding box center [1284, 430] width 147 height 31
select select "[DATE]"
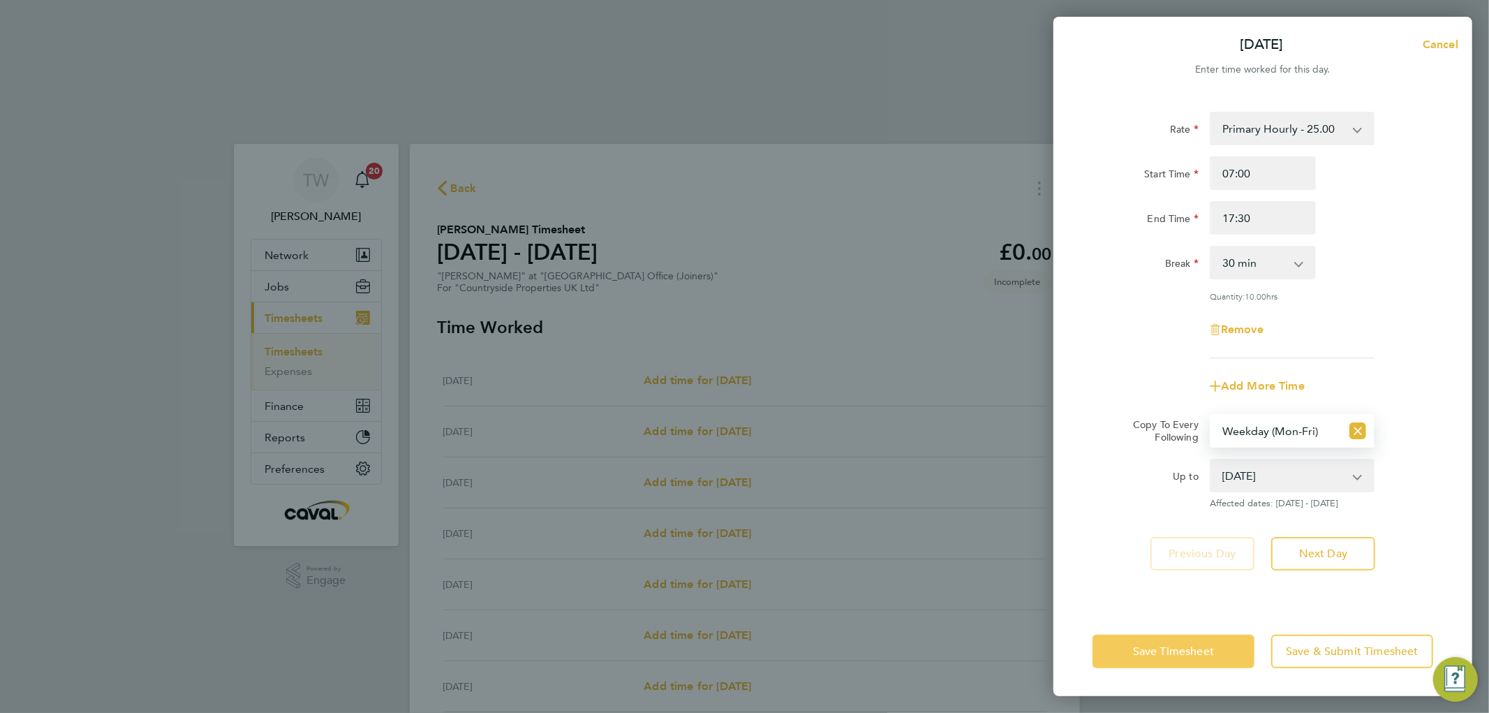
click at [1187, 657] on button "Save Timesheet" at bounding box center [1173, 651] width 162 height 34
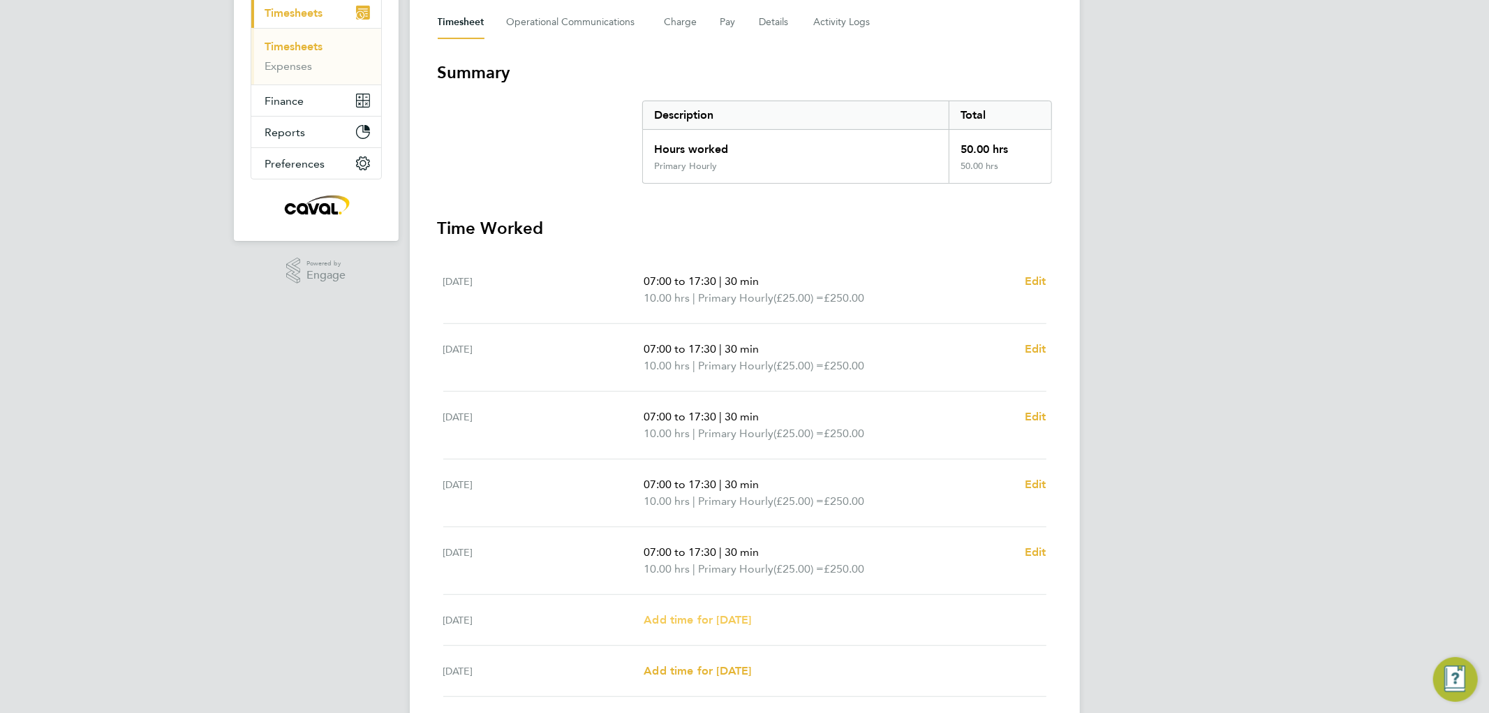
click at [674, 613] on span "Add time for [DATE]" at bounding box center [697, 619] width 107 height 13
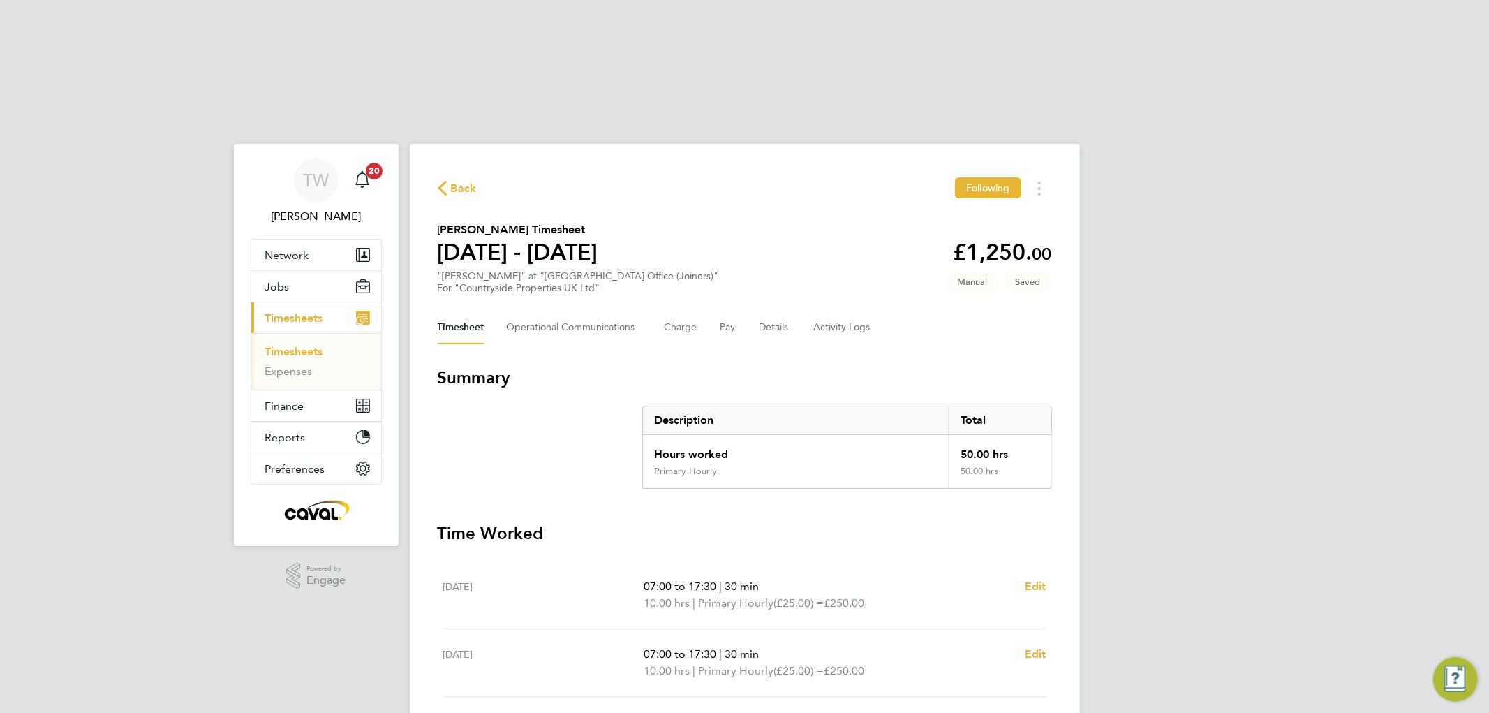
select select "30"
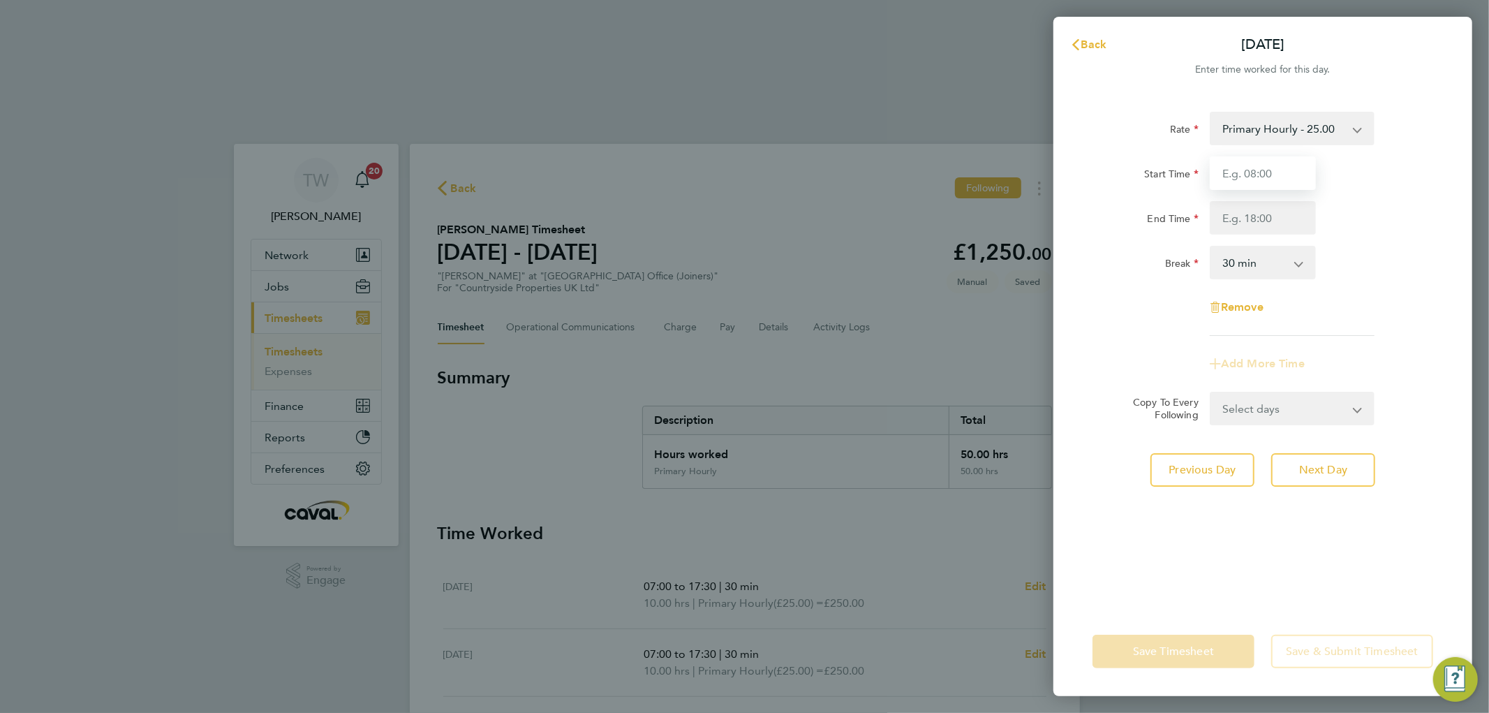
click at [1255, 170] on input "Start Time" at bounding box center [1263, 173] width 106 height 34
type input "07:00"
click at [1244, 222] on input "End Time" at bounding box center [1263, 218] width 106 height 34
type input "17:30"
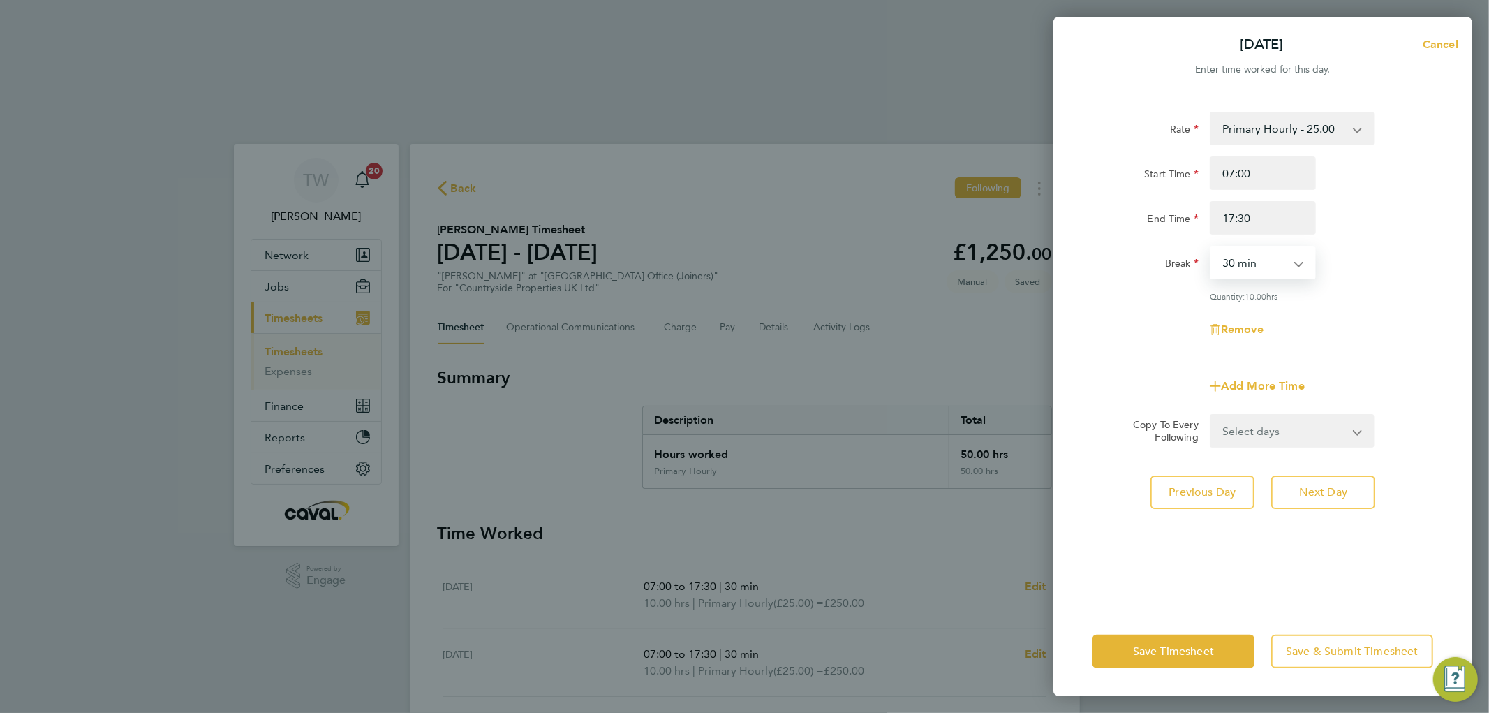
click at [1240, 260] on select "0 min 15 min 30 min 45 min 60 min 75 min 90 min" at bounding box center [1254, 262] width 87 height 31
select select "45"
click at [1211, 247] on select "0 min 15 min 30 min 45 min 60 min 75 min 90 min" at bounding box center [1254, 262] width 87 height 31
click at [1117, 341] on div "Remove" at bounding box center [1263, 330] width 352 height 34
click at [1133, 651] on span "Save Timesheet" at bounding box center [1173, 651] width 81 height 14
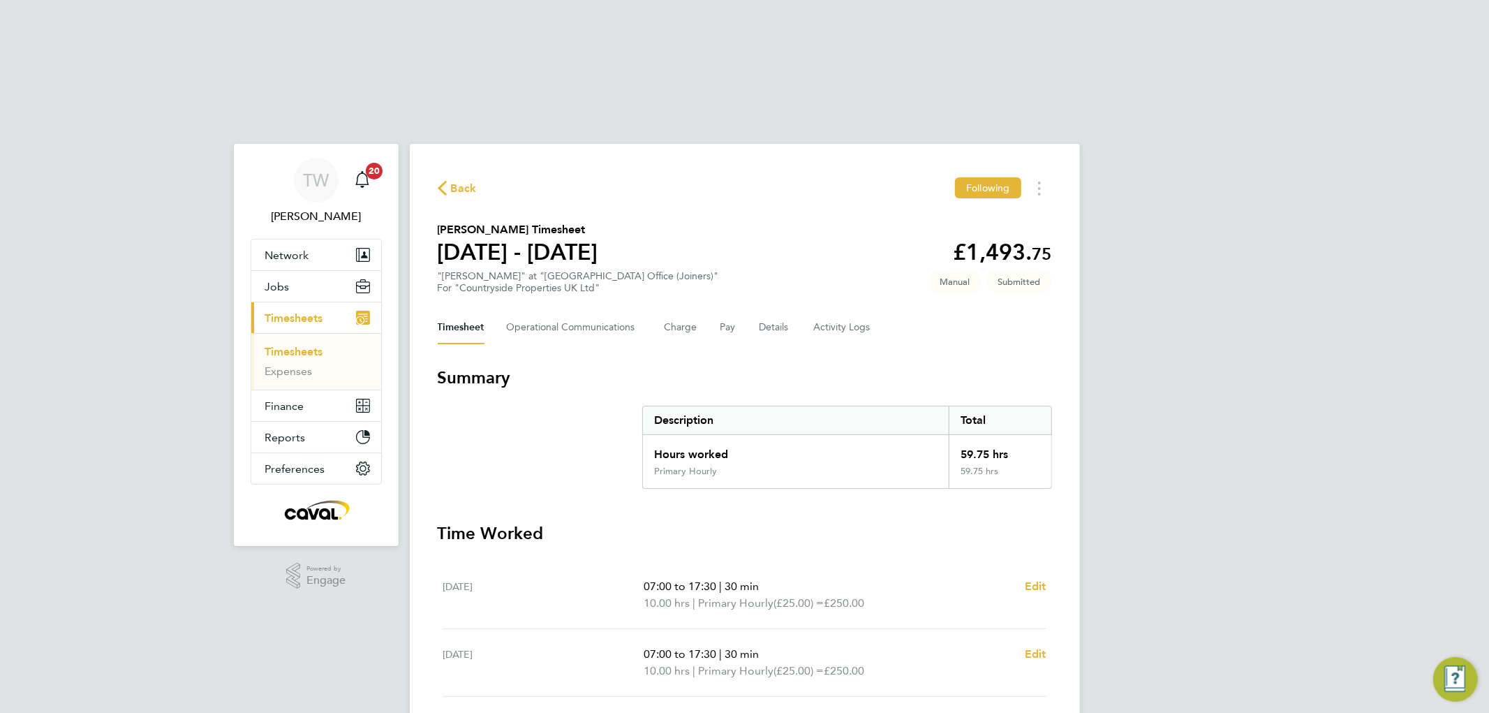
click at [300, 345] on link "Timesheets" at bounding box center [294, 351] width 58 height 13
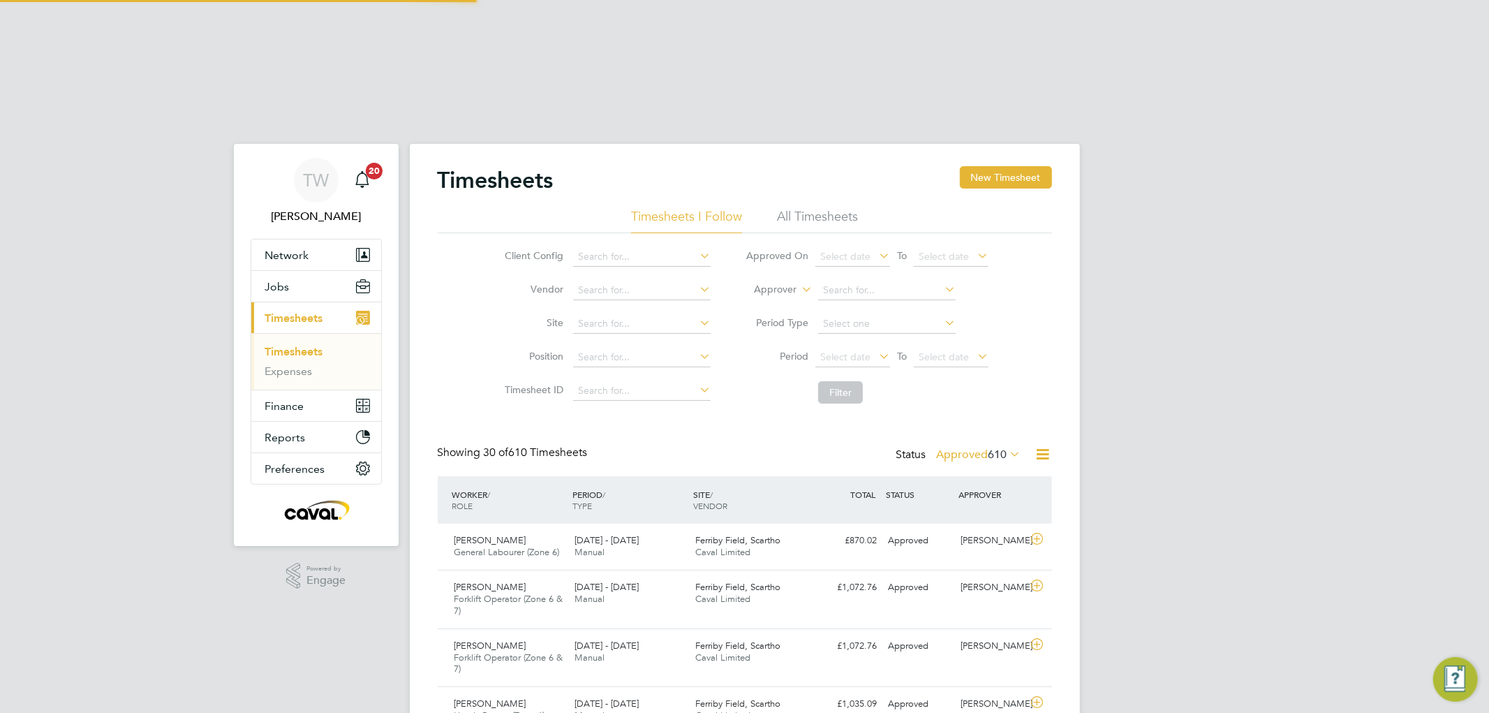
scroll to position [47, 121]
click at [1006, 166] on button "New Timesheet" at bounding box center [1006, 177] width 92 height 22
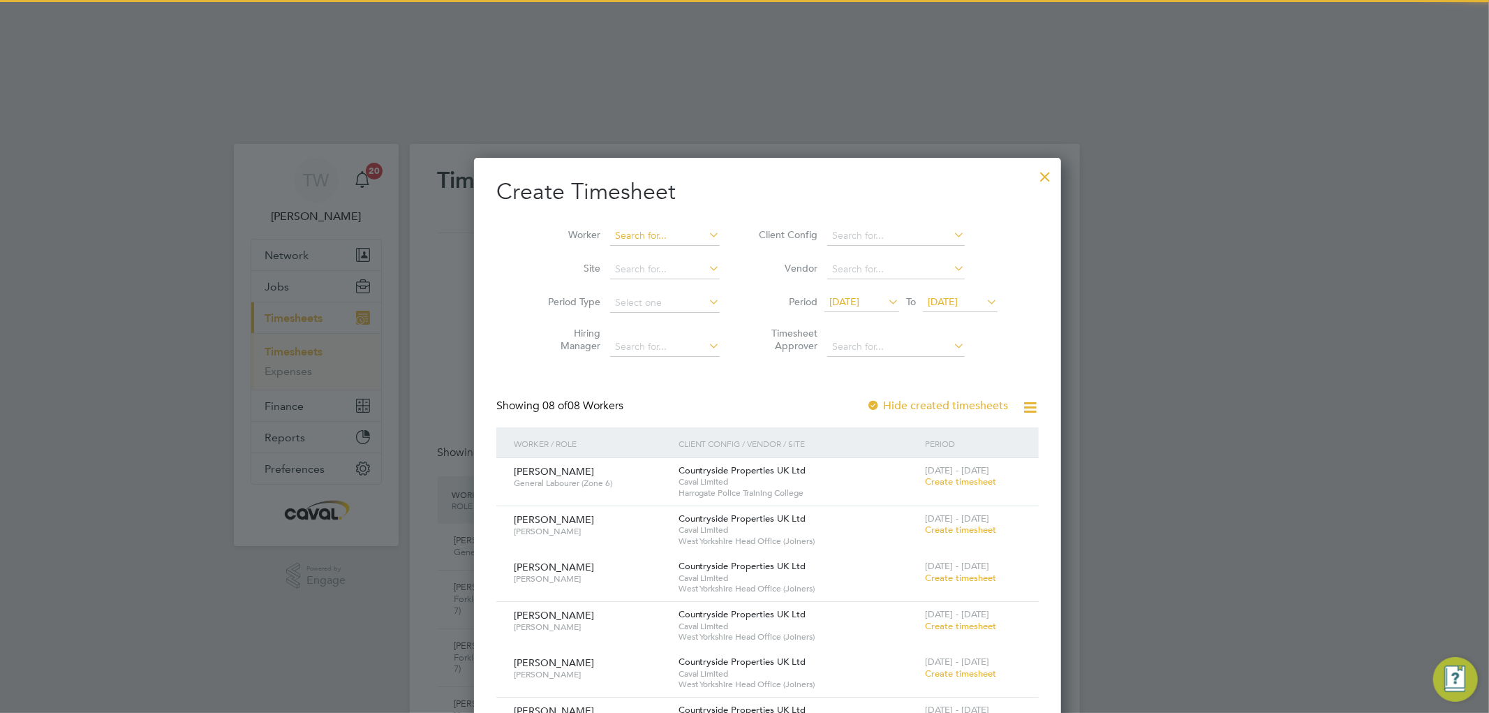
click at [625, 226] on input at bounding box center [665, 236] width 110 height 20
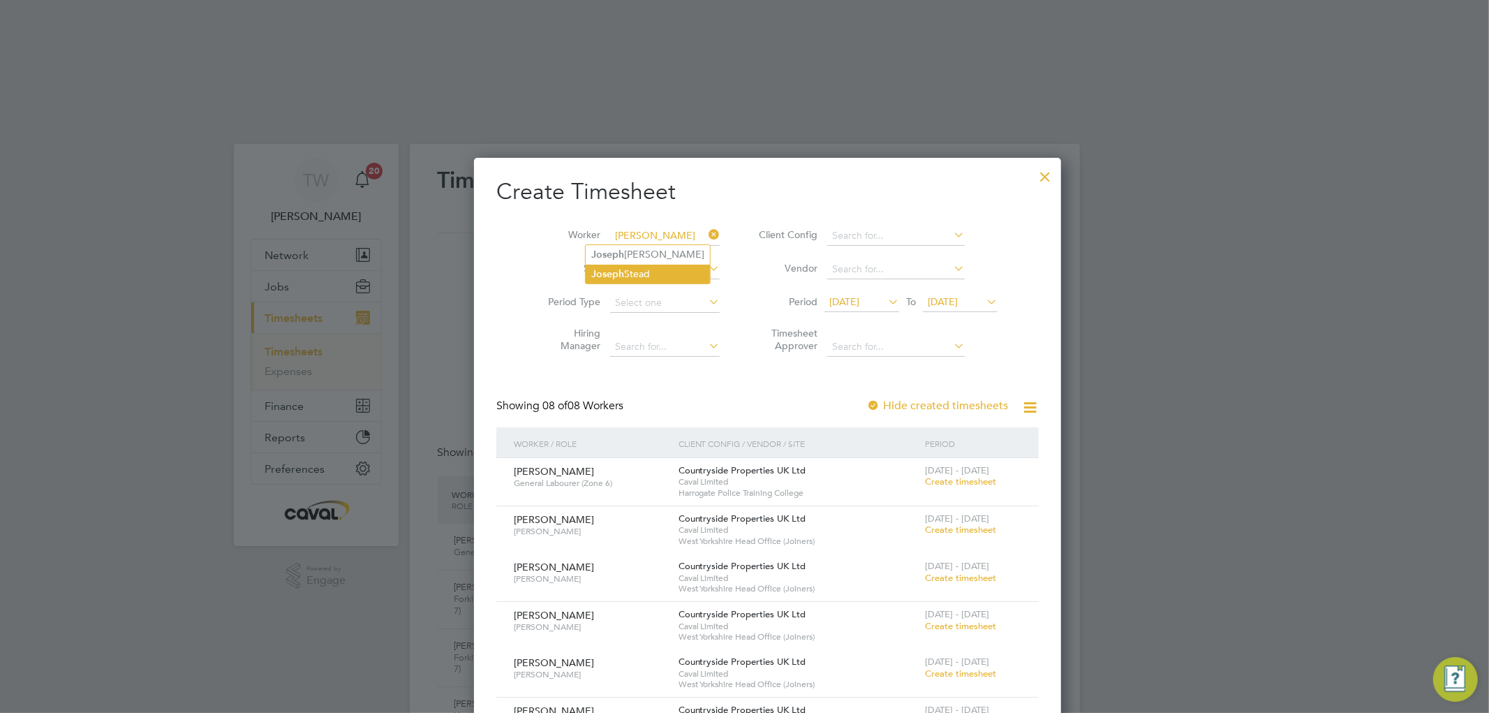
click at [630, 265] on li "[PERSON_NAME] s eph Stead" at bounding box center [648, 274] width 124 height 19
type input "[PERSON_NAME]"
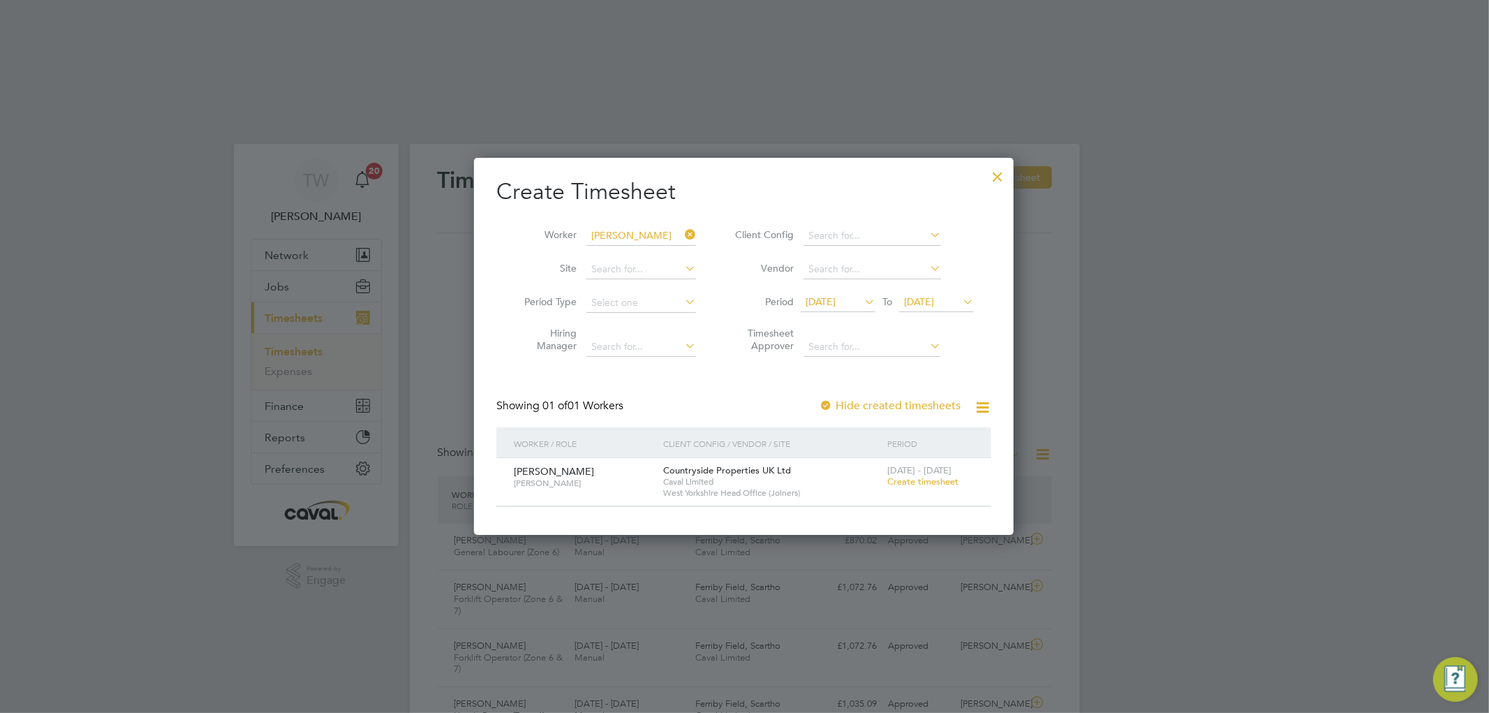
click at [928, 475] on span "Create timesheet" at bounding box center [922, 481] width 71 height 12
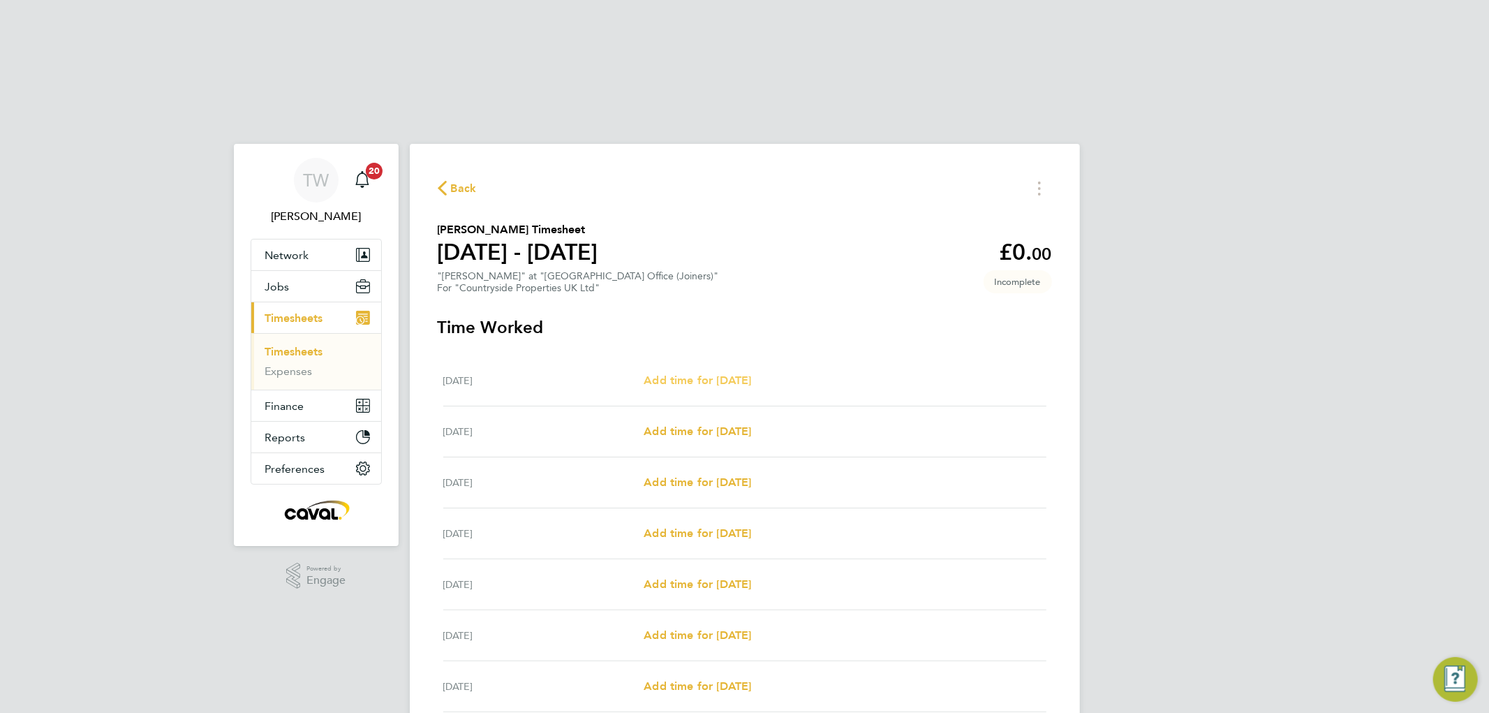
click at [704, 373] on span "Add time for [DATE]" at bounding box center [697, 379] width 107 height 13
select select "30"
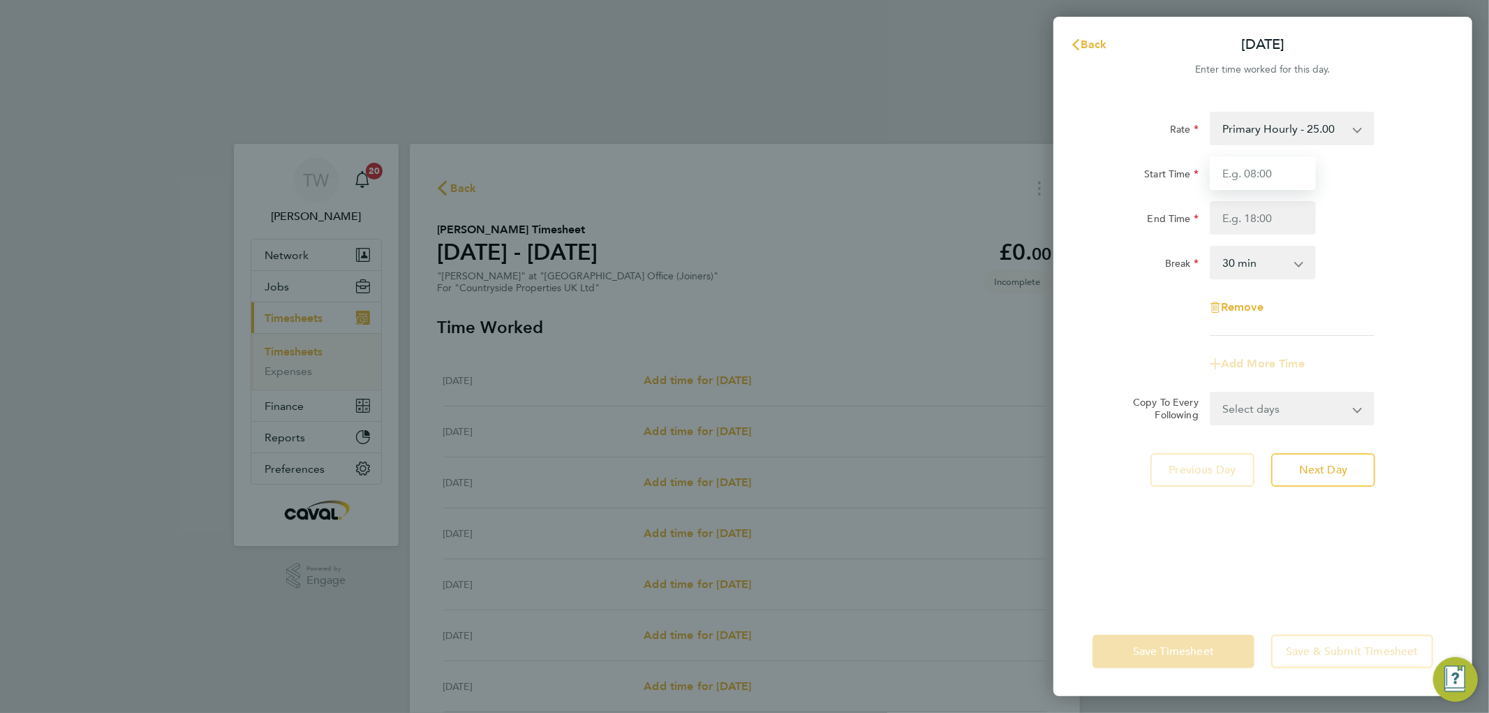
click at [1265, 182] on input "Start Time" at bounding box center [1263, 173] width 106 height 34
type input "07:00"
click at [1245, 215] on input "End Time" at bounding box center [1263, 218] width 106 height 34
type input "17:30"
click at [1373, 207] on div "End Time 17:30" at bounding box center [1263, 218] width 352 height 34
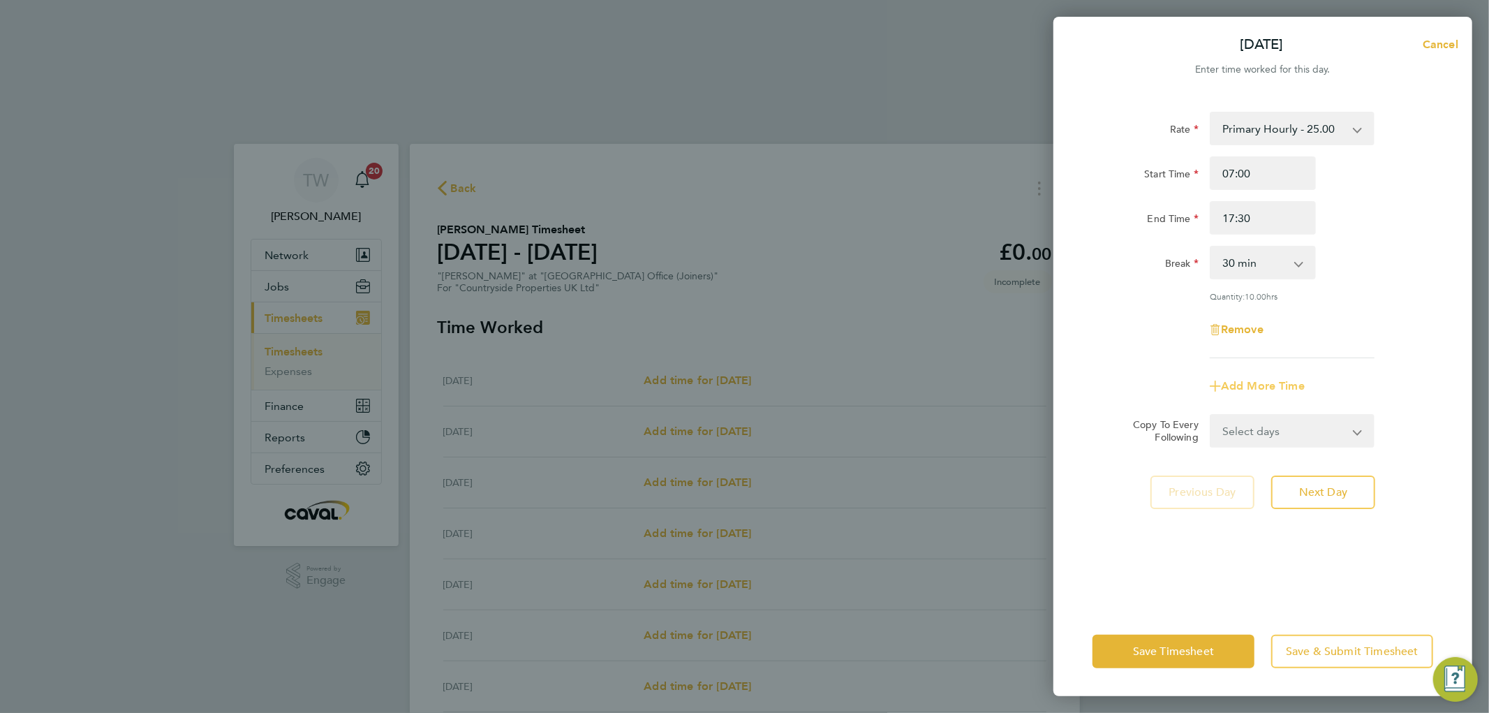
click at [1265, 380] on span "Add More Time" at bounding box center [1263, 385] width 84 height 13
select select "null"
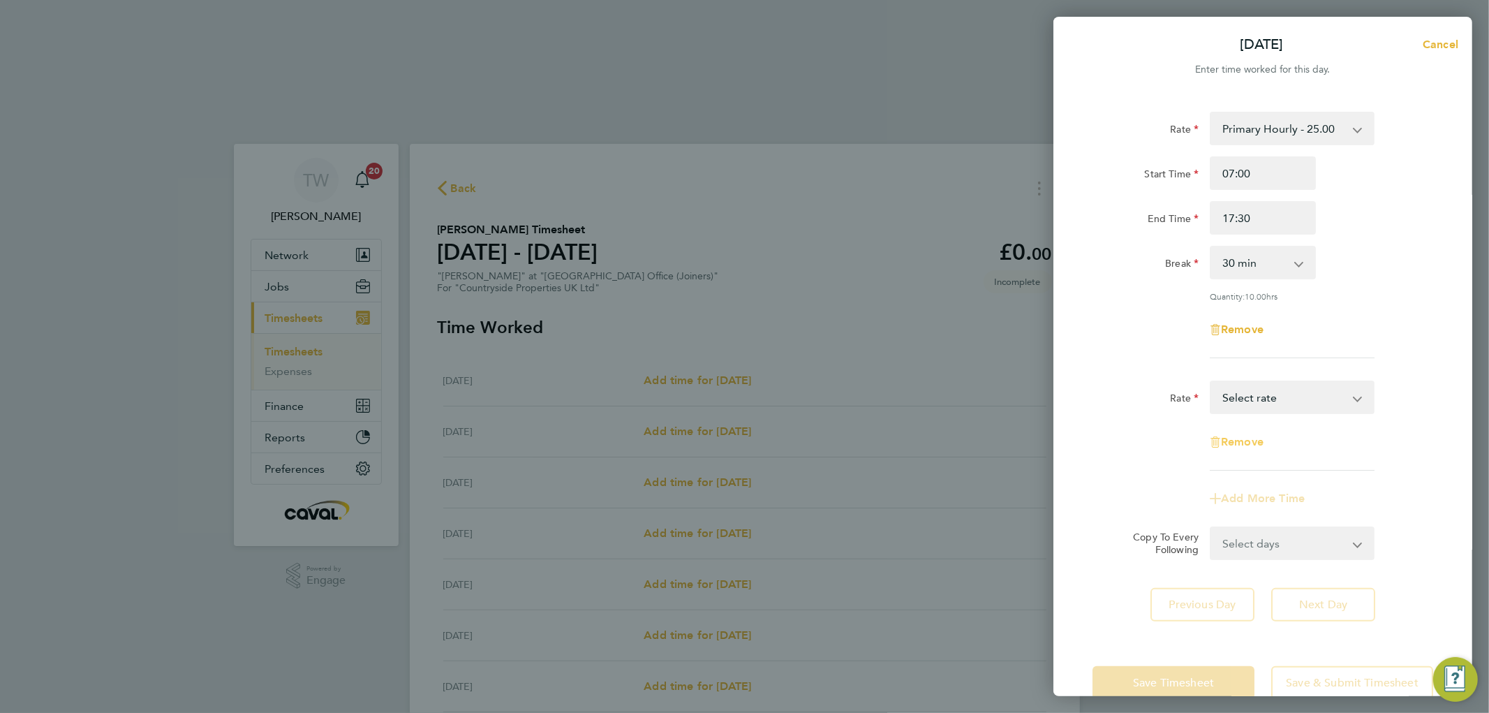
click at [1241, 438] on span "Remove" at bounding box center [1242, 441] width 43 height 13
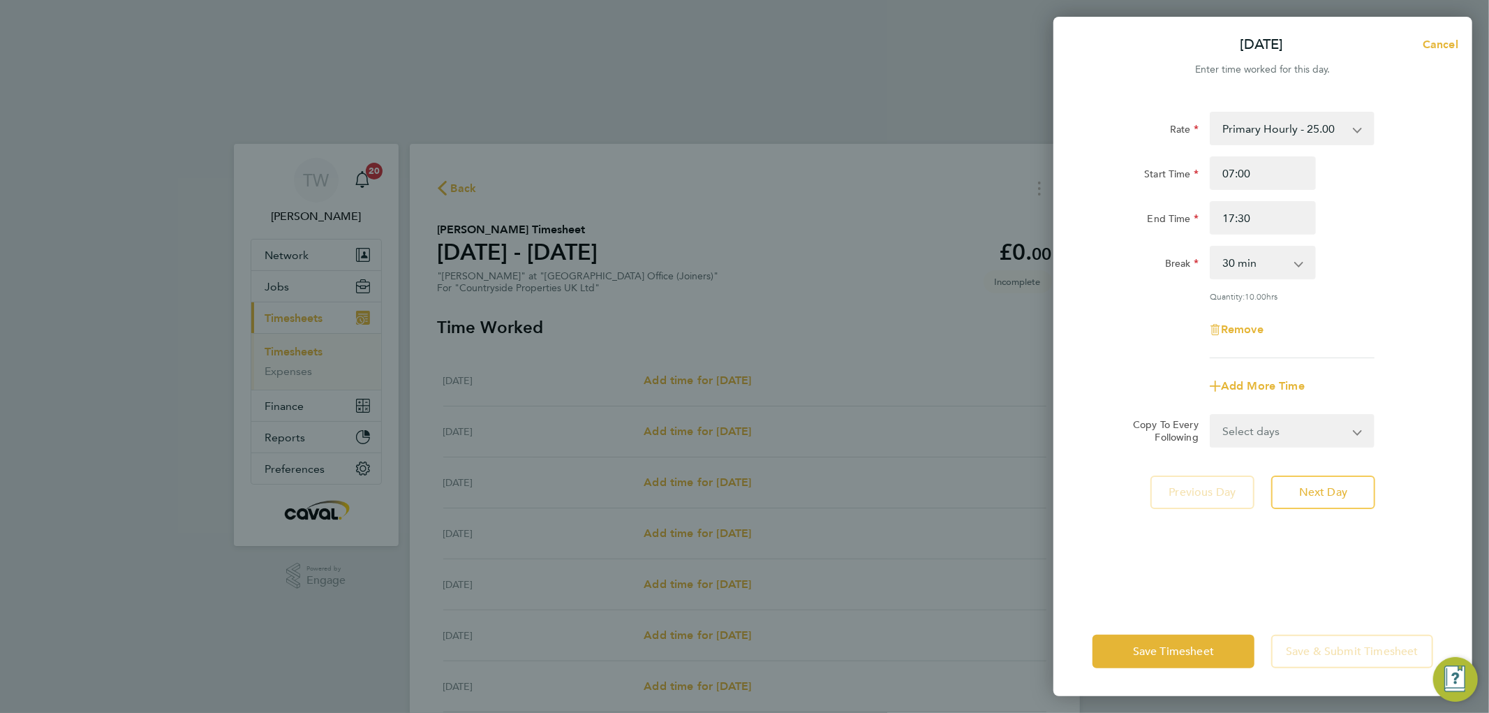
click at [1240, 440] on select "Select days Day Weekday (Mon-Fri) Weekend (Sat-Sun) [DATE] [DATE] [DATE] [DATE]…" at bounding box center [1284, 430] width 147 height 31
select select "WEEKDAY"
click at [1211, 415] on select "Select days Day Weekday (Mon-Fri) Weekend (Sat-Sun) [DATE] [DATE] [DATE] [DATE]…" at bounding box center [1284, 430] width 147 height 31
select select "[DATE]"
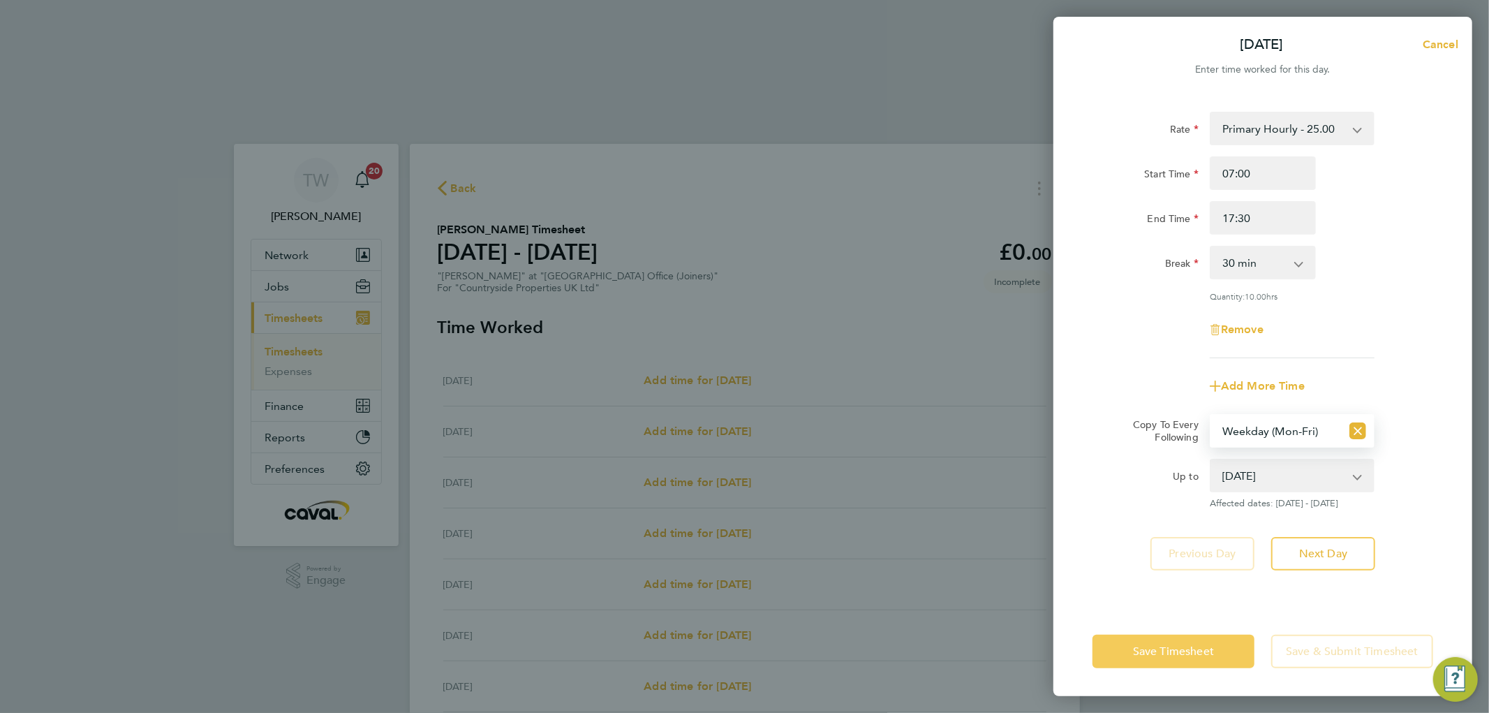
click at [1159, 652] on span "Save Timesheet" at bounding box center [1173, 651] width 81 height 14
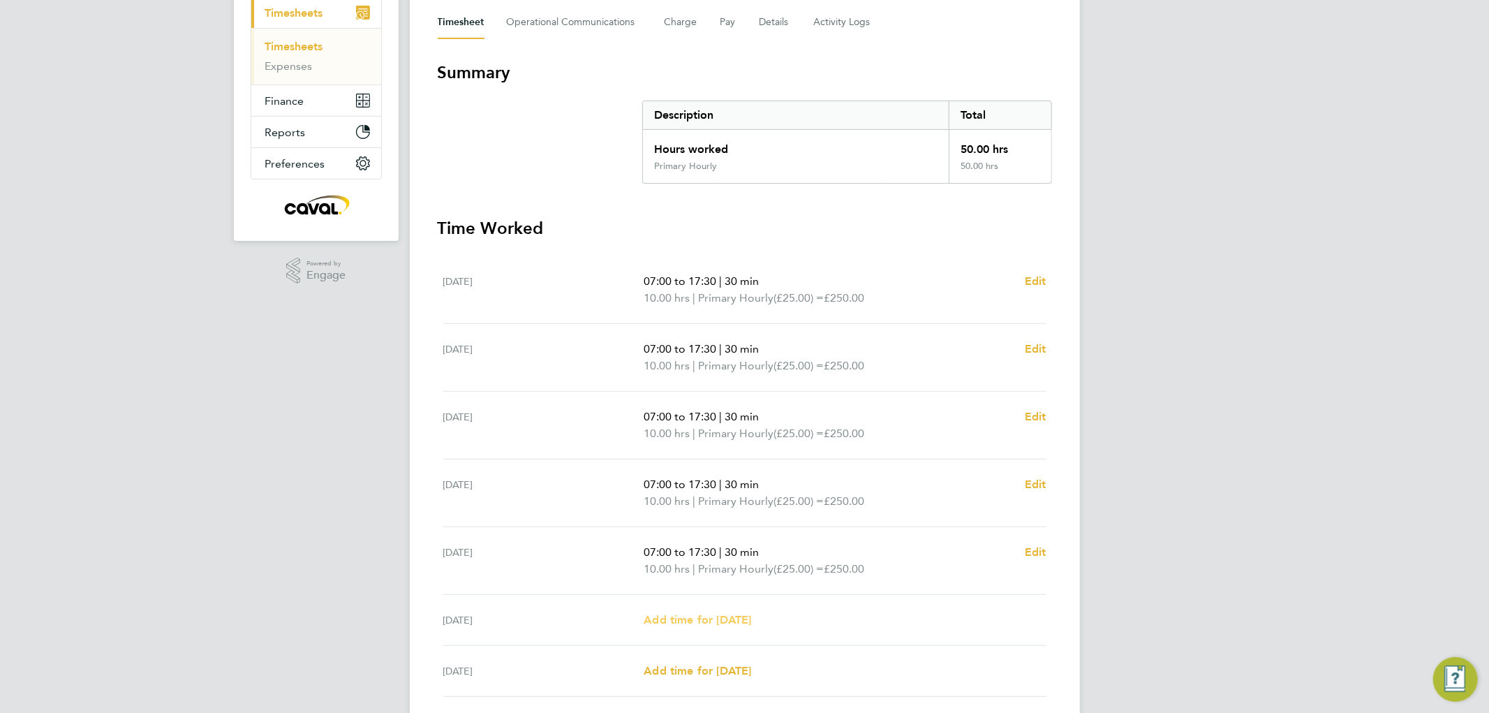
click at [672, 613] on span "Add time for [DATE]" at bounding box center [697, 619] width 107 height 13
select select "30"
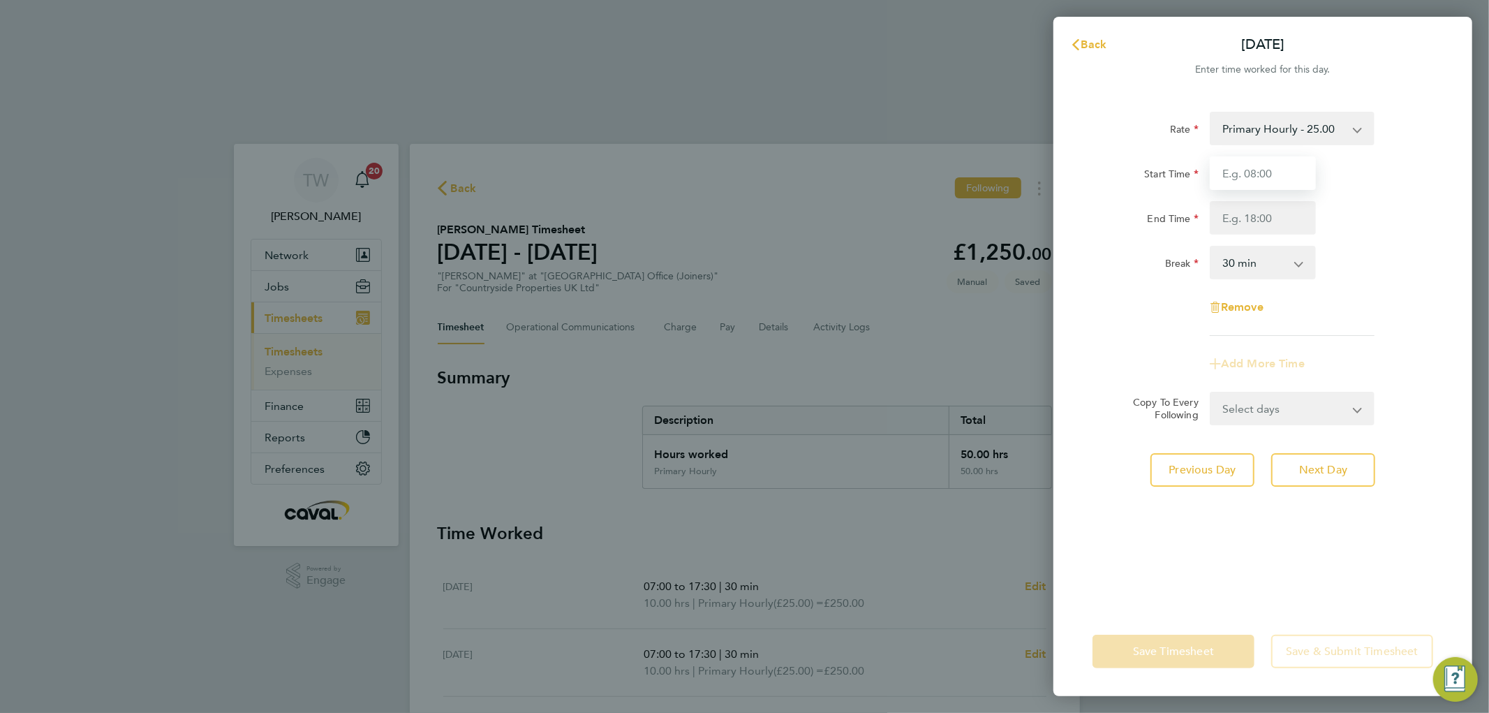
click at [1240, 176] on input "Start Time" at bounding box center [1263, 173] width 106 height 34
type input "07:00"
click at [1234, 211] on input "End Time" at bounding box center [1263, 218] width 106 height 34
type input "16:30"
click at [1414, 192] on div "Start Time 07:00 End Time 16:30" at bounding box center [1263, 195] width 352 height 78
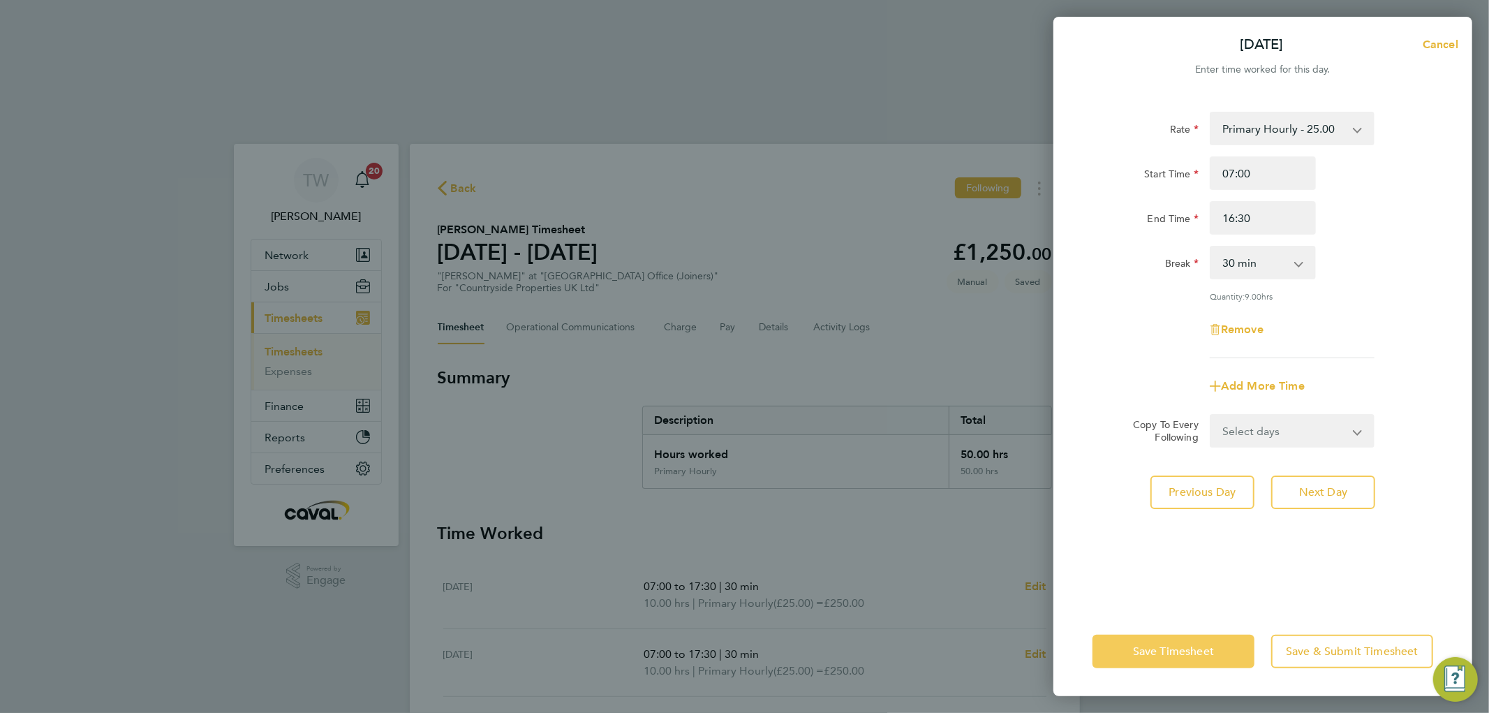
click at [1157, 652] on span "Save Timesheet" at bounding box center [1173, 651] width 81 height 14
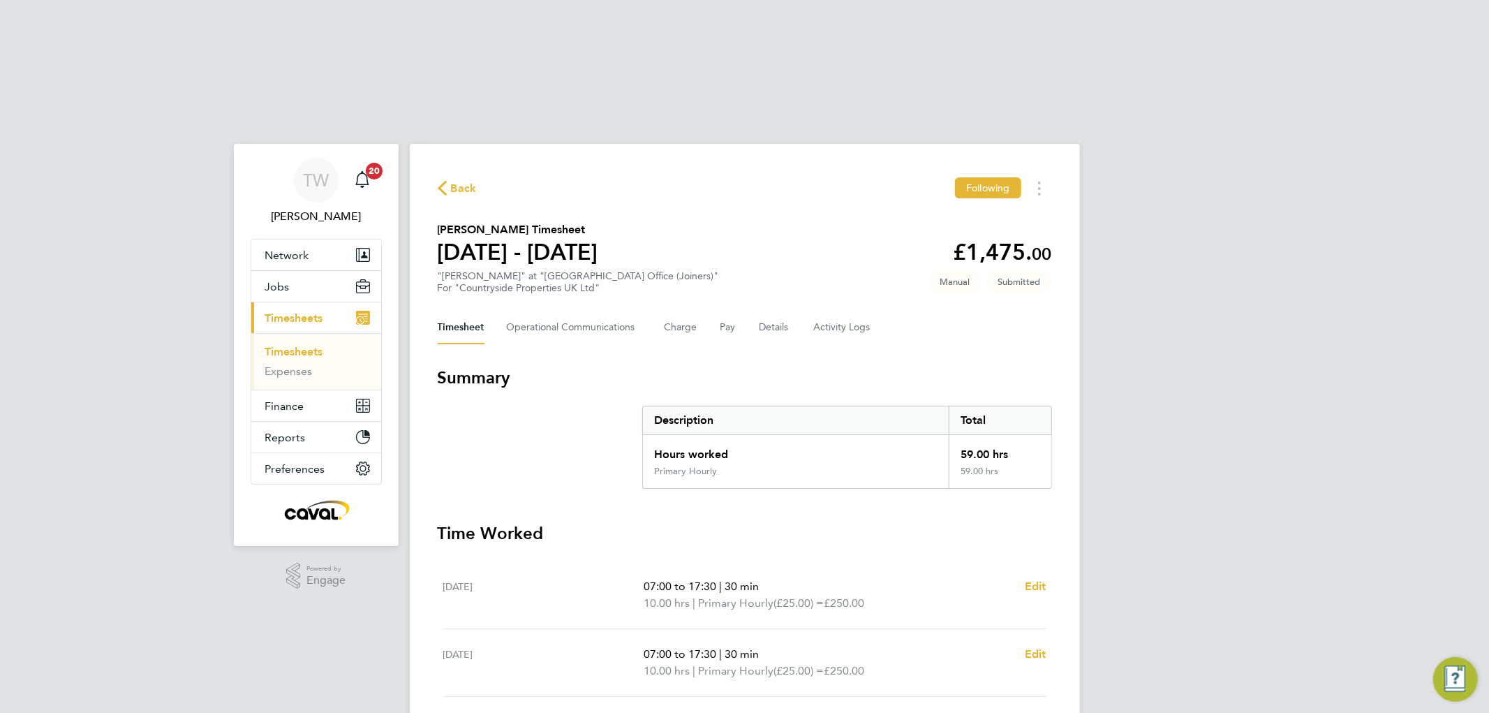
click at [306, 345] on link "Timesheets" at bounding box center [294, 351] width 58 height 13
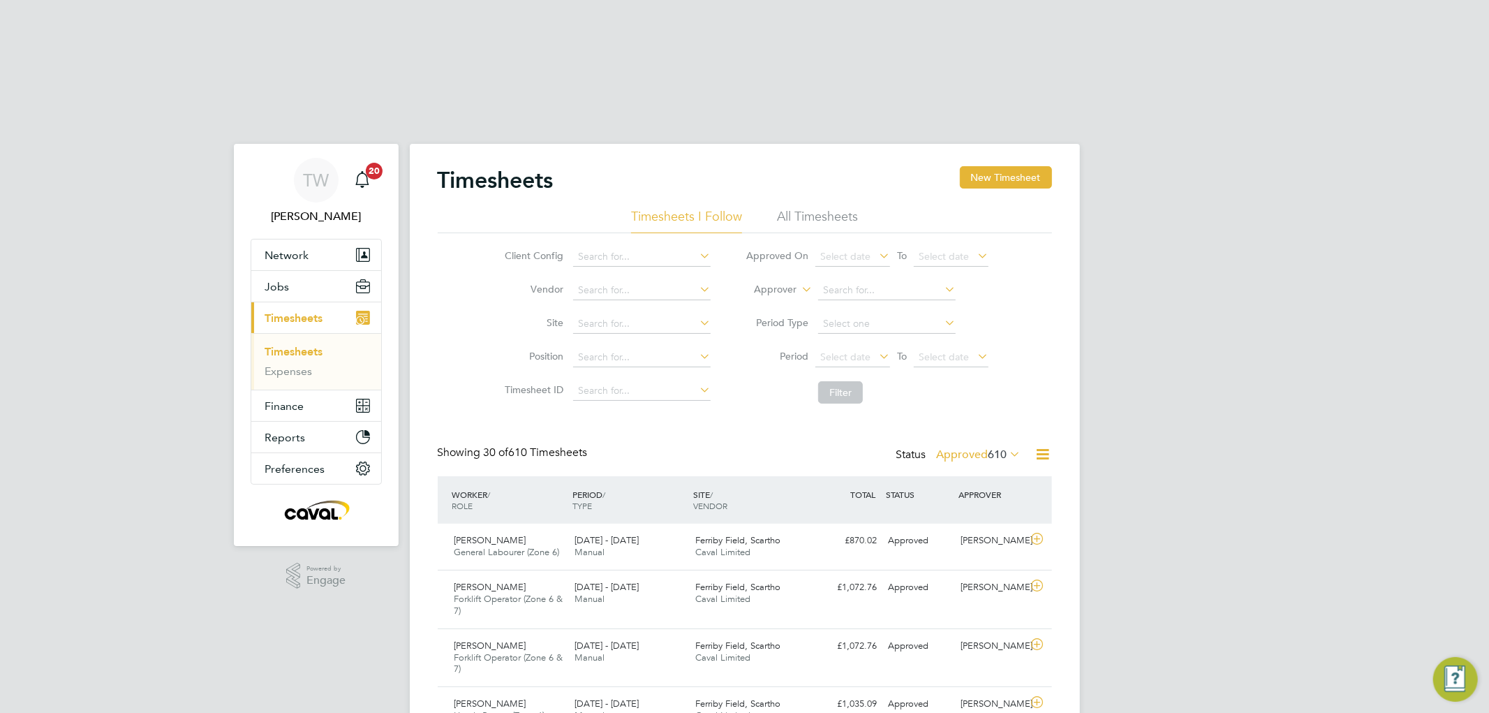
click at [1007, 444] on icon at bounding box center [1007, 454] width 0 height 20
click at [965, 508] on li "Submitted" at bounding box center [966, 518] width 64 height 20
